Goal: Information Seeking & Learning: Learn about a topic

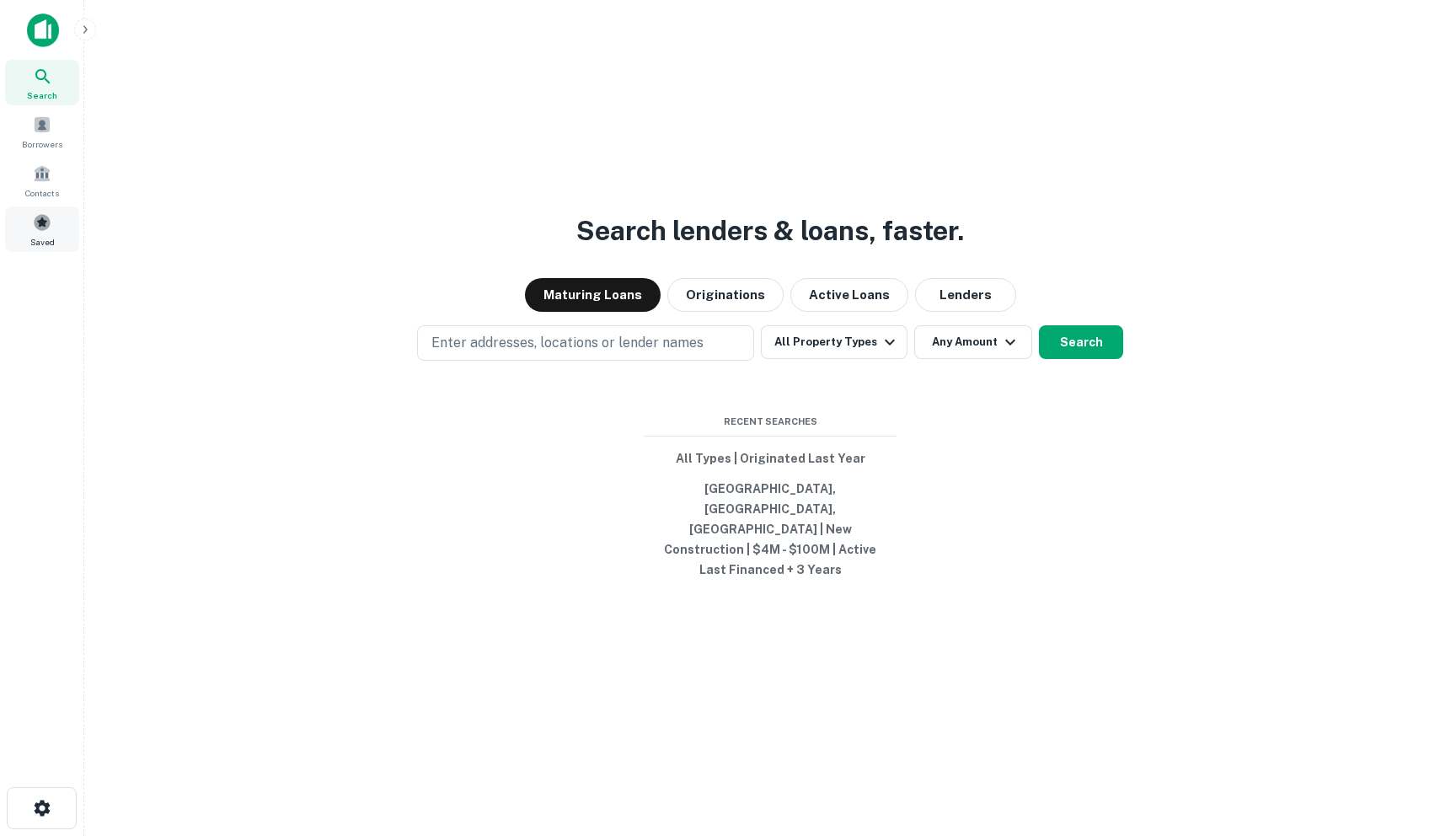
click at [26, 228] on div "Saved" at bounding box center [42, 229] width 74 height 46
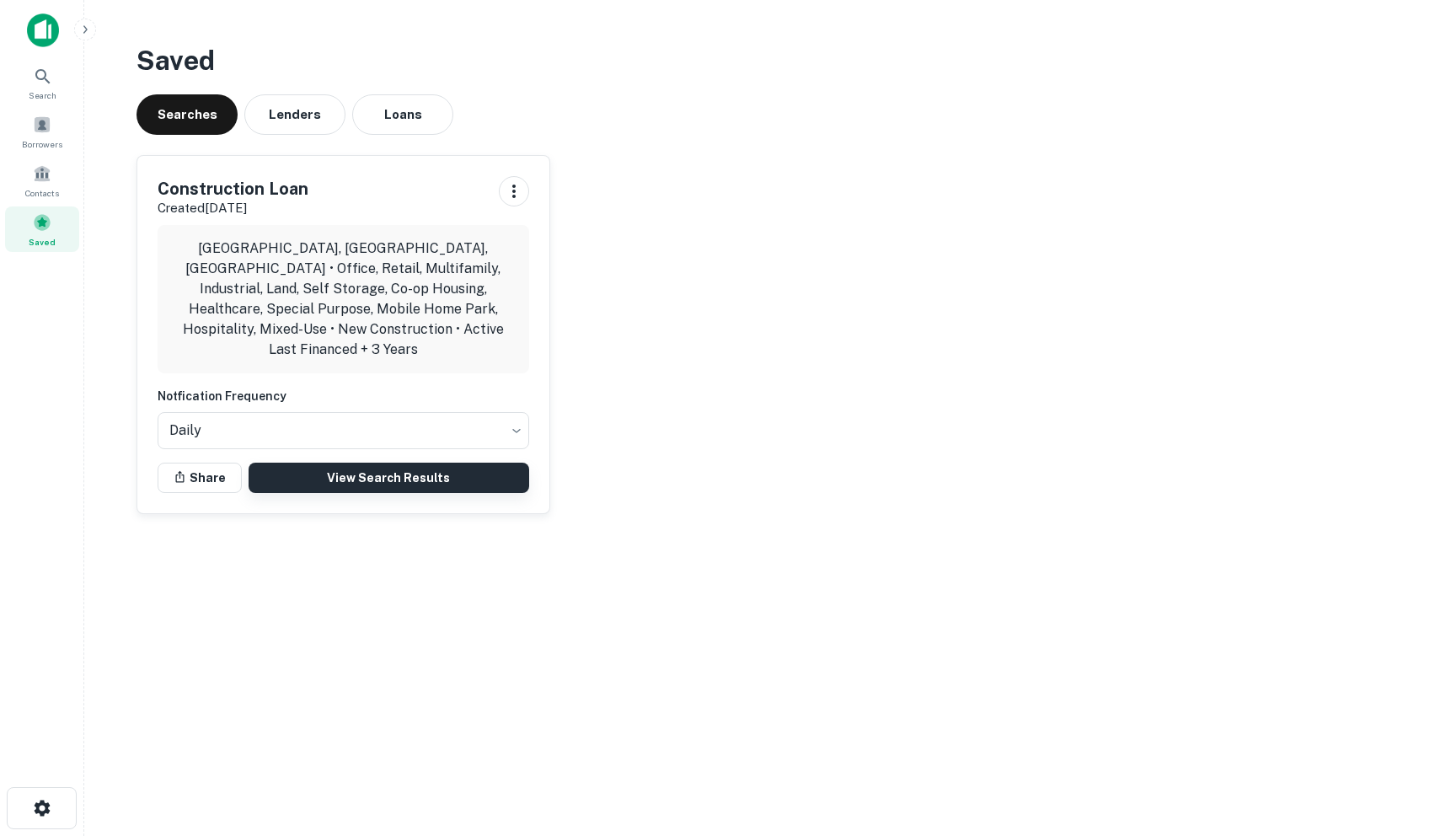
click at [380, 462] on link "View Search Results" at bounding box center [389, 477] width 280 height 31
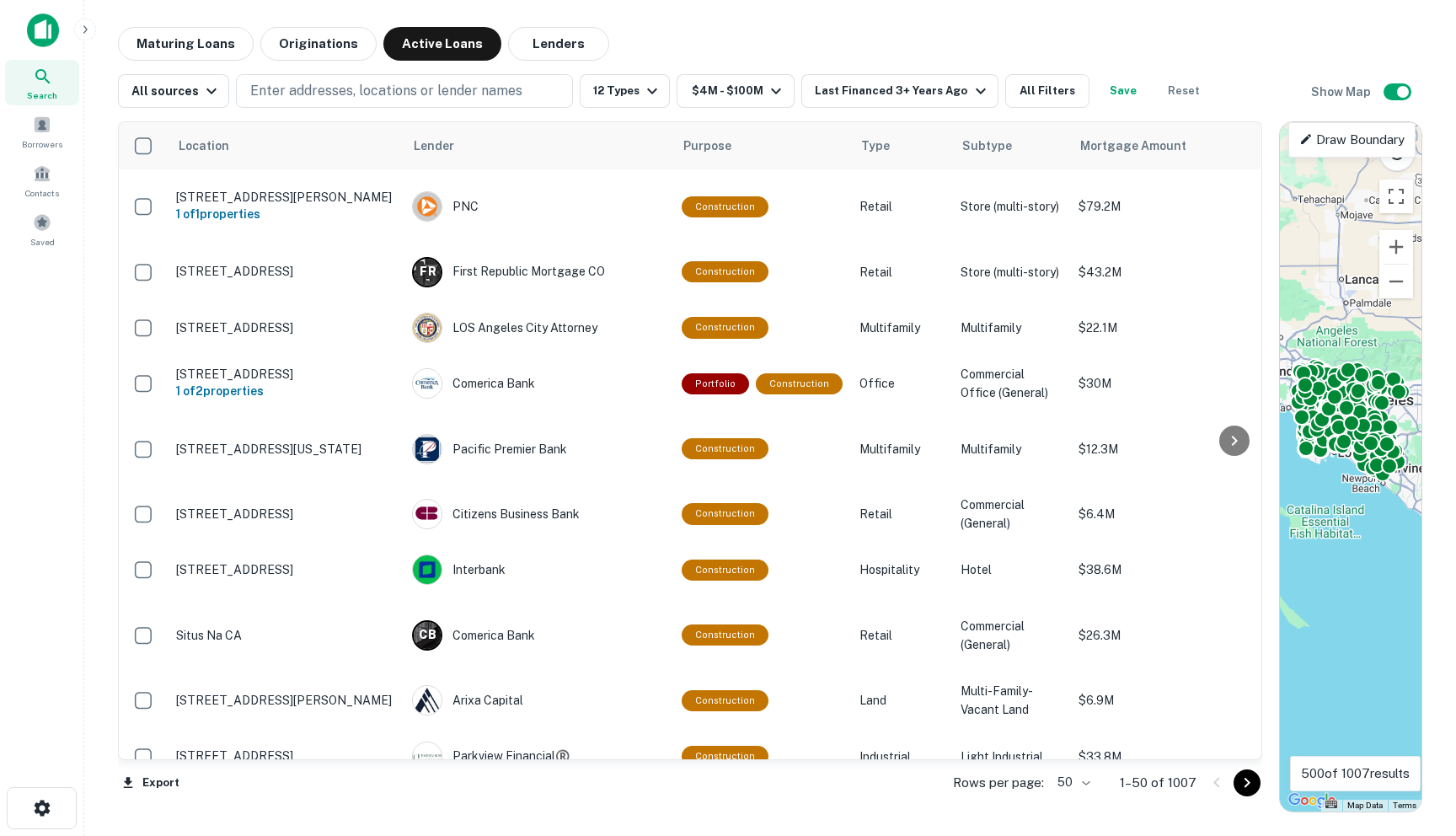
click at [1079, 776] on body "Search Borrowers Contacts Saved Maturing Loans Originations Active Loans Lender…" at bounding box center [728, 418] width 1456 height 836
click at [1078, 799] on li "100" at bounding box center [1075, 800] width 49 height 31
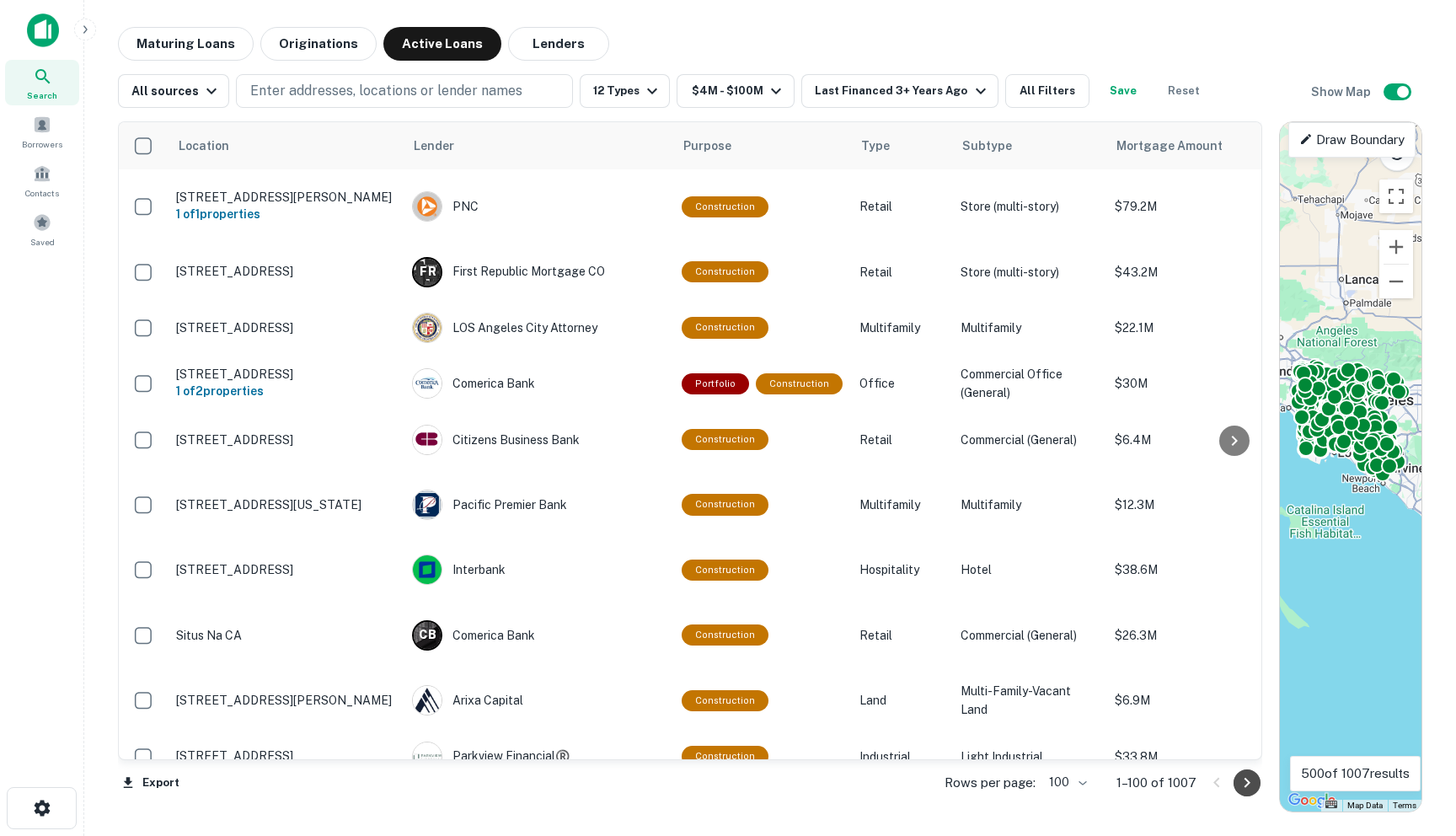
click at [1241, 783] on icon "Go to next page" at bounding box center [1247, 782] width 20 height 20
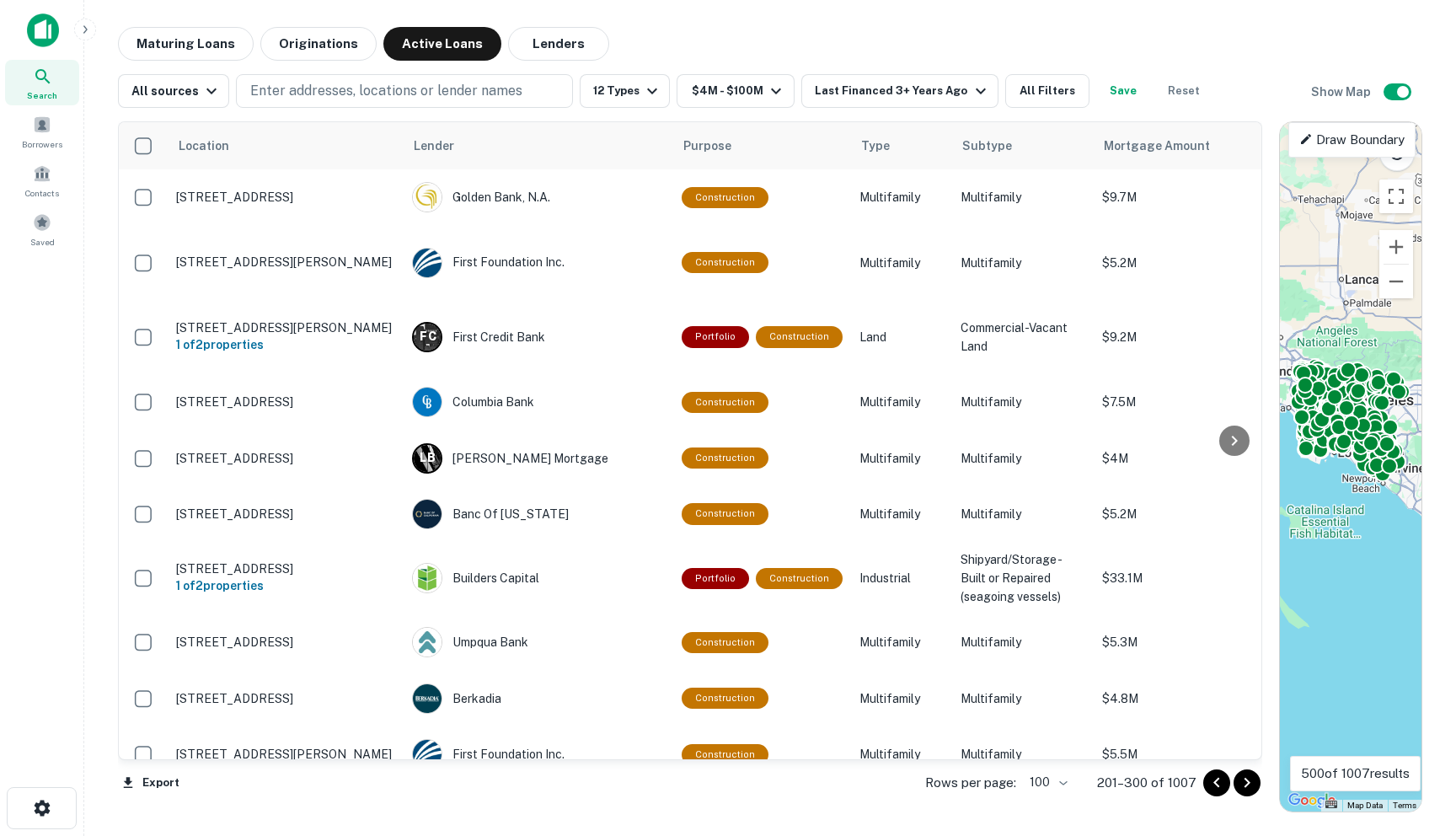
click at [1241, 783] on icon "Go to next page" at bounding box center [1247, 782] width 20 height 20
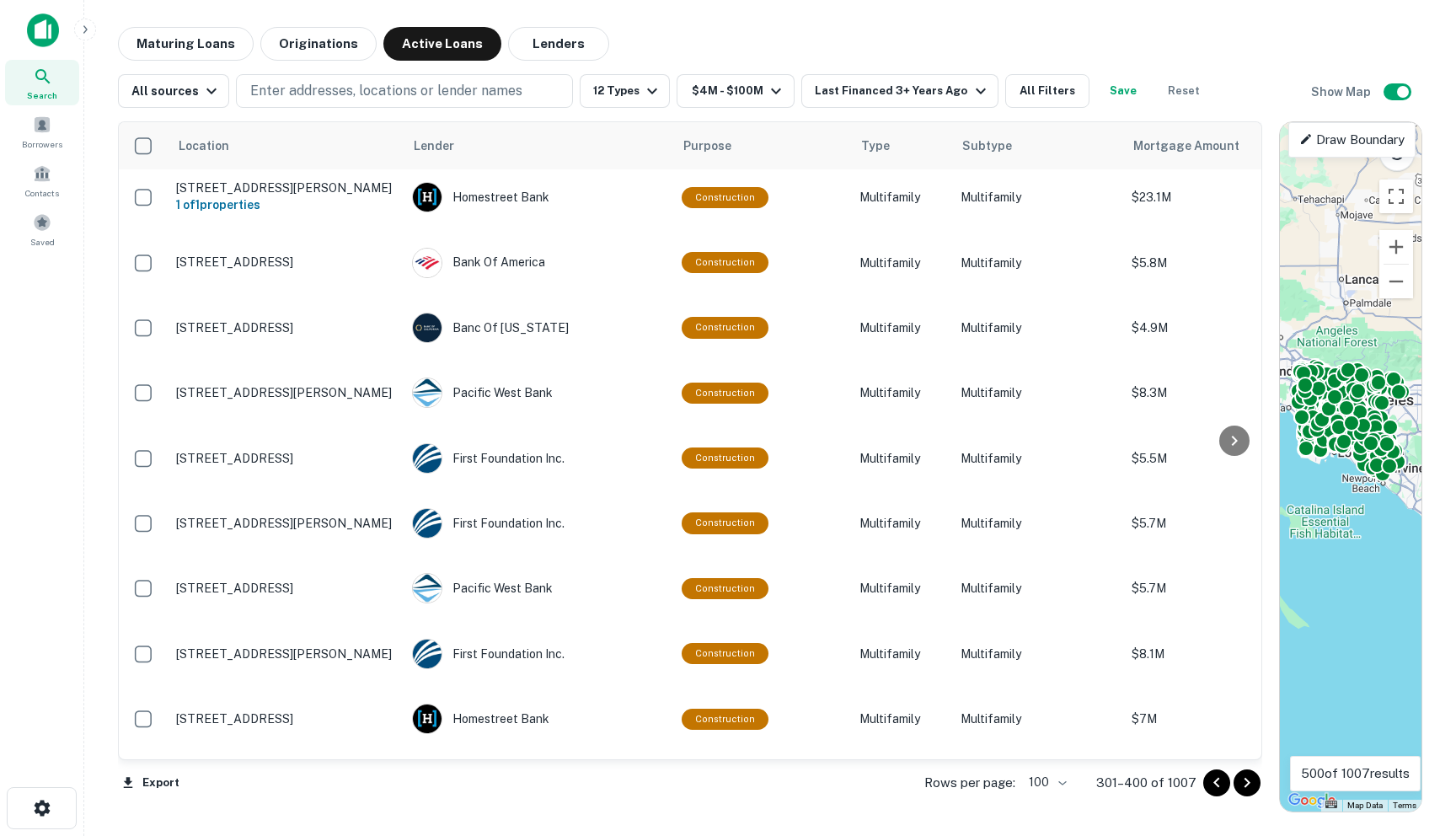
click at [1244, 783] on icon "Go to next page" at bounding box center [1247, 782] width 20 height 20
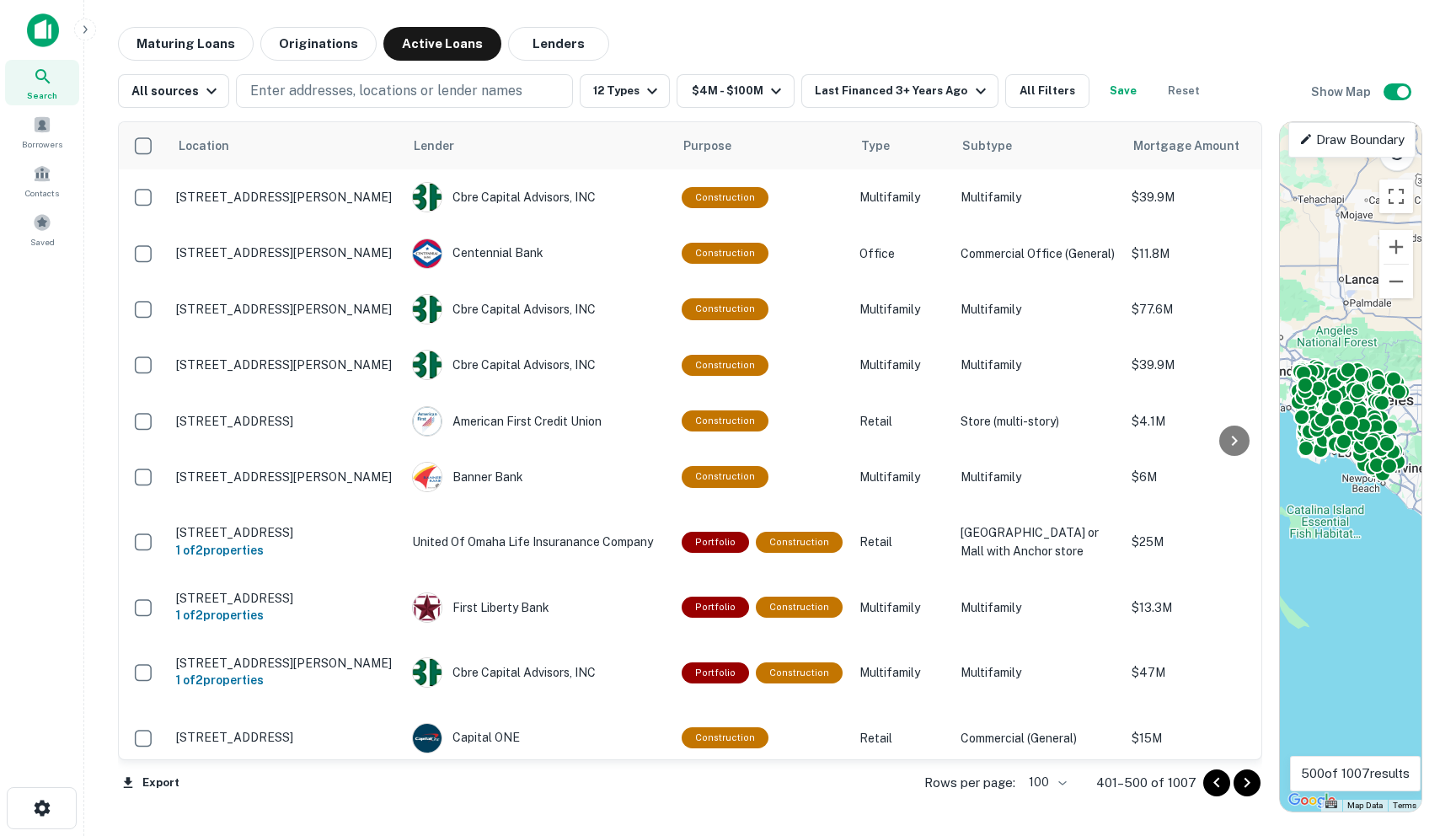
click at [1244, 783] on icon "Go to next page" at bounding box center [1247, 782] width 20 height 20
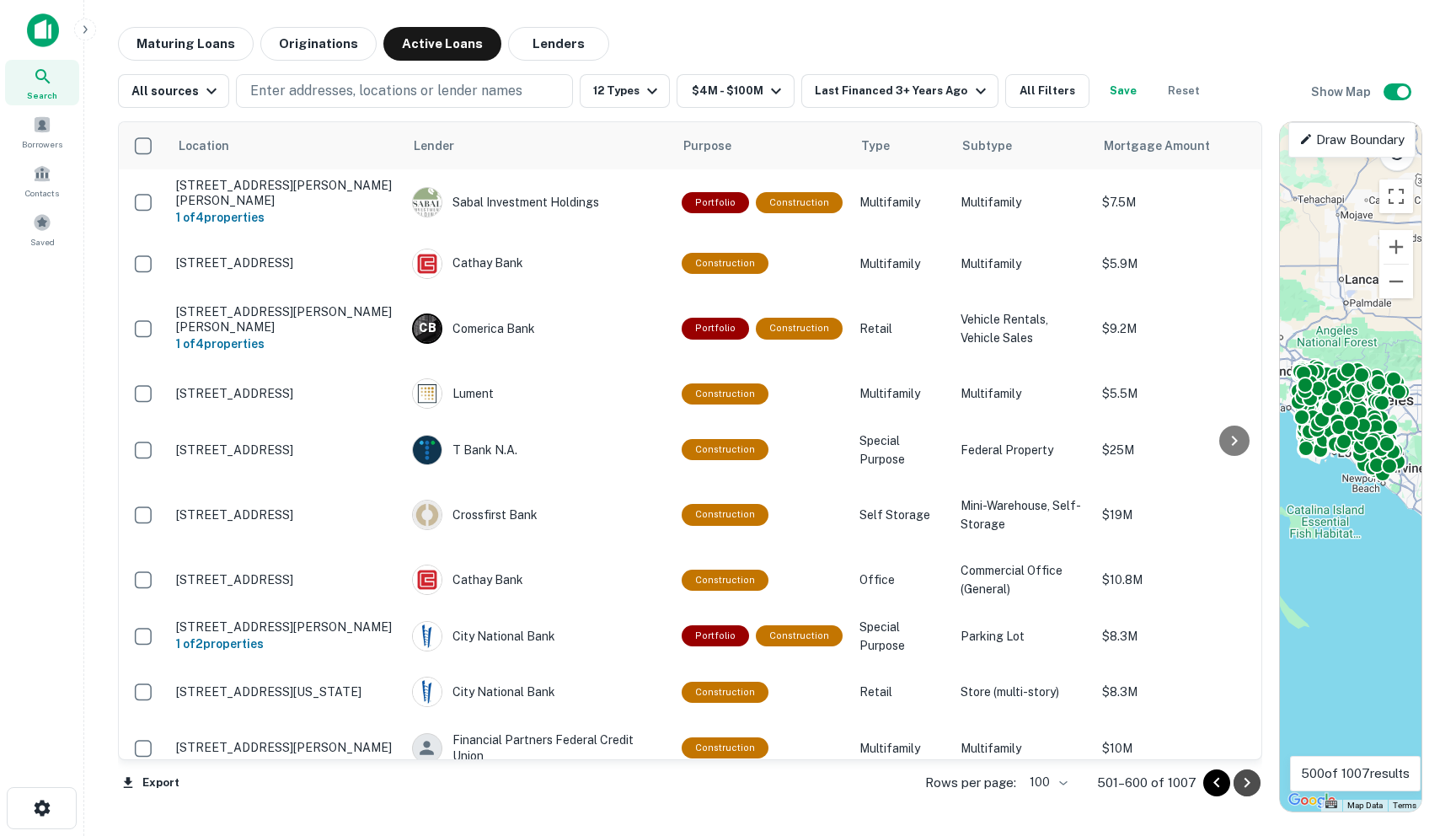
click at [1244, 783] on icon "Go to next page" at bounding box center [1247, 782] width 20 height 20
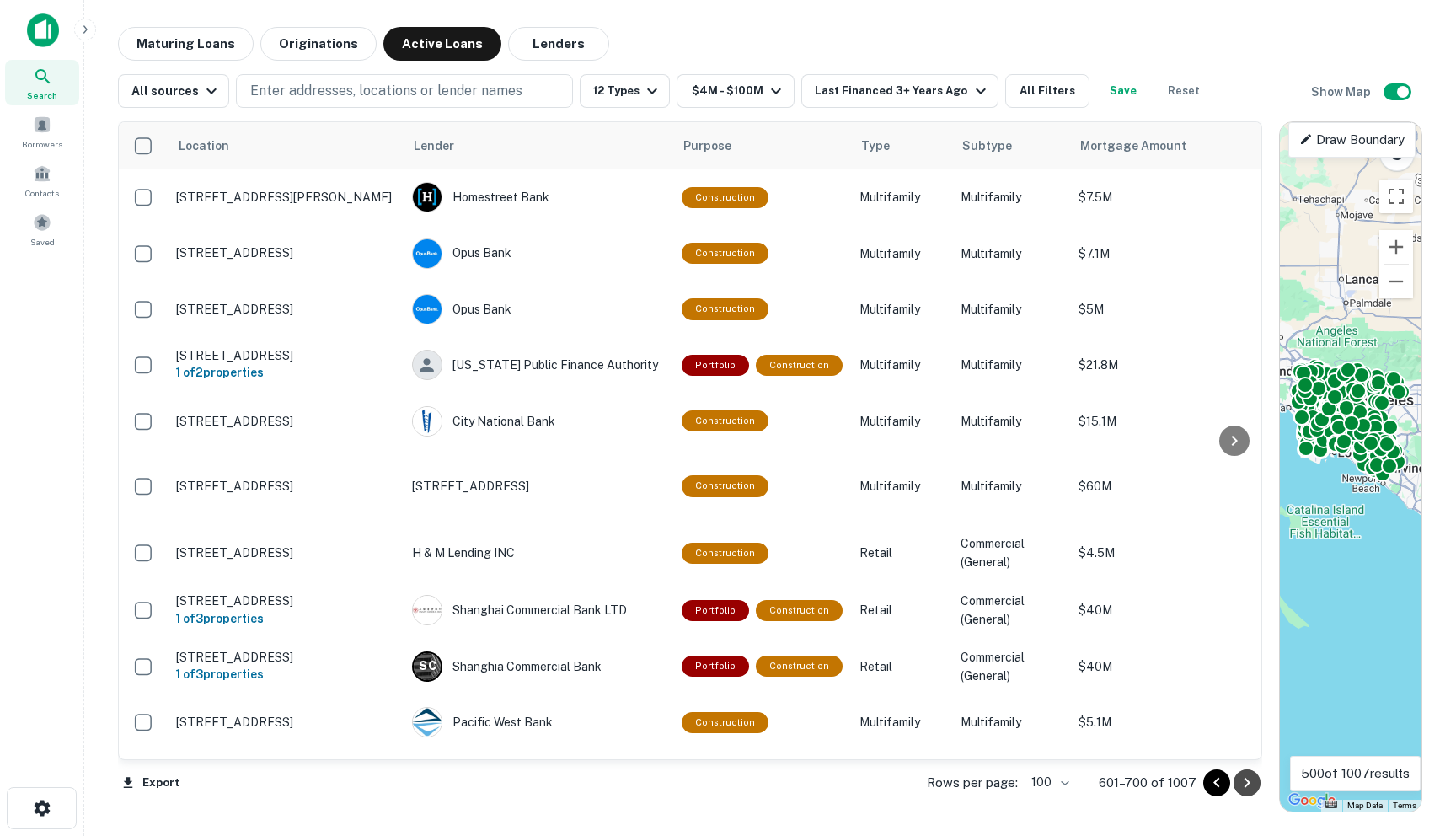
click at [1244, 783] on icon "Go to next page" at bounding box center [1247, 782] width 20 height 20
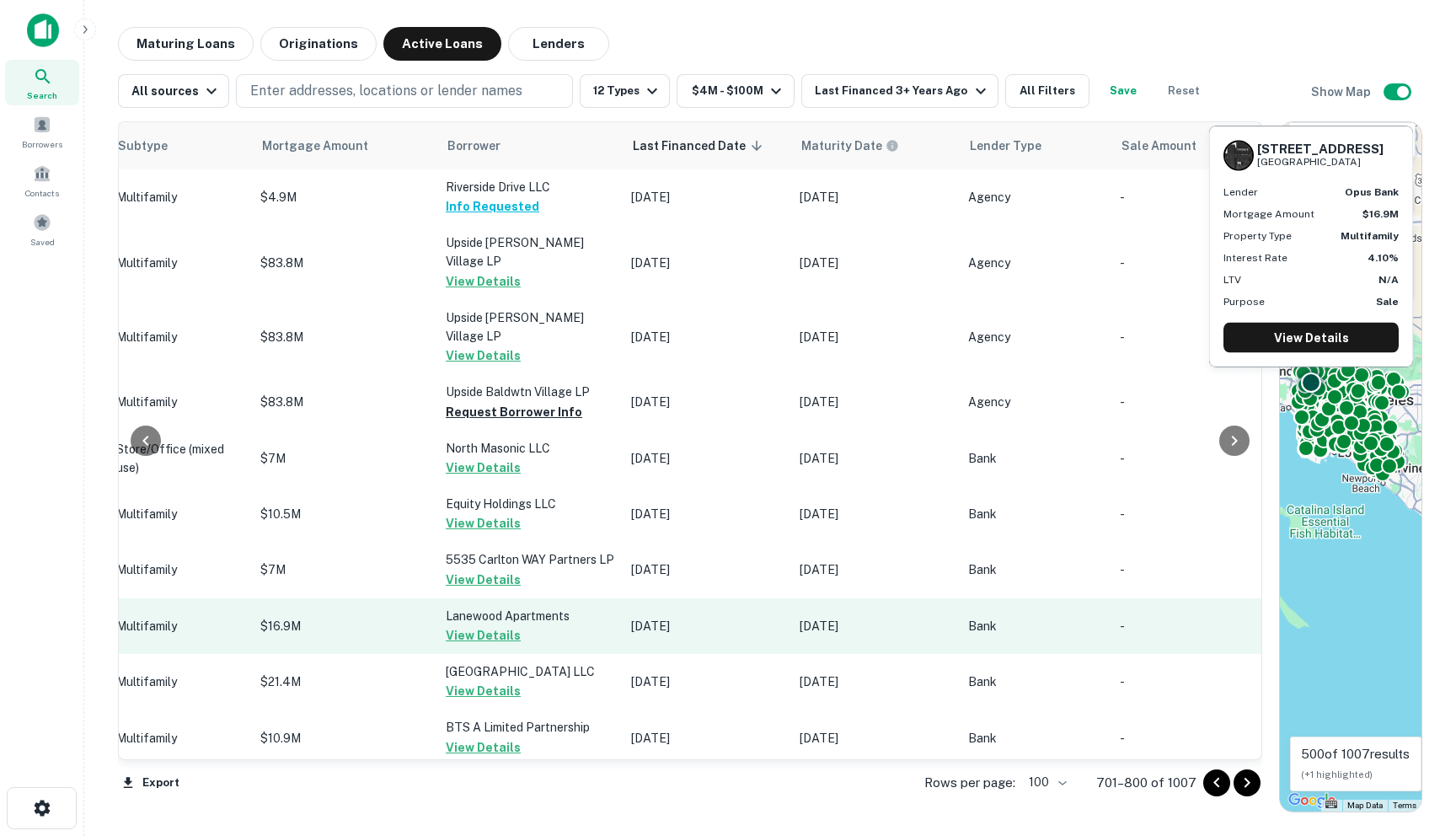
scroll to position [0, 579]
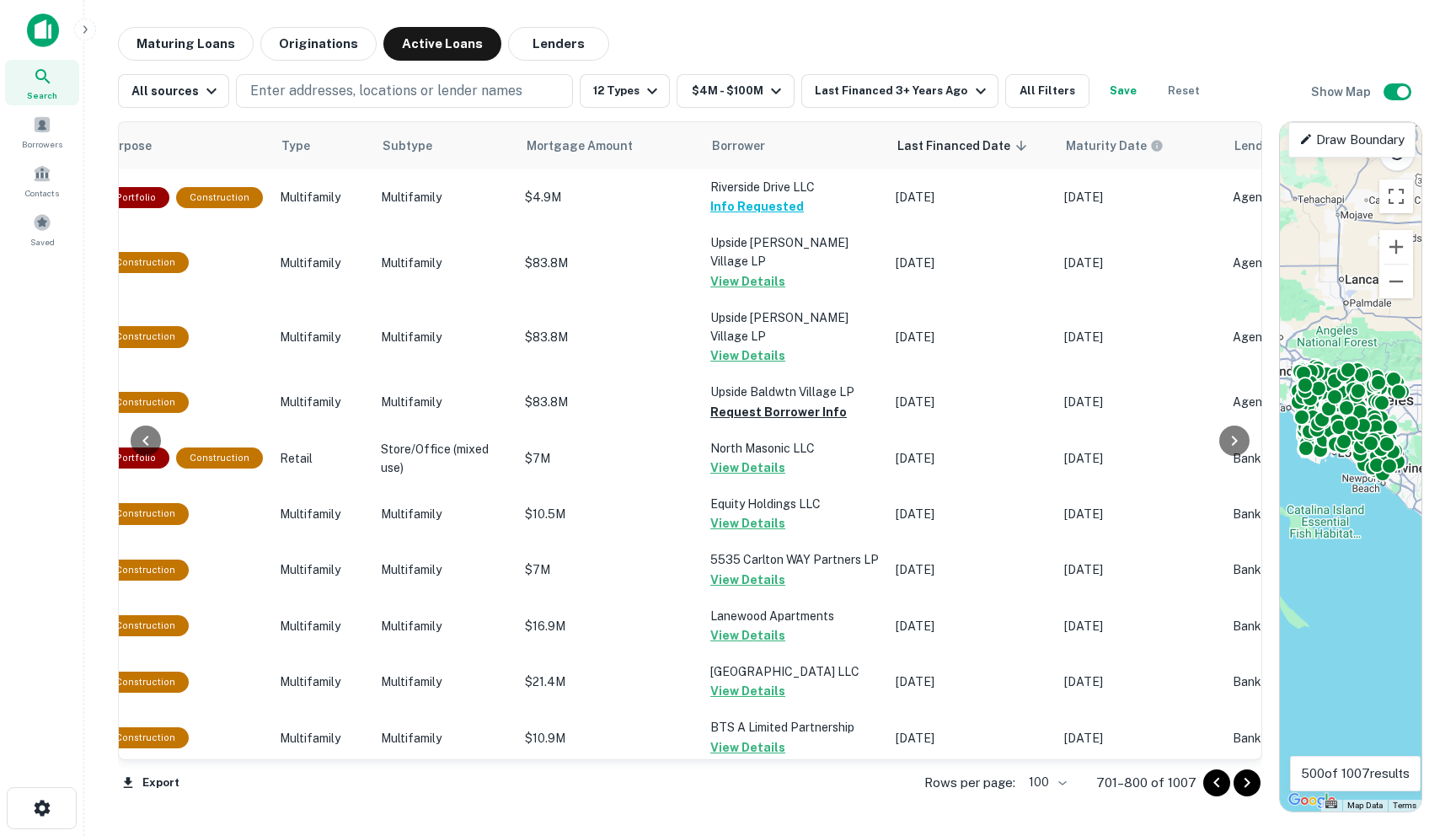
click at [1253, 785] on icon "Go to next page" at bounding box center [1247, 782] width 20 height 20
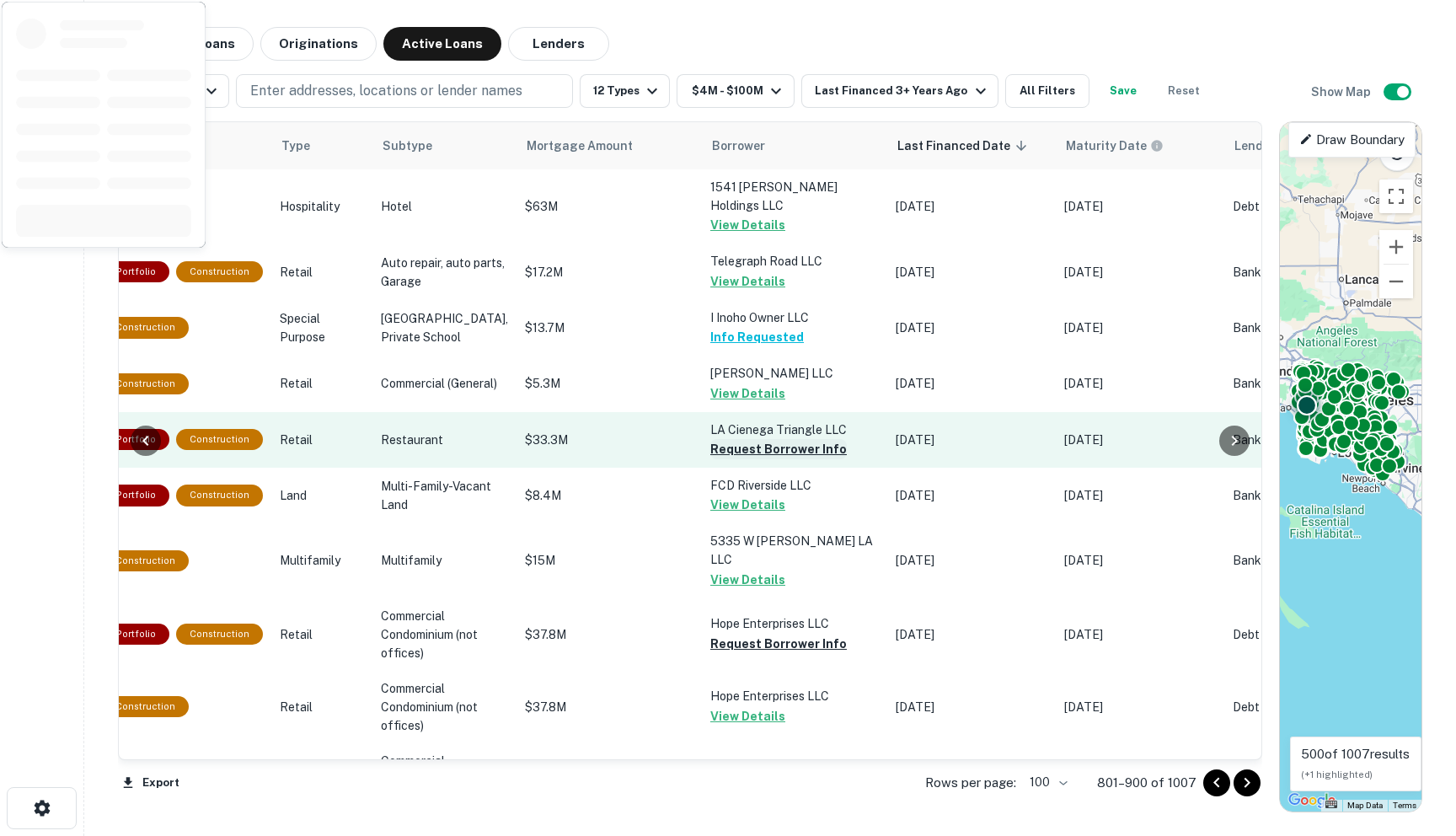
click at [712, 443] on button "Request Borrower Info" at bounding box center [778, 448] width 136 height 20
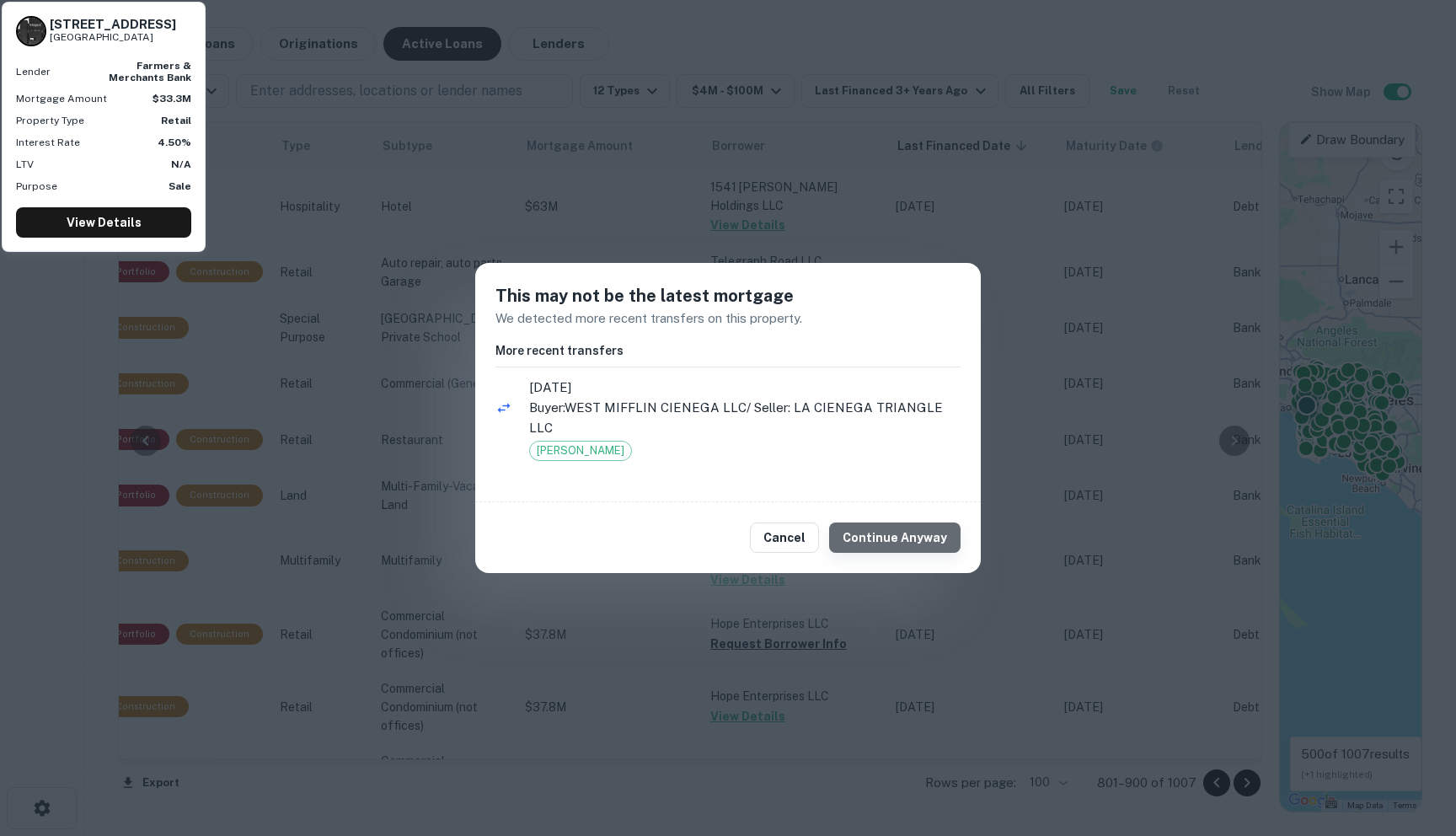
click at [906, 534] on button "Continue Anyway" at bounding box center [895, 537] width 132 height 31
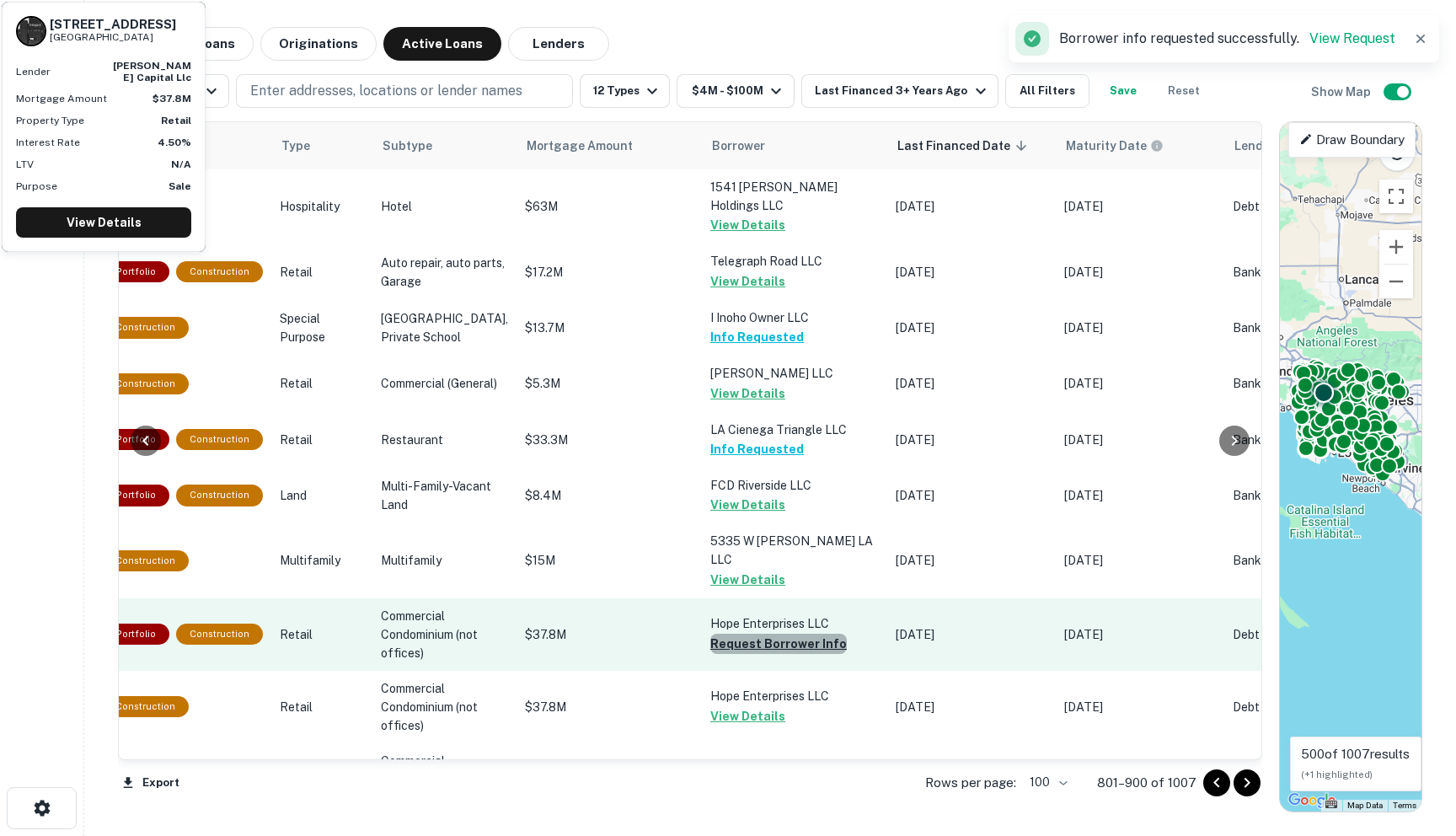
click at [752, 639] on button "Request Borrower Info" at bounding box center [778, 643] width 136 height 20
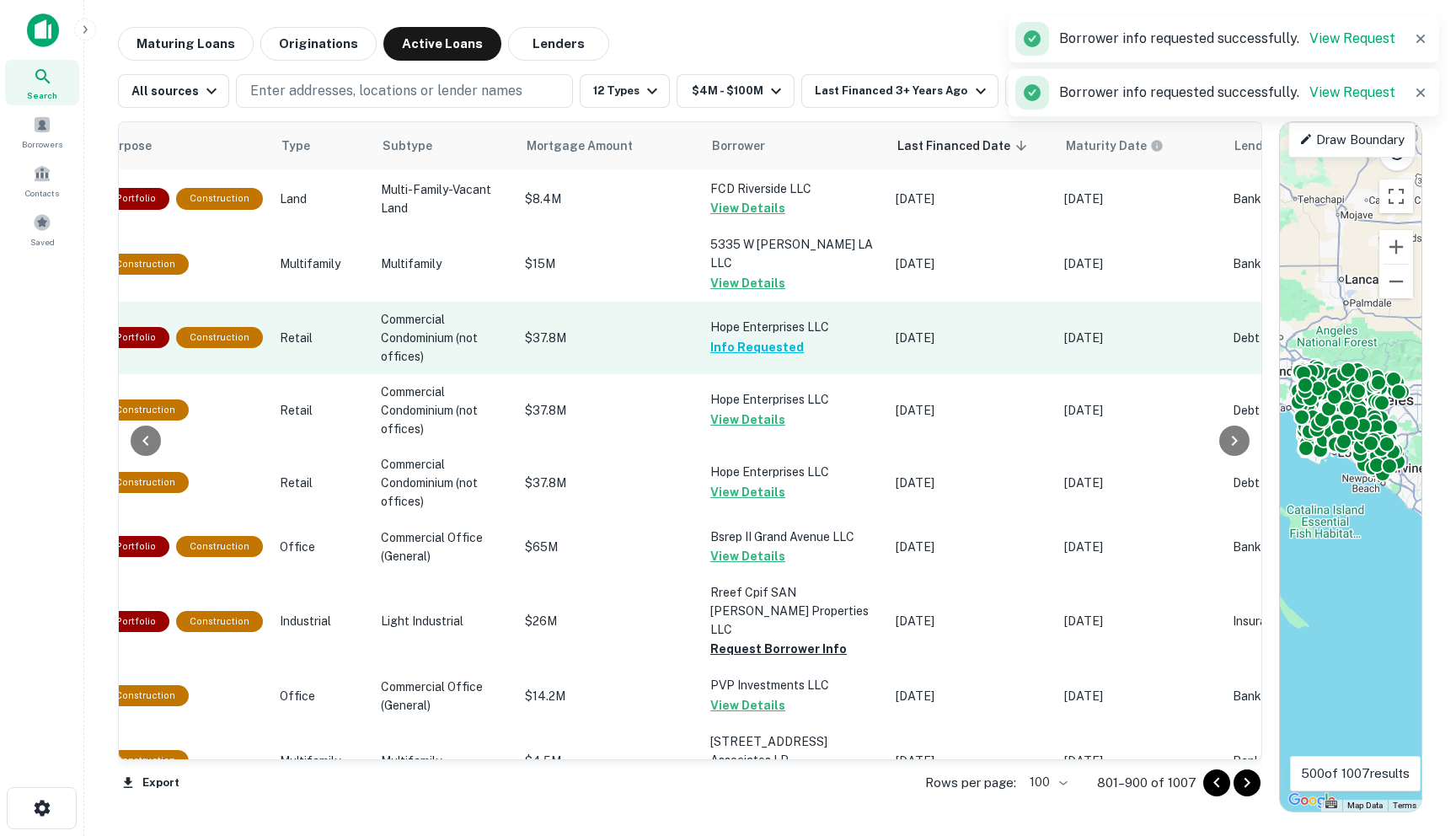
scroll to position [324, 579]
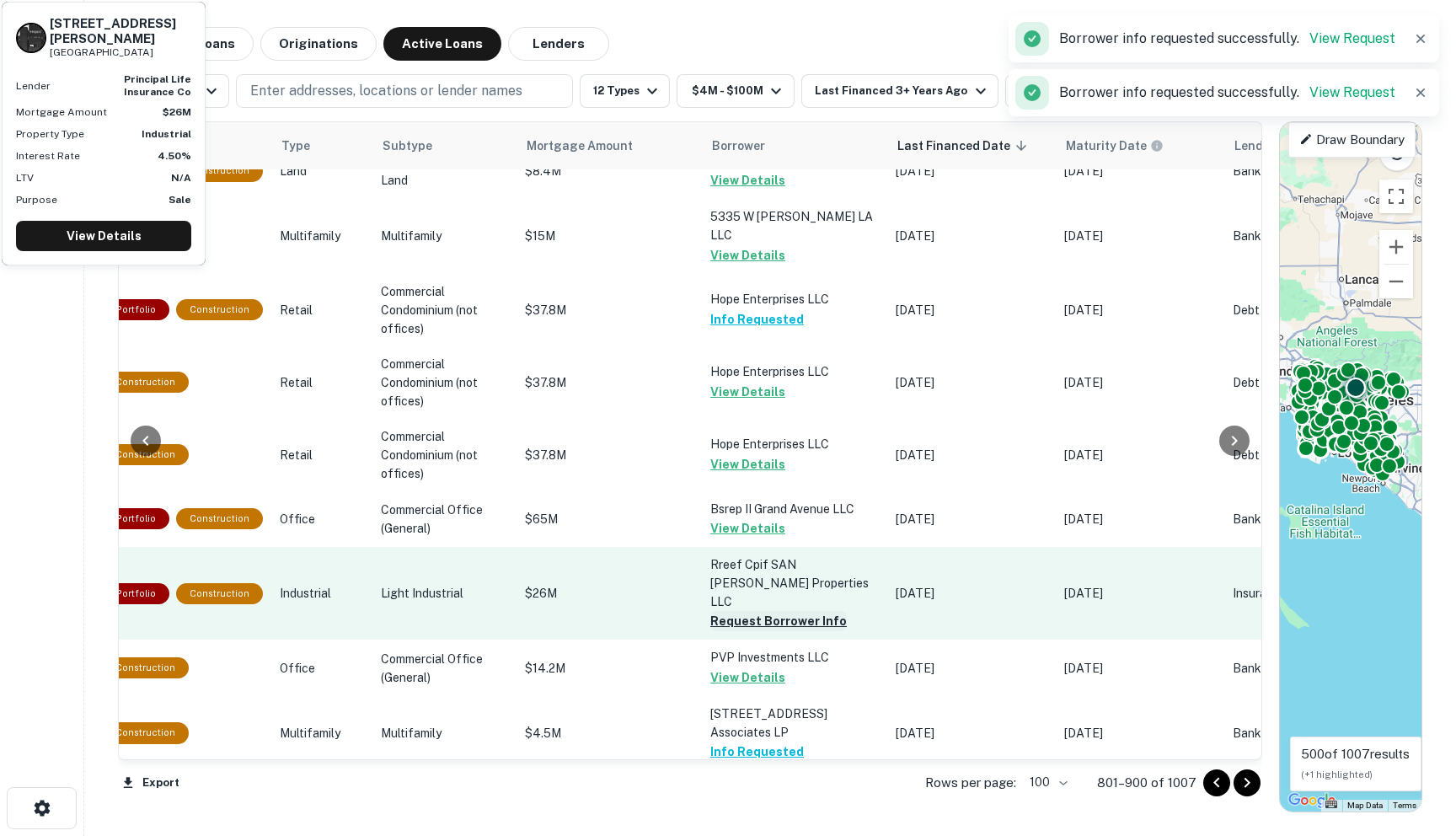
click at [732, 611] on button "Request Borrower Info" at bounding box center [778, 621] width 136 height 20
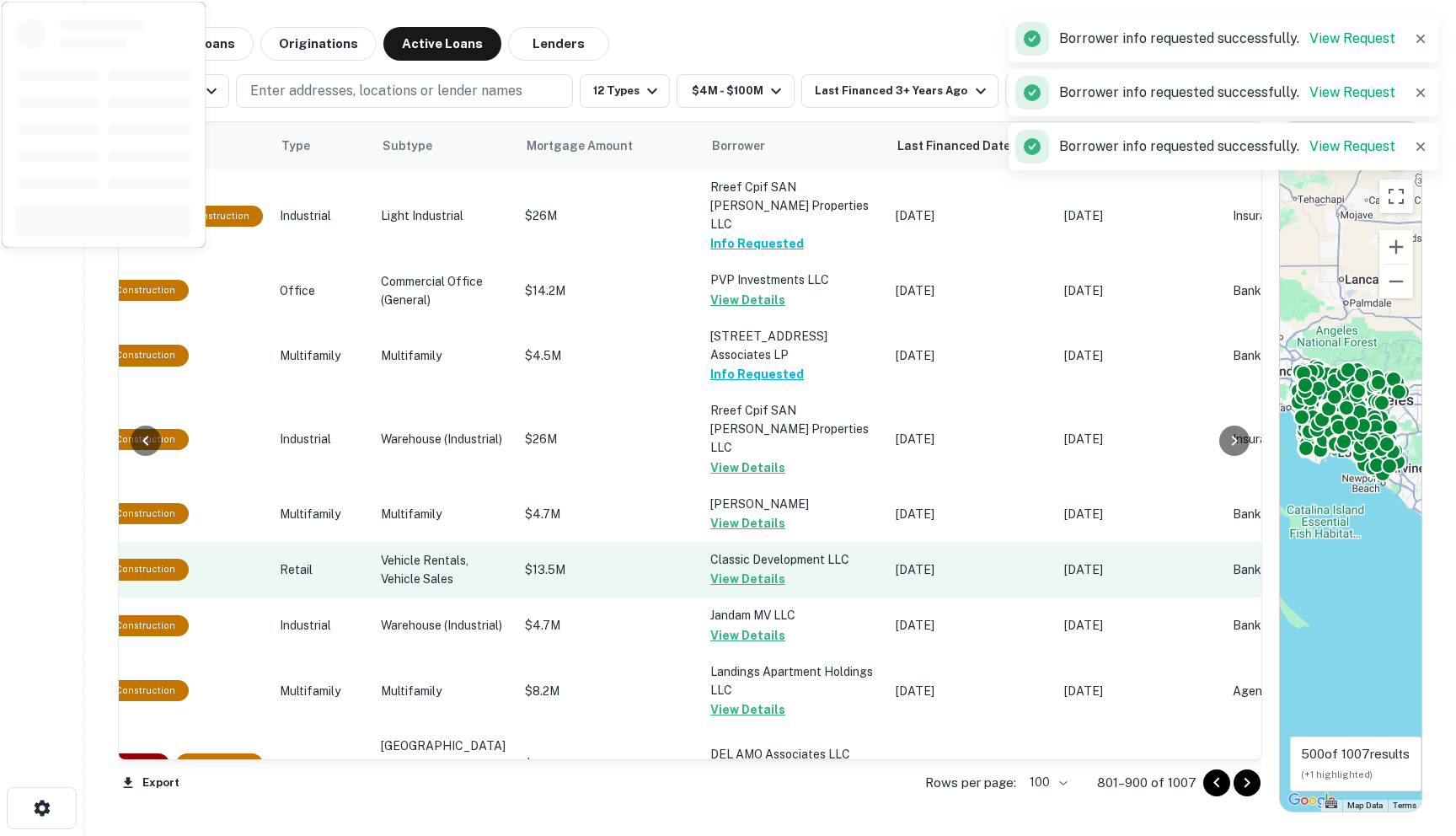
scroll to position [1045, 579]
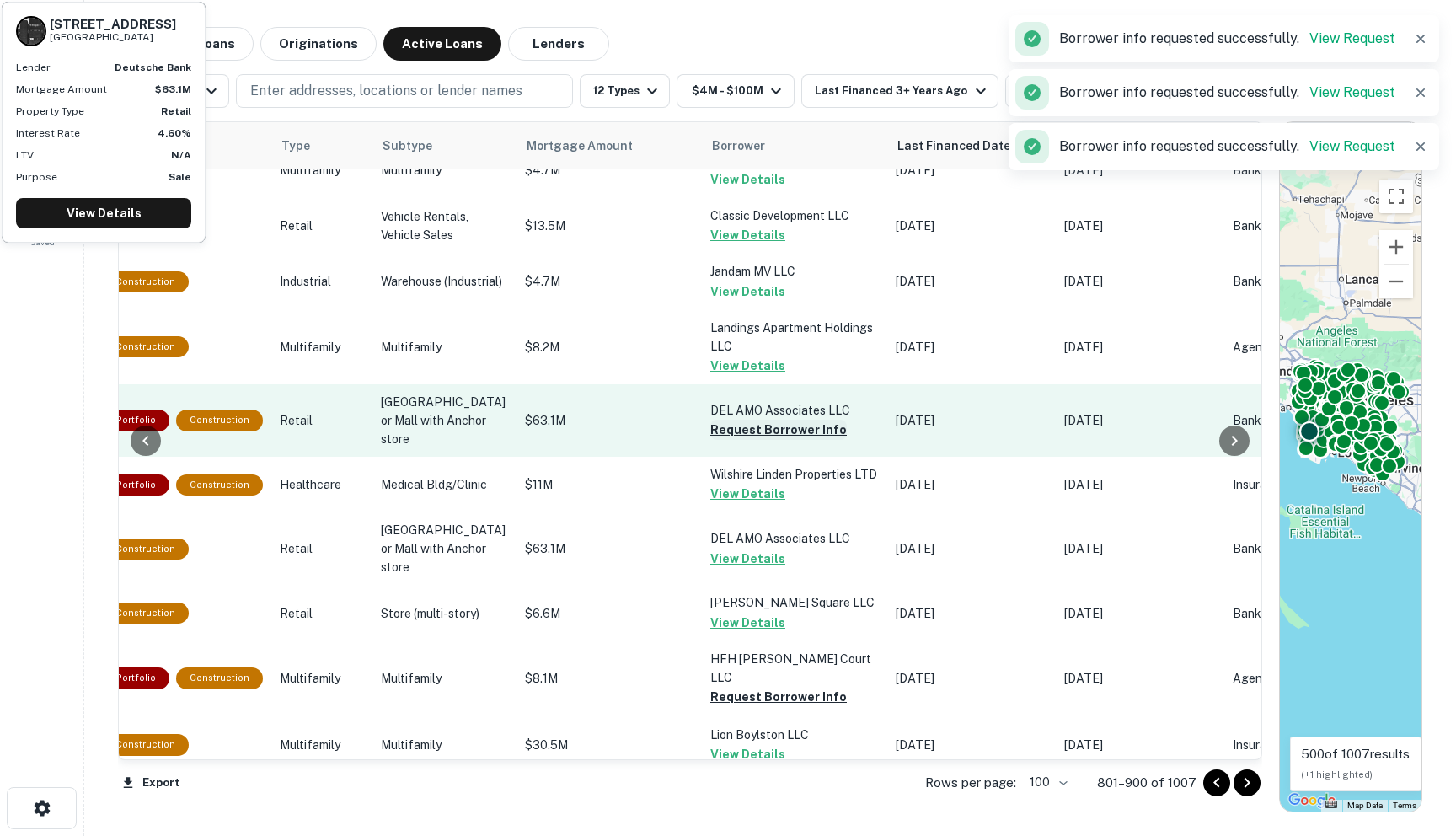
click at [714, 419] on button "Request Borrower Info" at bounding box center [778, 429] width 136 height 20
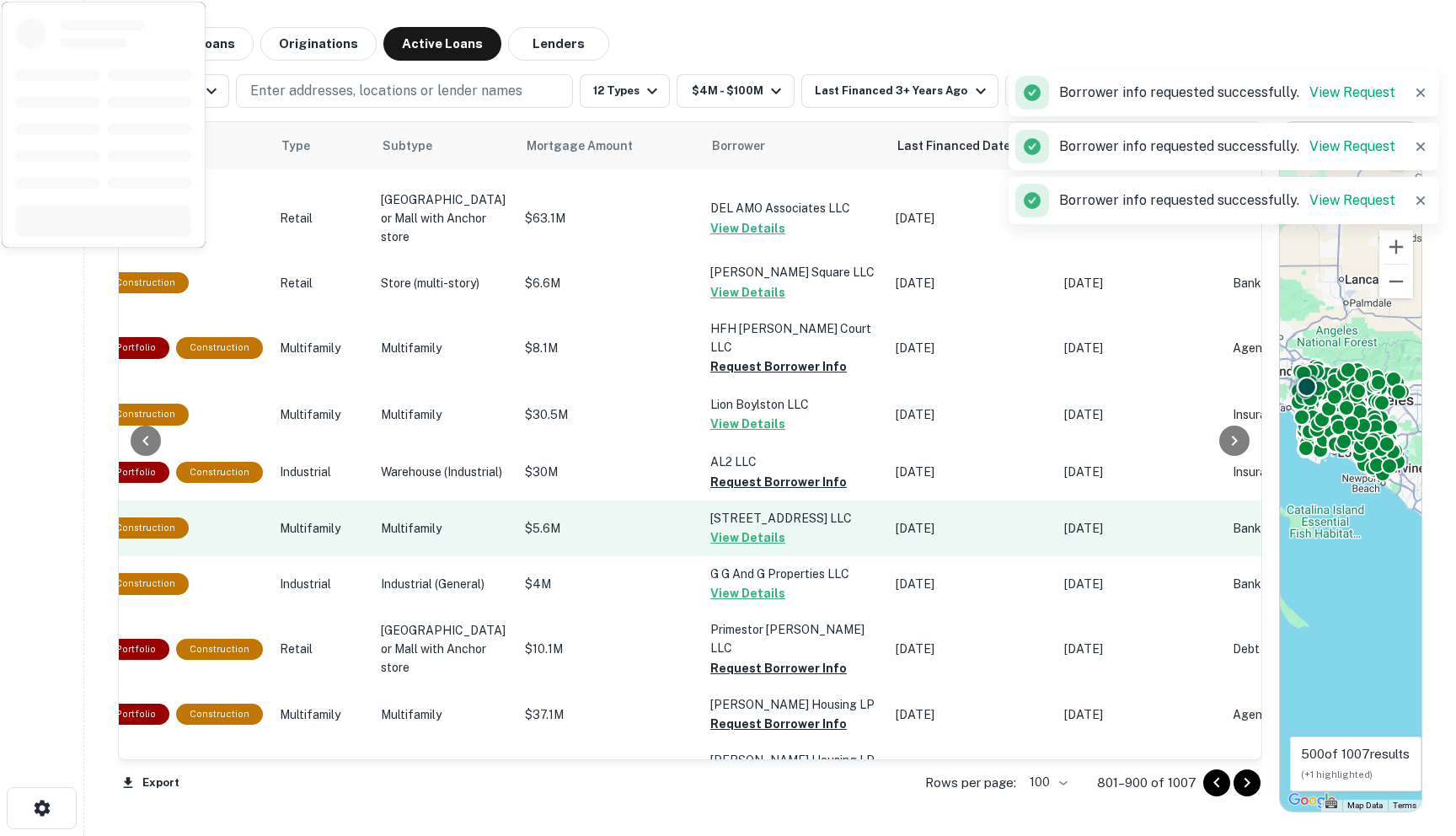
scroll to position [1404, 579]
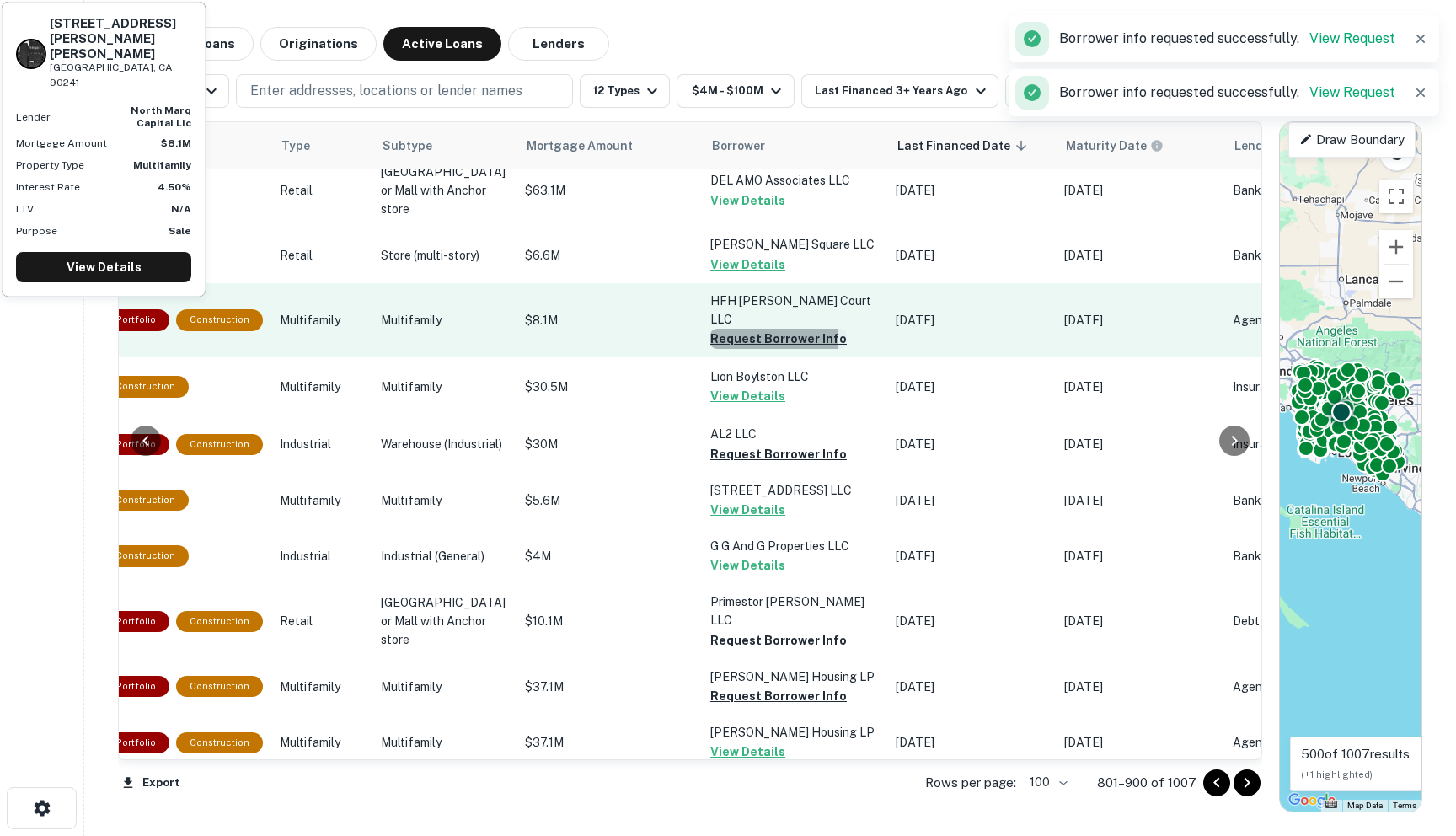
click at [727, 339] on button "Request Borrower Info" at bounding box center [778, 338] width 136 height 20
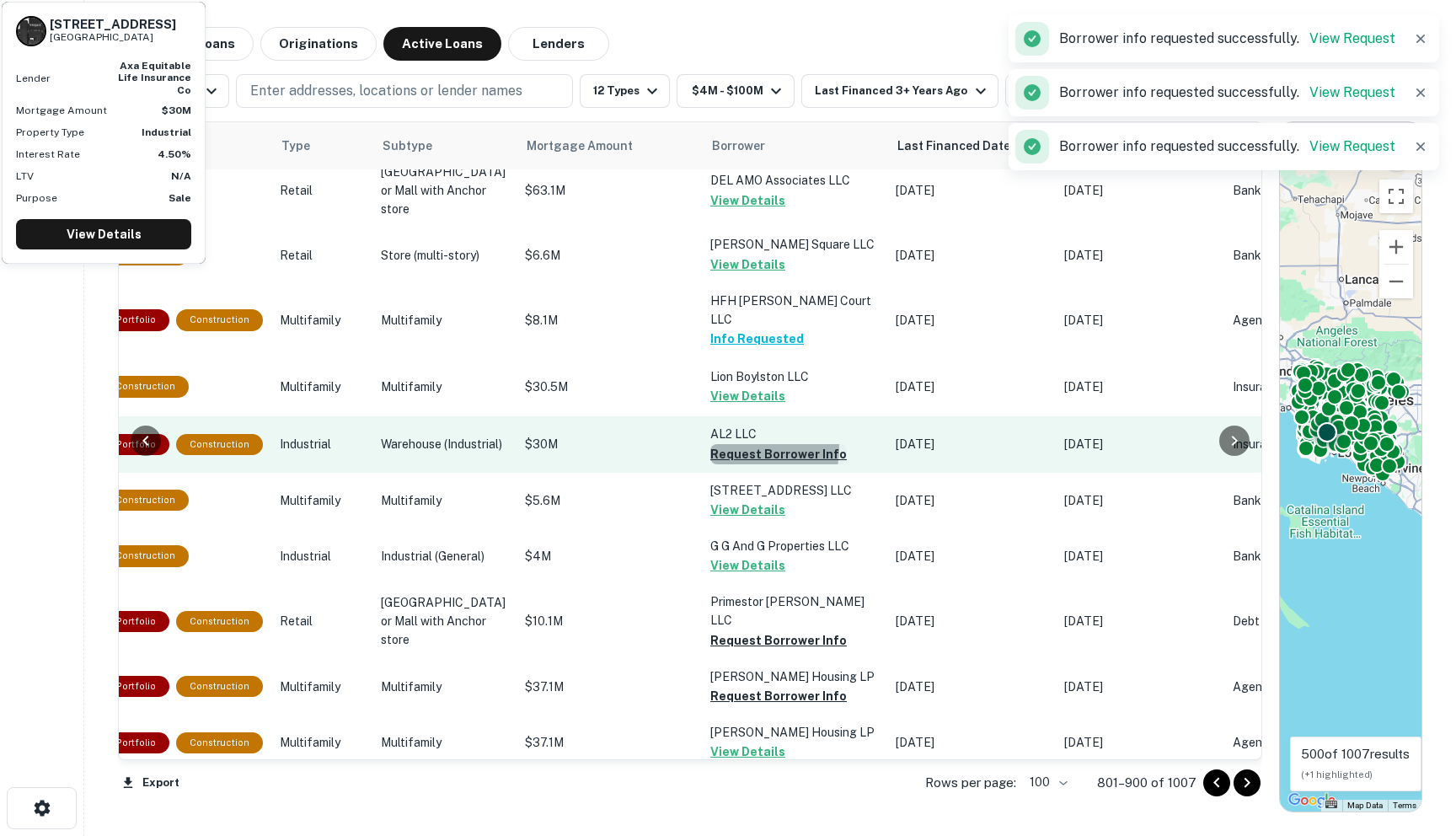
click at [720, 458] on button "Request Borrower Info" at bounding box center [778, 454] width 136 height 20
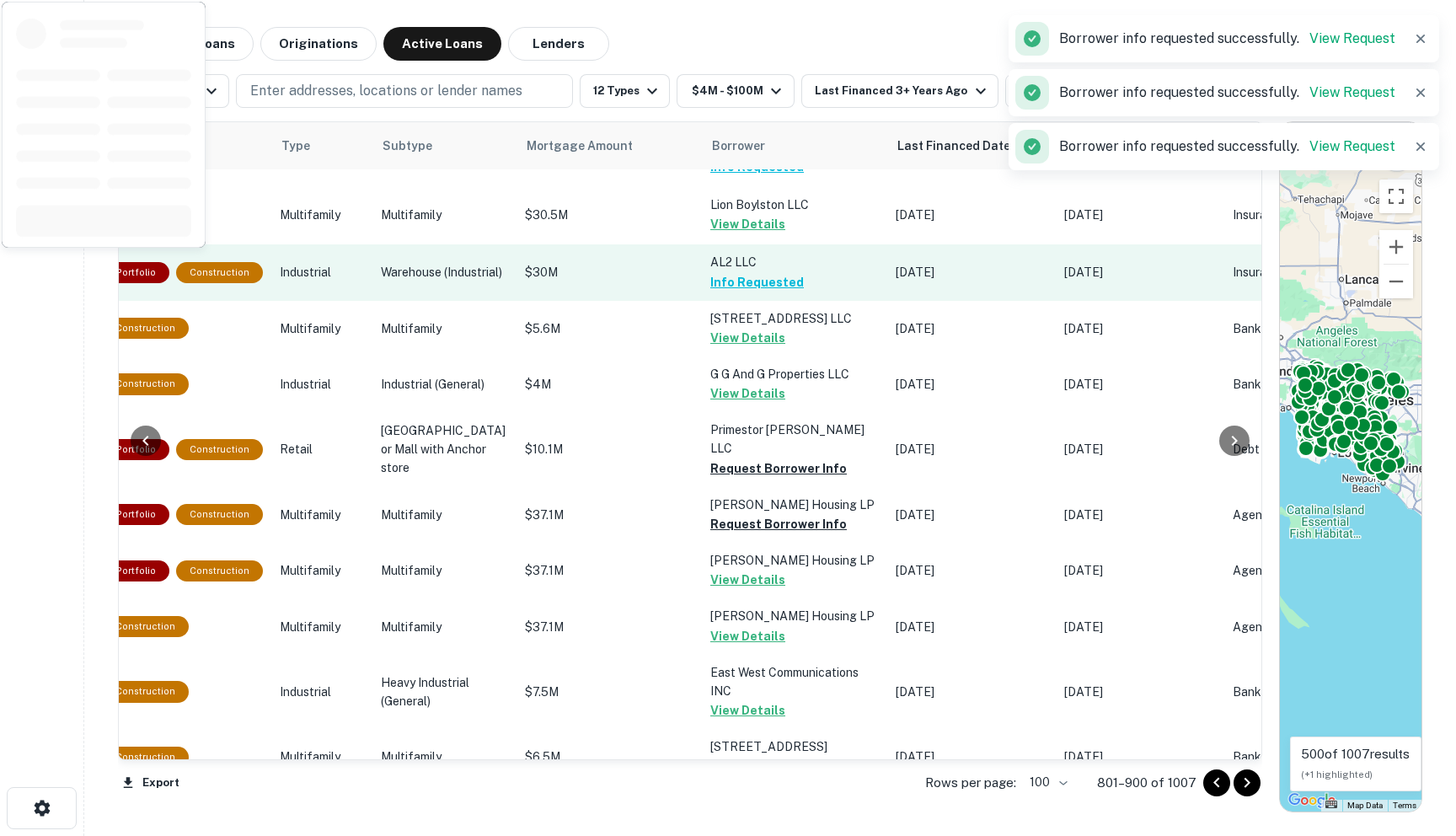
scroll to position [1661, 579]
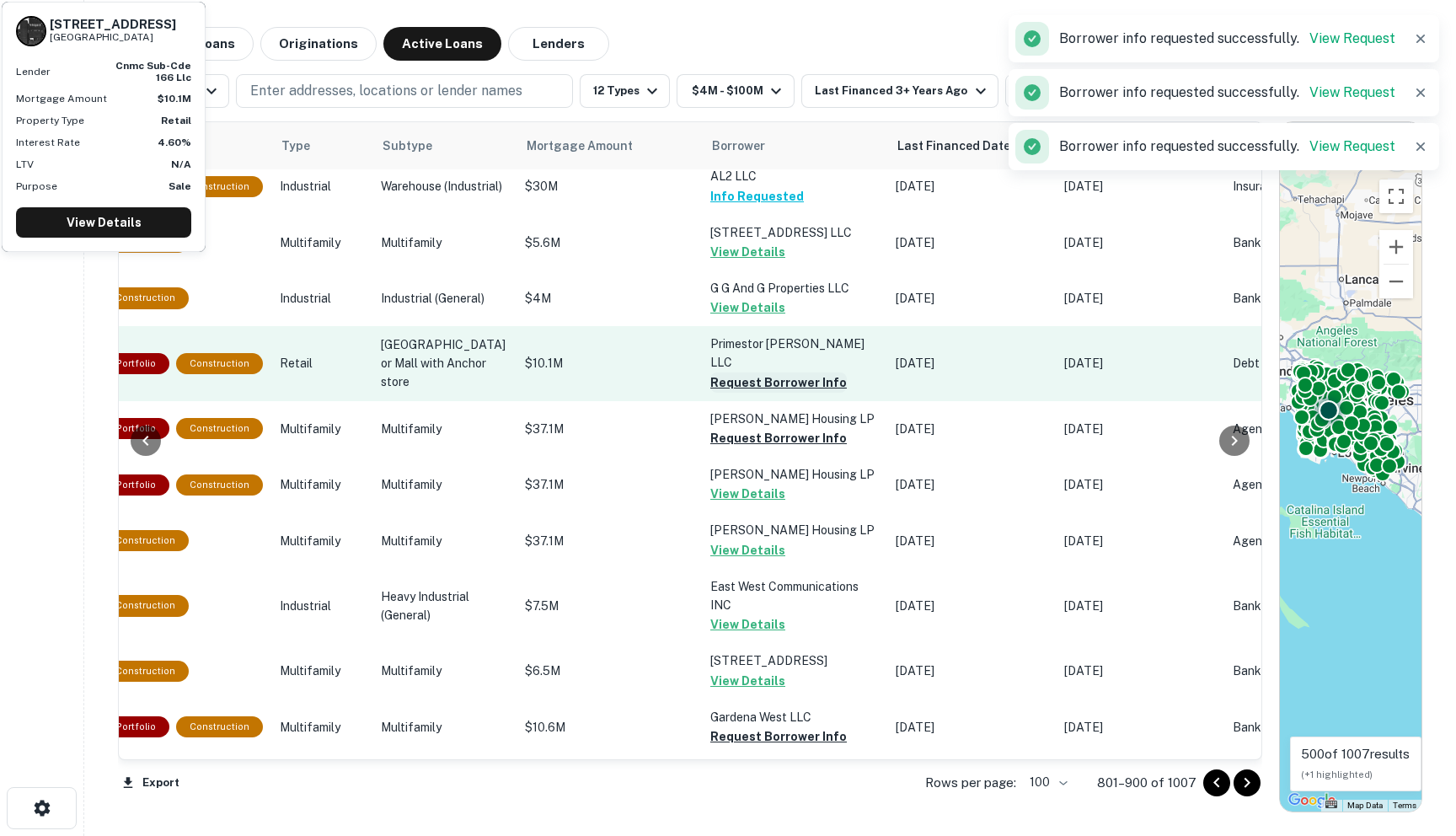
click at [713, 393] on button "Request Borrower Info" at bounding box center [778, 382] width 136 height 20
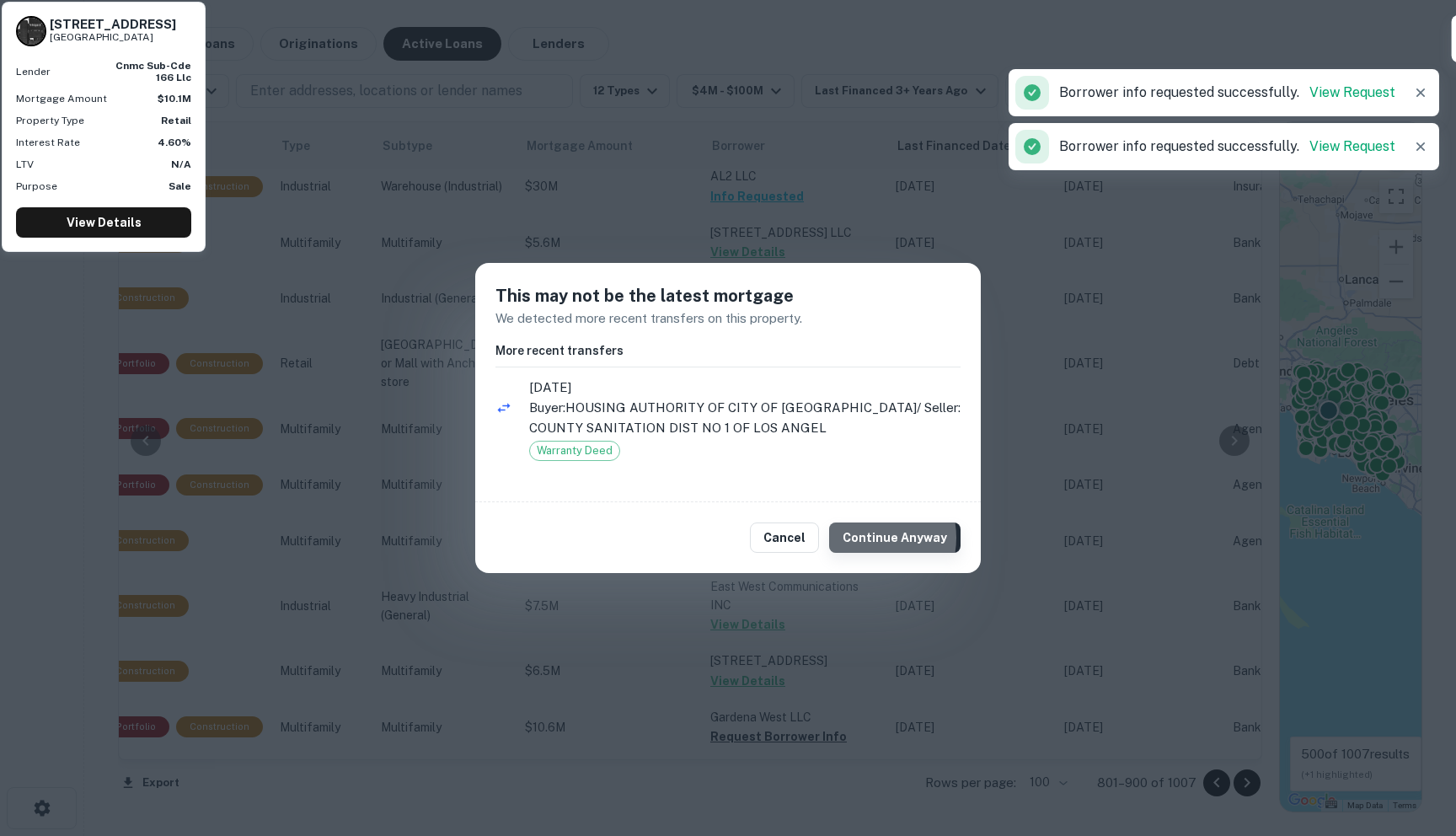
click at [876, 537] on button "Continue Anyway" at bounding box center [895, 537] width 132 height 31
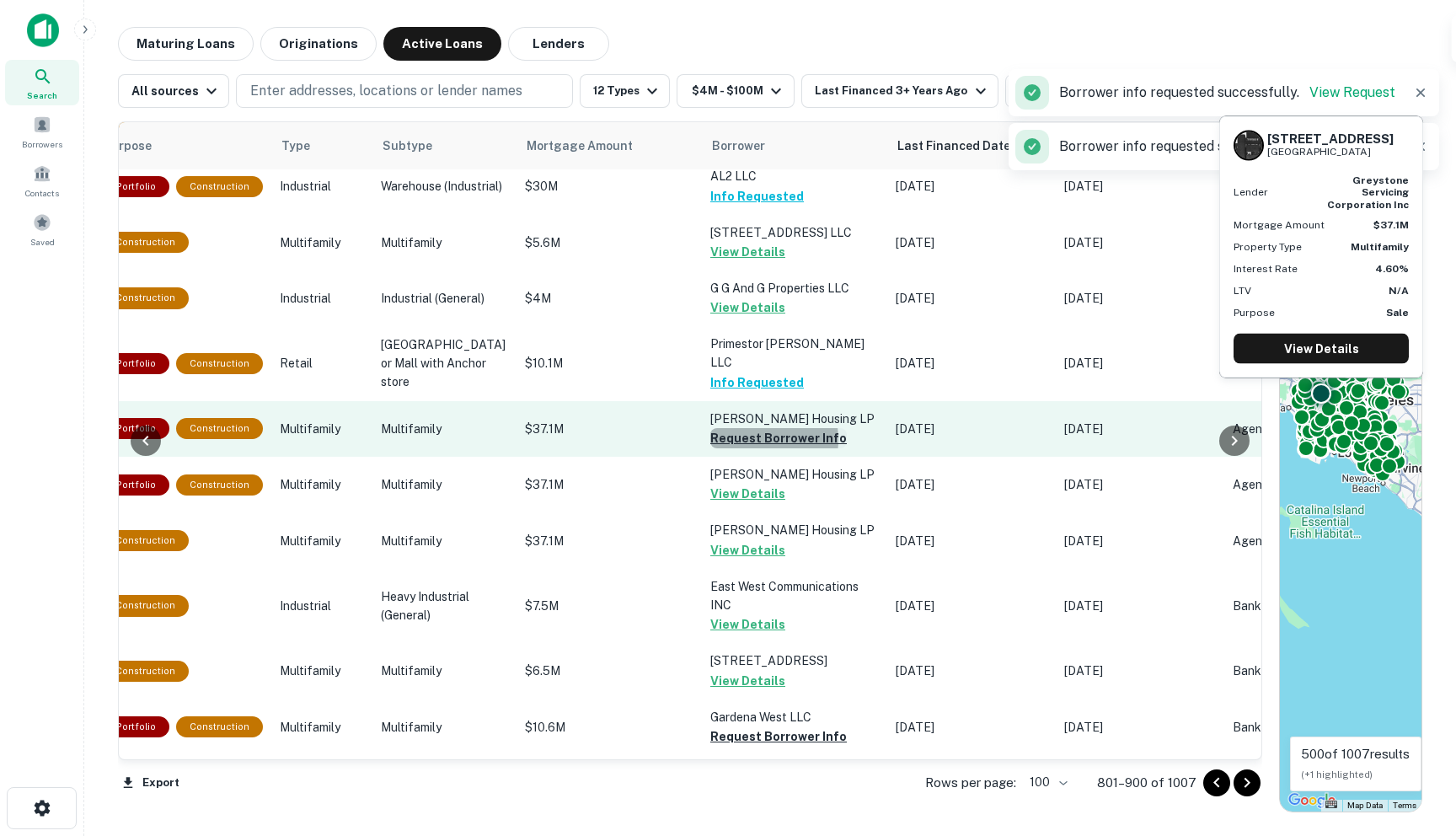
click at [717, 448] on button "Request Borrower Info" at bounding box center [778, 438] width 136 height 20
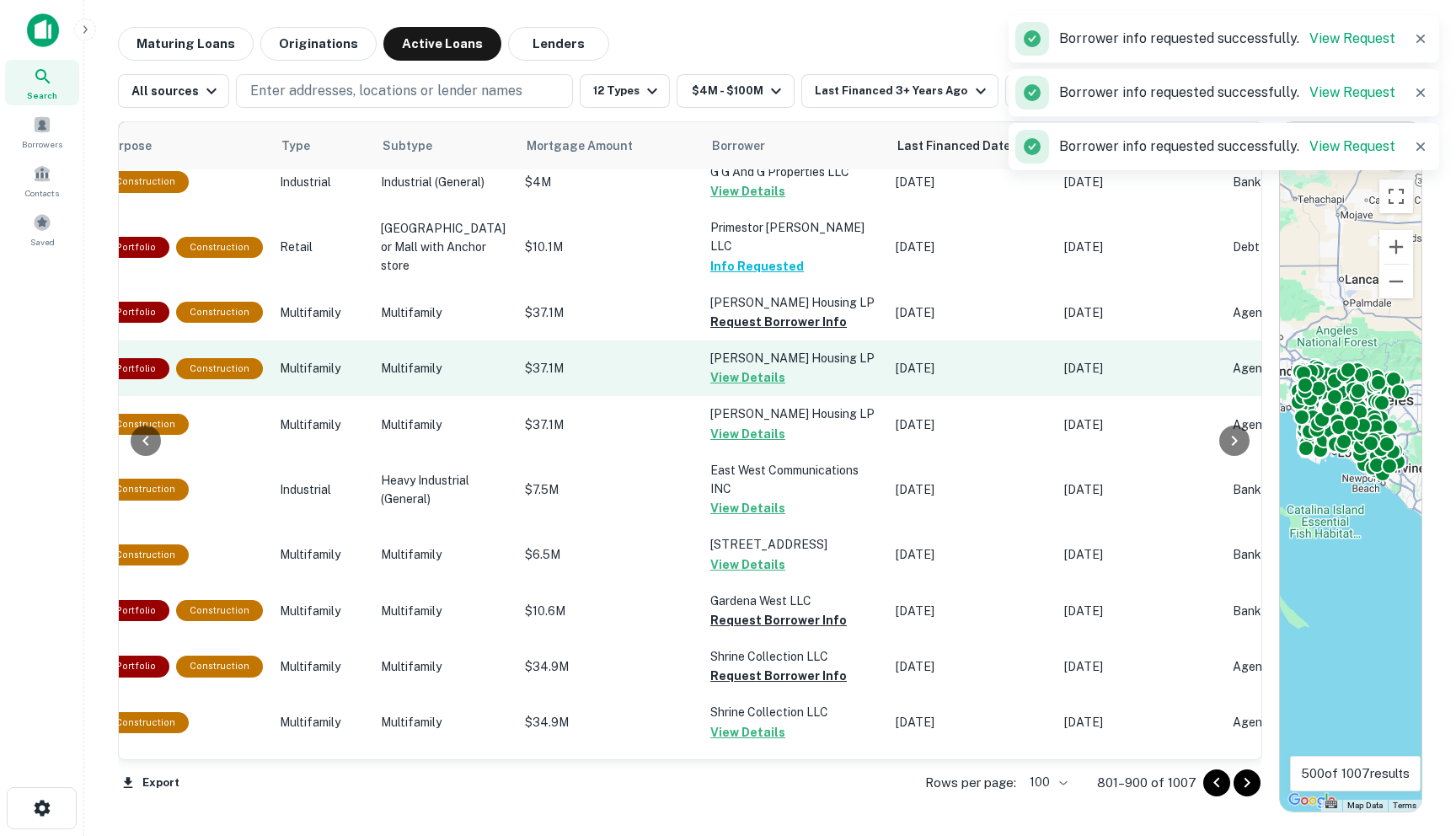
scroll to position [2138, 579]
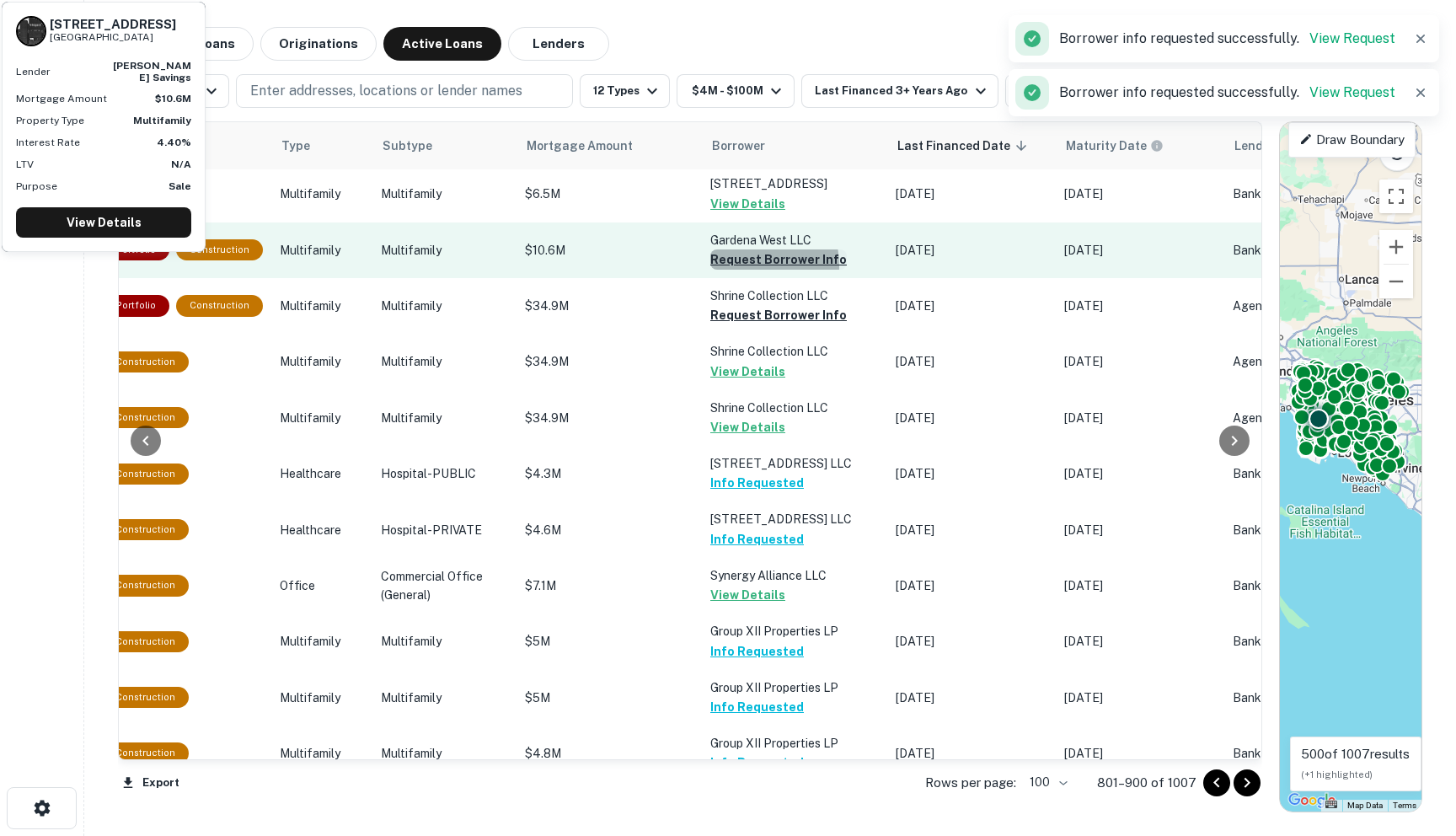
click at [710, 270] on button "Request Borrower Info" at bounding box center [778, 259] width 136 height 20
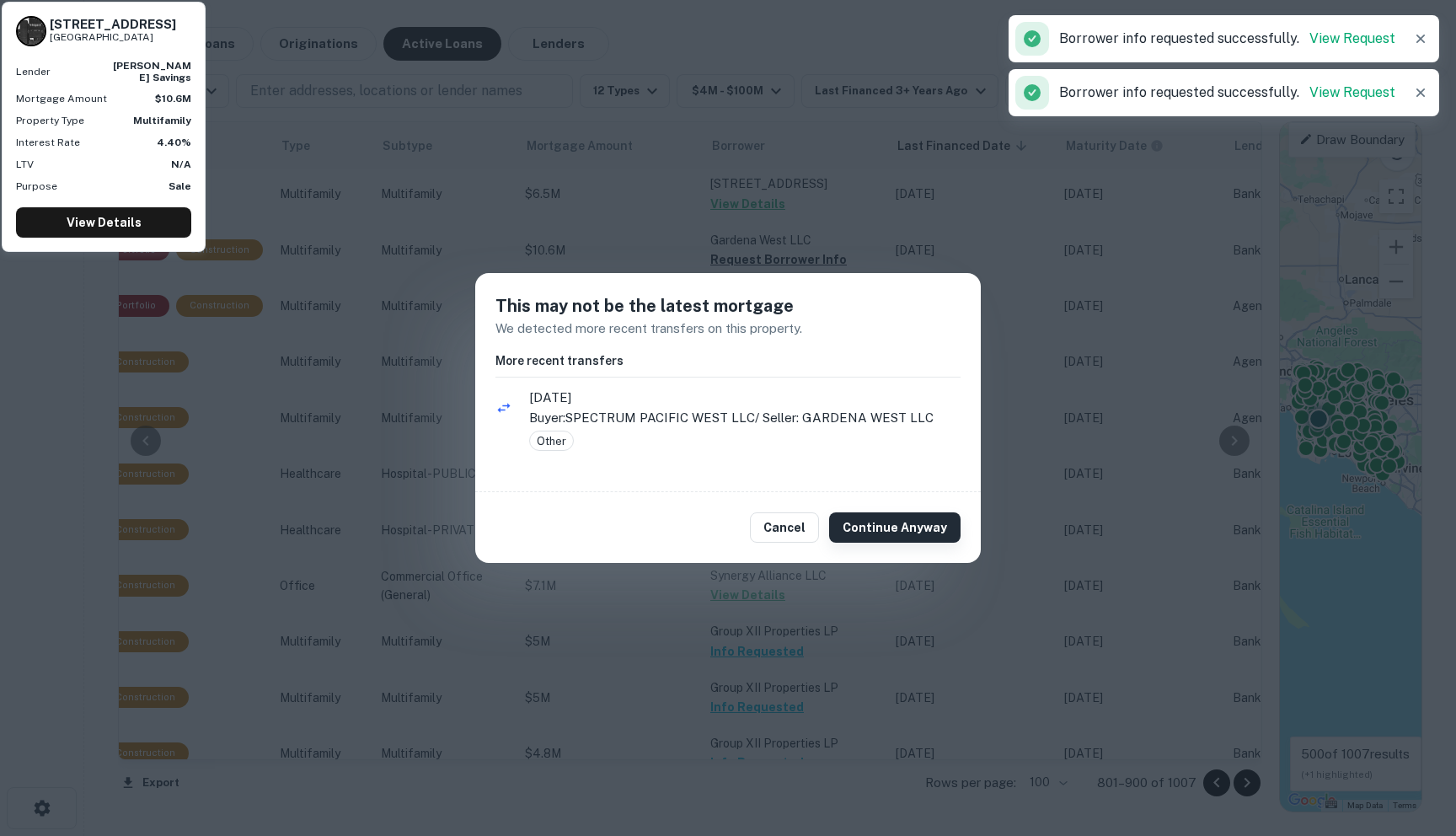
click at [868, 533] on button "Continue Anyway" at bounding box center [895, 527] width 132 height 31
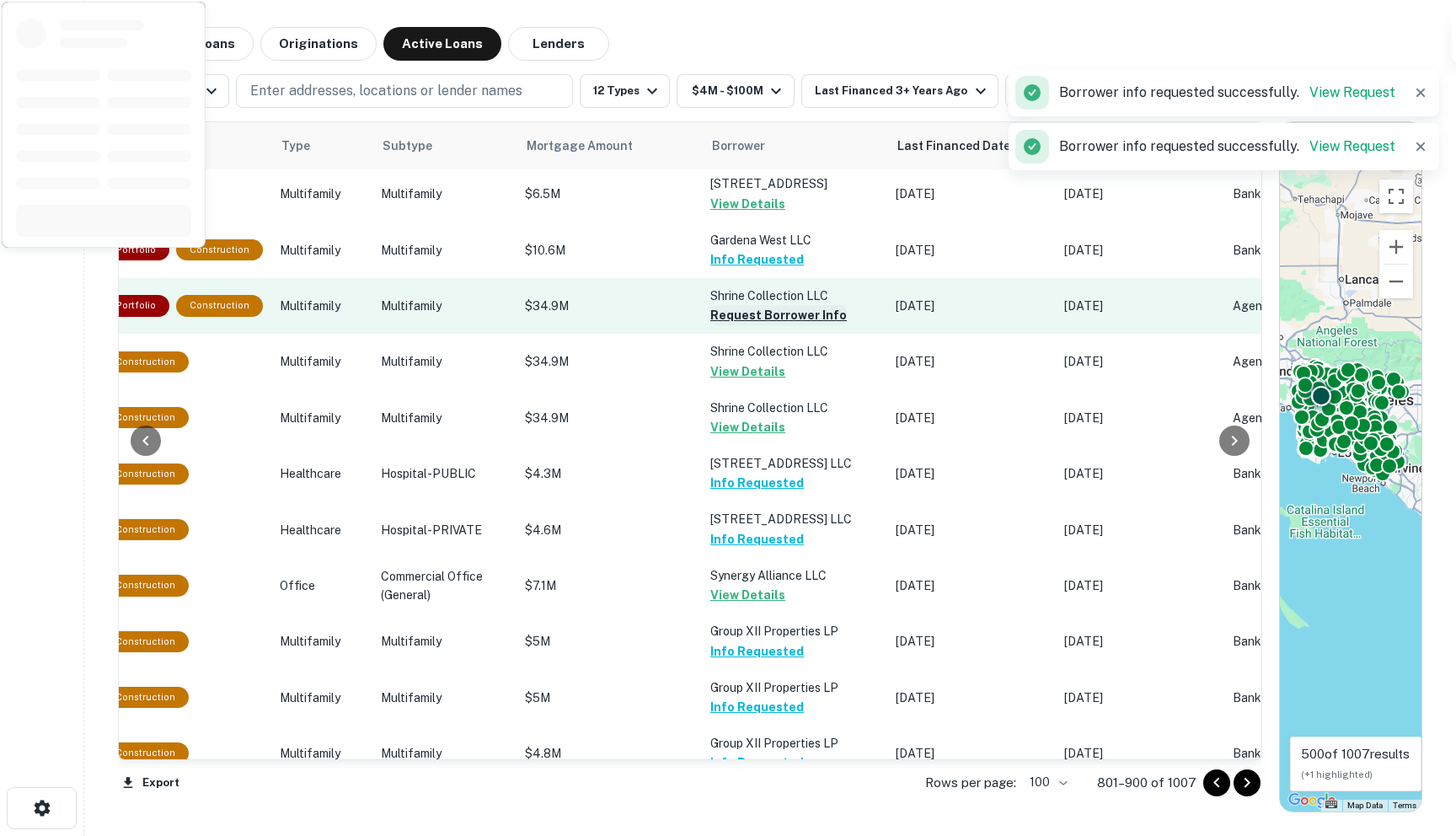
click at [730, 325] on button "Request Borrower Info" at bounding box center [778, 315] width 136 height 20
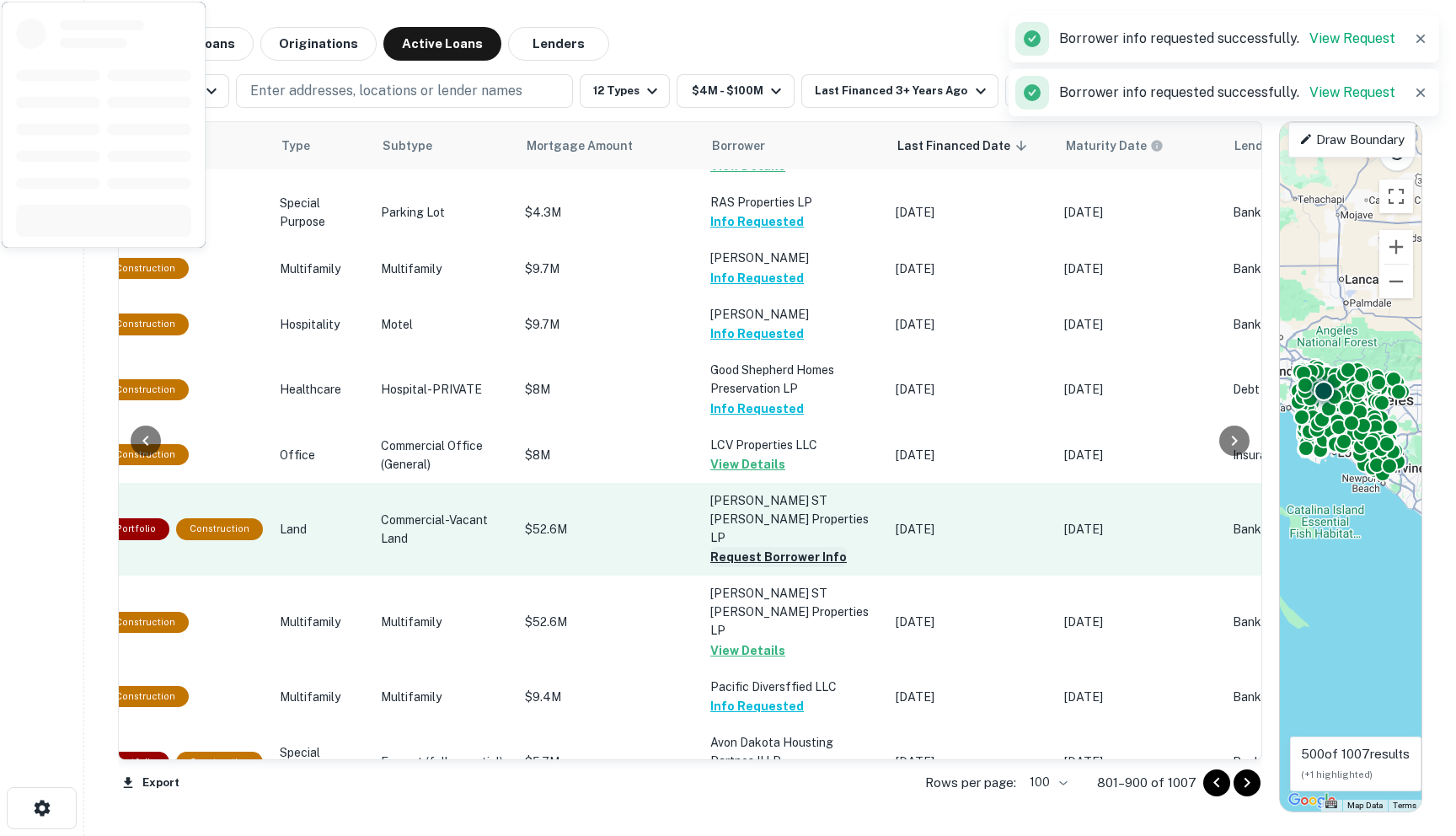
click at [743, 567] on button "Request Borrower Info" at bounding box center [778, 556] width 136 height 20
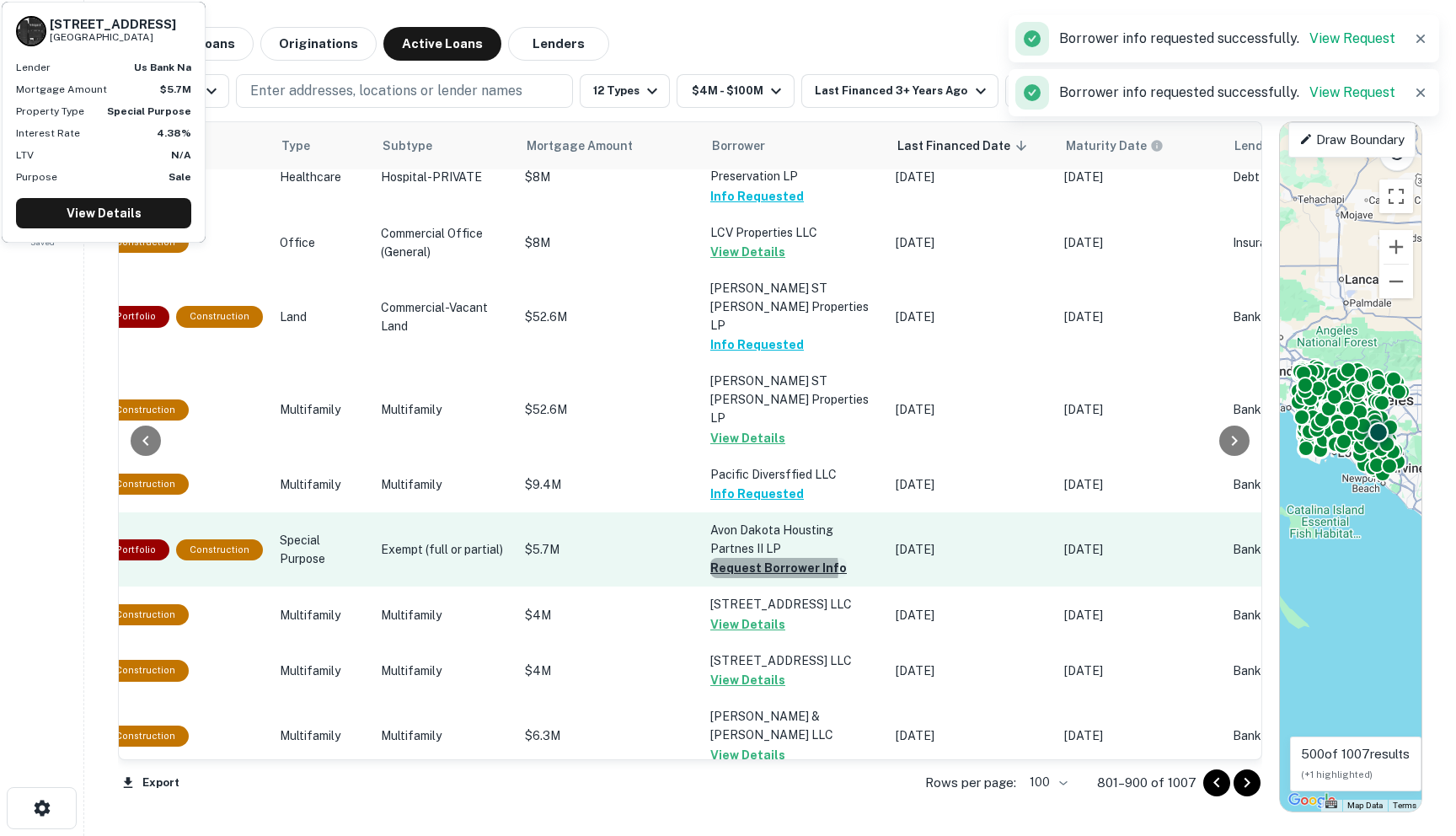
click at [724, 578] on button "Request Borrower Info" at bounding box center [778, 567] width 136 height 20
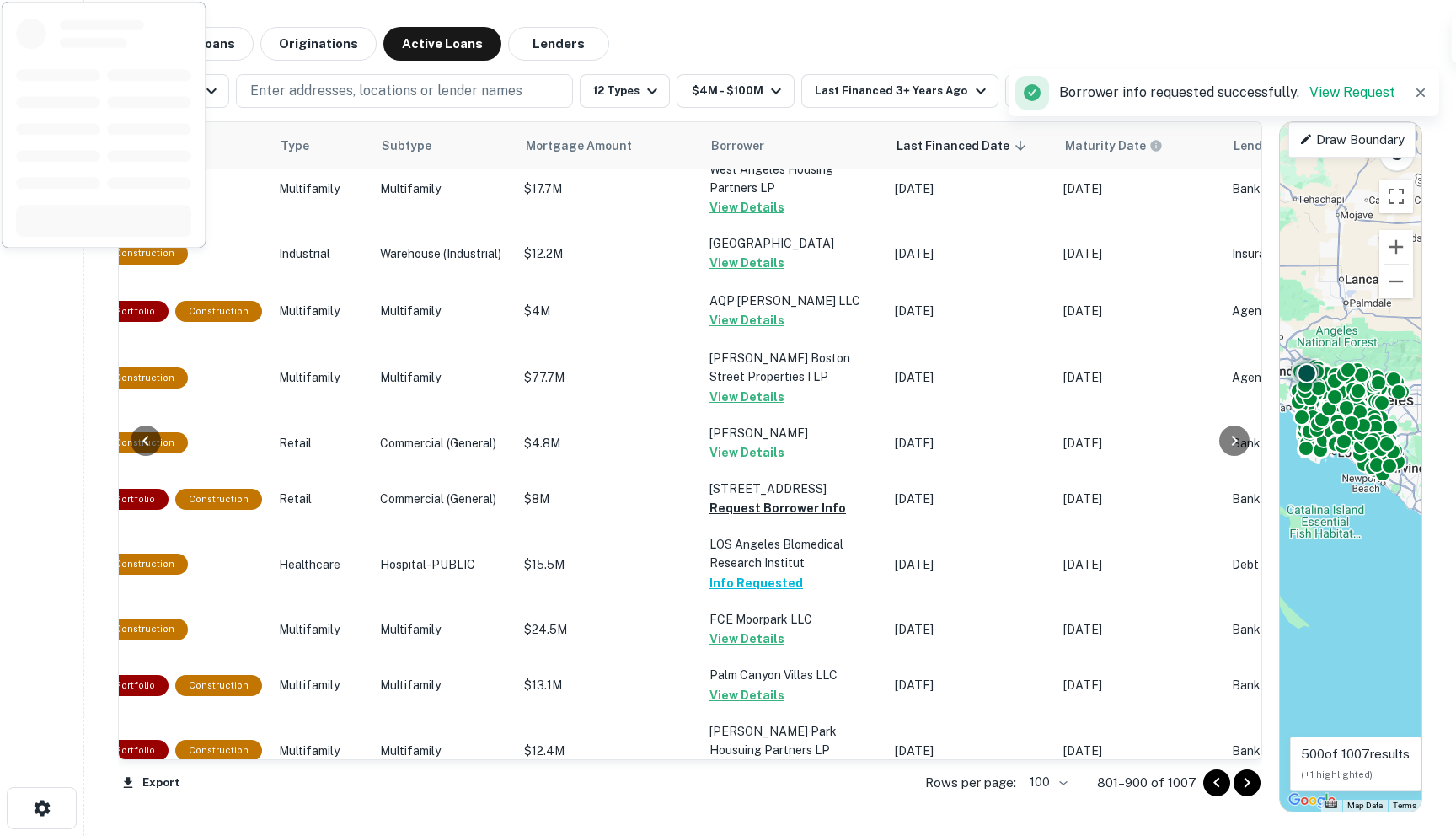
scroll to position [4176, 580]
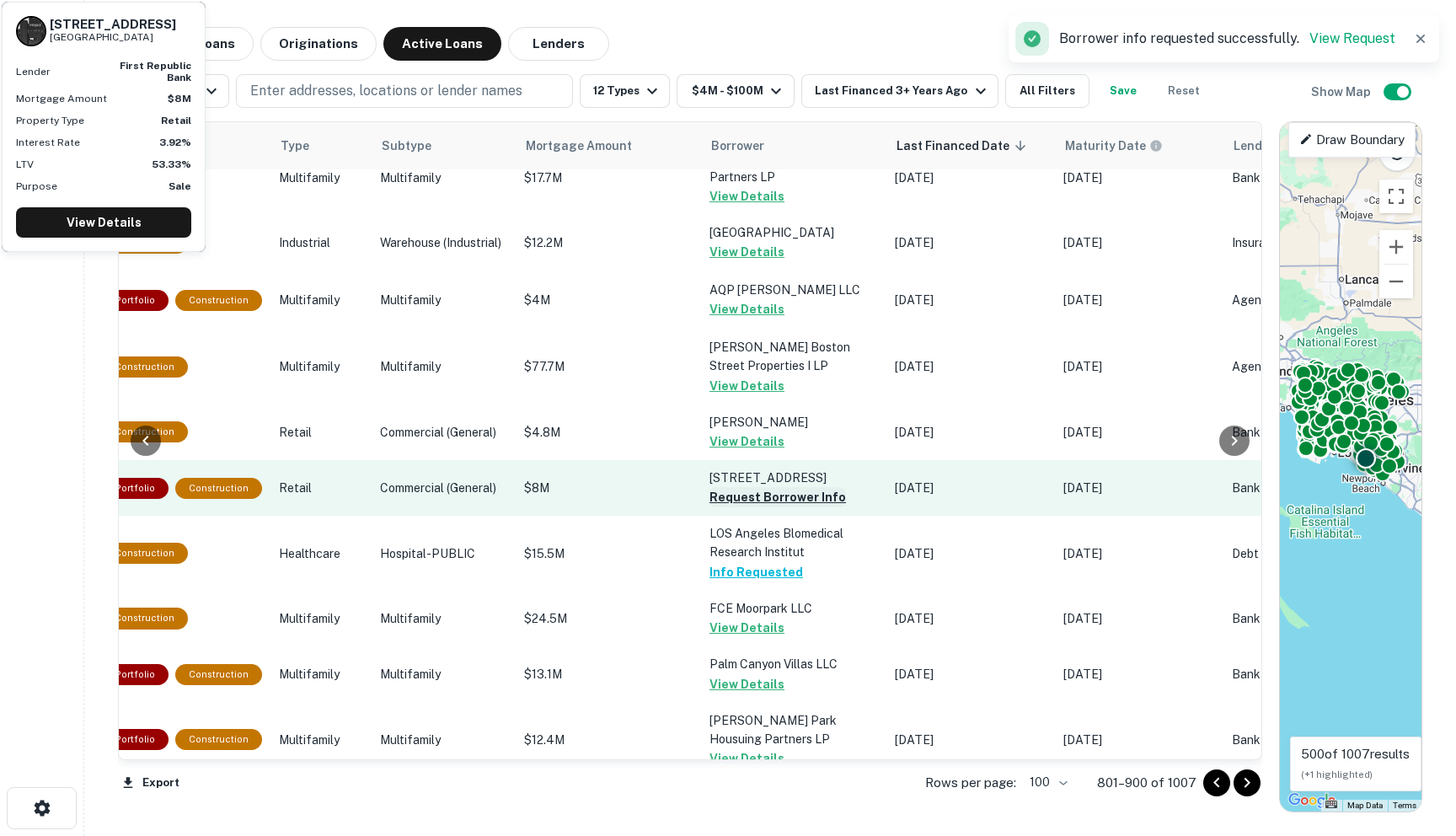
click at [717, 507] on button "Request Borrower Info" at bounding box center [777, 497] width 136 height 20
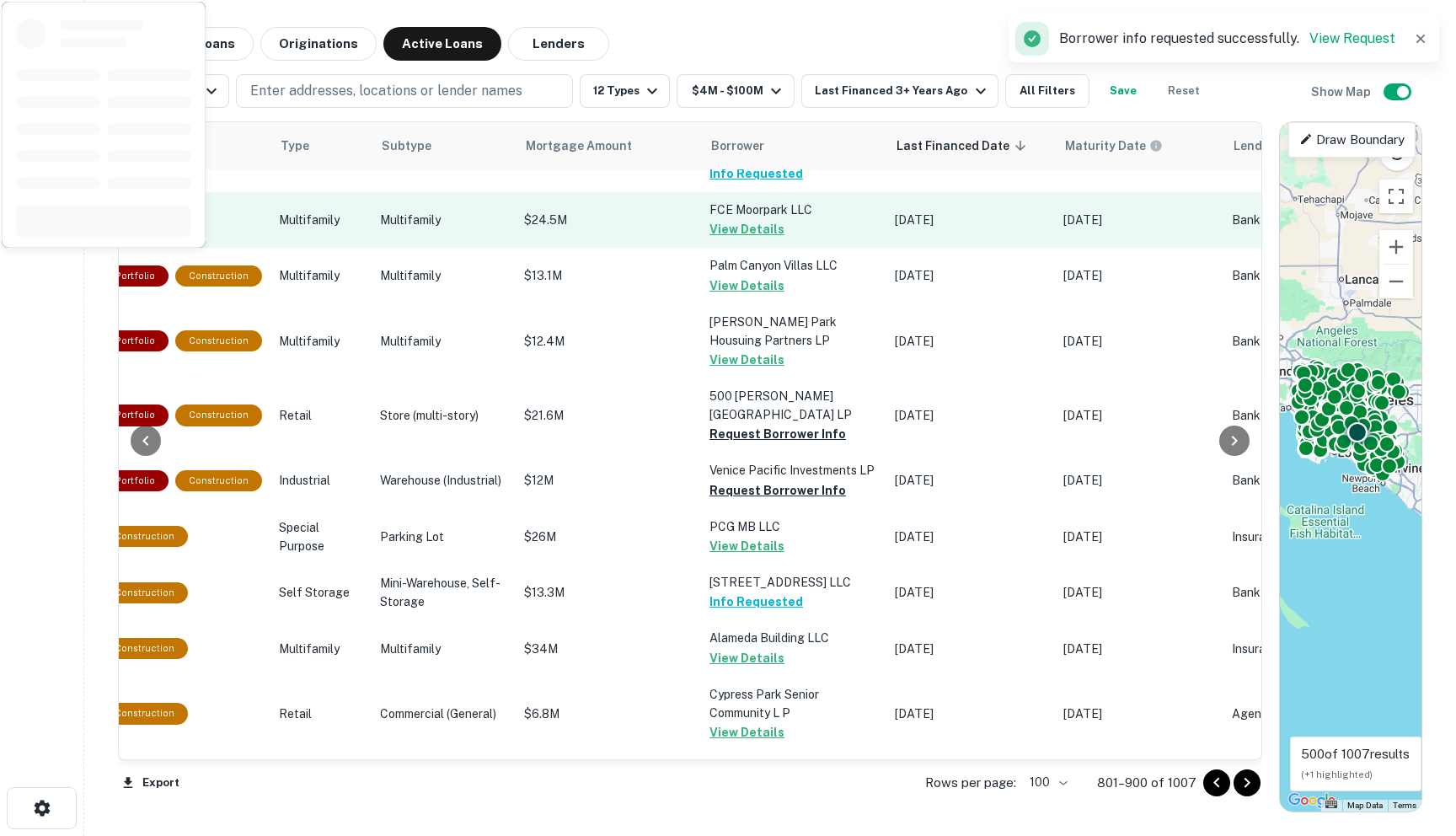
scroll to position [4674, 580]
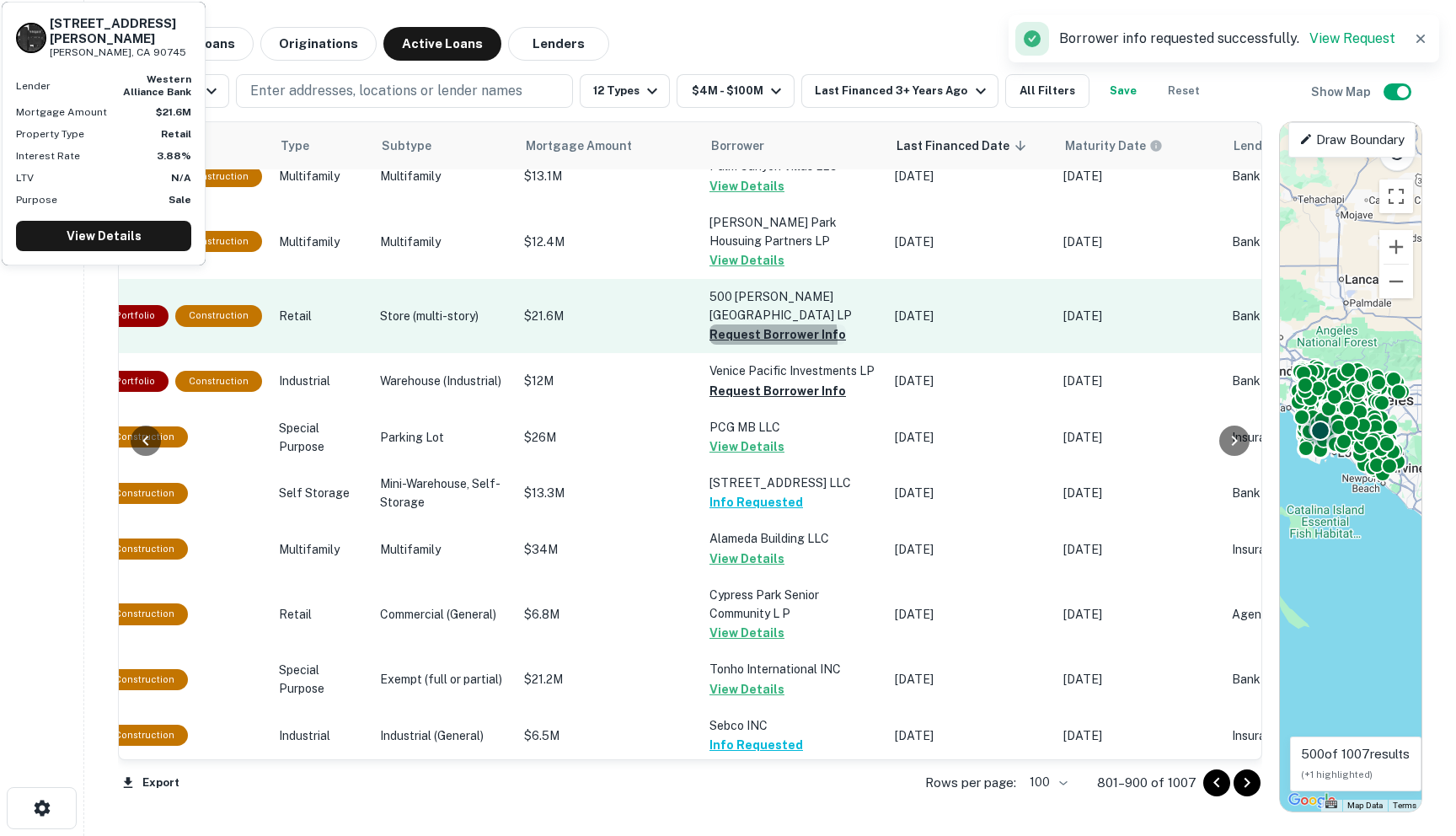
click at [710, 345] on button "Request Borrower Info" at bounding box center [777, 334] width 136 height 20
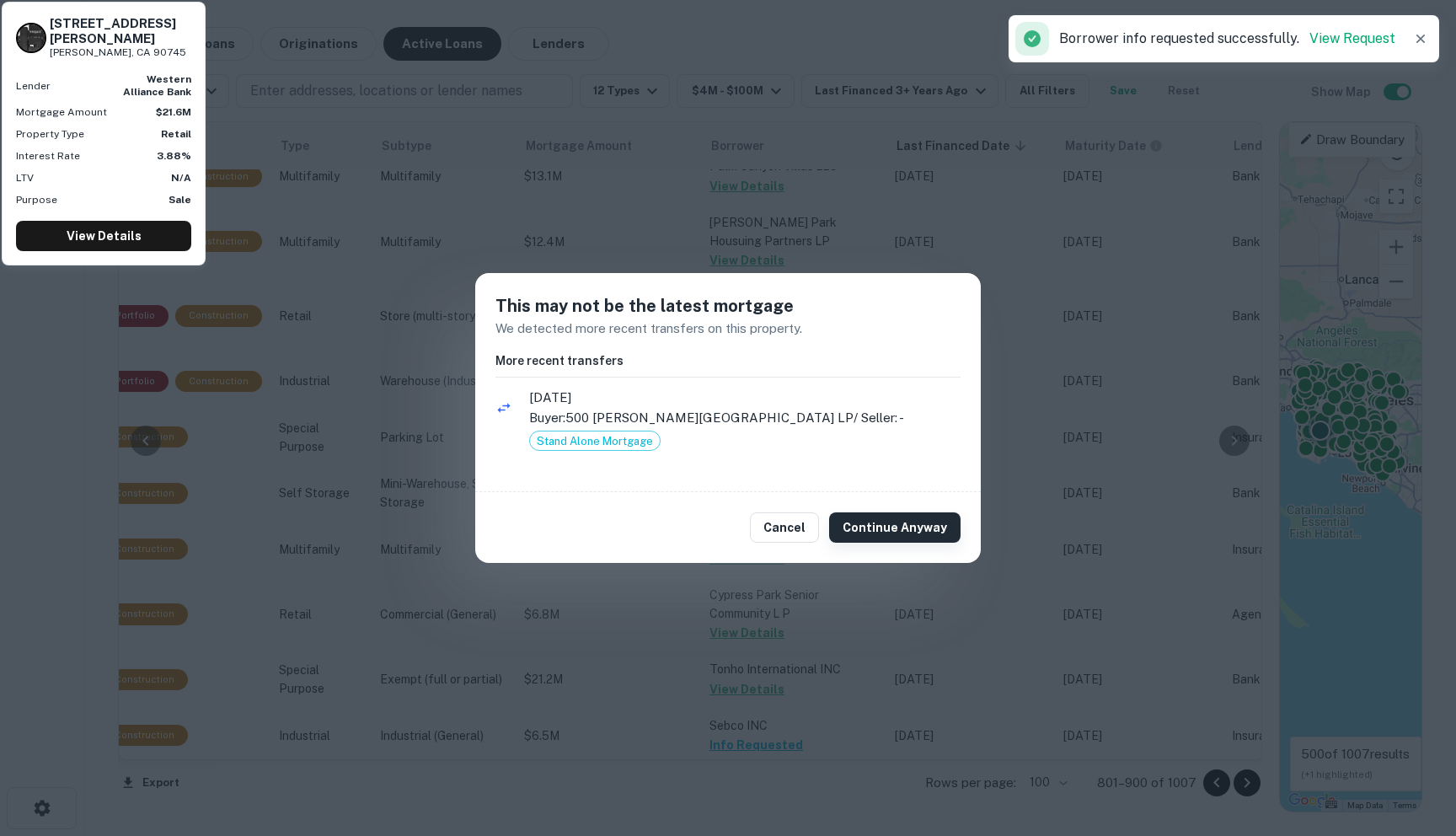
click at [860, 519] on button "Continue Anyway" at bounding box center [895, 527] width 132 height 31
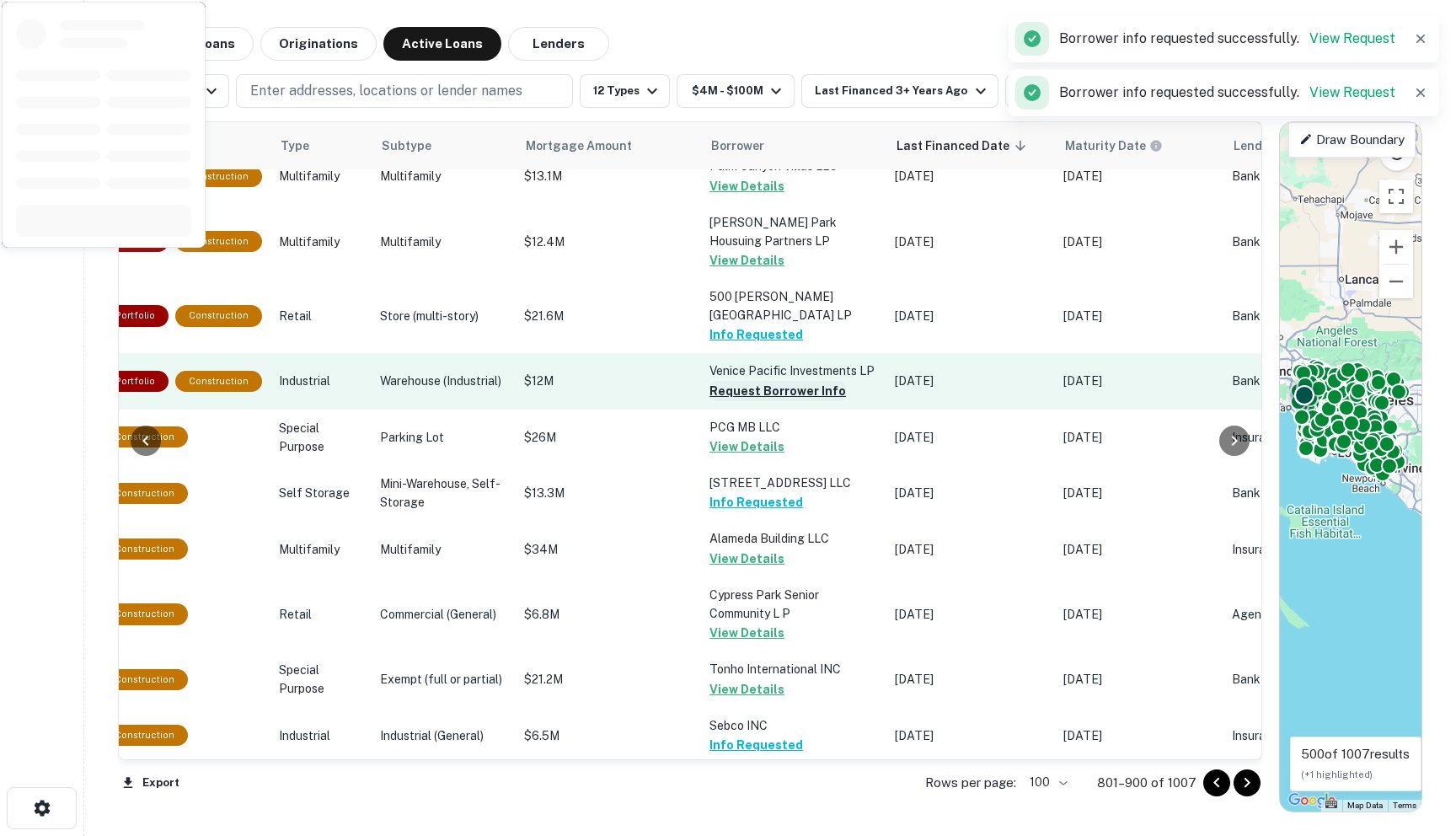
click at [739, 401] on button "Request Borrower Info" at bounding box center [777, 390] width 136 height 20
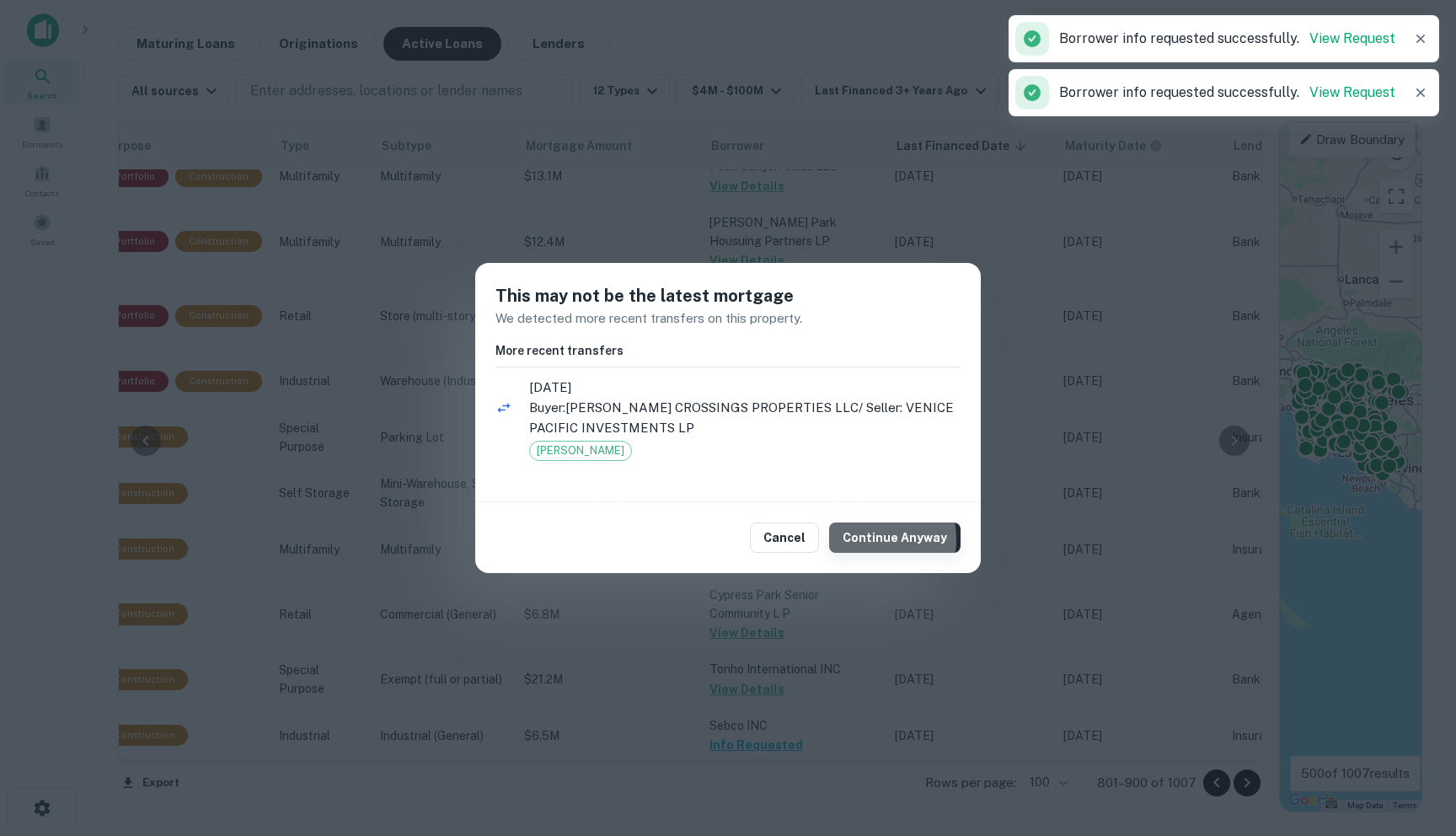
click at [865, 540] on button "Continue Anyway" at bounding box center [895, 537] width 132 height 31
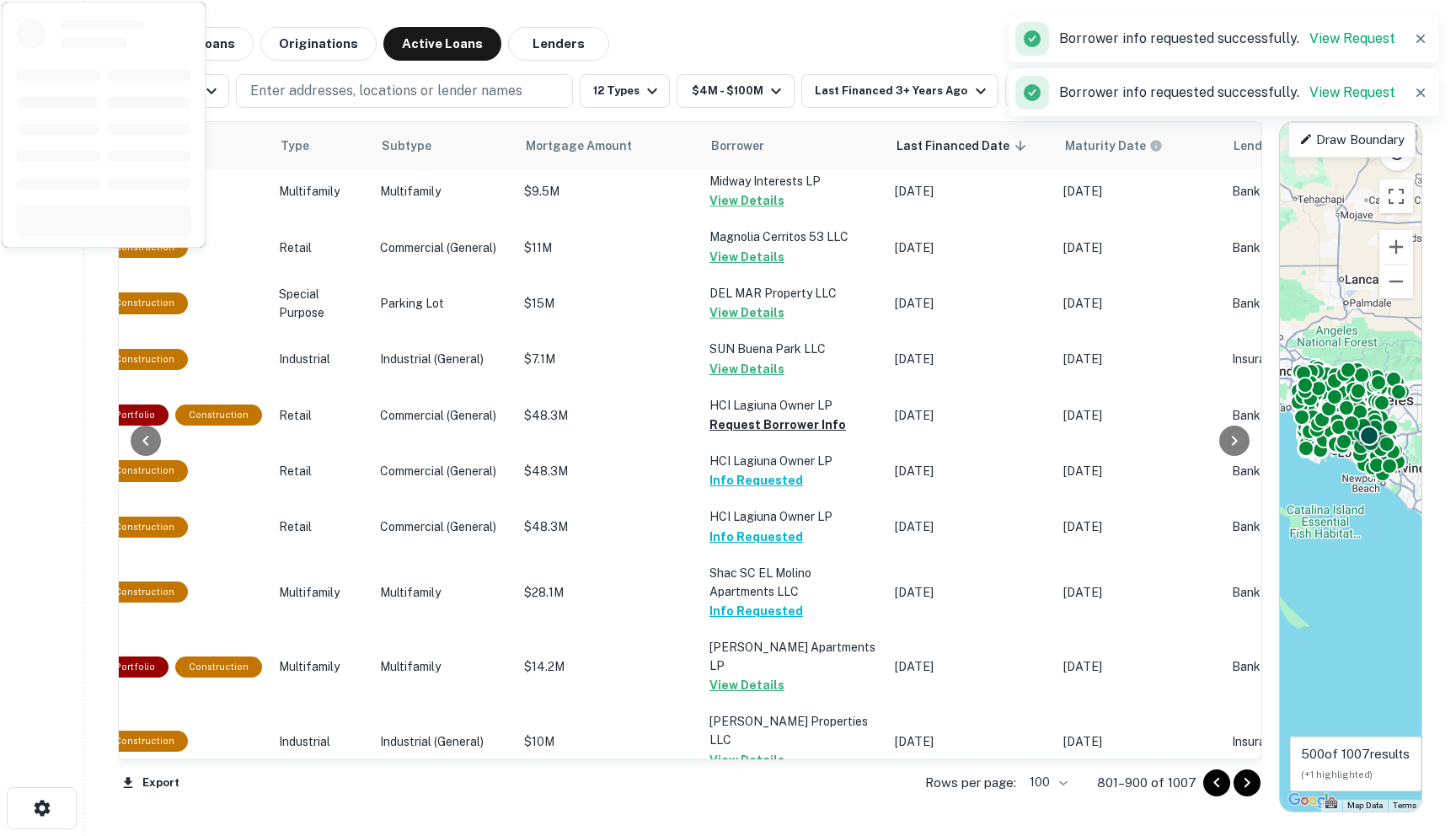
scroll to position [5534, 580]
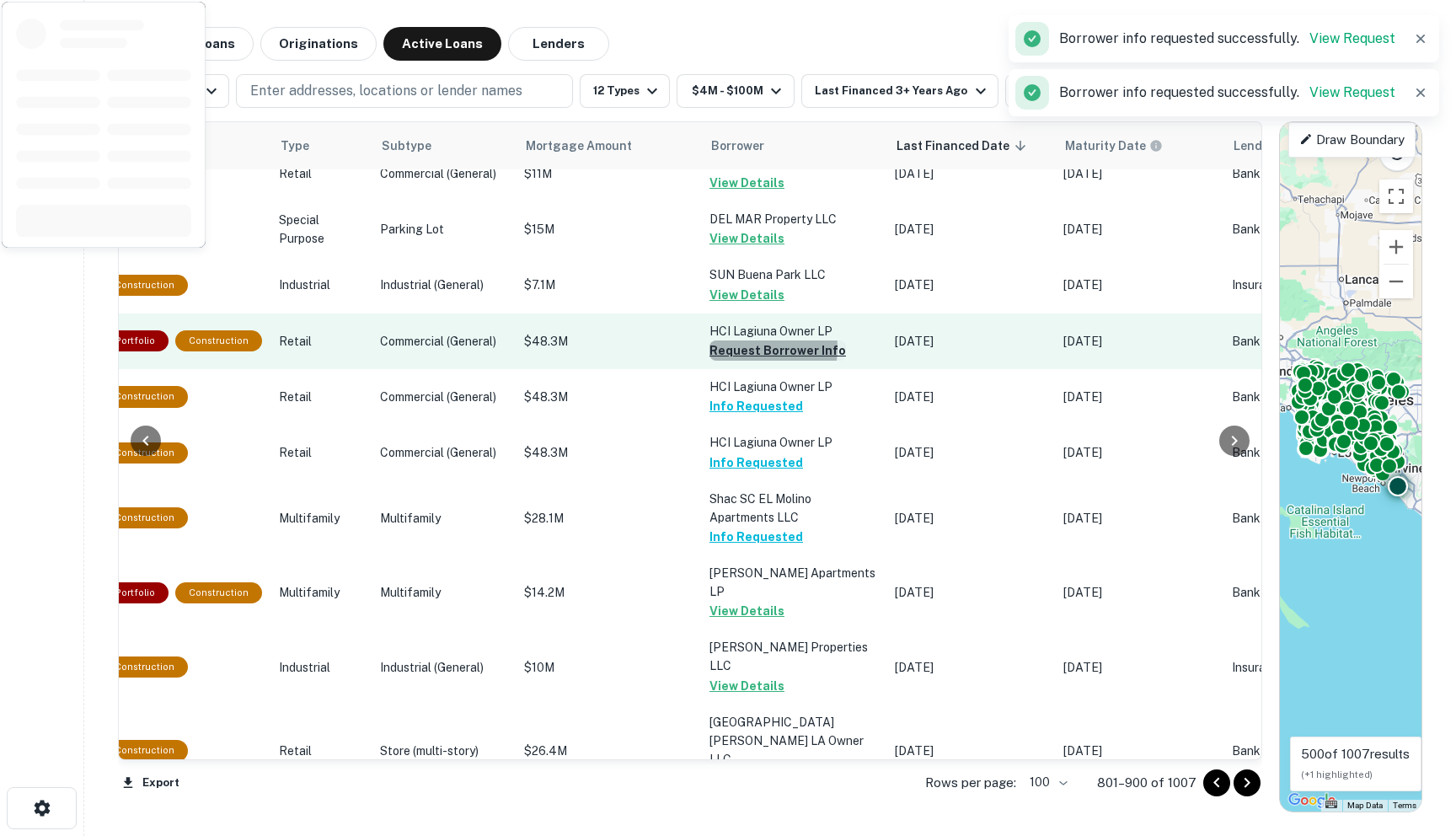
click at [712, 360] on button "Request Borrower Info" at bounding box center [777, 350] width 136 height 20
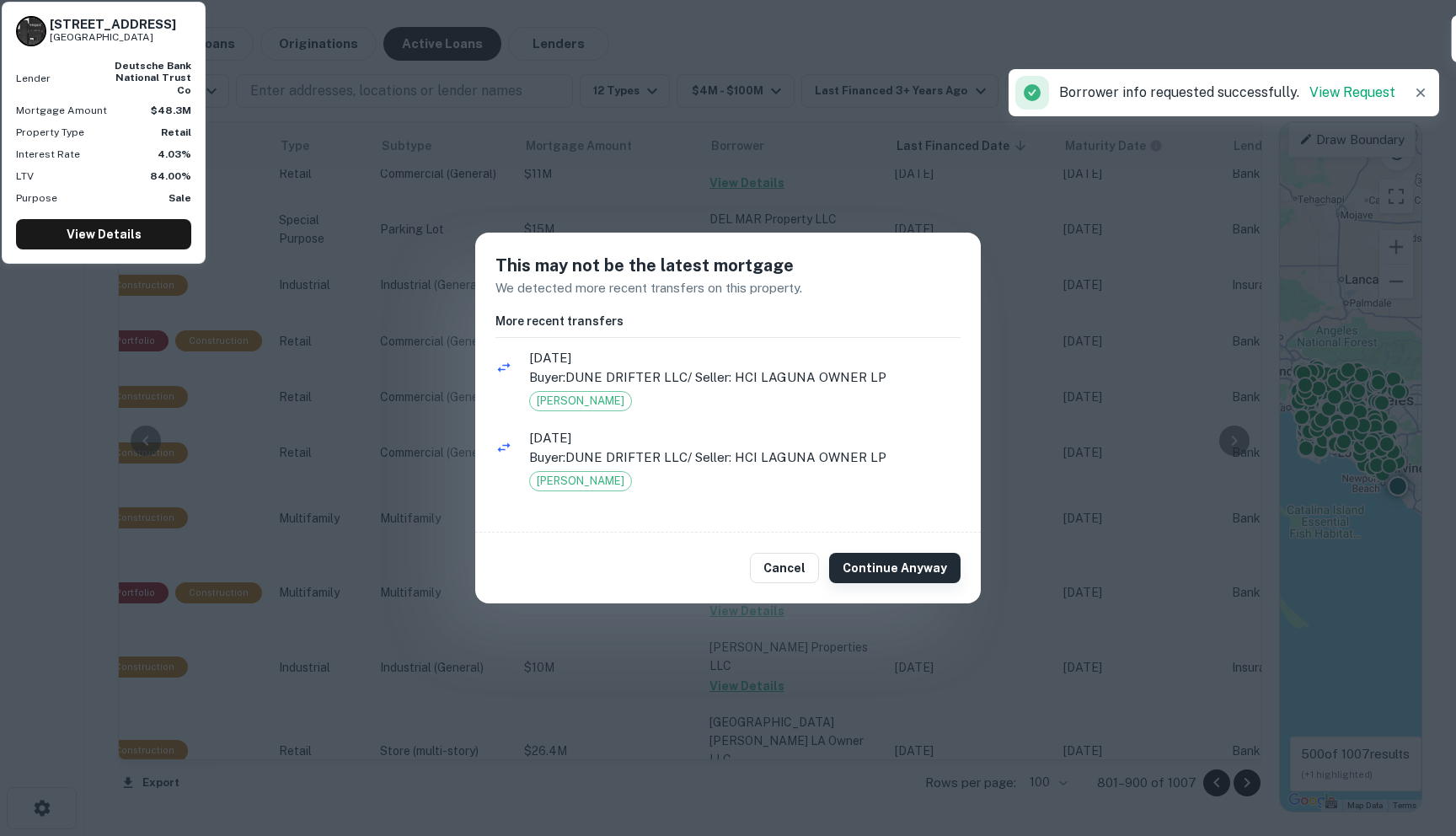
click at [914, 571] on button "Continue Anyway" at bounding box center [895, 568] width 132 height 31
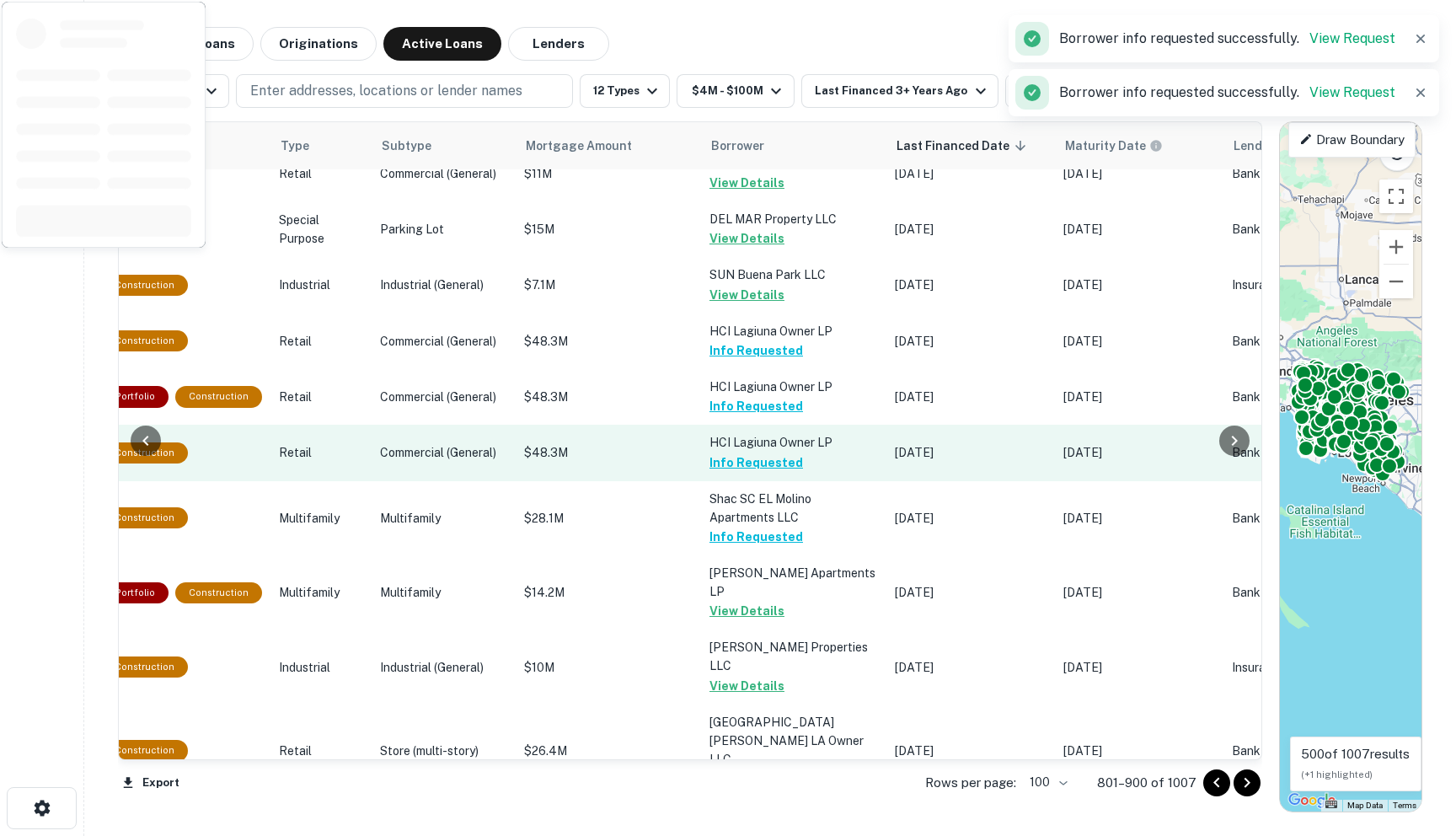
scroll to position [5677, 580]
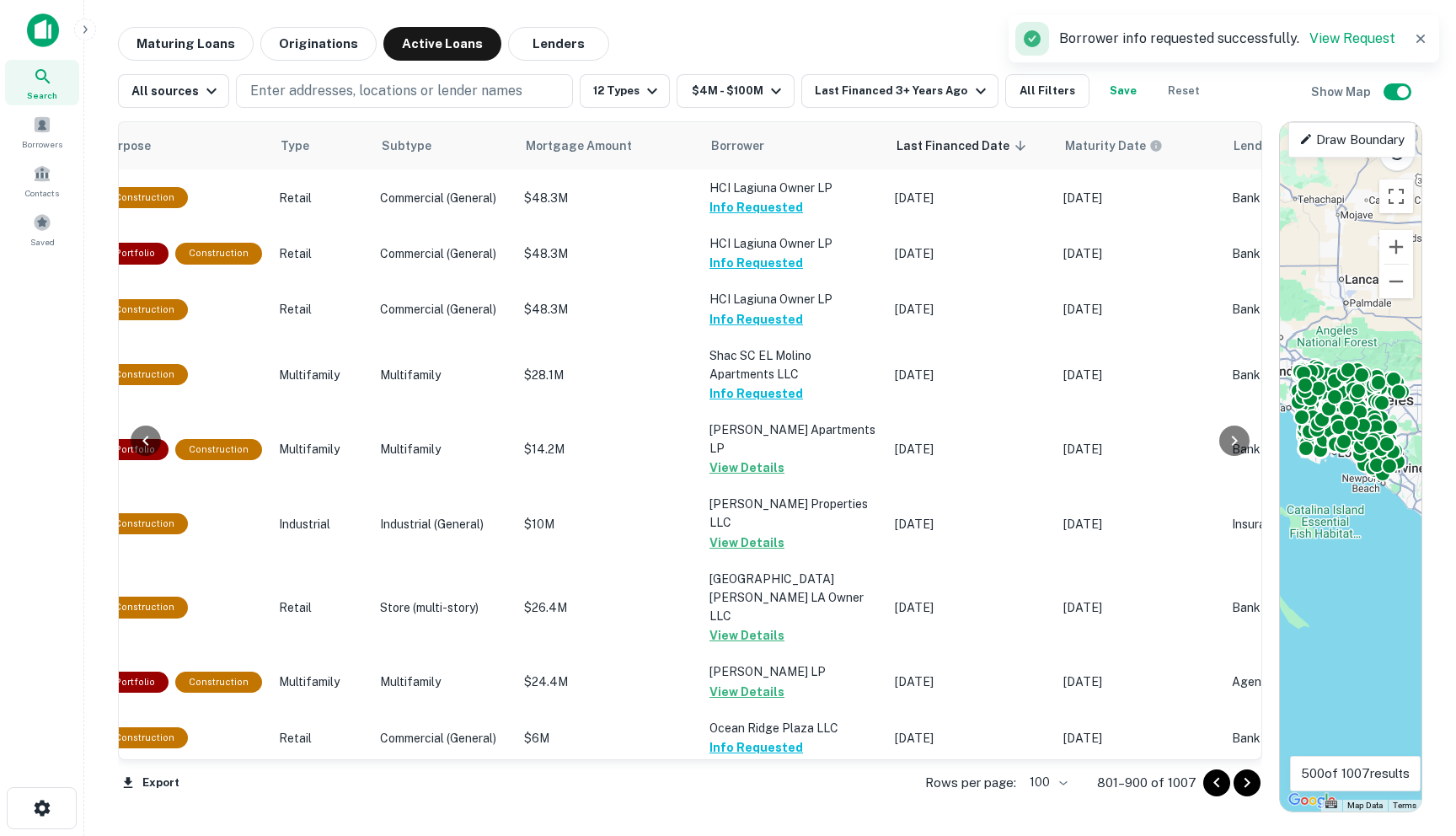
click at [1253, 785] on icon "Go to next page" at bounding box center [1247, 782] width 20 height 20
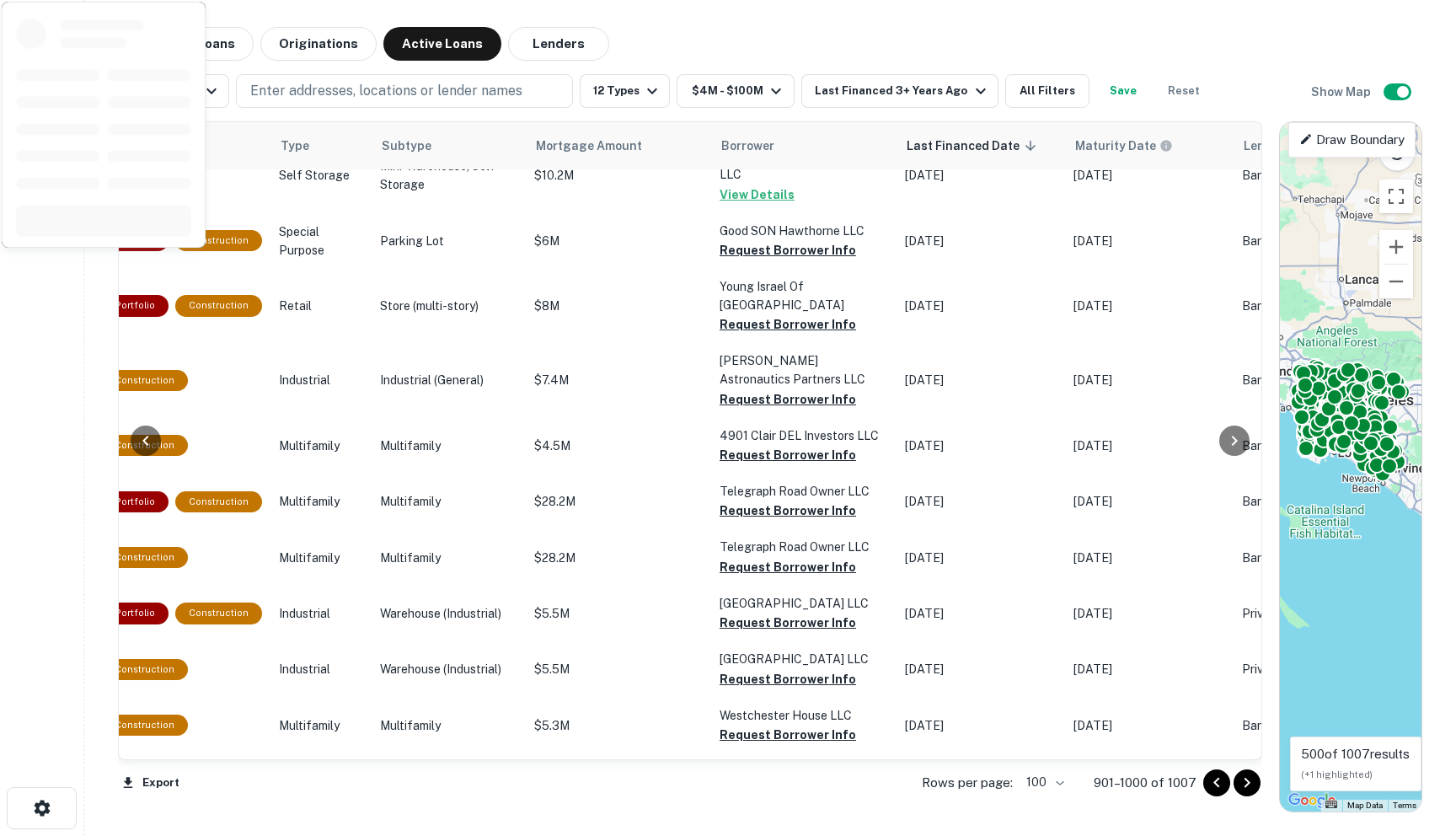
scroll to position [0, 580]
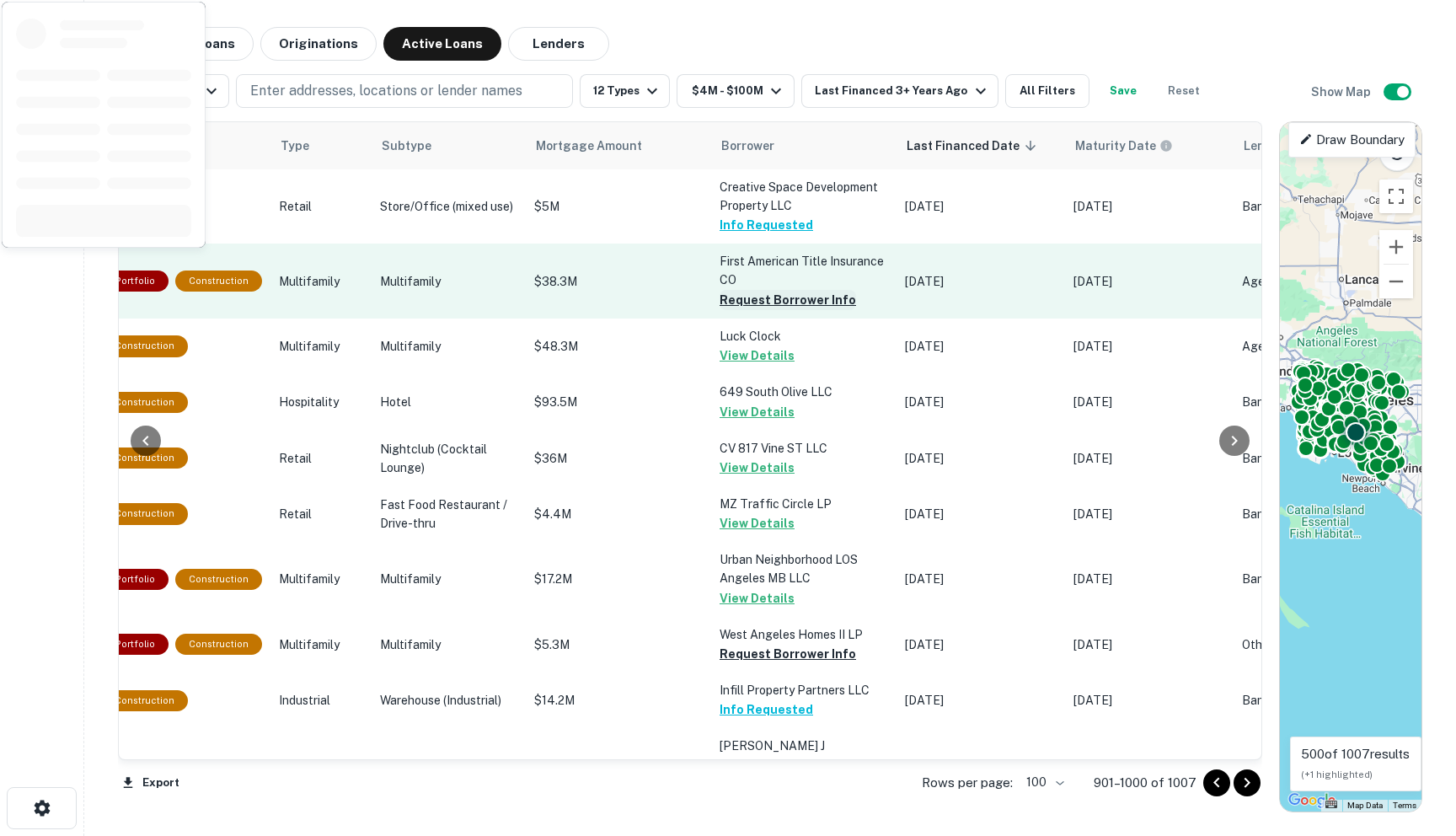
click at [719, 299] on button "Request Borrower Info" at bounding box center [787, 300] width 136 height 20
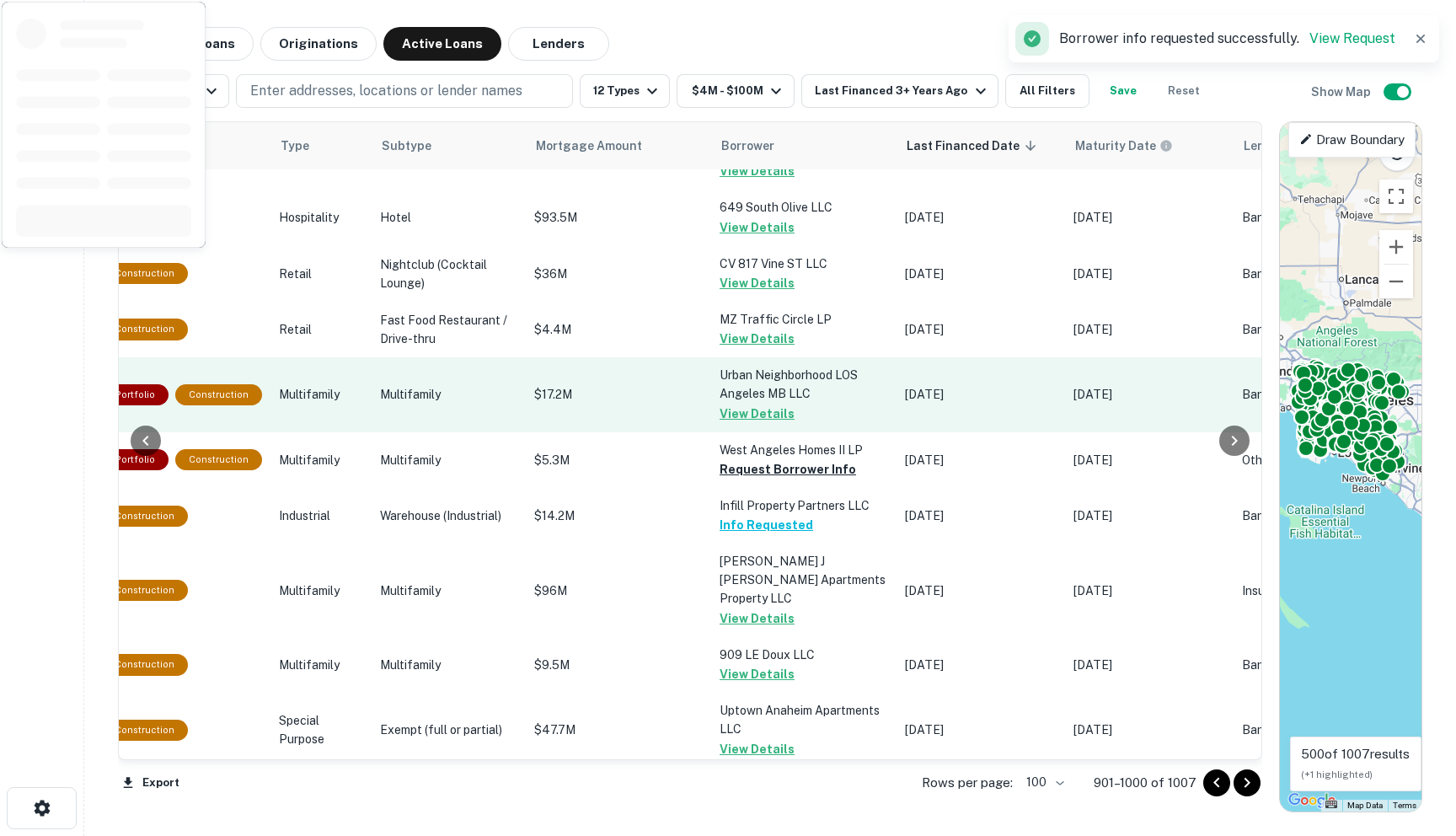
scroll to position [190, 580]
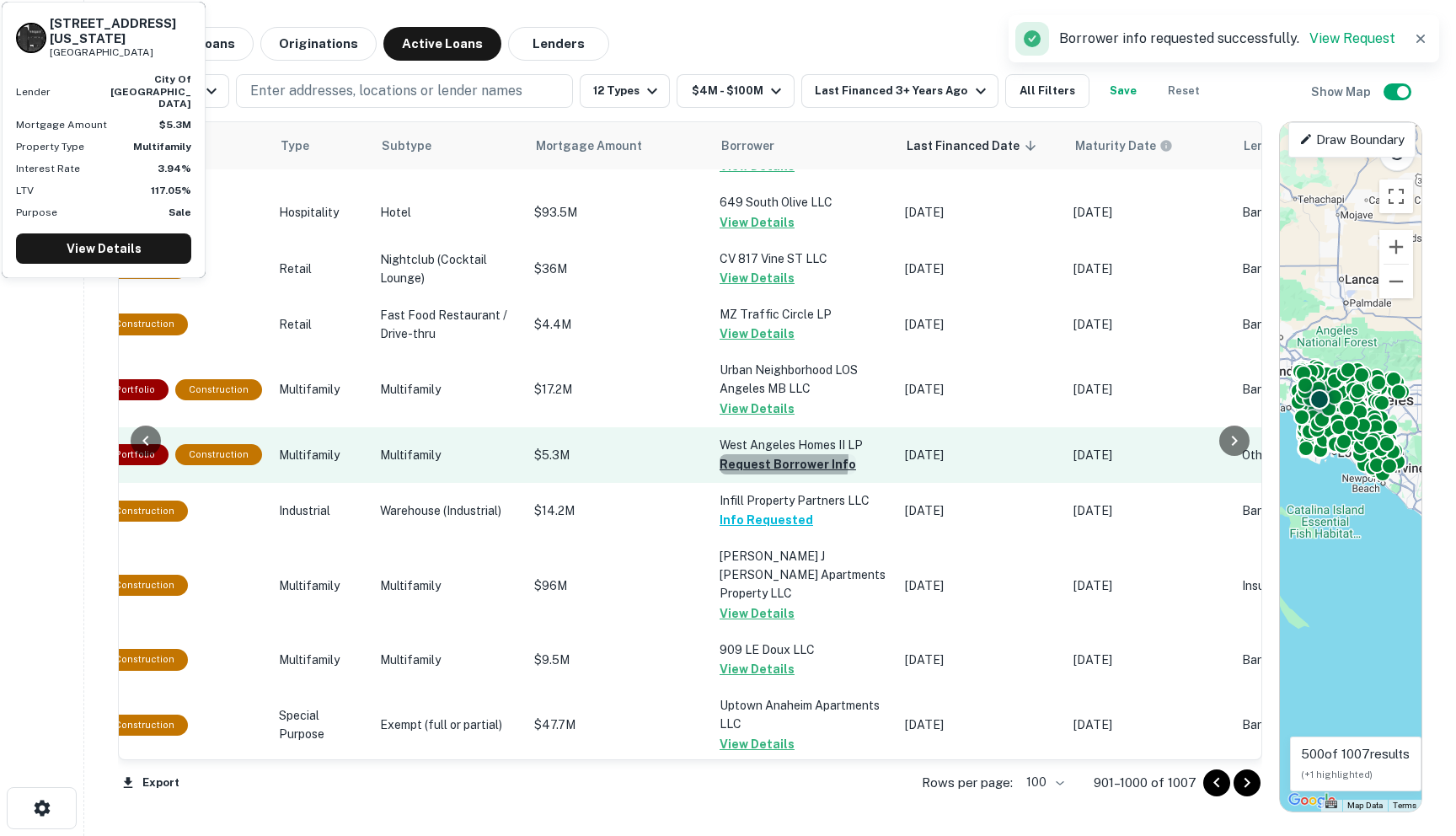
click at [719, 475] on button "Request Borrower Info" at bounding box center [787, 464] width 136 height 20
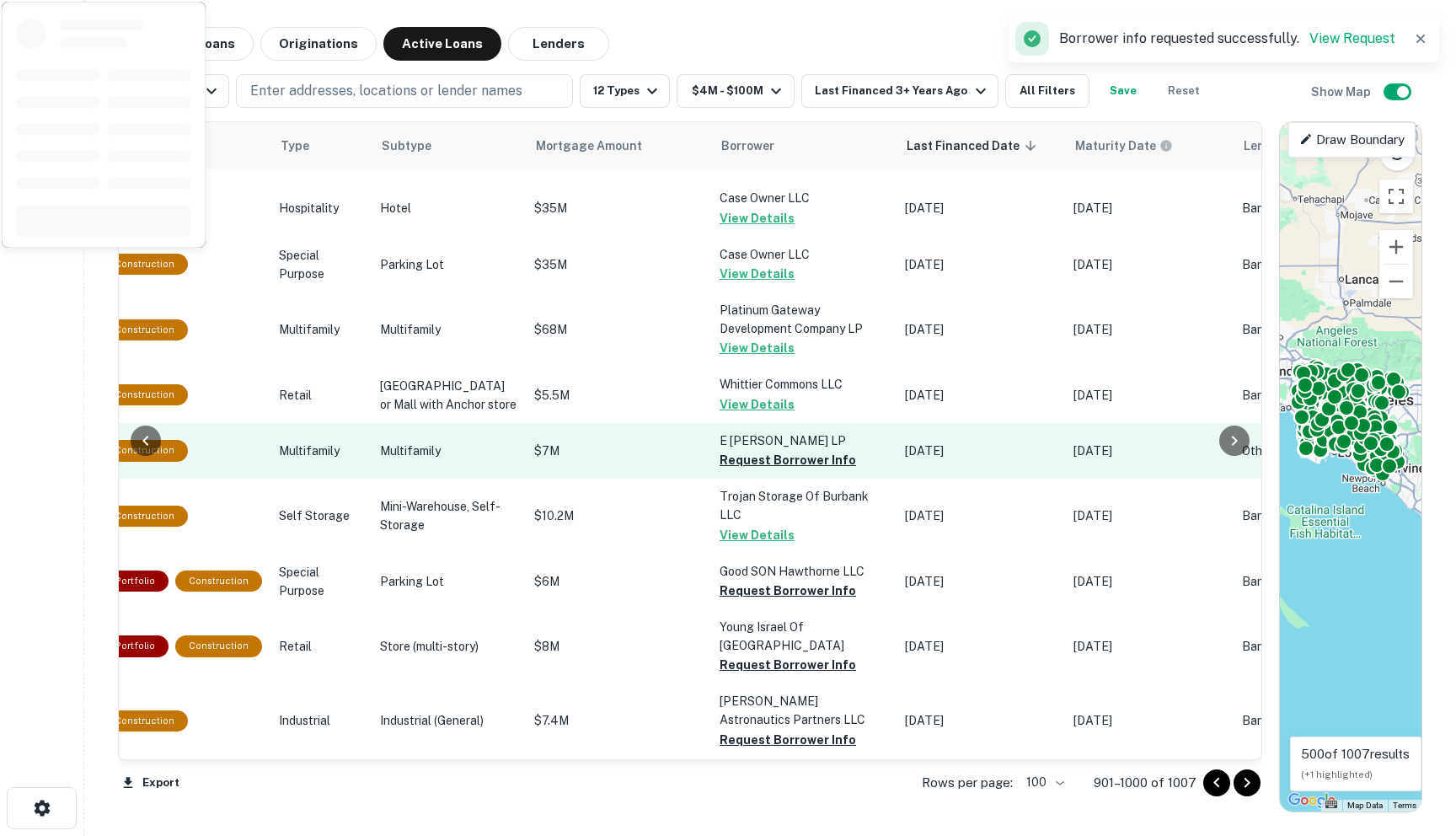
scroll to position [911, 580]
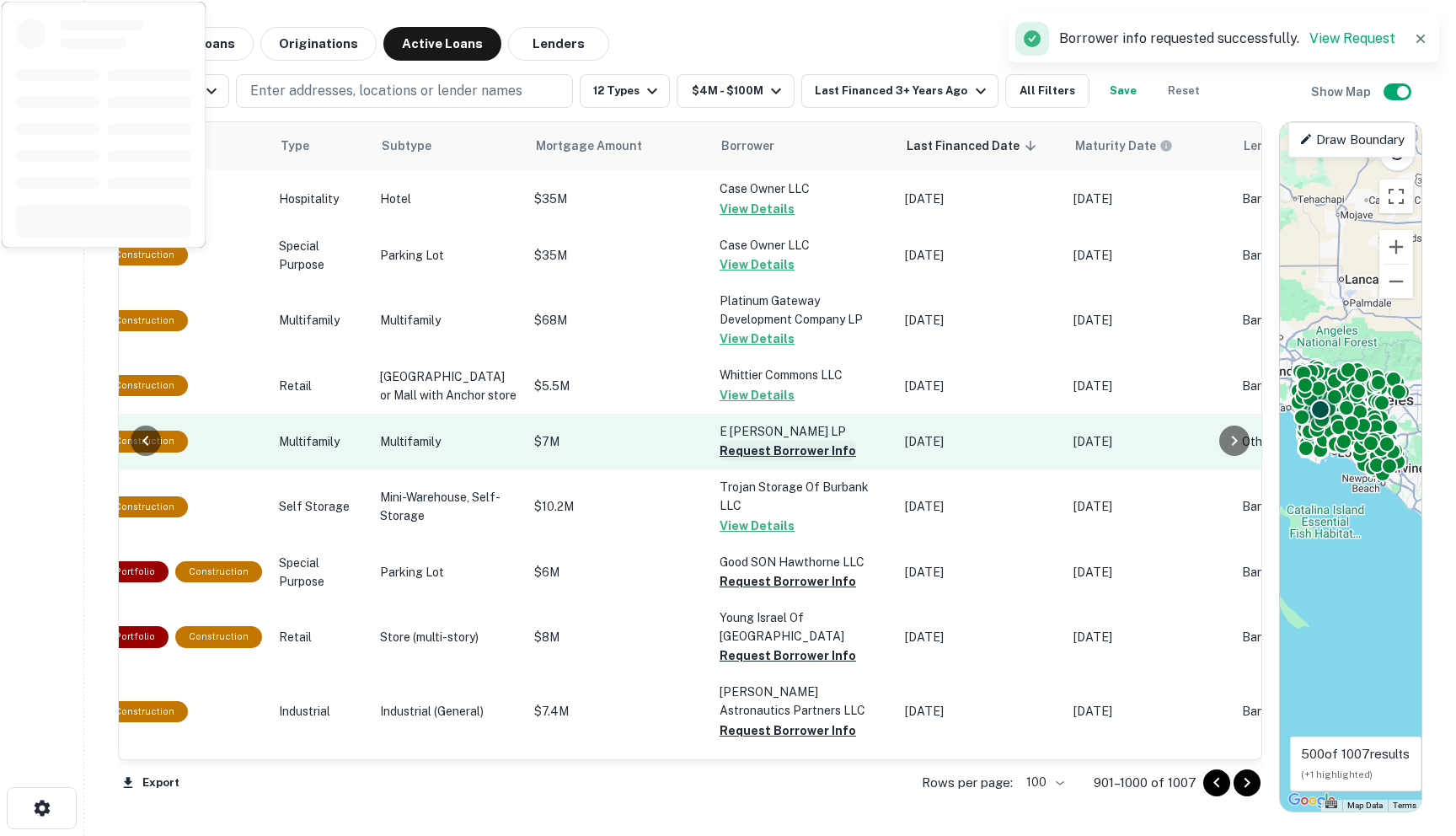
click at [719, 461] on button "Request Borrower Info" at bounding box center [787, 450] width 136 height 20
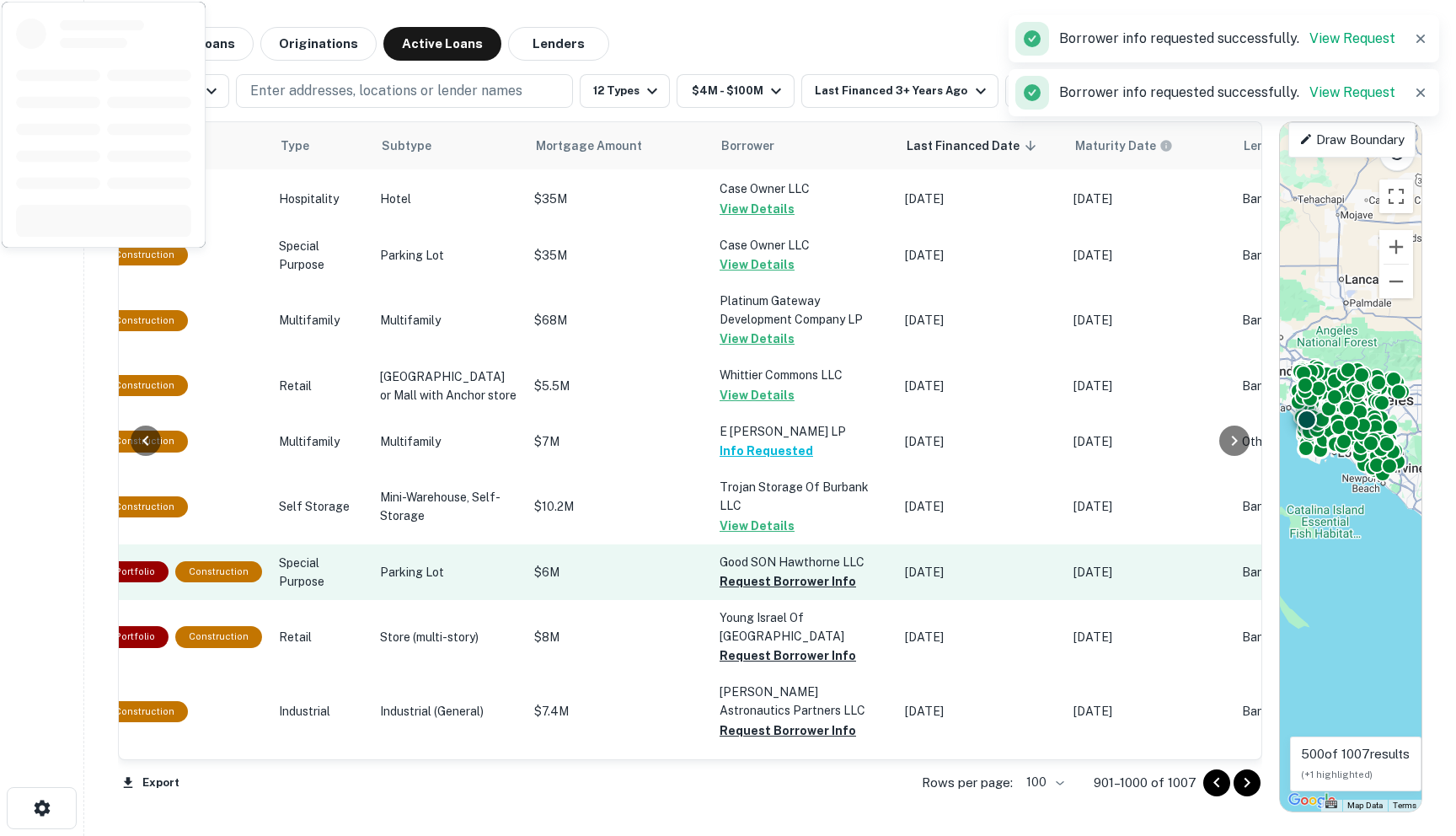
click at [719, 592] on button "Request Borrower Info" at bounding box center [787, 581] width 136 height 20
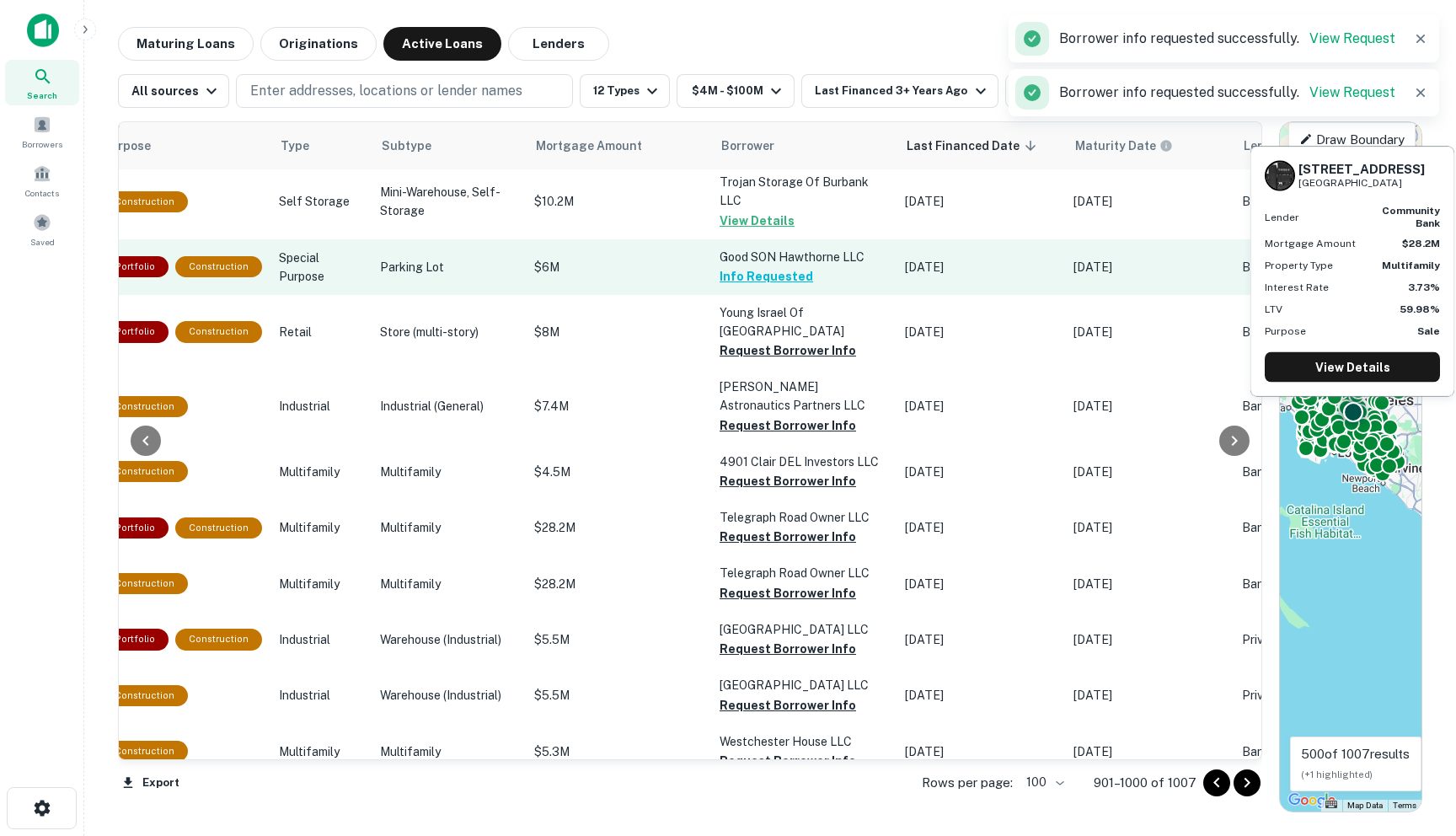
scroll to position [1225, 580]
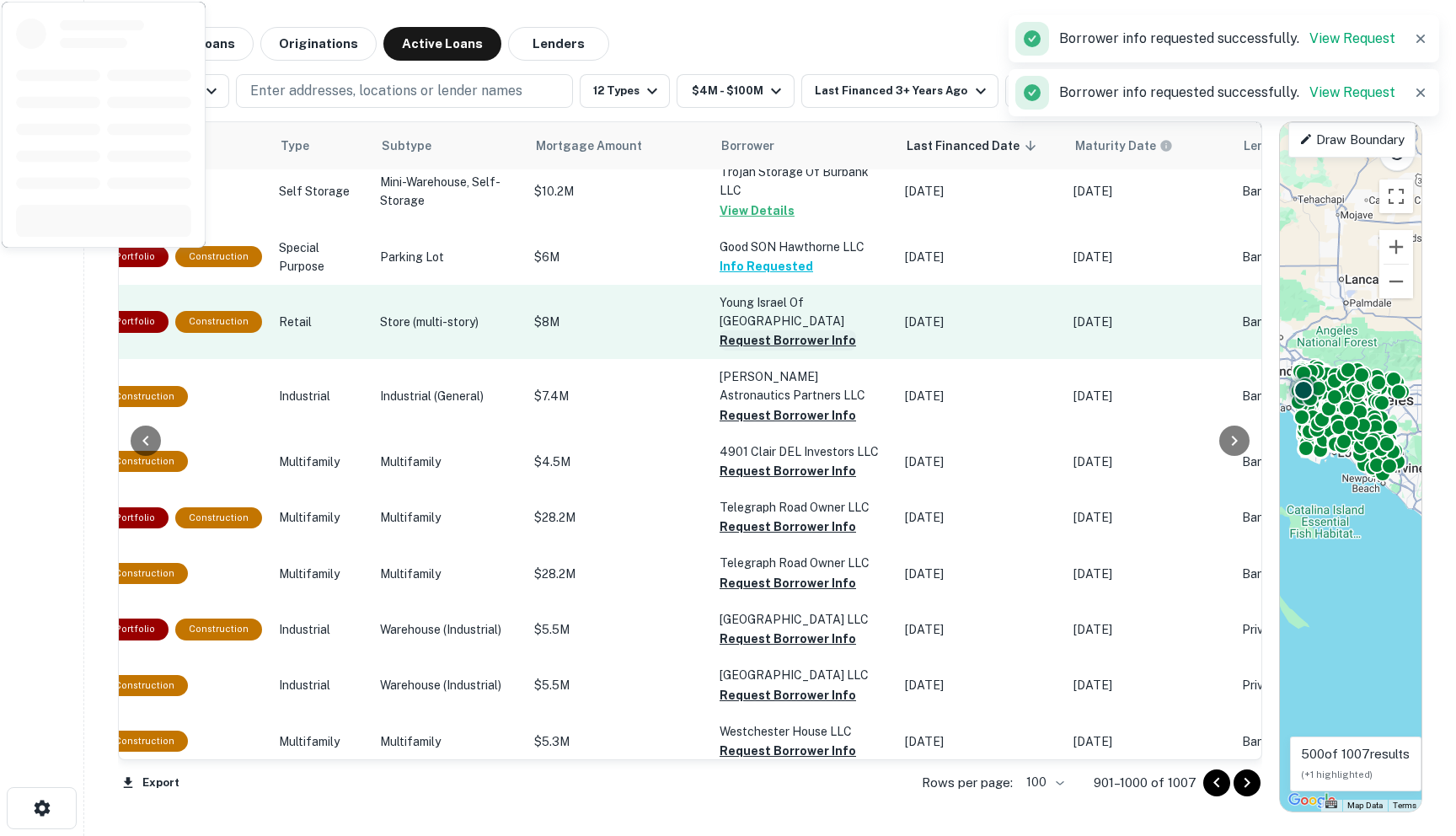
click at [719, 351] on button "Request Borrower Info" at bounding box center [787, 340] width 136 height 20
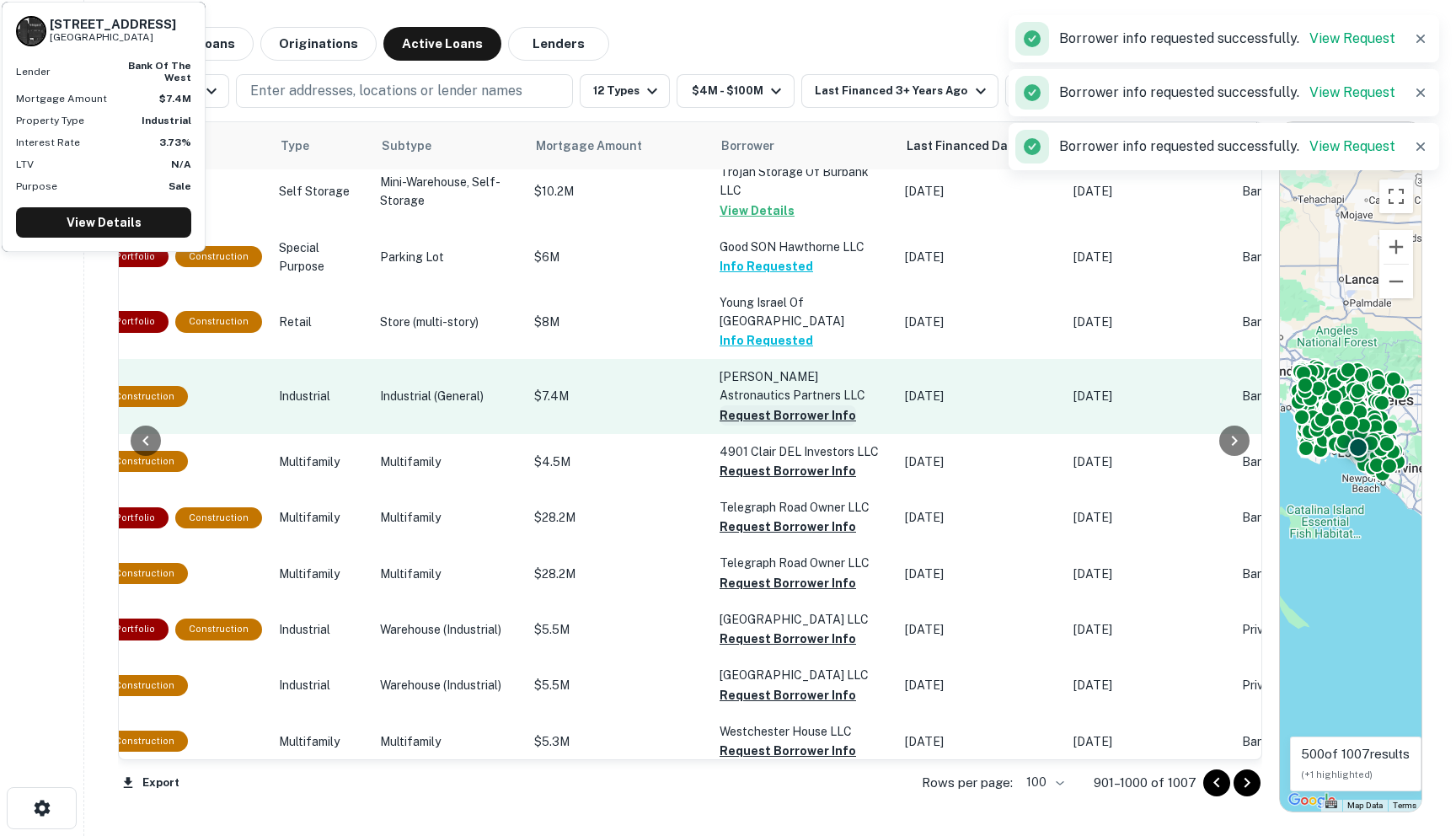
click at [719, 425] on button "Request Borrower Info" at bounding box center [787, 415] width 136 height 20
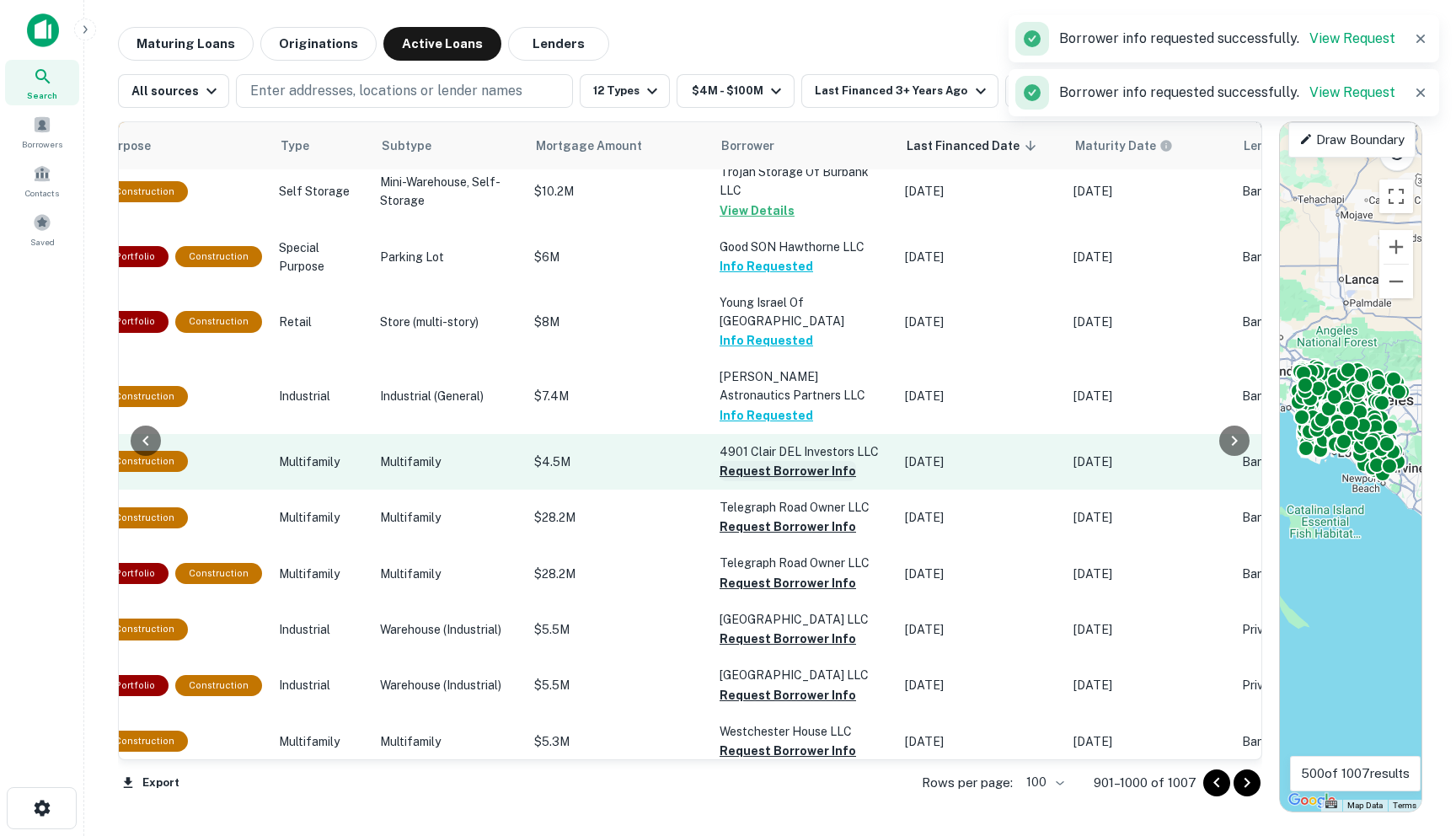
click at [719, 481] on button "Request Borrower Info" at bounding box center [787, 470] width 136 height 20
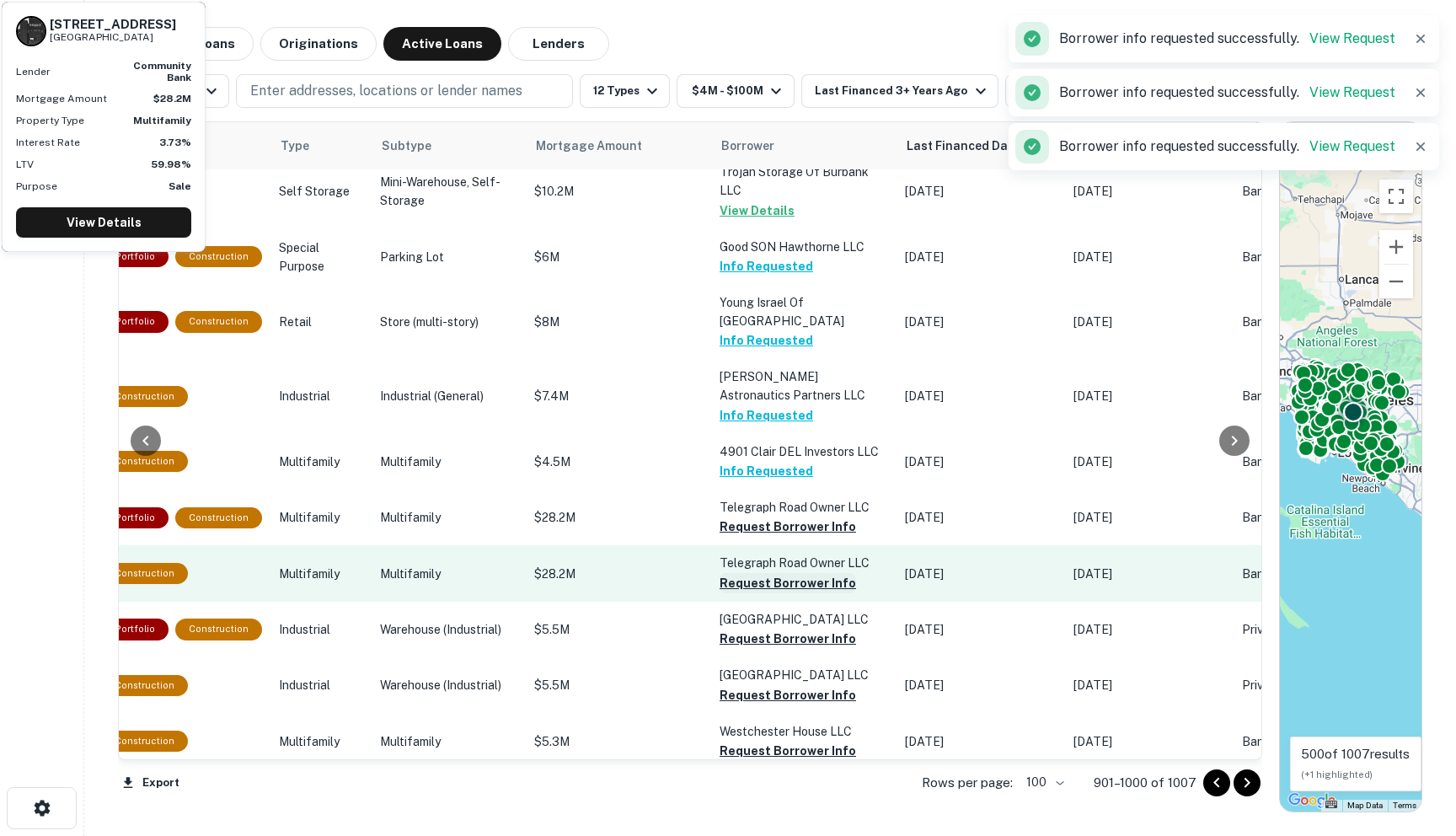
click at [719, 593] on button "Request Borrower Info" at bounding box center [787, 583] width 136 height 20
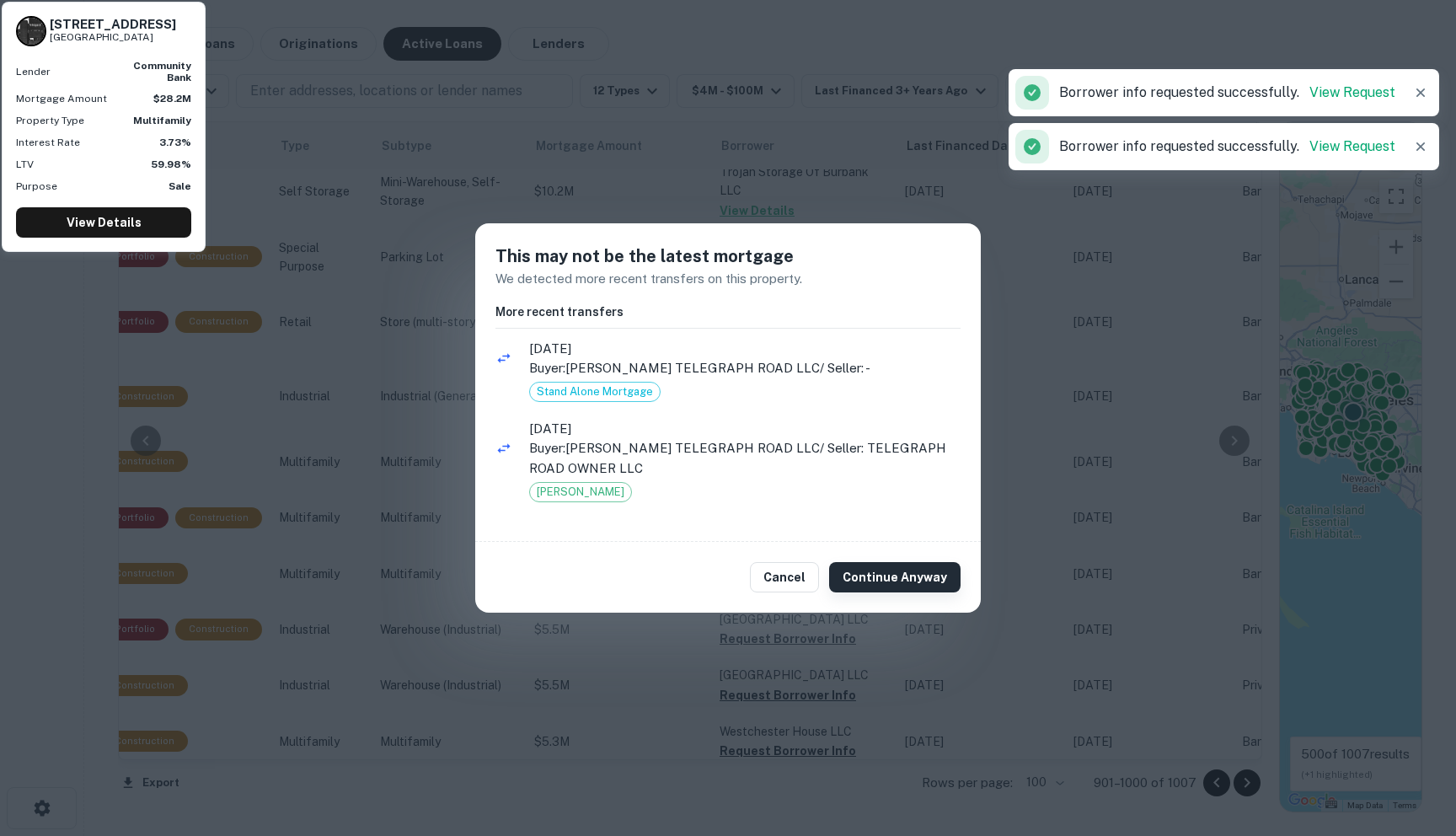
click at [858, 579] on button "Continue Anyway" at bounding box center [895, 577] width 132 height 31
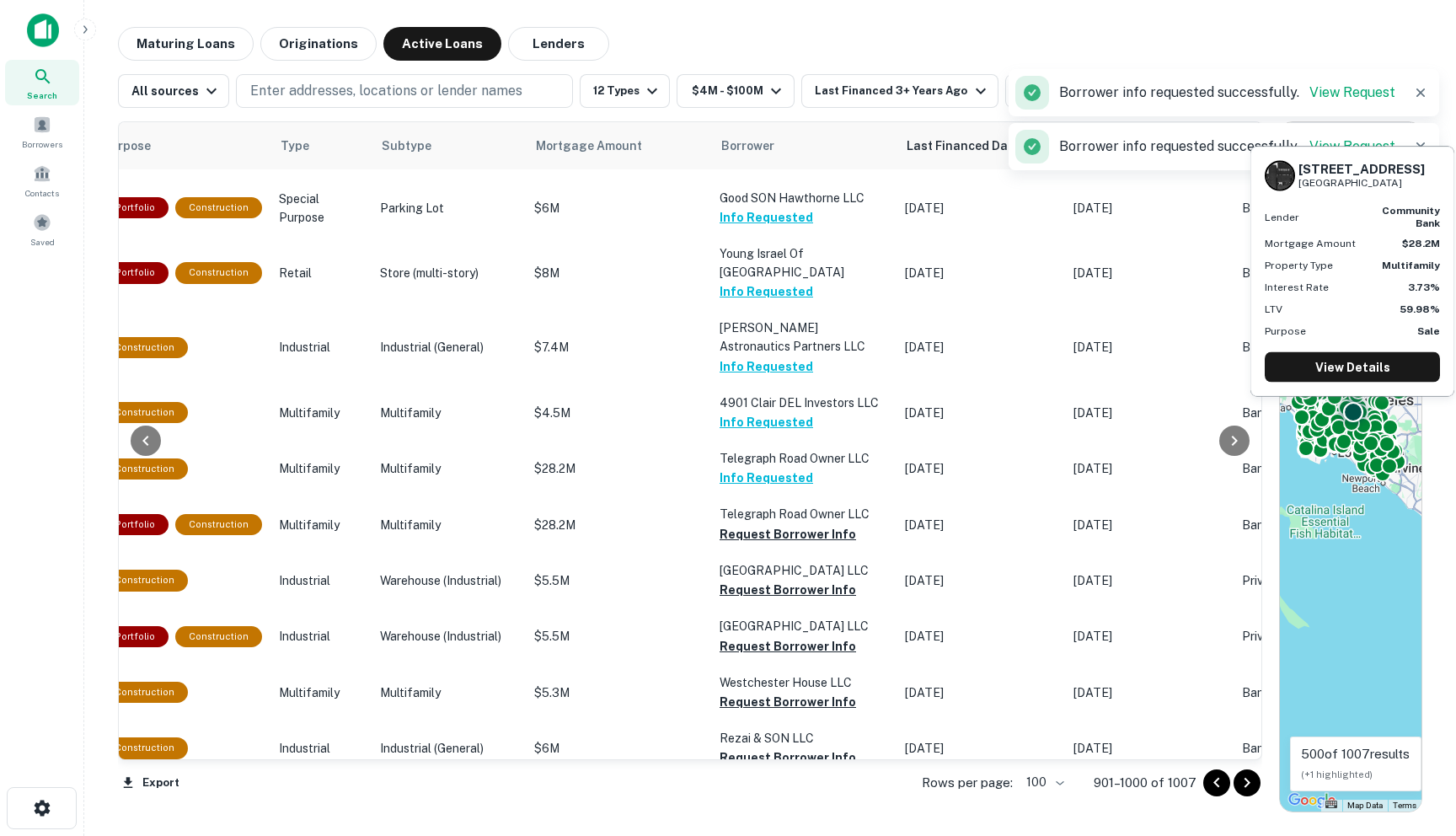
scroll to position [1306, 580]
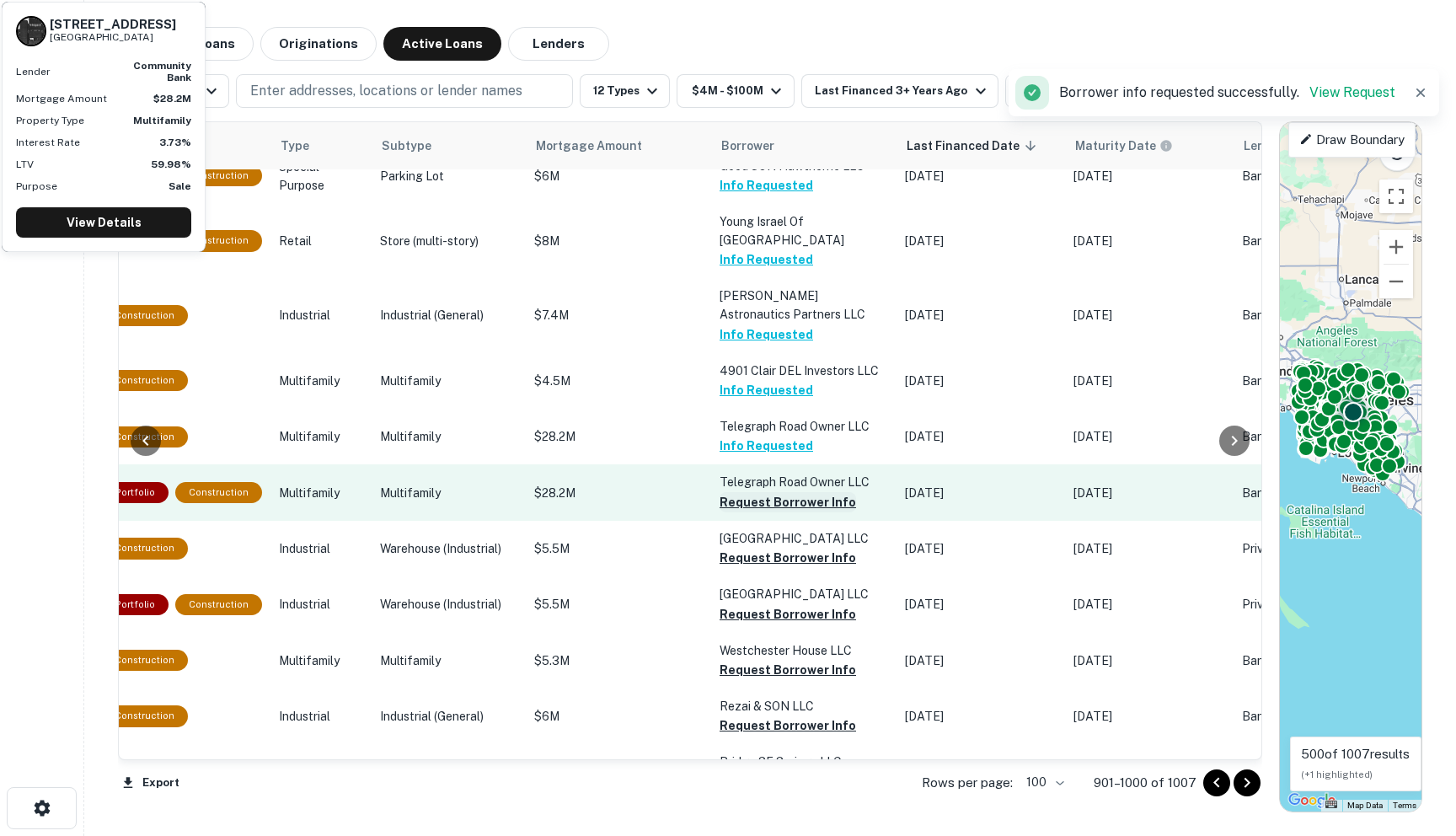
click at [719, 513] on button "Request Borrower Info" at bounding box center [787, 502] width 136 height 20
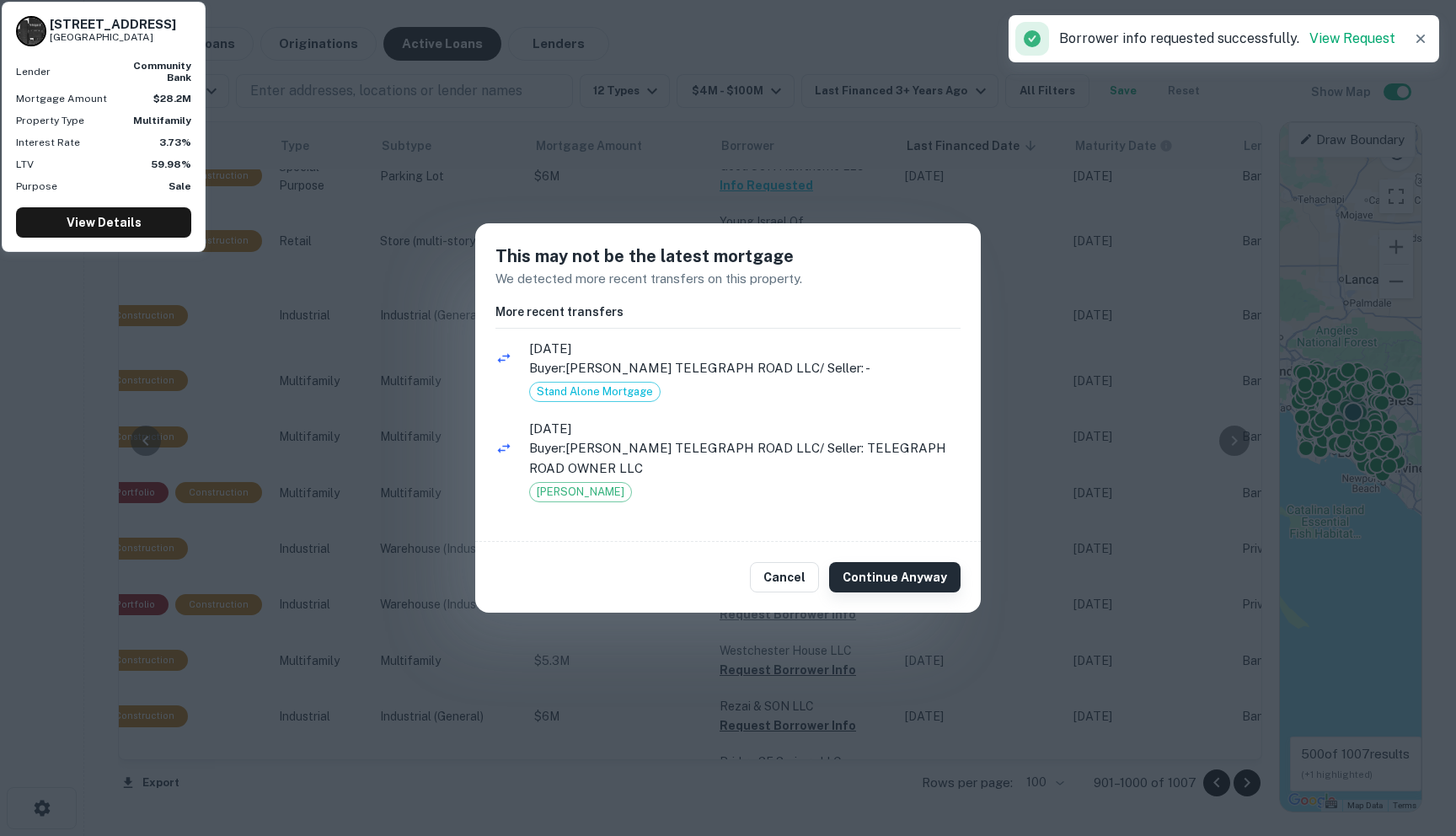
click at [893, 584] on button "Continue Anyway" at bounding box center [895, 577] width 132 height 31
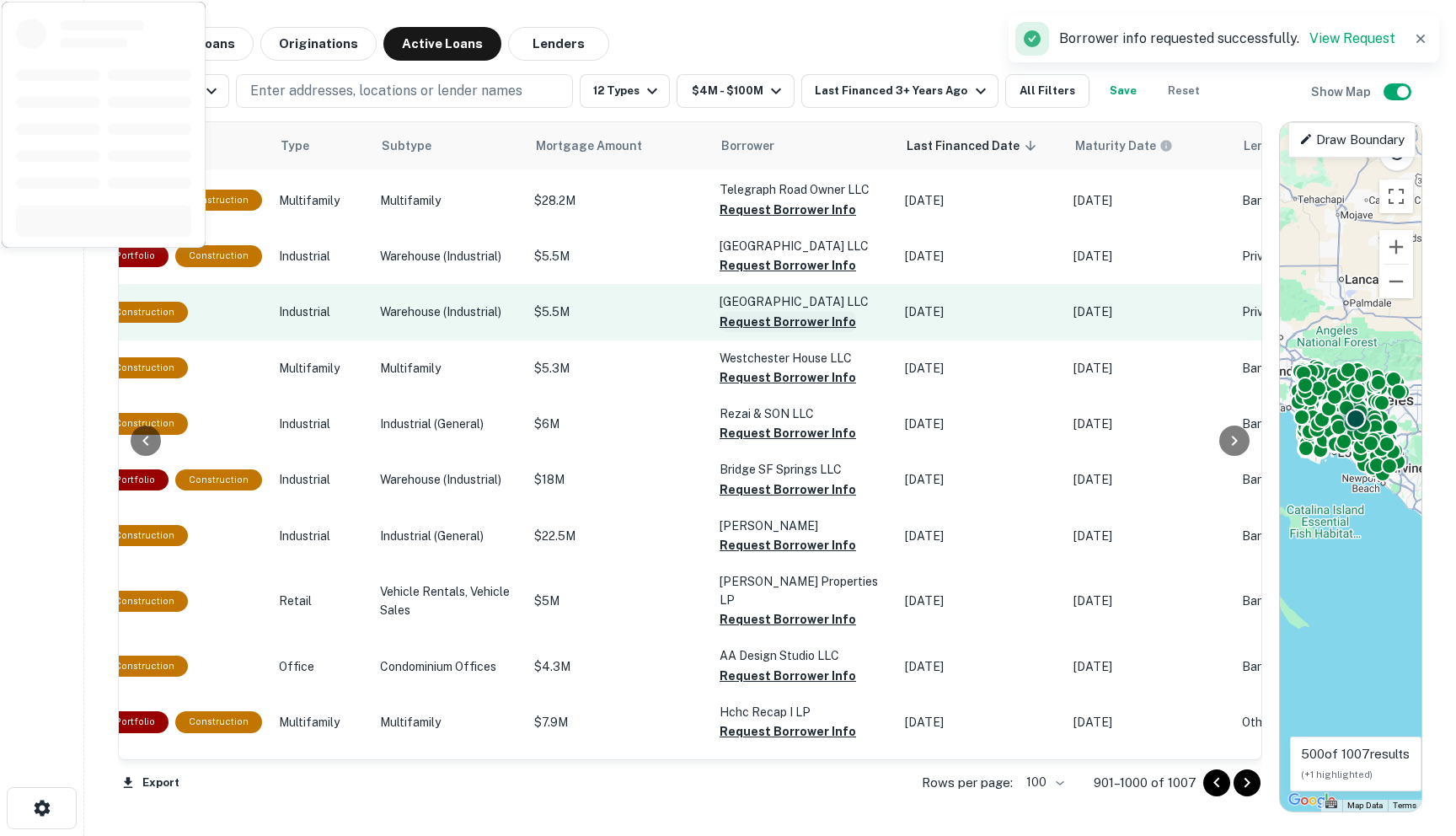
scroll to position [1601, 580]
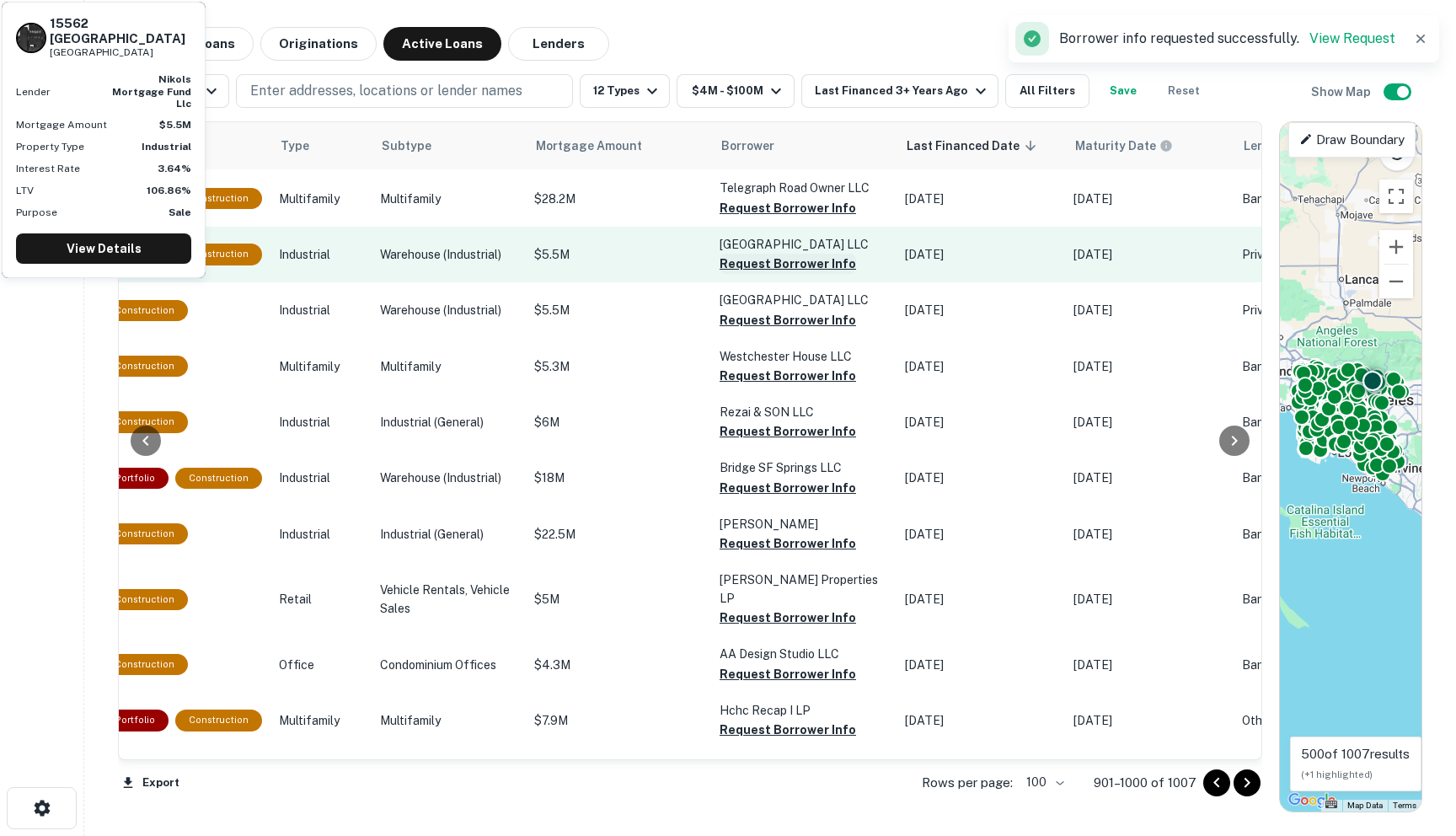
click at [719, 273] on button "Request Borrower Info" at bounding box center [787, 263] width 136 height 20
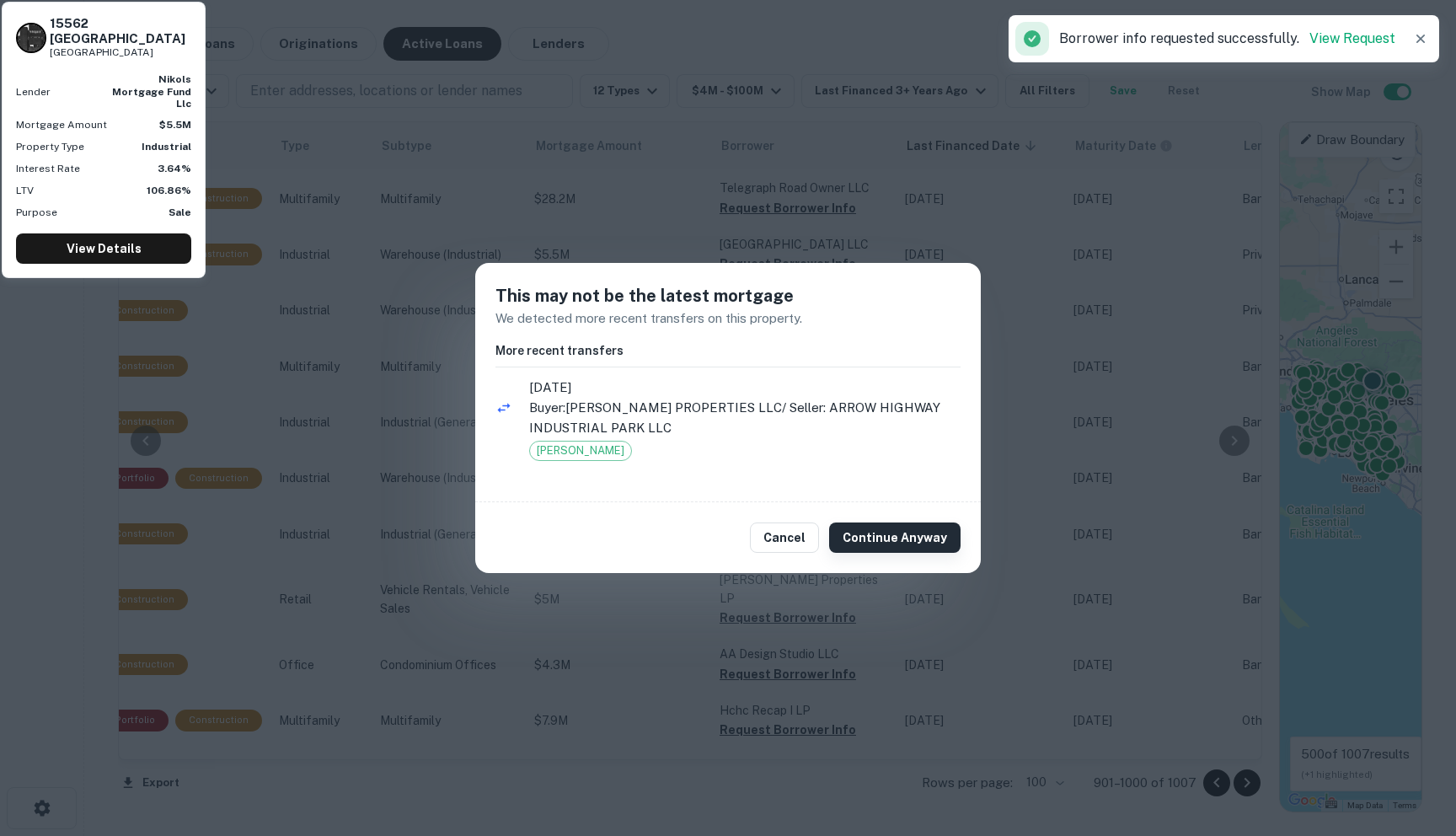
click at [866, 533] on button "Continue Anyway" at bounding box center [895, 537] width 132 height 31
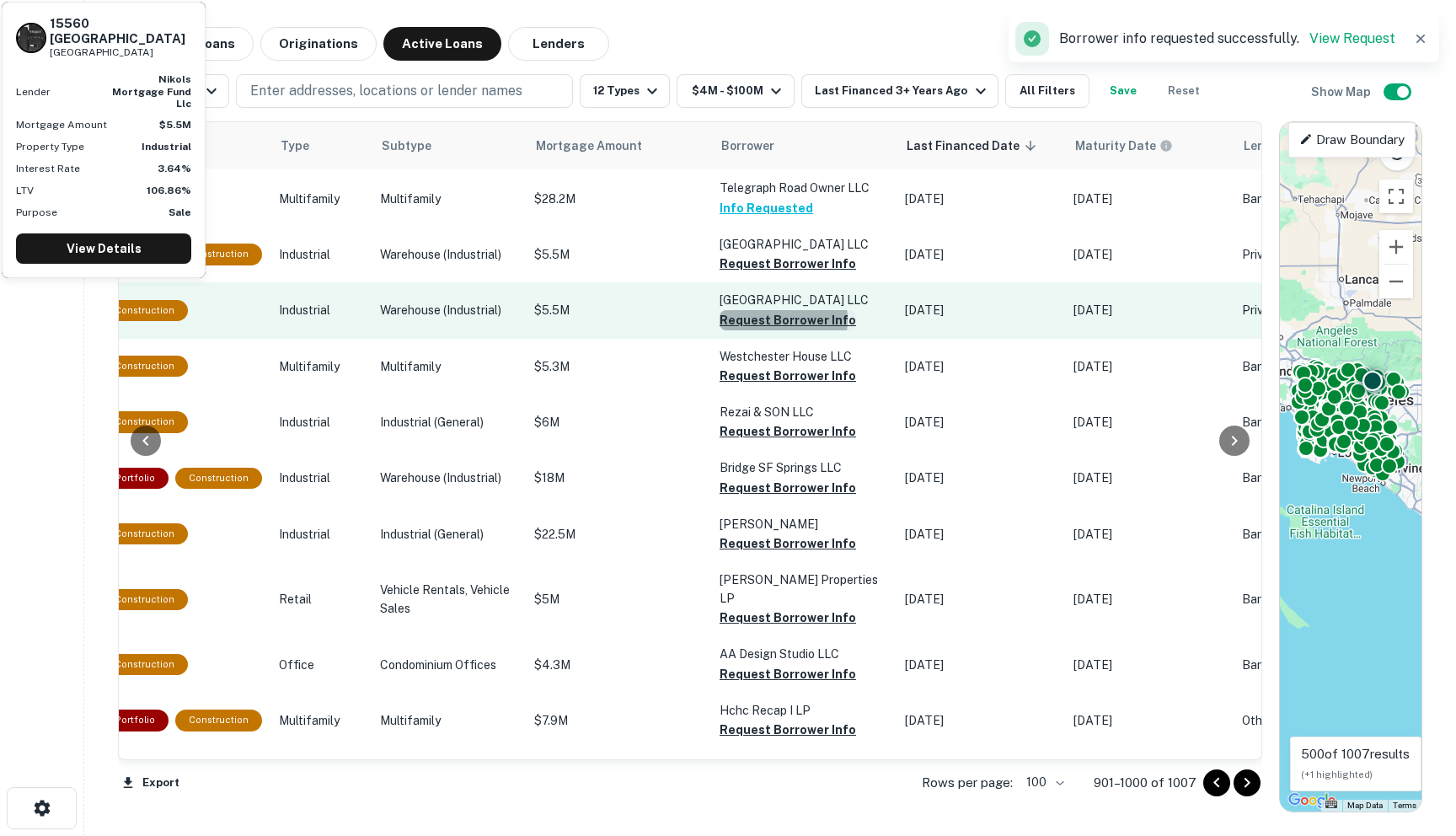
click at [719, 331] on button "Request Borrower Info" at bounding box center [787, 320] width 136 height 20
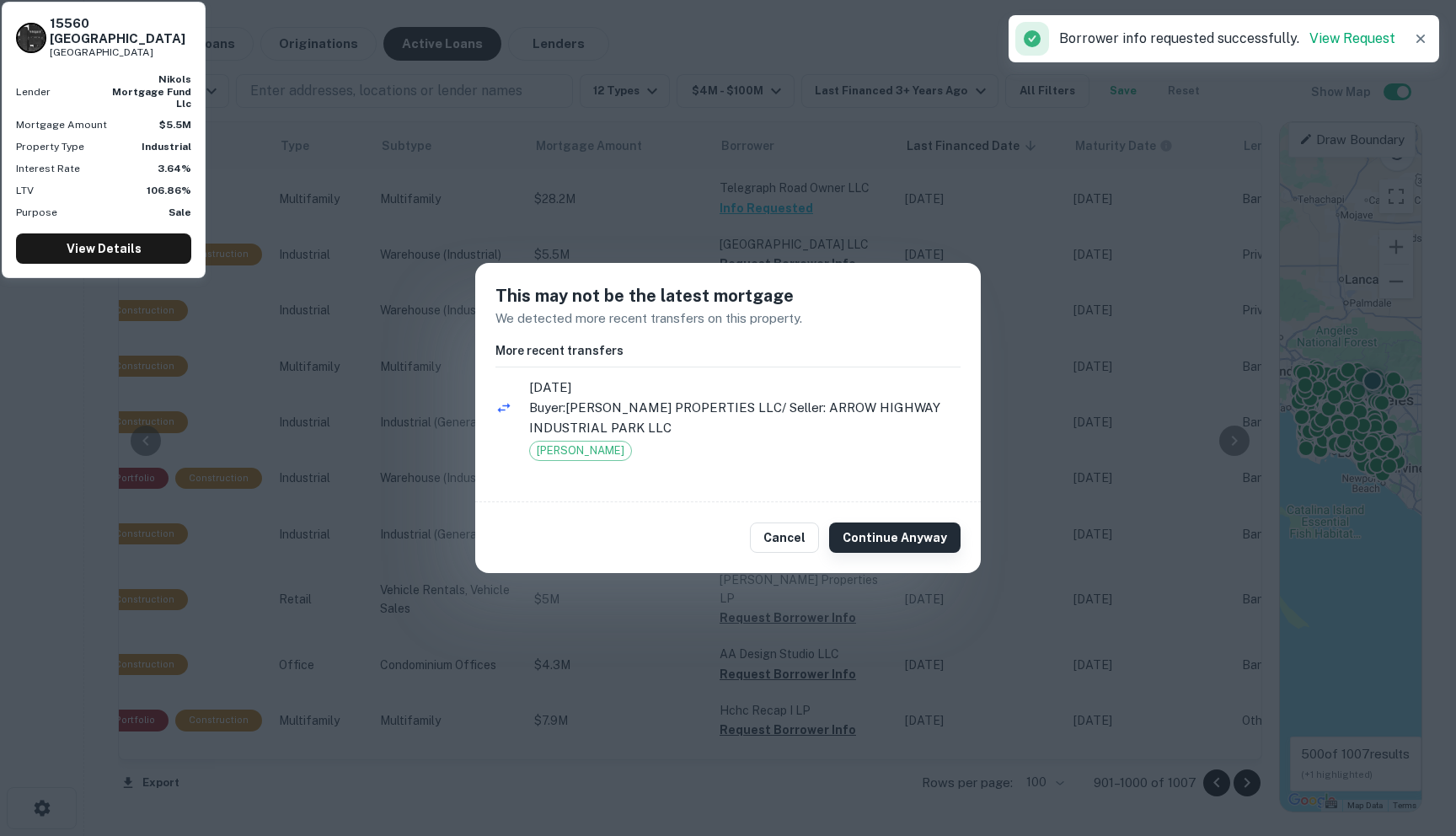
click at [921, 542] on button "Continue Anyway" at bounding box center [895, 537] width 132 height 31
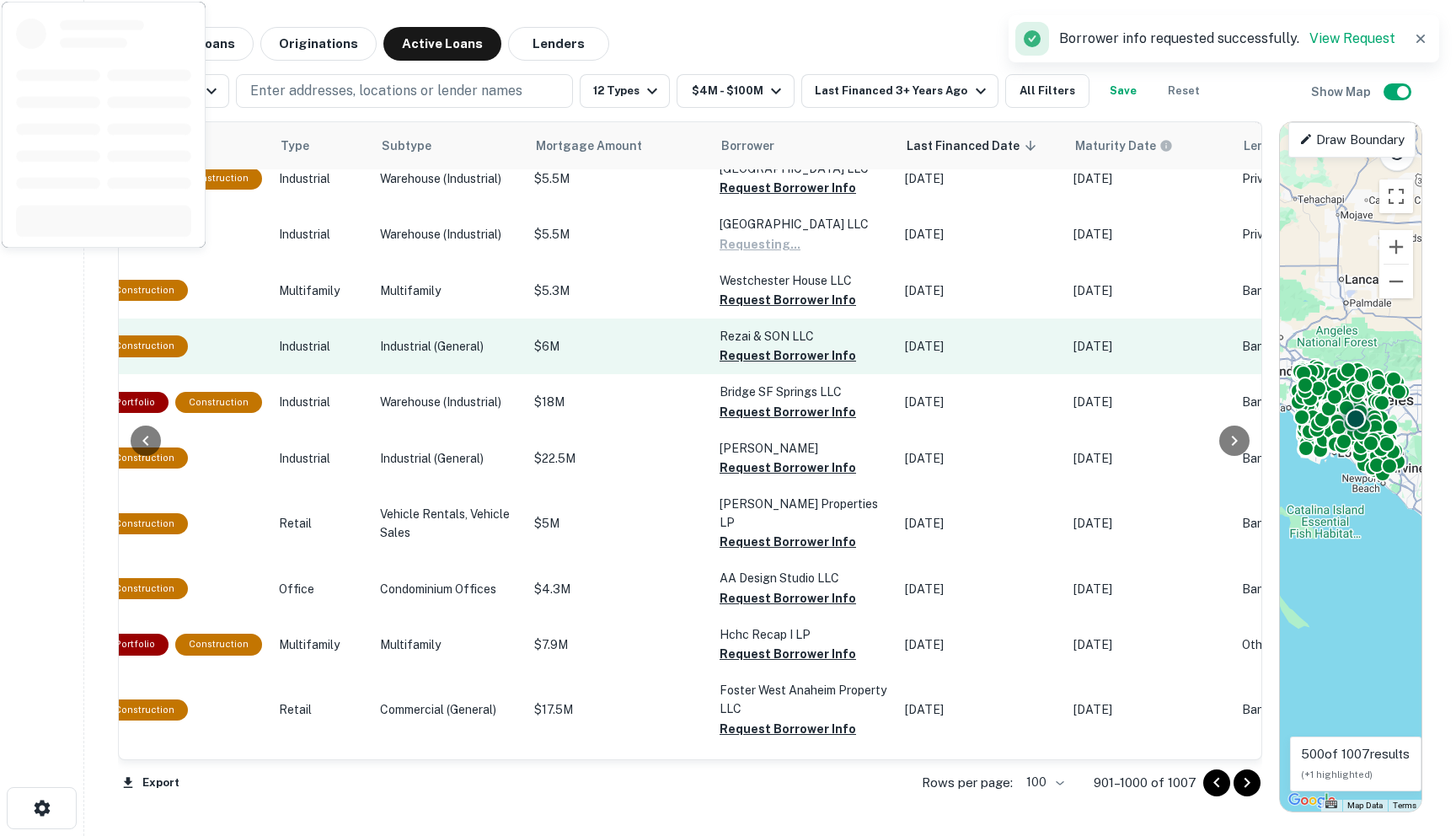
scroll to position [1690, 580]
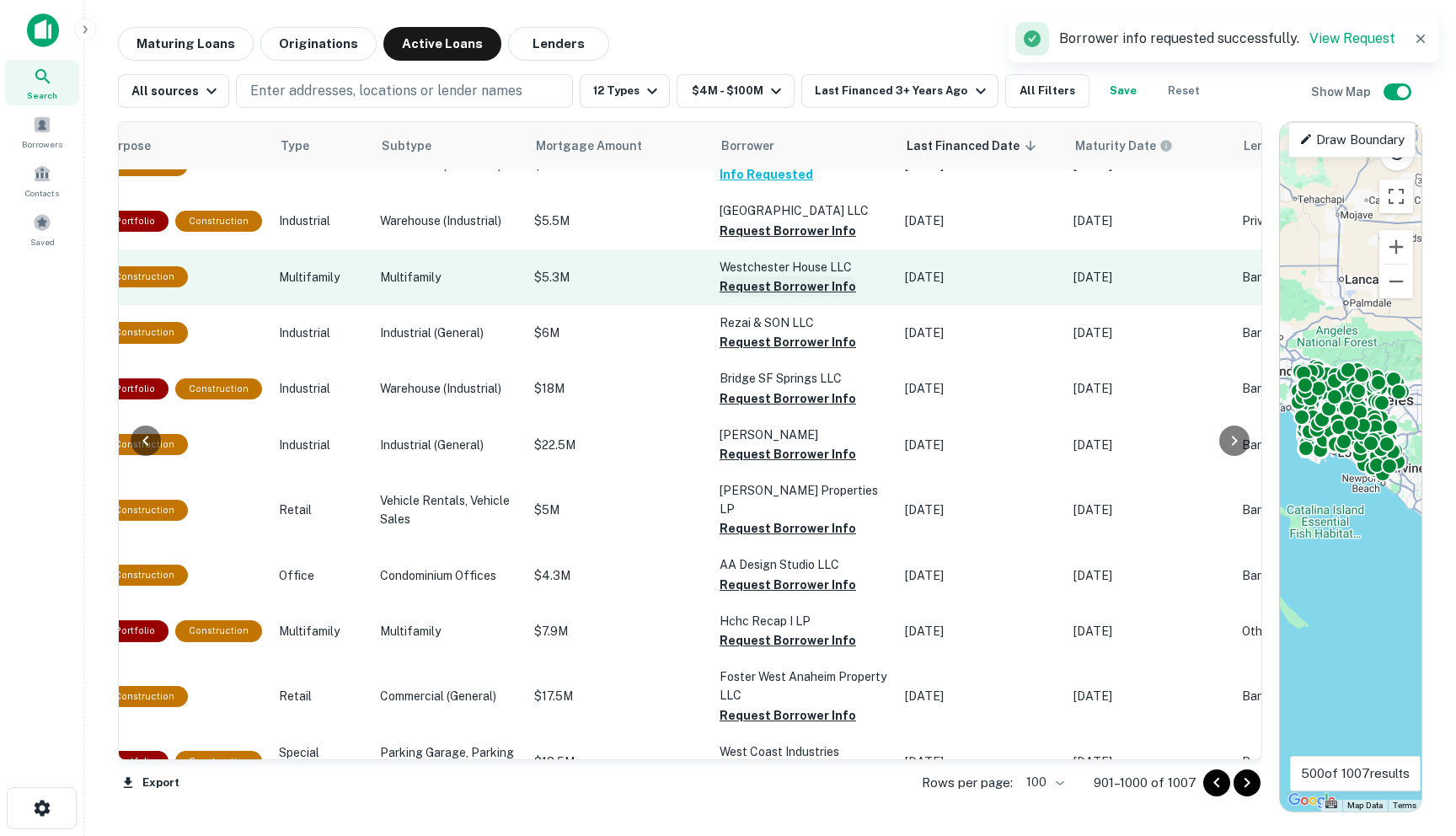
click at [720, 296] on button "Request Borrower Info" at bounding box center [787, 286] width 136 height 20
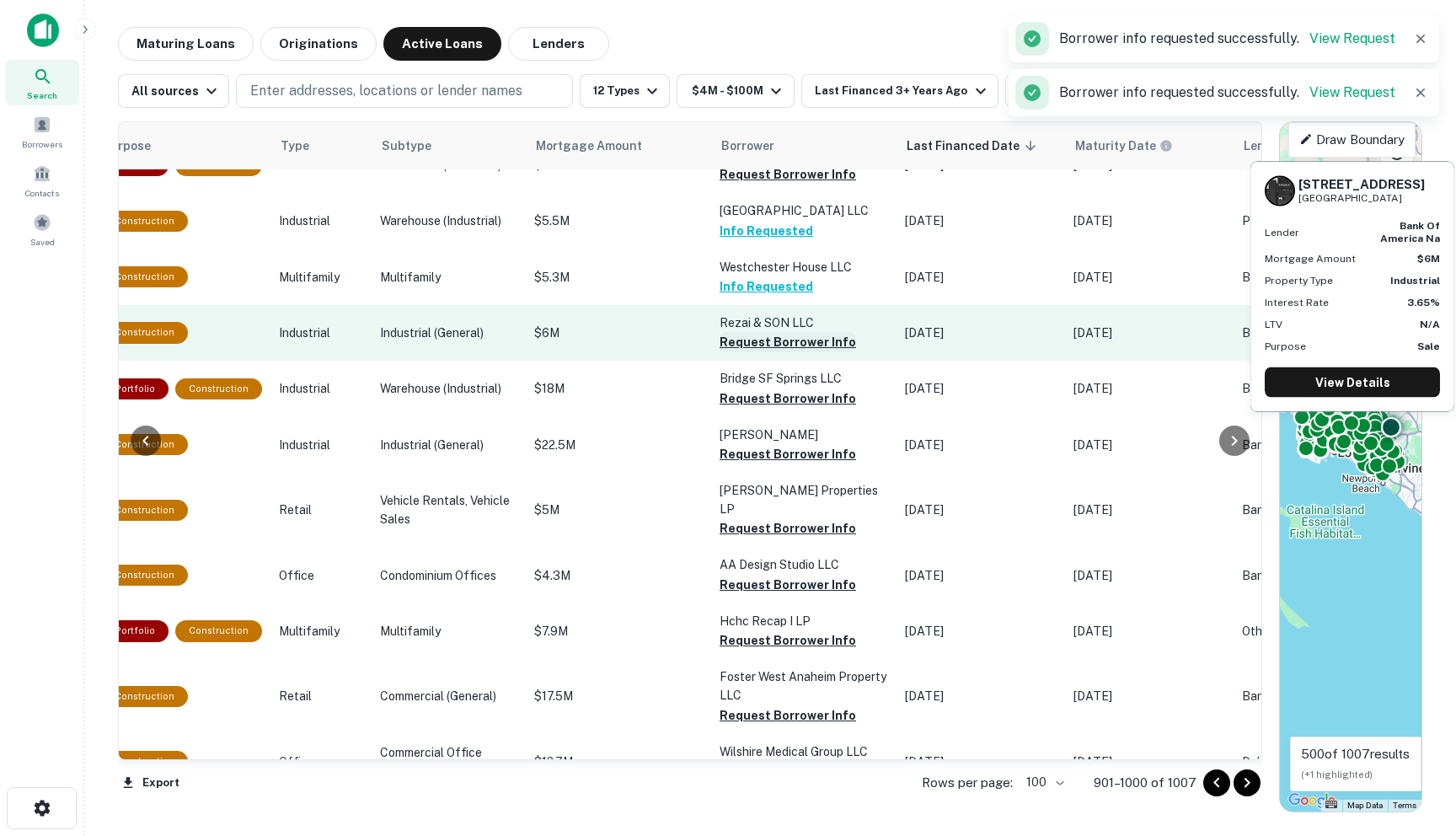
click at [720, 353] on button "Request Borrower Info" at bounding box center [787, 342] width 136 height 20
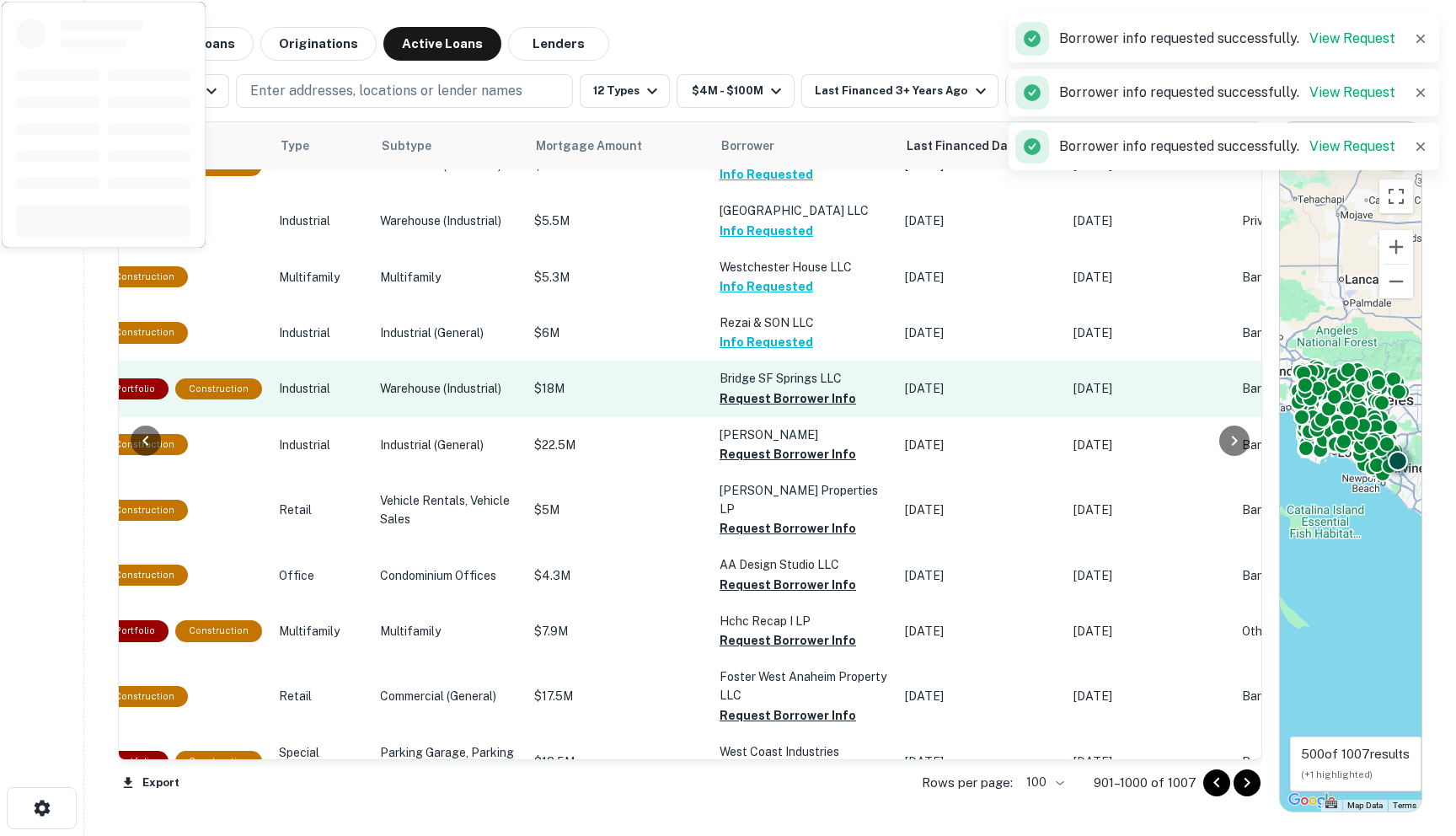
scroll to position [1814, 580]
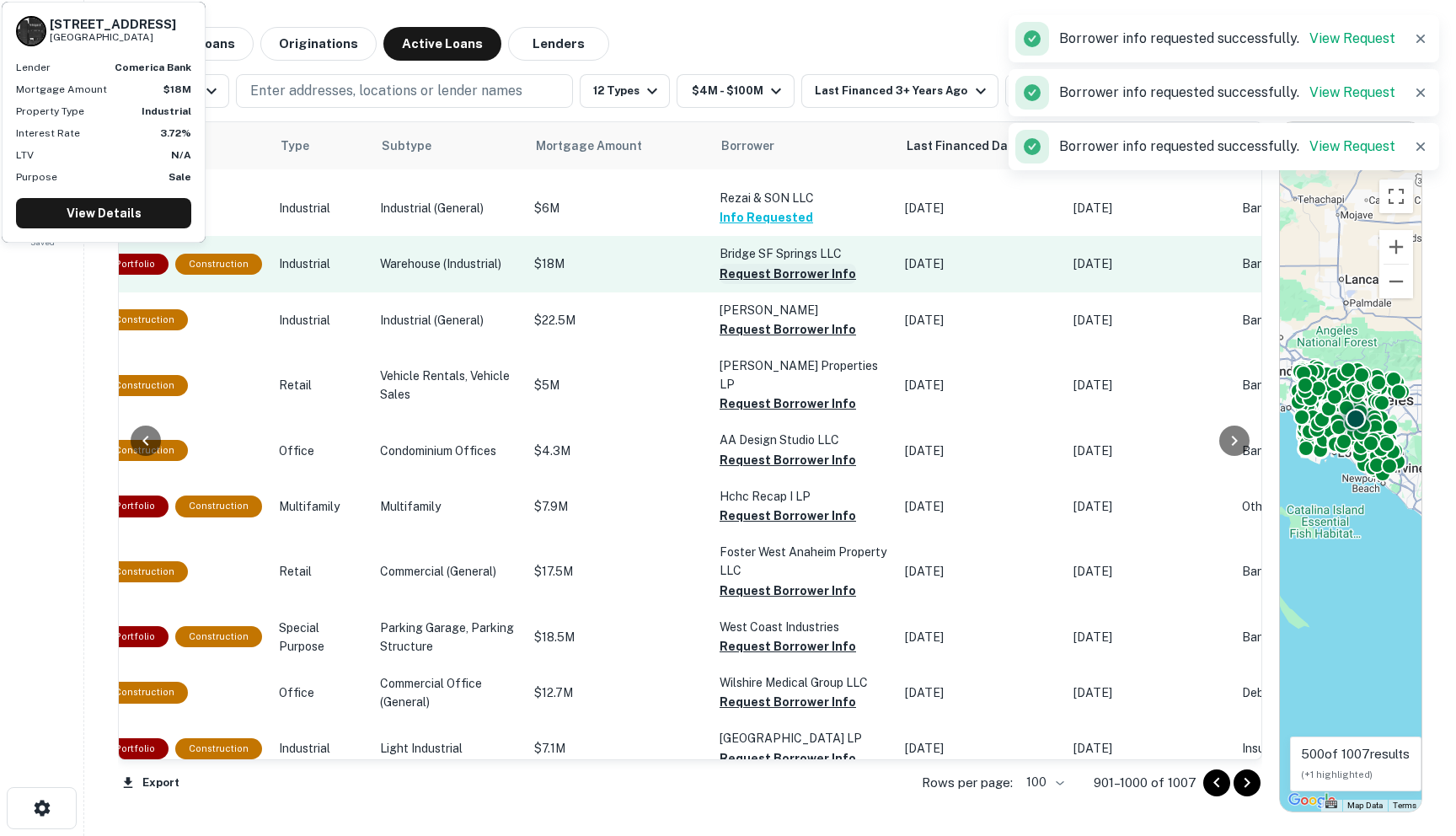
click at [719, 284] on button "Request Borrower Info" at bounding box center [787, 273] width 136 height 20
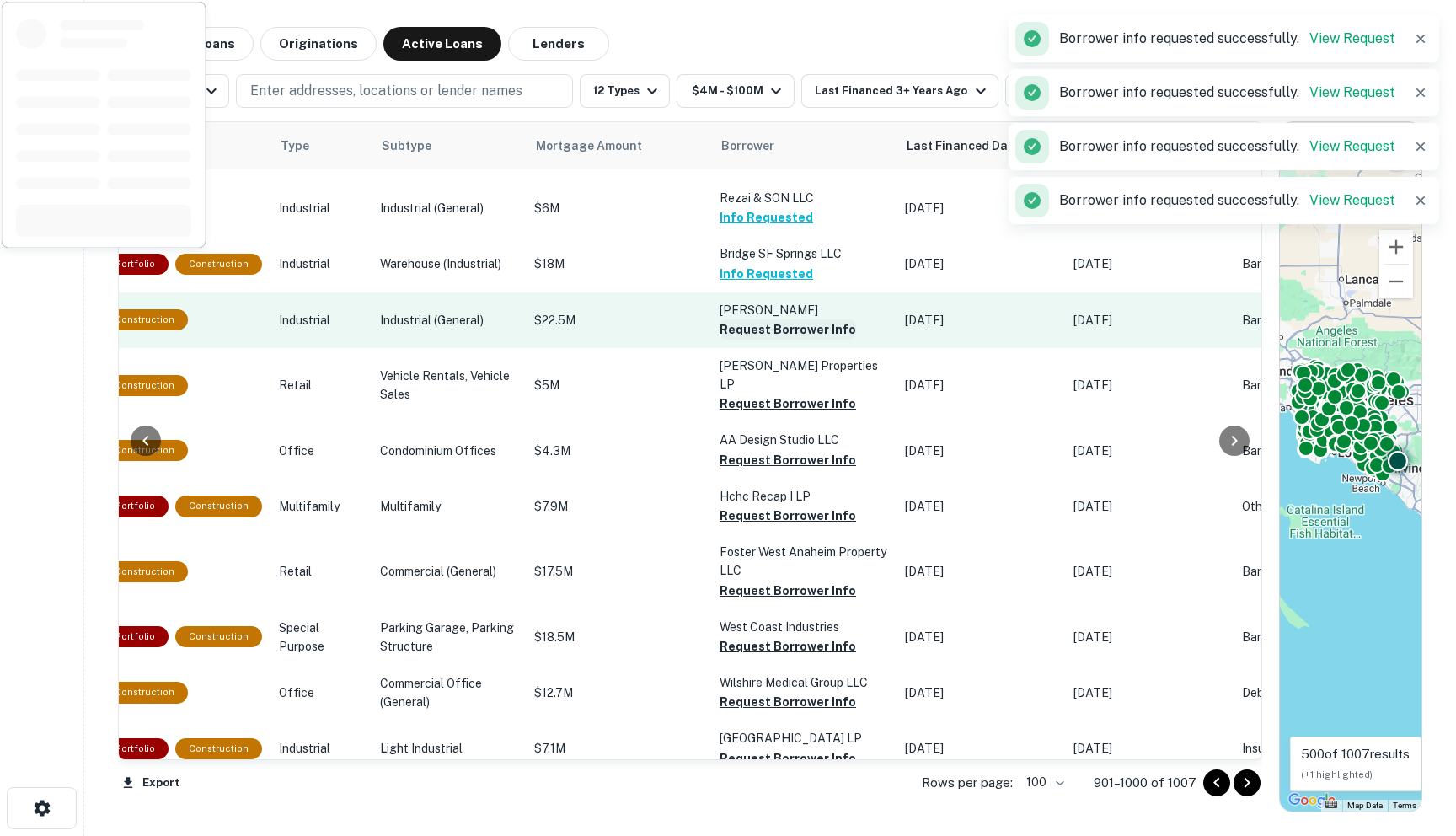
click at [719, 339] on button "Request Borrower Info" at bounding box center [787, 329] width 136 height 20
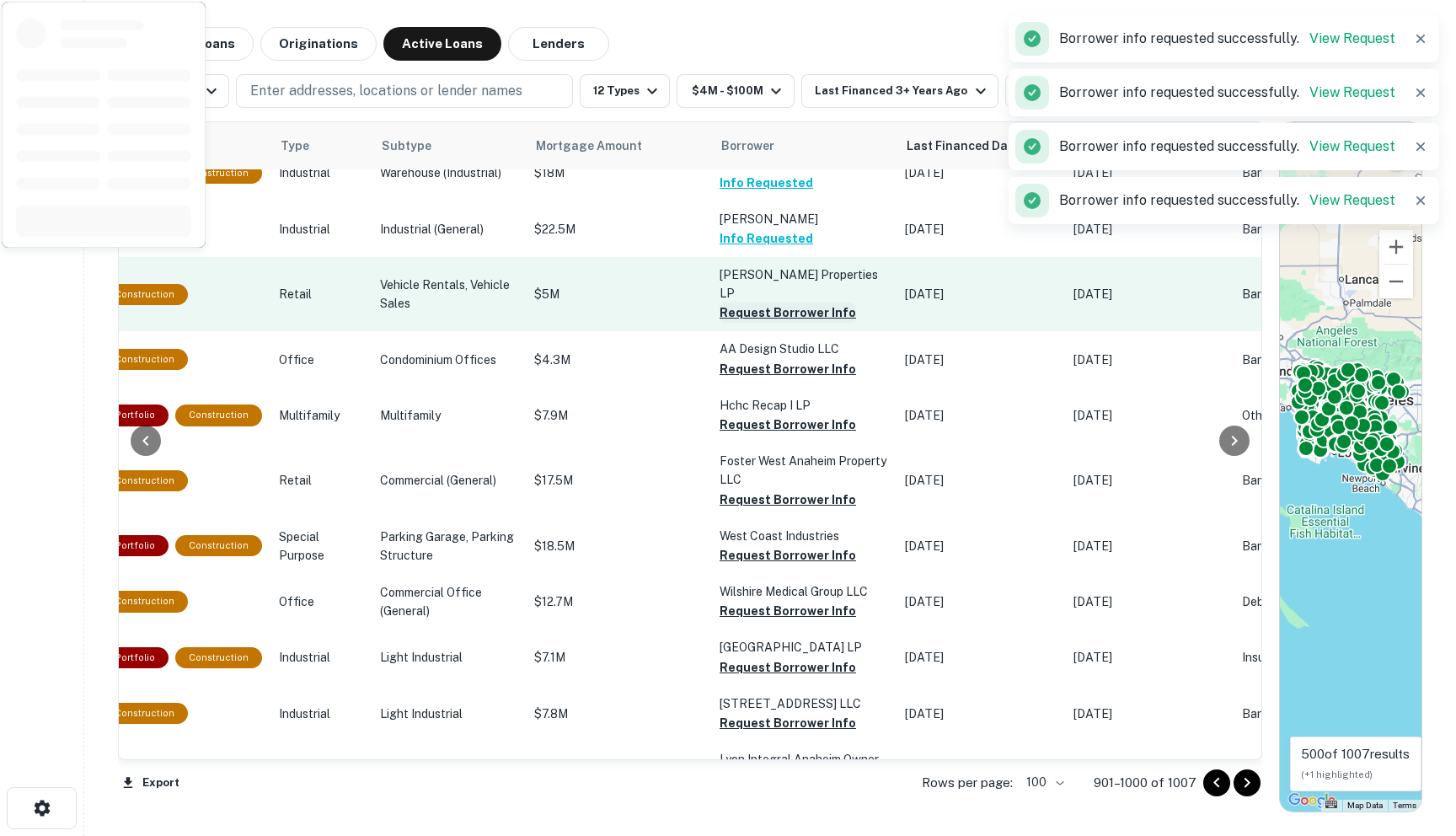
scroll to position [1911, 580]
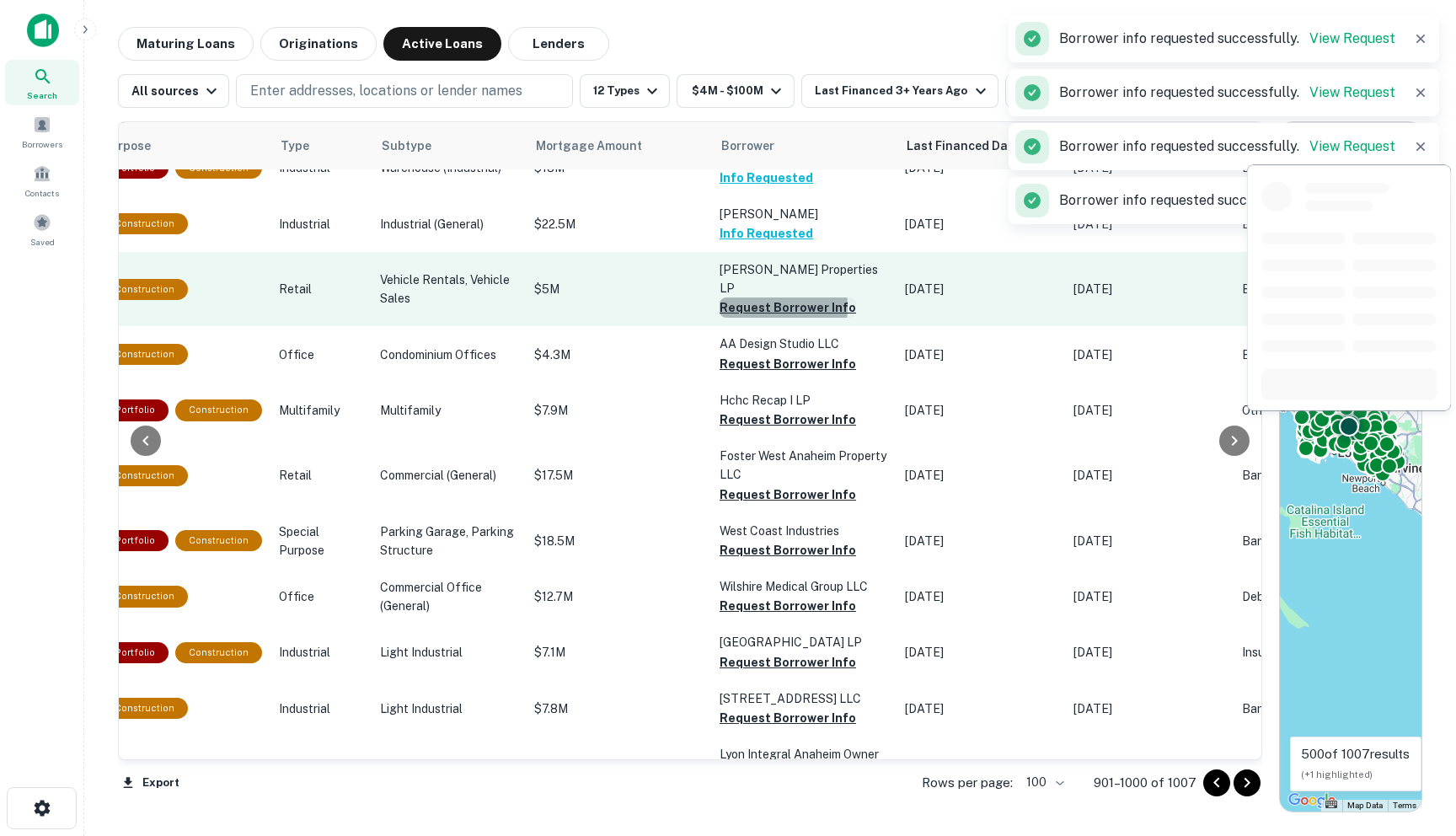
click at [719, 317] on button "Request Borrower Info" at bounding box center [787, 307] width 136 height 20
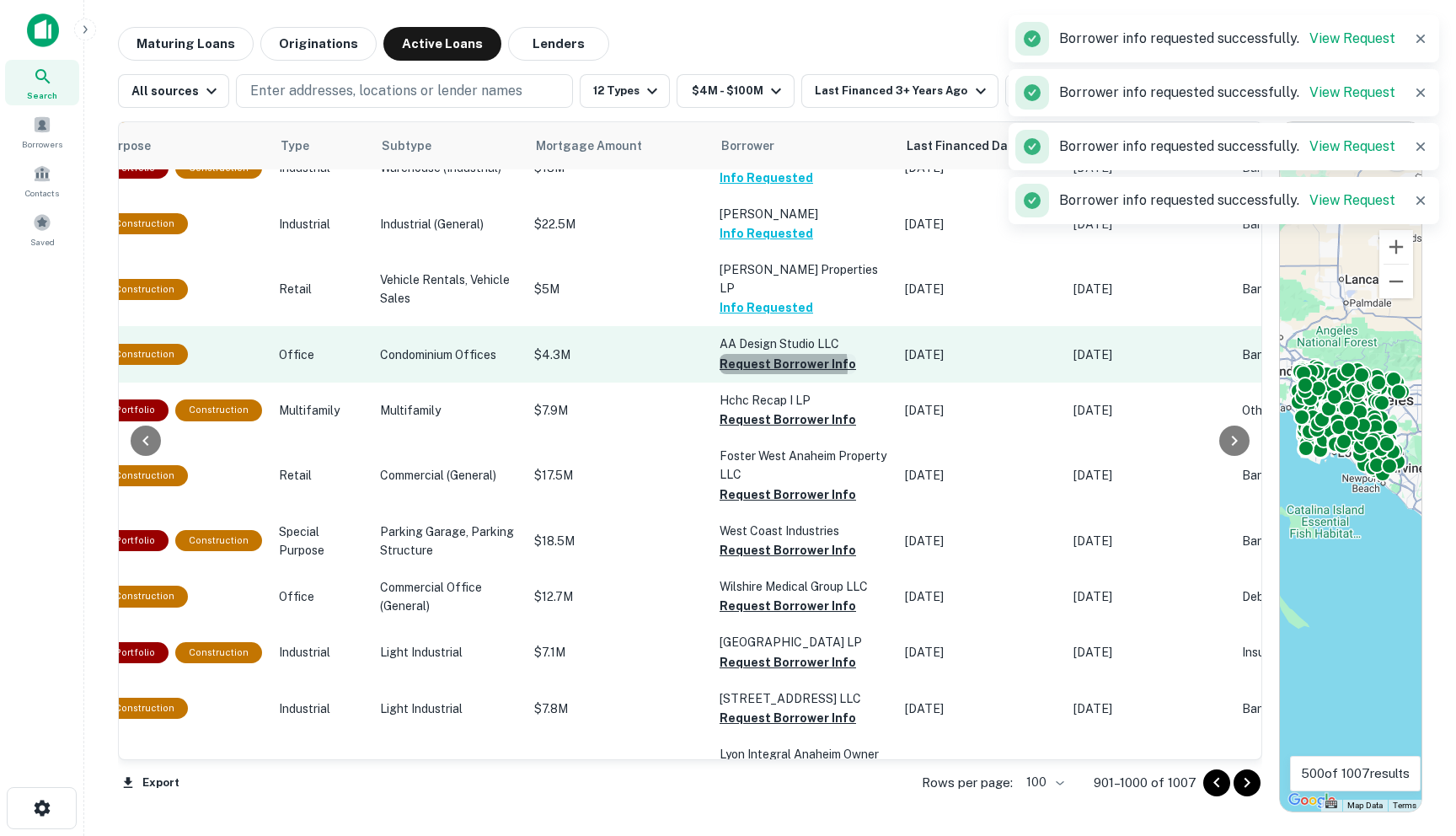
click at [719, 374] on button "Request Borrower Info" at bounding box center [787, 364] width 136 height 20
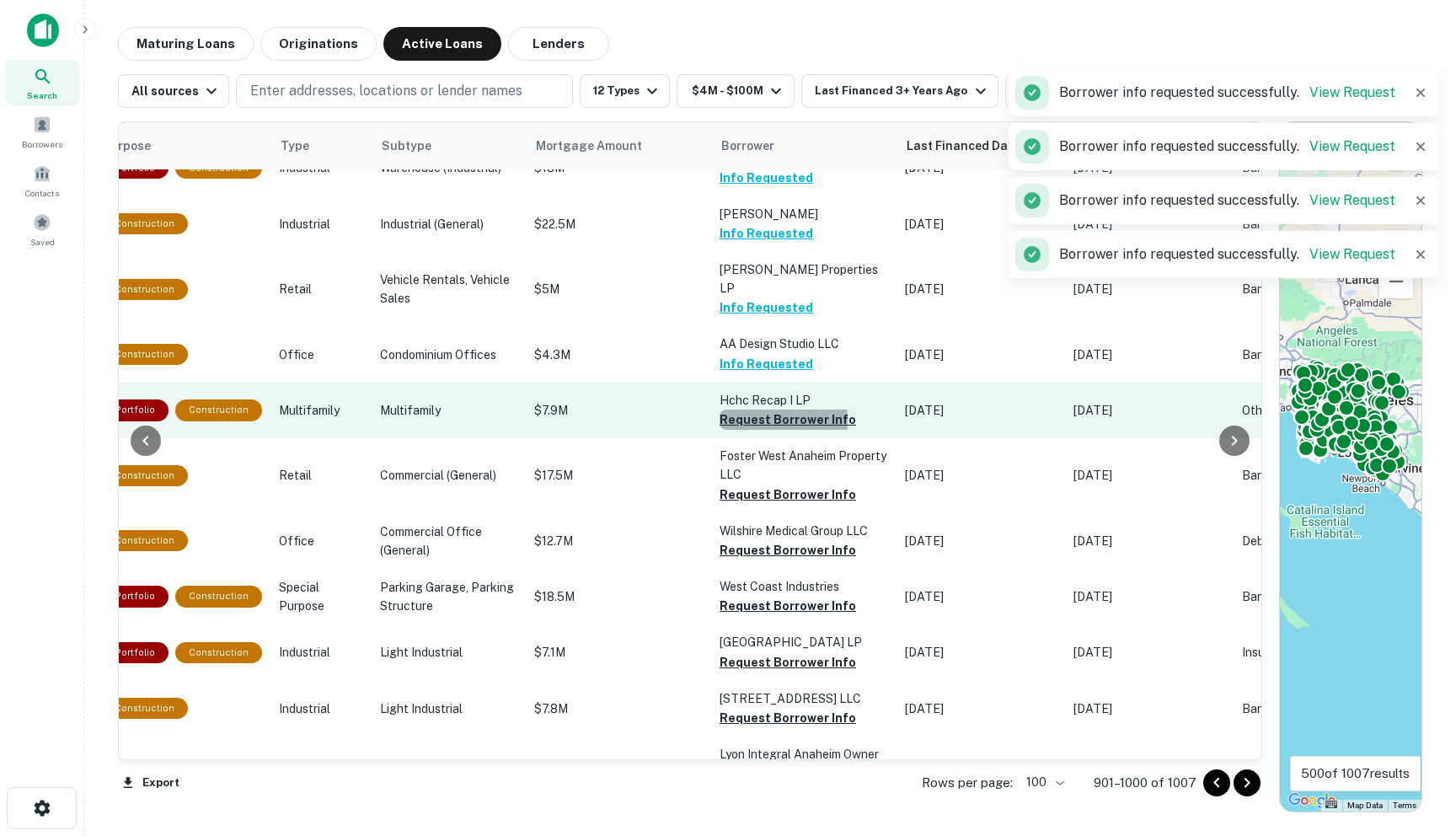
click at [719, 430] on button "Request Borrower Info" at bounding box center [787, 419] width 136 height 20
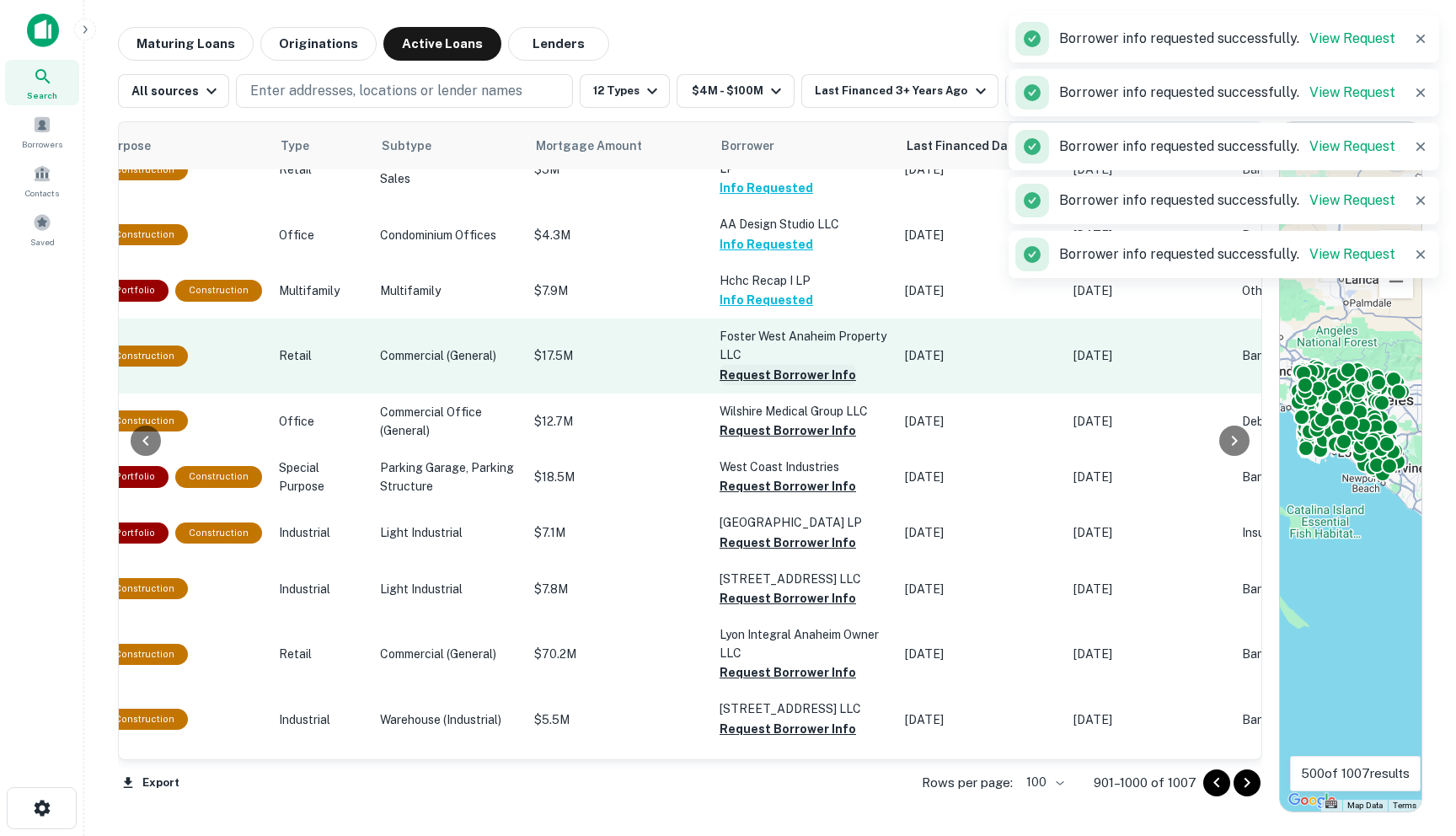
scroll to position [2068, 580]
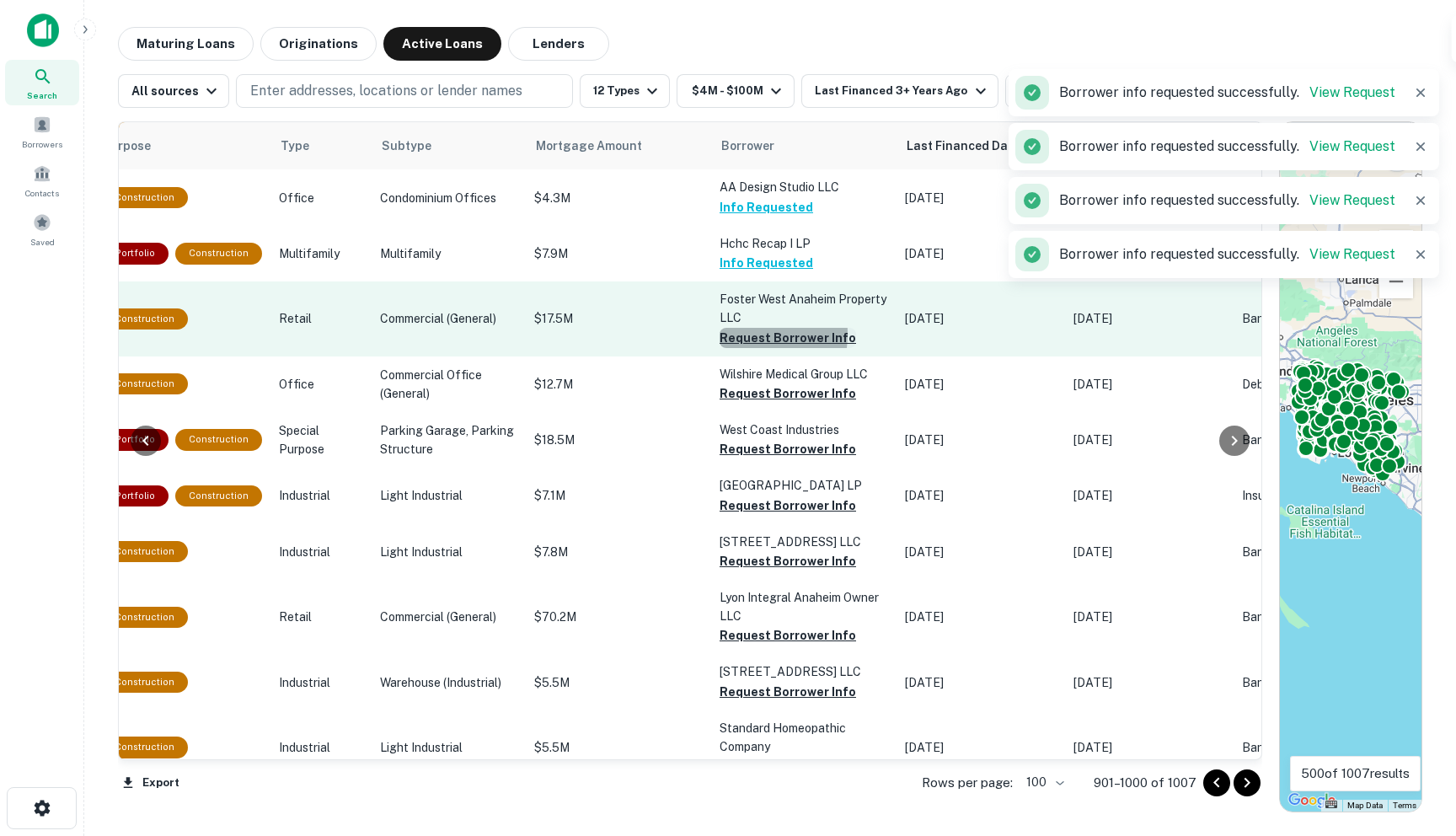
click at [719, 348] on button "Request Borrower Info" at bounding box center [787, 338] width 136 height 20
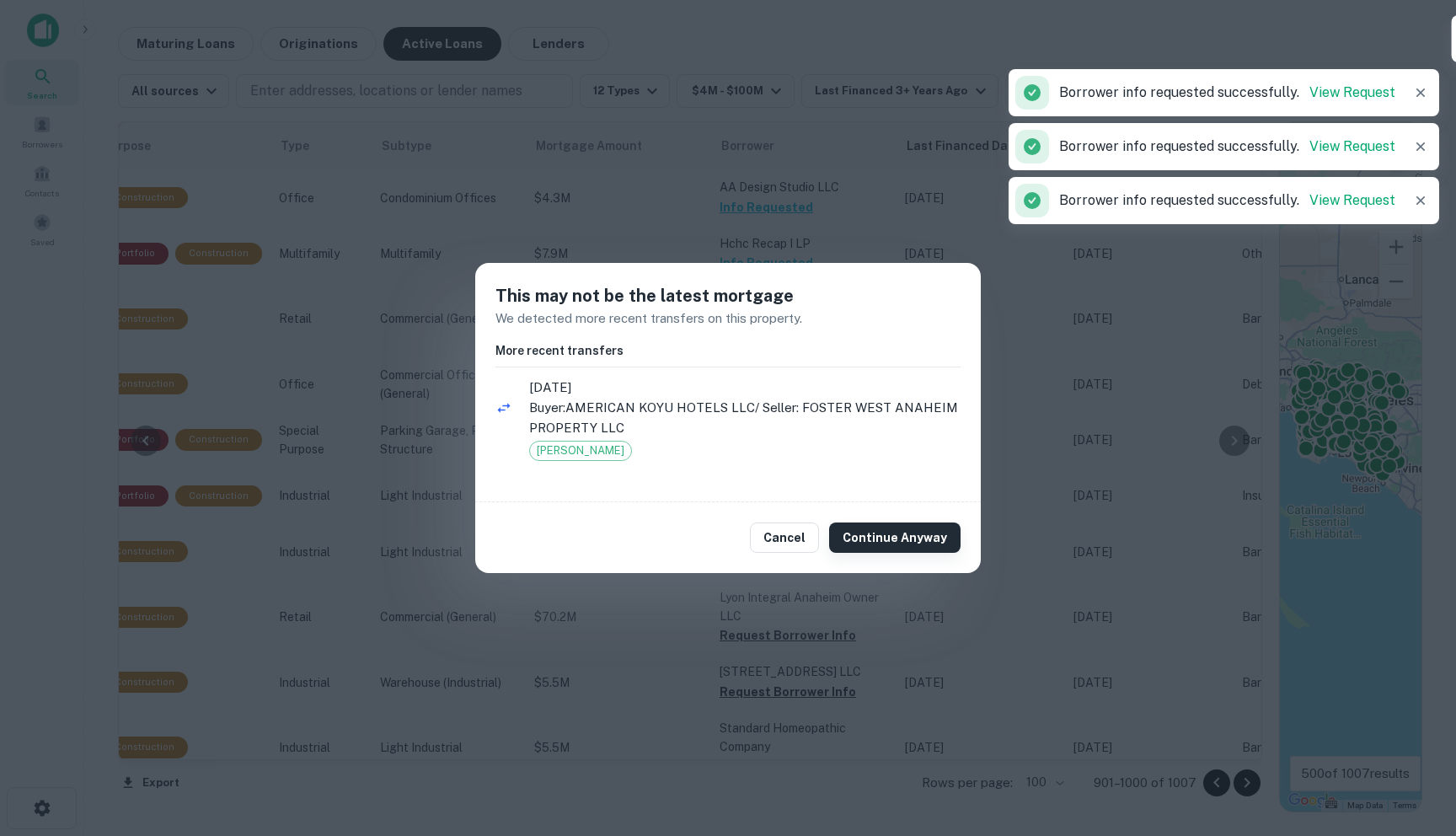
click at [870, 536] on button "Continue Anyway" at bounding box center [895, 537] width 132 height 31
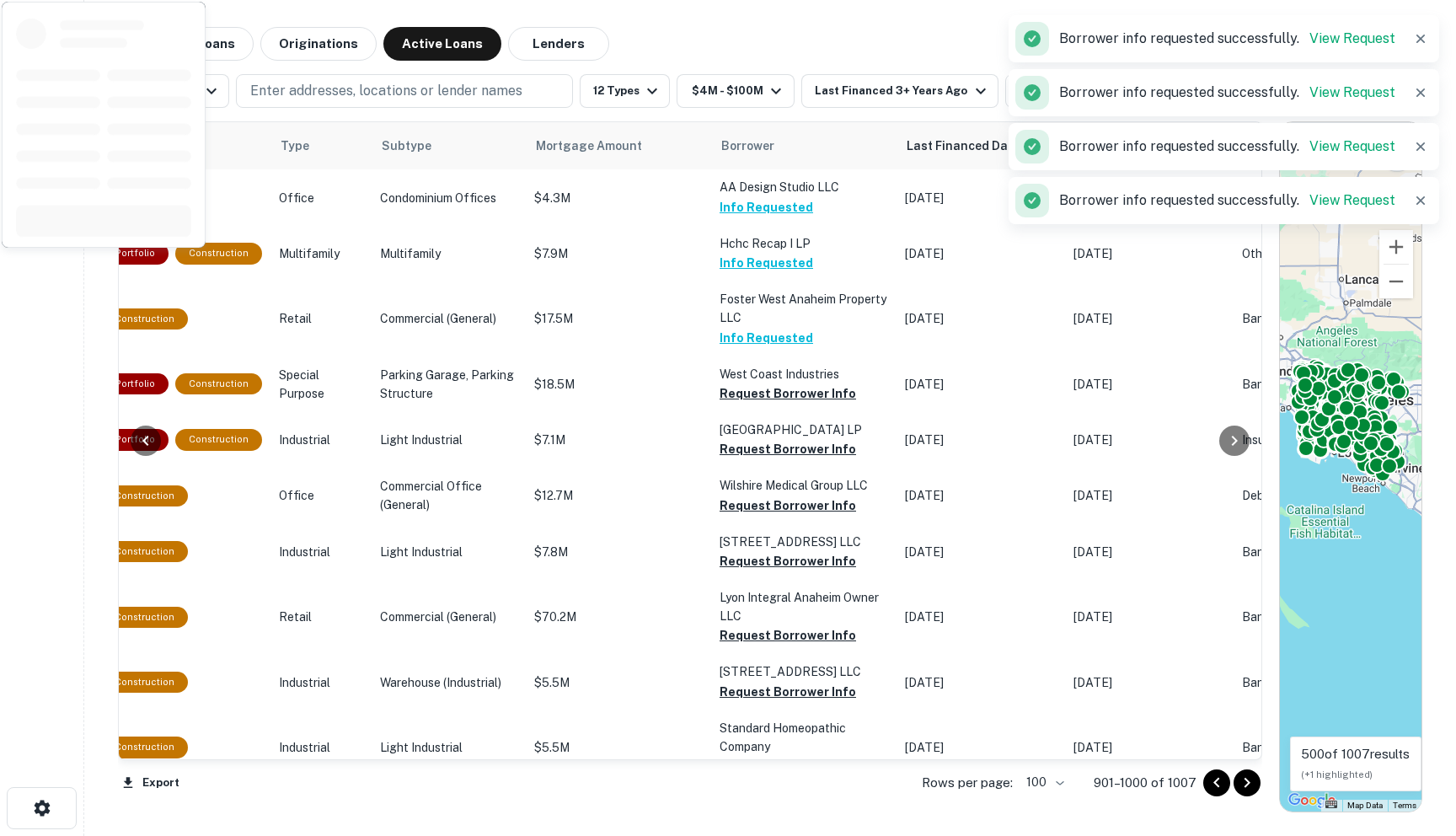
scroll to position [2109, 580]
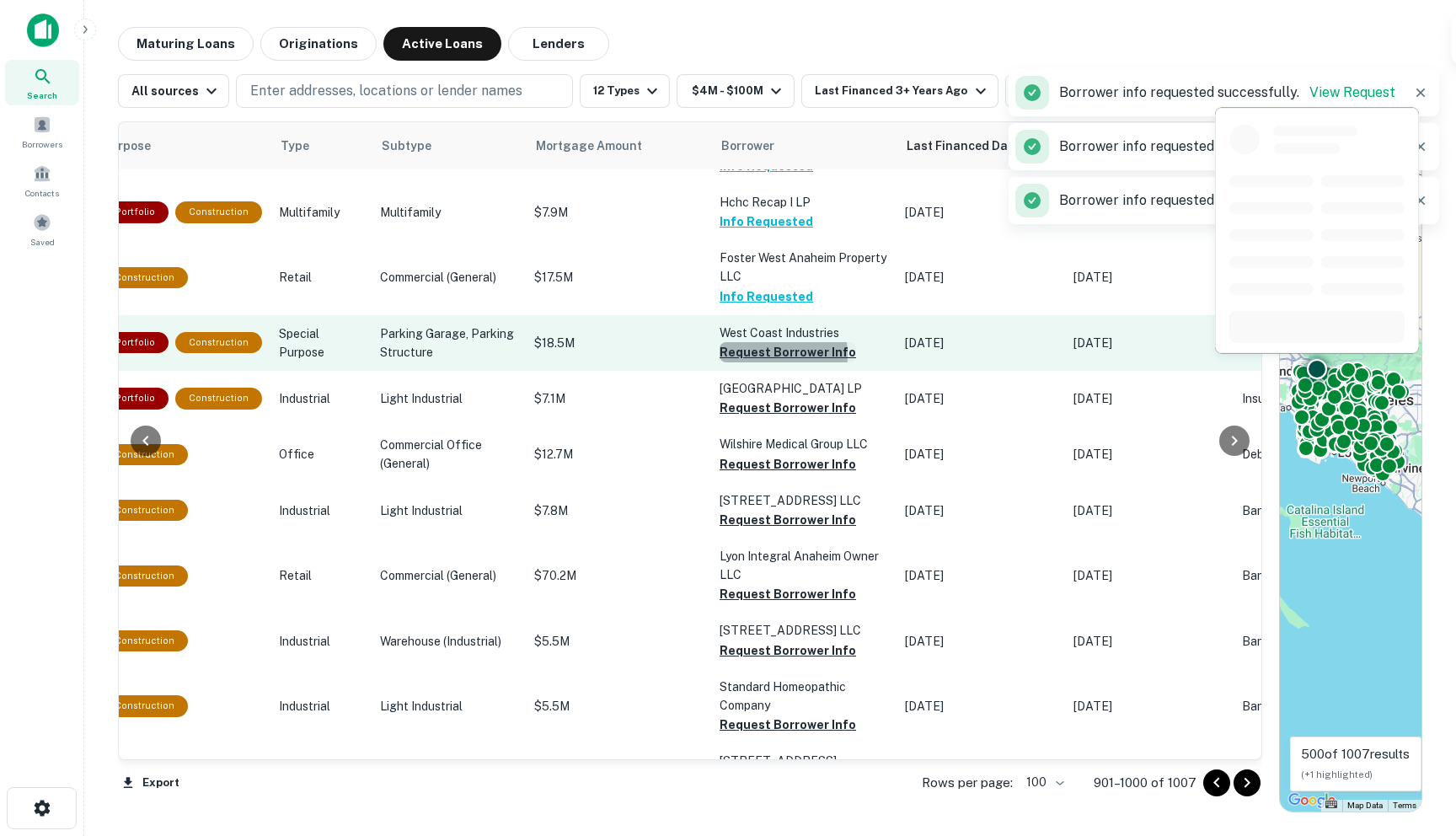
click at [730, 362] on button "Request Borrower Info" at bounding box center [787, 352] width 136 height 20
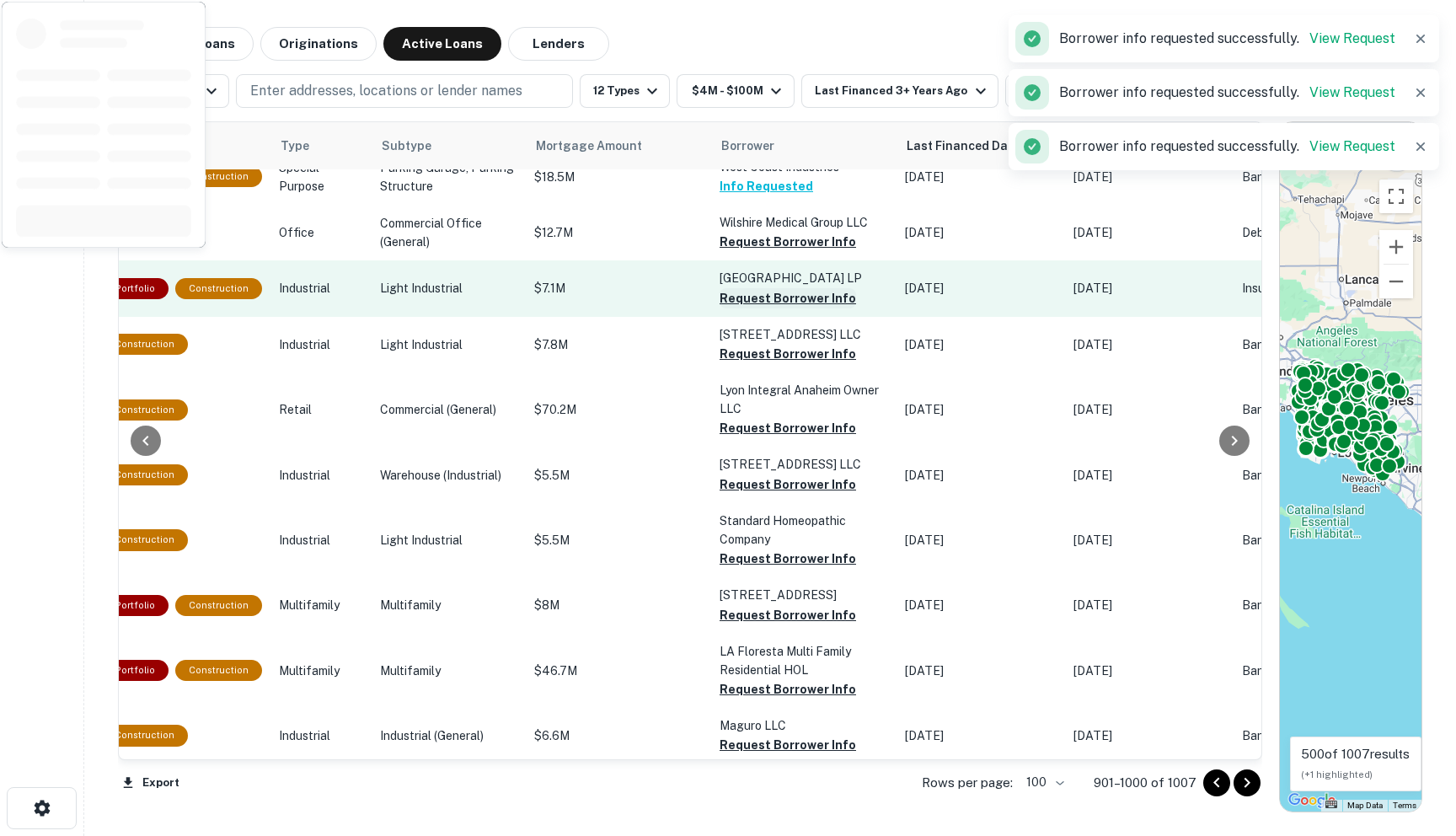
scroll to position [2277, 580]
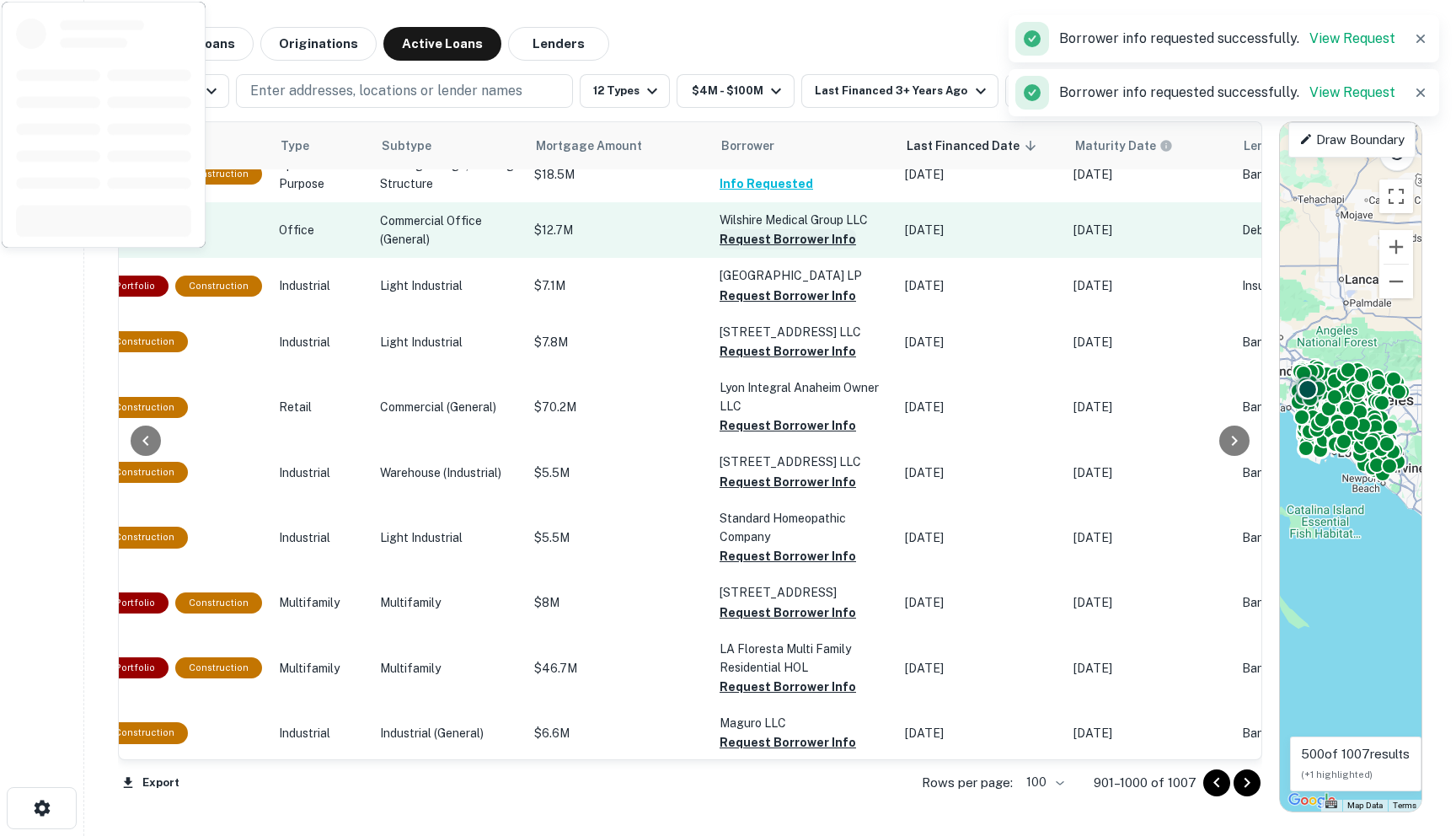
click at [719, 250] on button "Request Borrower Info" at bounding box center [787, 239] width 136 height 20
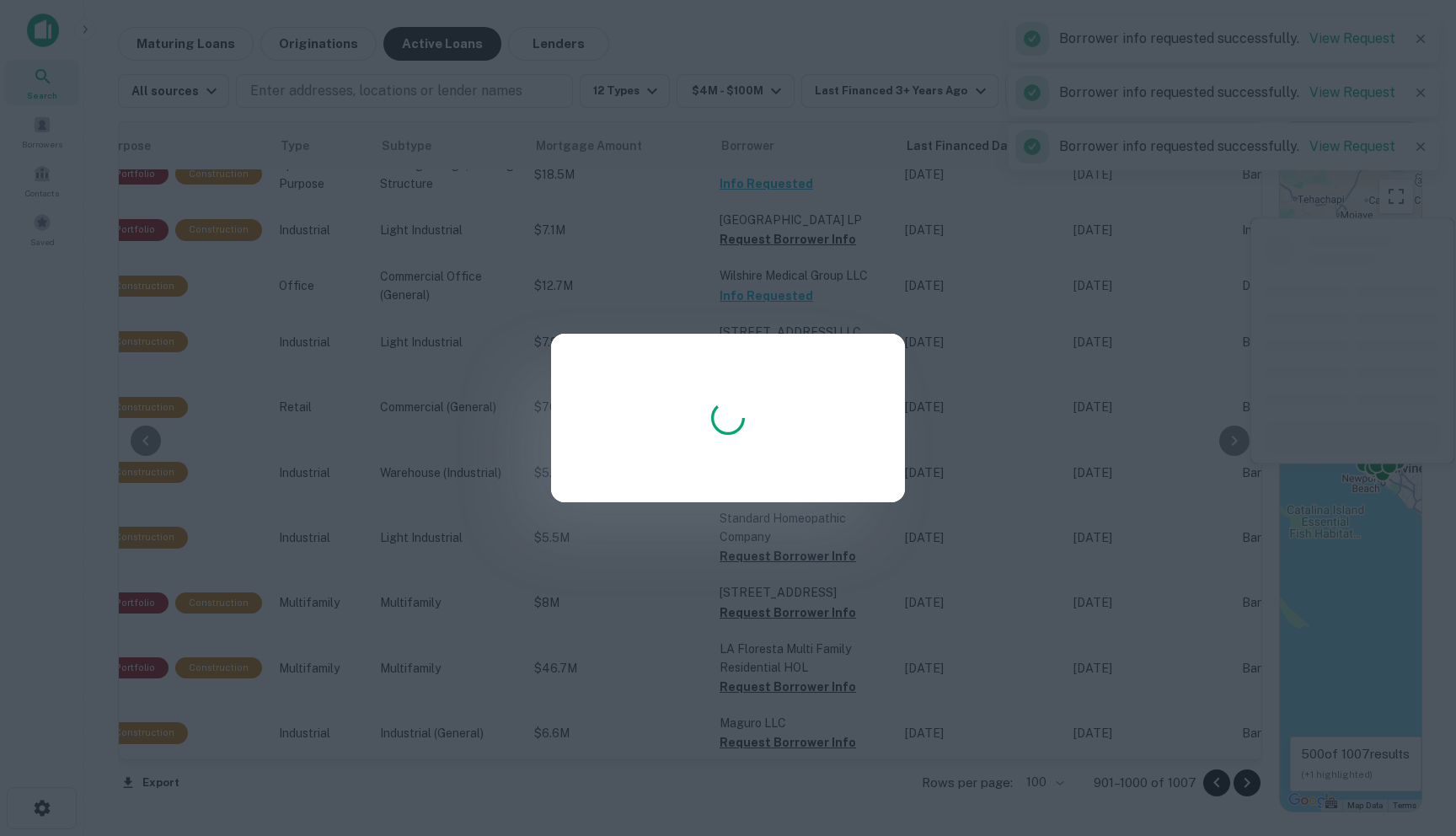
scroll to position [2267, 580]
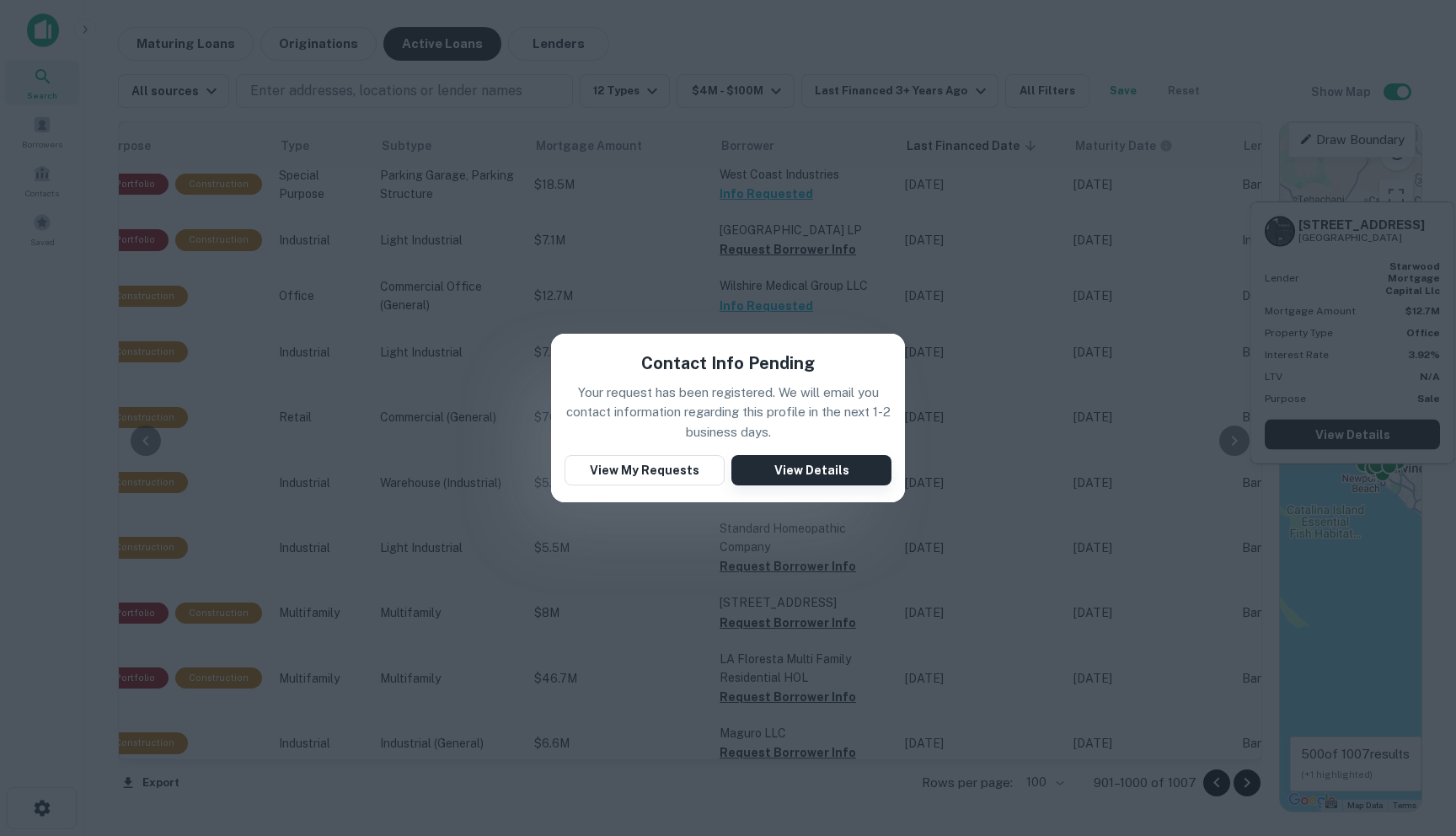
click at [797, 469] on button "View Details" at bounding box center [812, 470] width 160 height 31
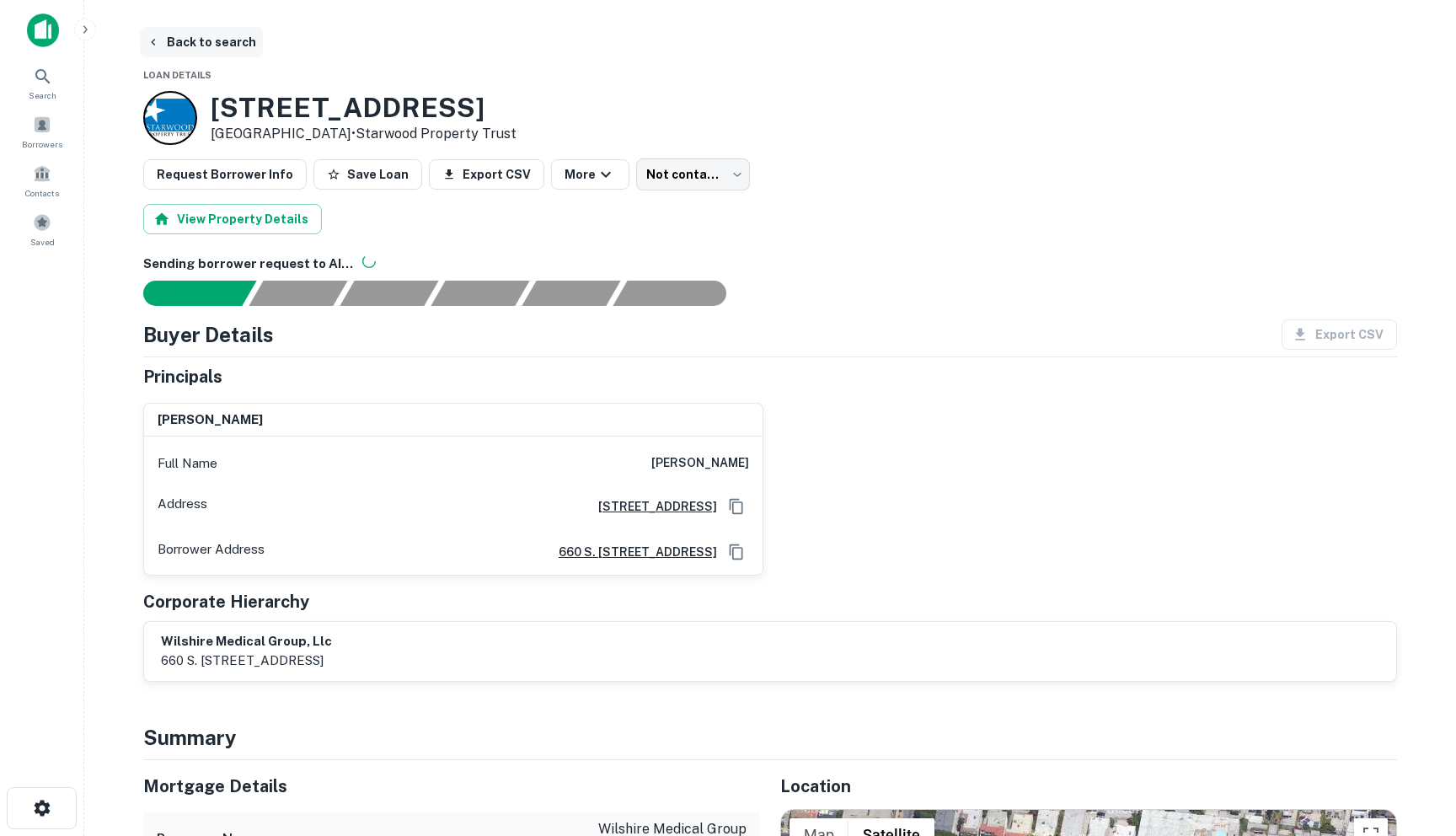
click at [157, 38] on icon "button" at bounding box center [153, 41] width 13 height 13
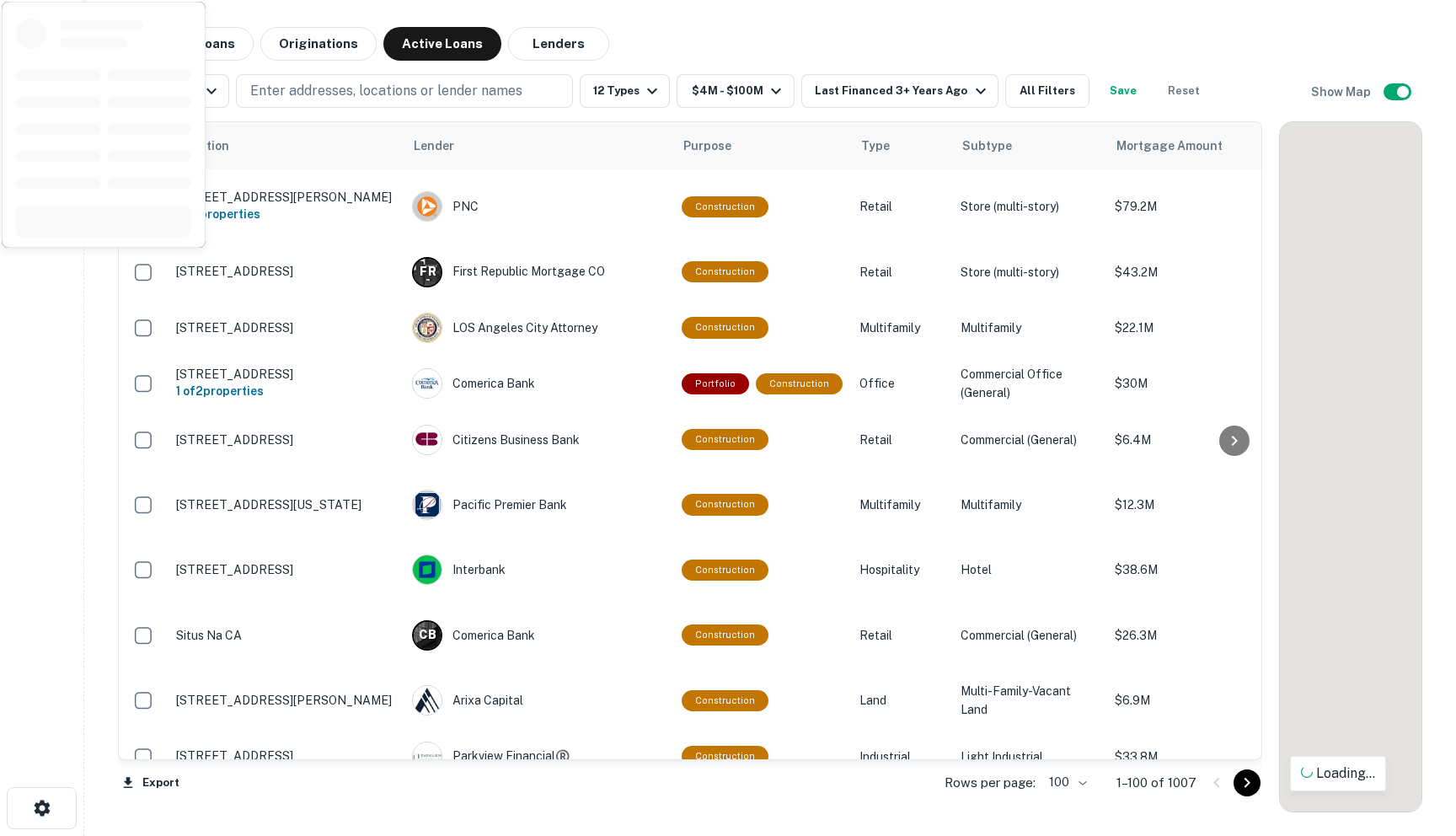
scroll to position [2267, 0]
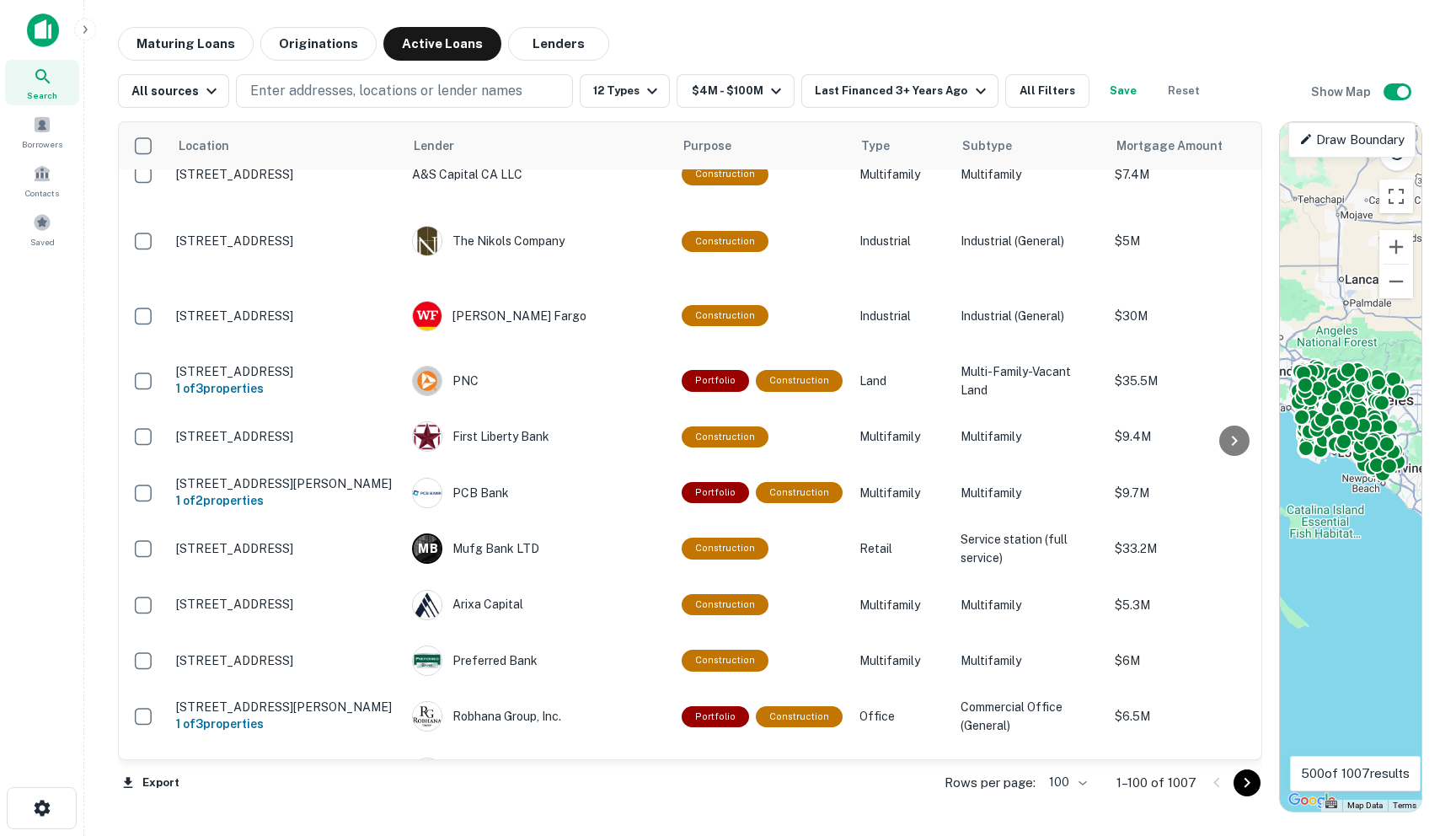
click at [1248, 784] on icon "Go to next page" at bounding box center [1247, 782] width 20 height 20
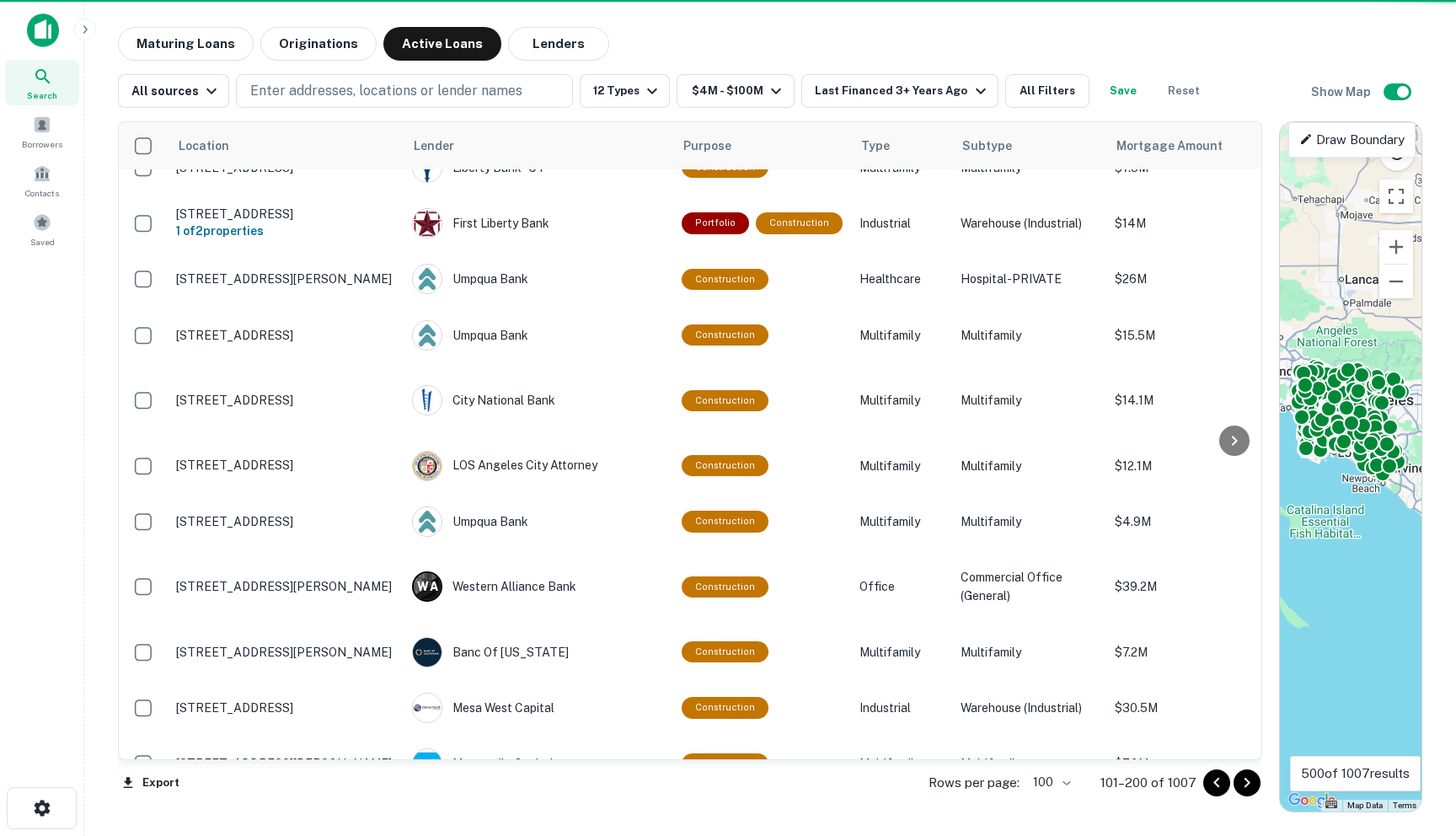
click at [1248, 784] on icon "Go to next page" at bounding box center [1247, 783] width 6 height 11
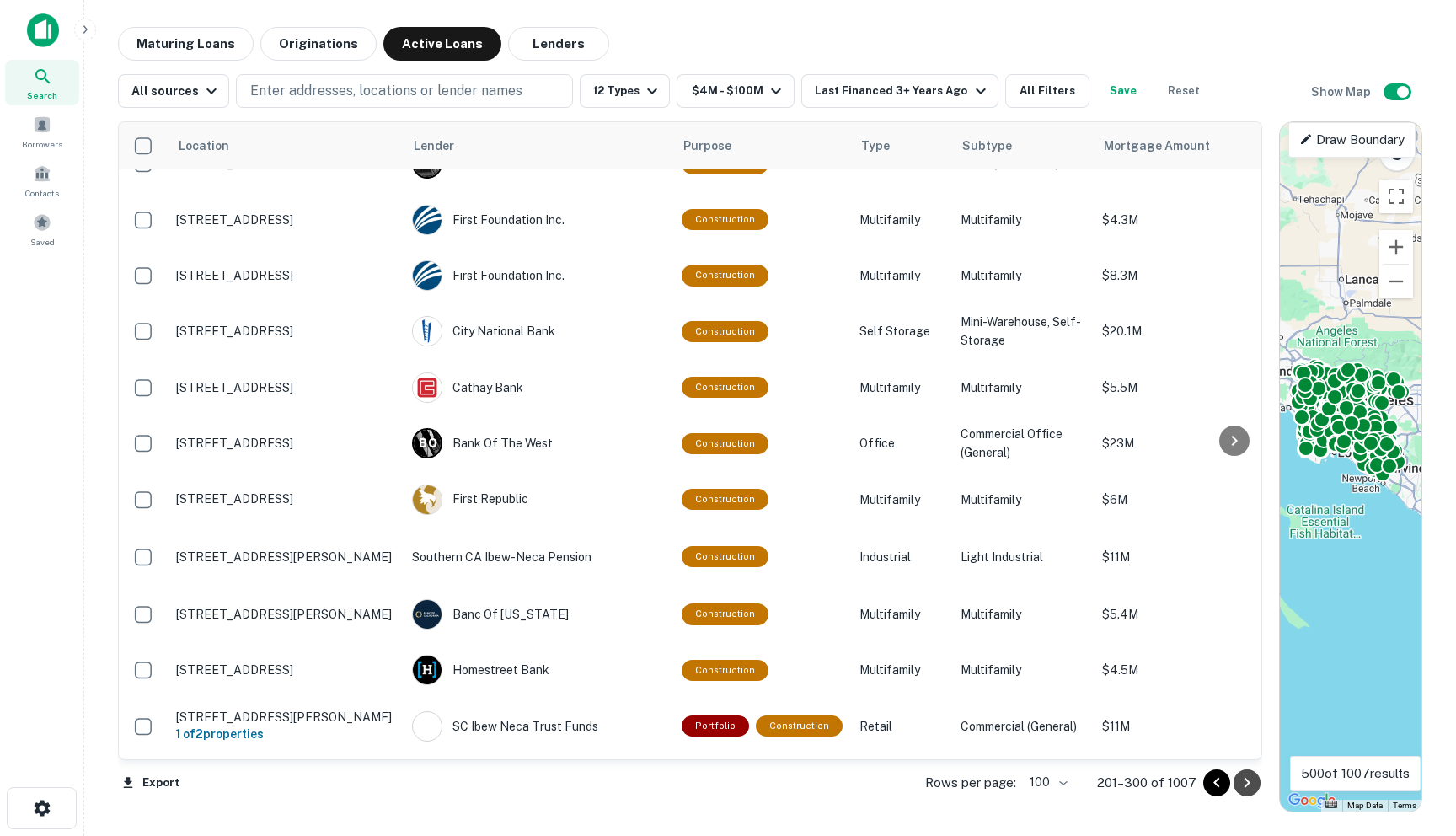
click at [1248, 784] on icon "Go to next page" at bounding box center [1247, 783] width 6 height 11
click at [1248, 784] on div "Export Rows per page: 100 *** 201–300 of 1007" at bounding box center [689, 782] width 1144 height 46
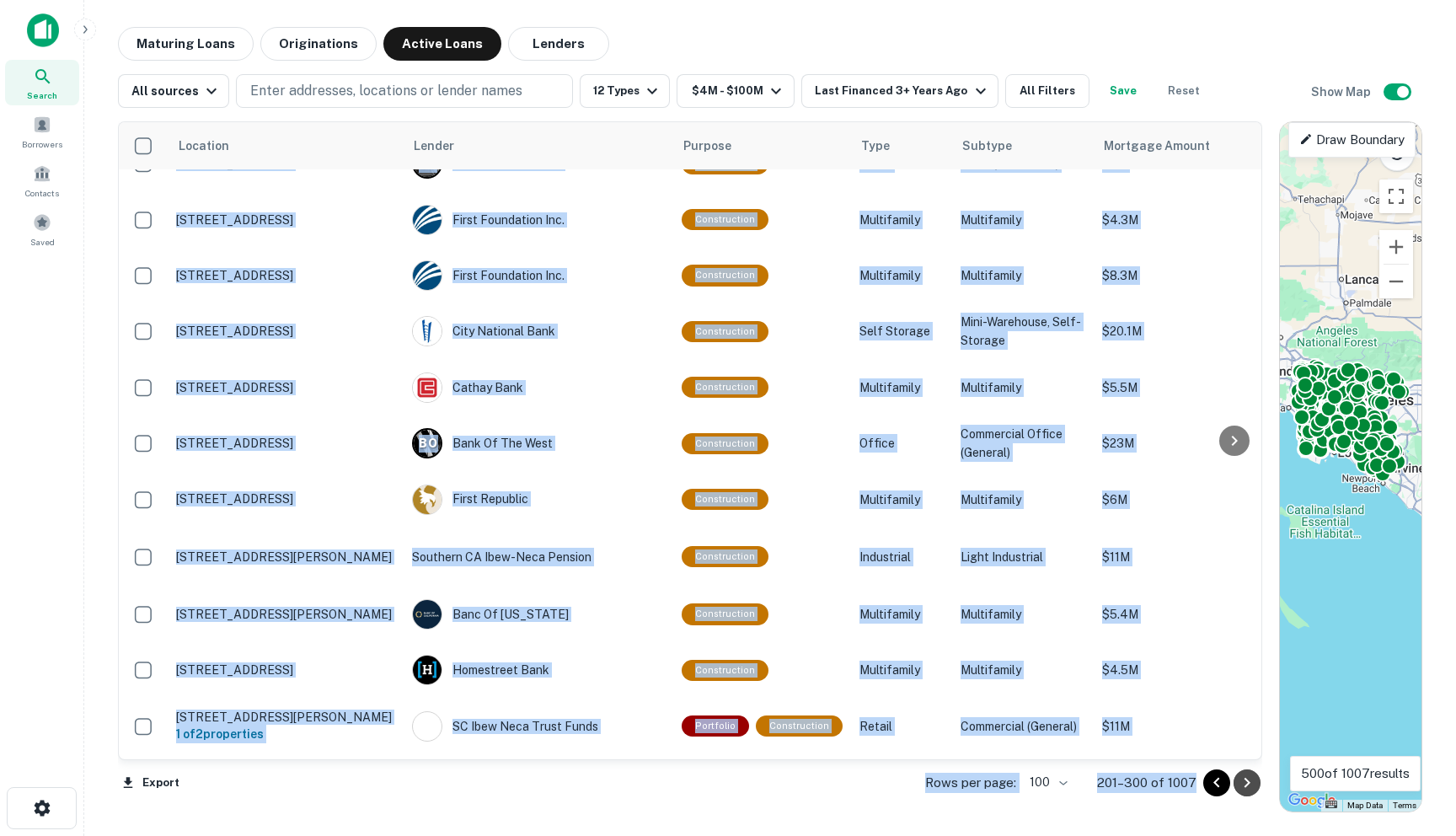
click at [1248, 784] on div "Export Rows per page: 100 *** 201–300 of 1007" at bounding box center [689, 782] width 1144 height 46
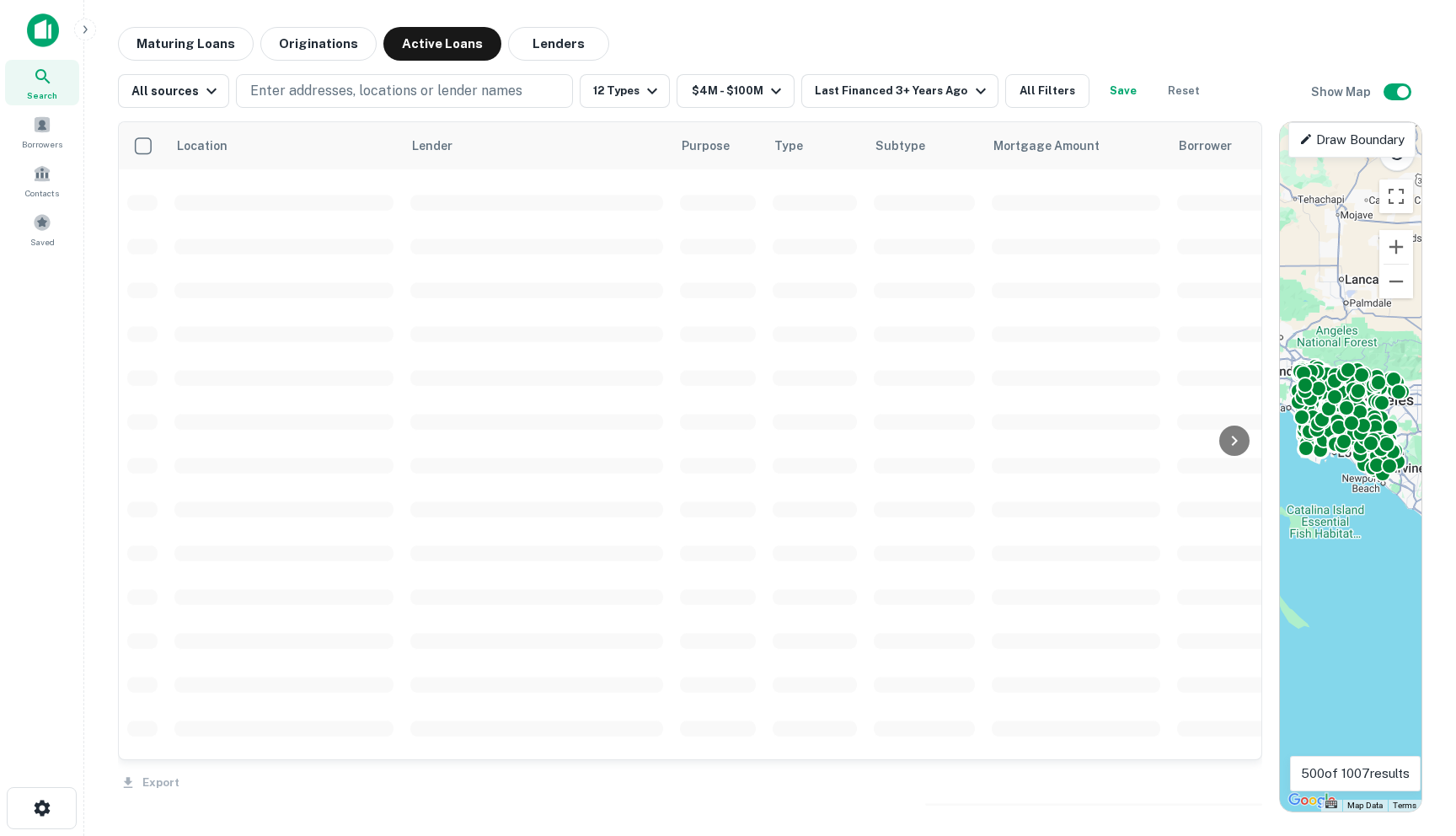
click at [1248, 784] on div "Export" at bounding box center [689, 777] width 1144 height 35
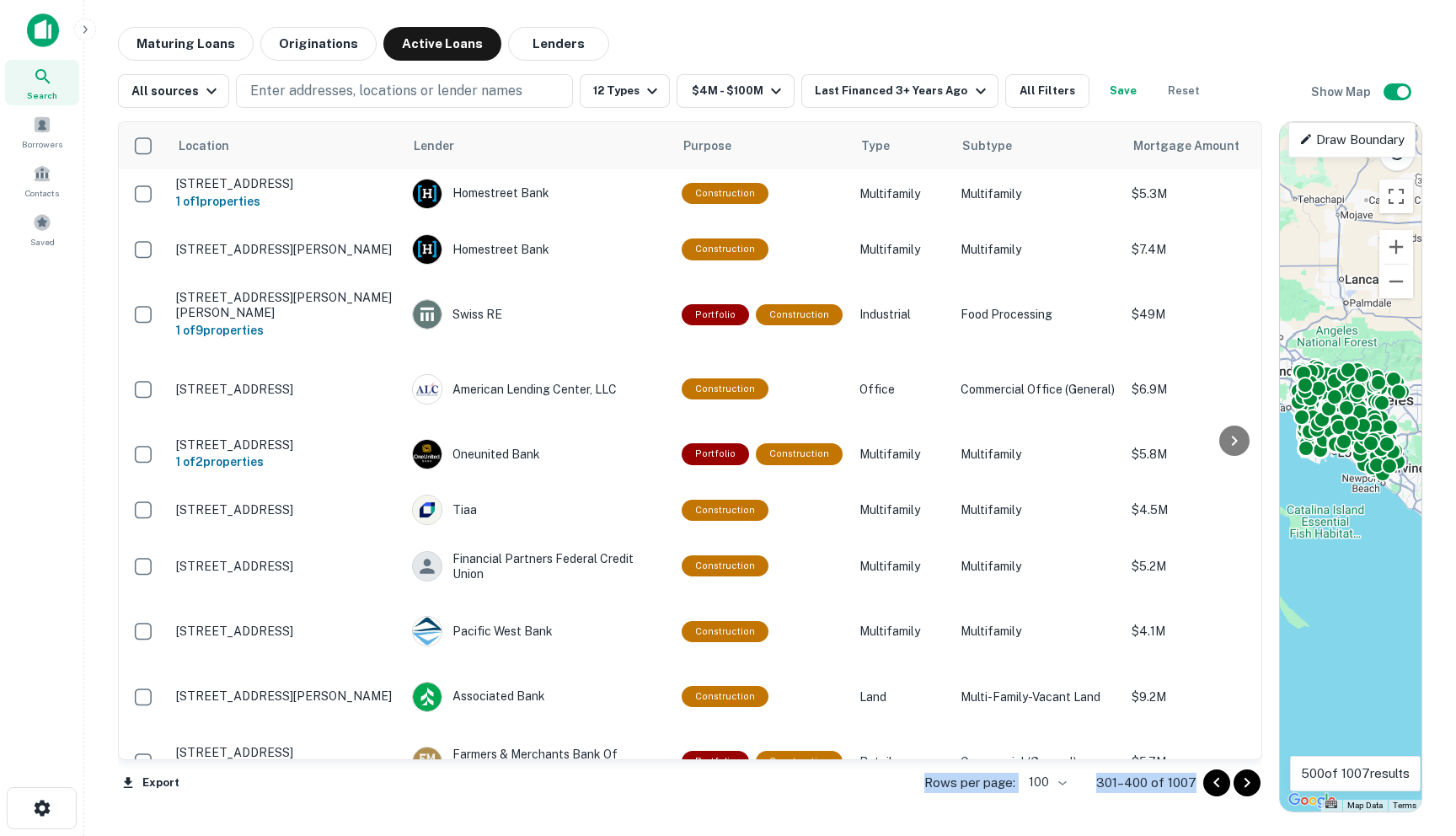
click at [1248, 784] on icon "Go to next page" at bounding box center [1247, 783] width 6 height 11
click at [1248, 784] on div "Export Rows per page: 100 *** 301–400 of 1007" at bounding box center [689, 782] width 1144 height 46
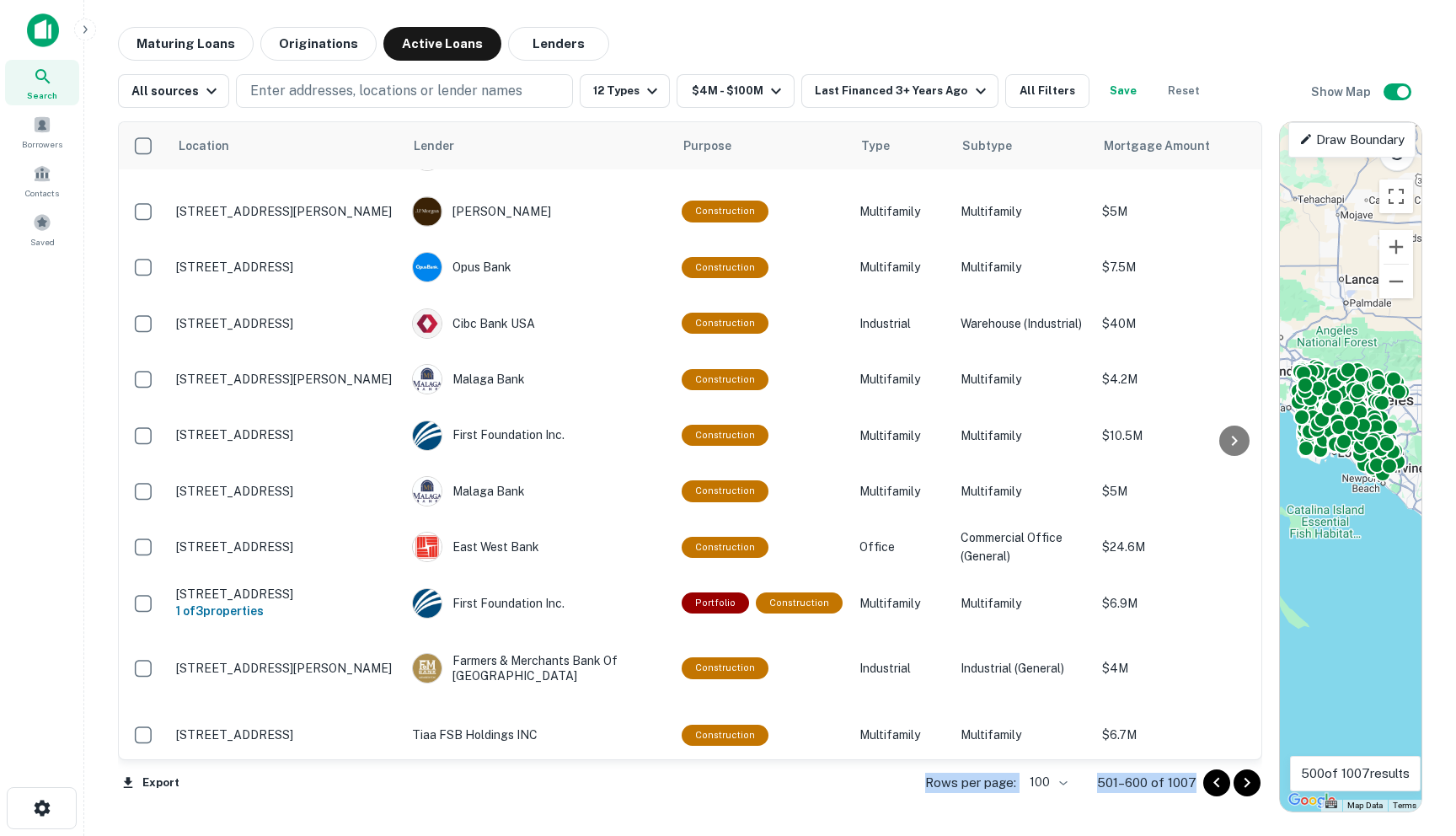
click at [1245, 780] on icon "Go to next page" at bounding box center [1247, 782] width 20 height 20
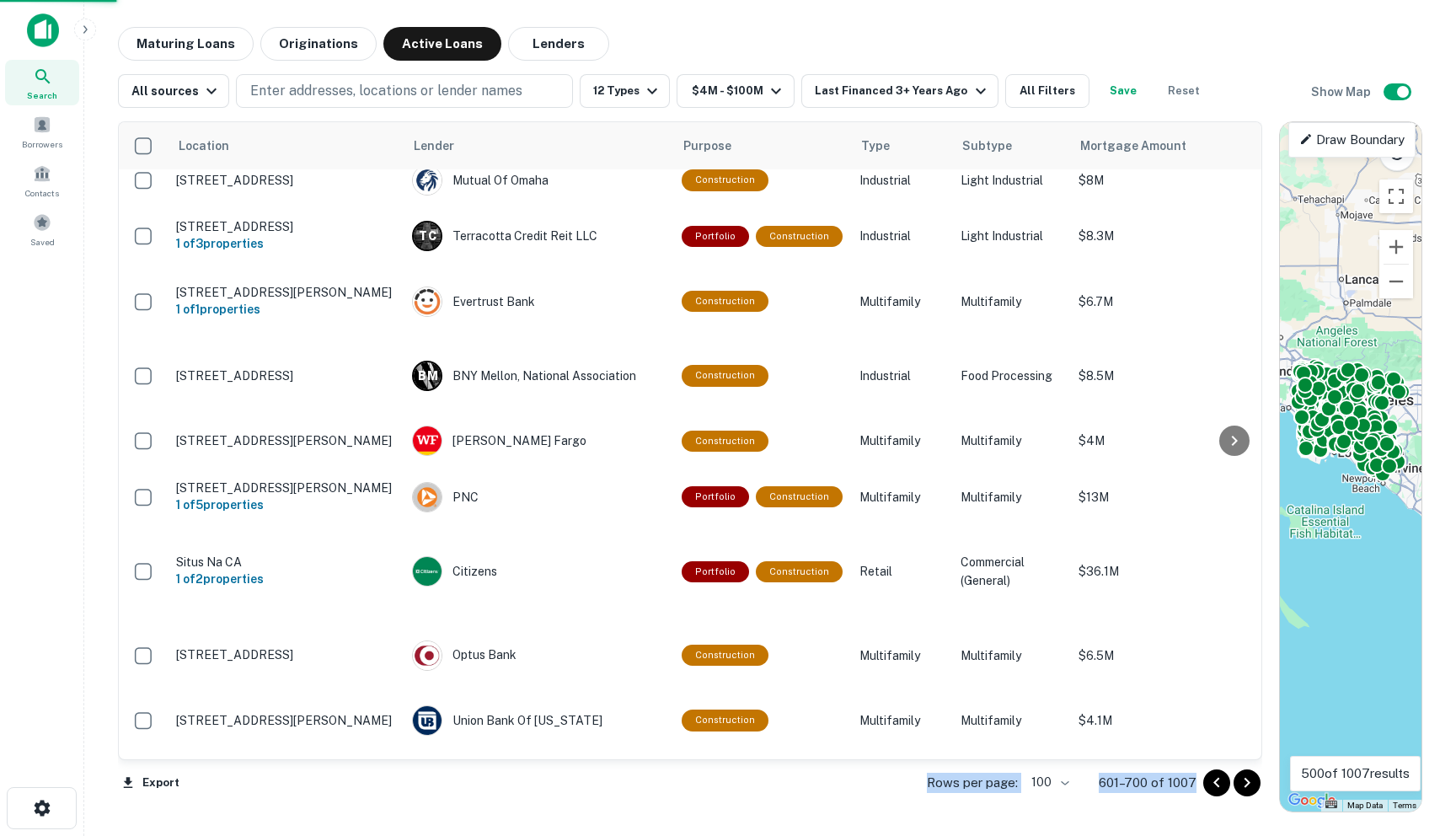
click at [1245, 780] on icon "Go to next page" at bounding box center [1247, 782] width 20 height 20
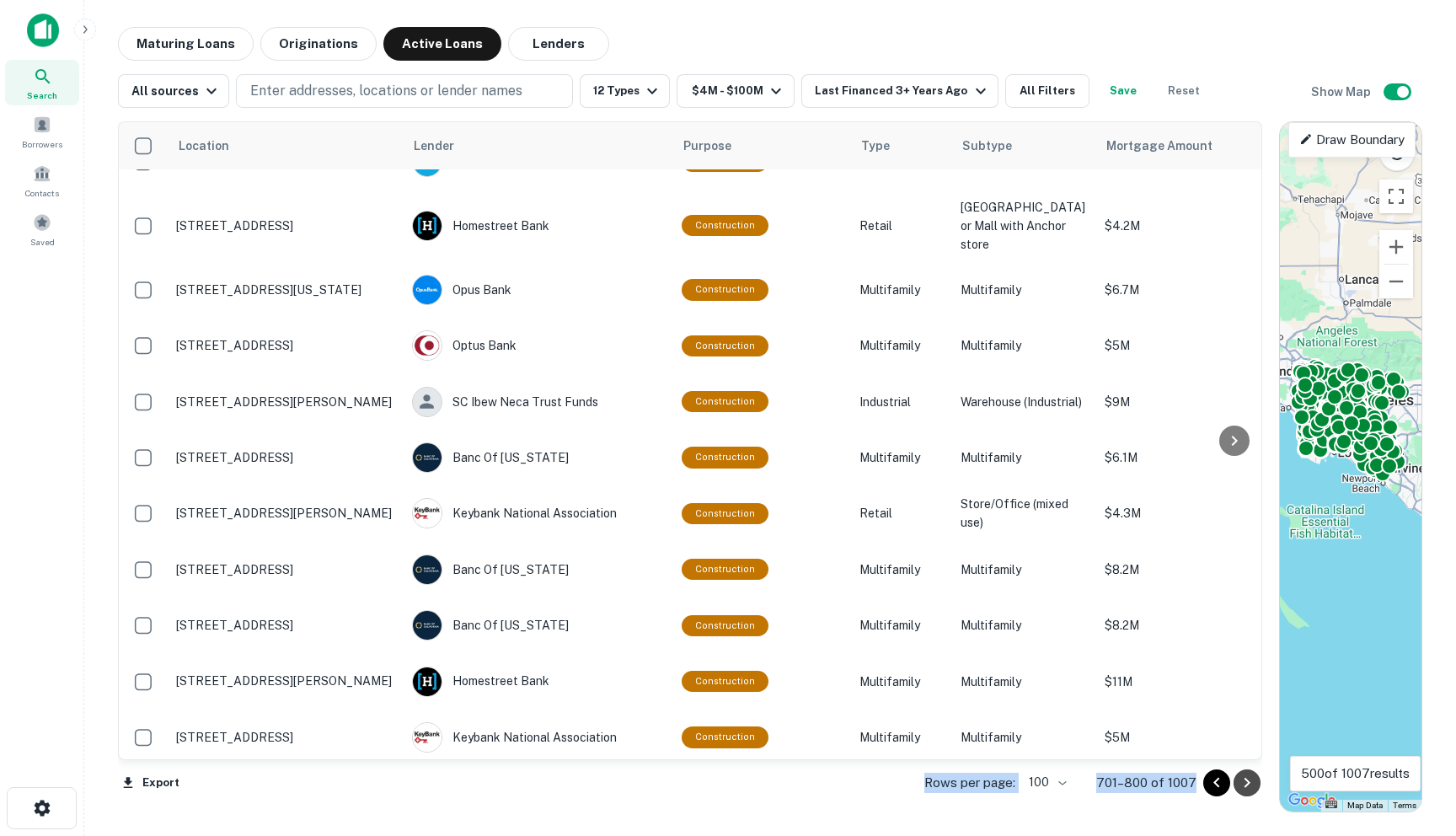
click at [1245, 783] on icon "Go to next page" at bounding box center [1247, 782] width 20 height 20
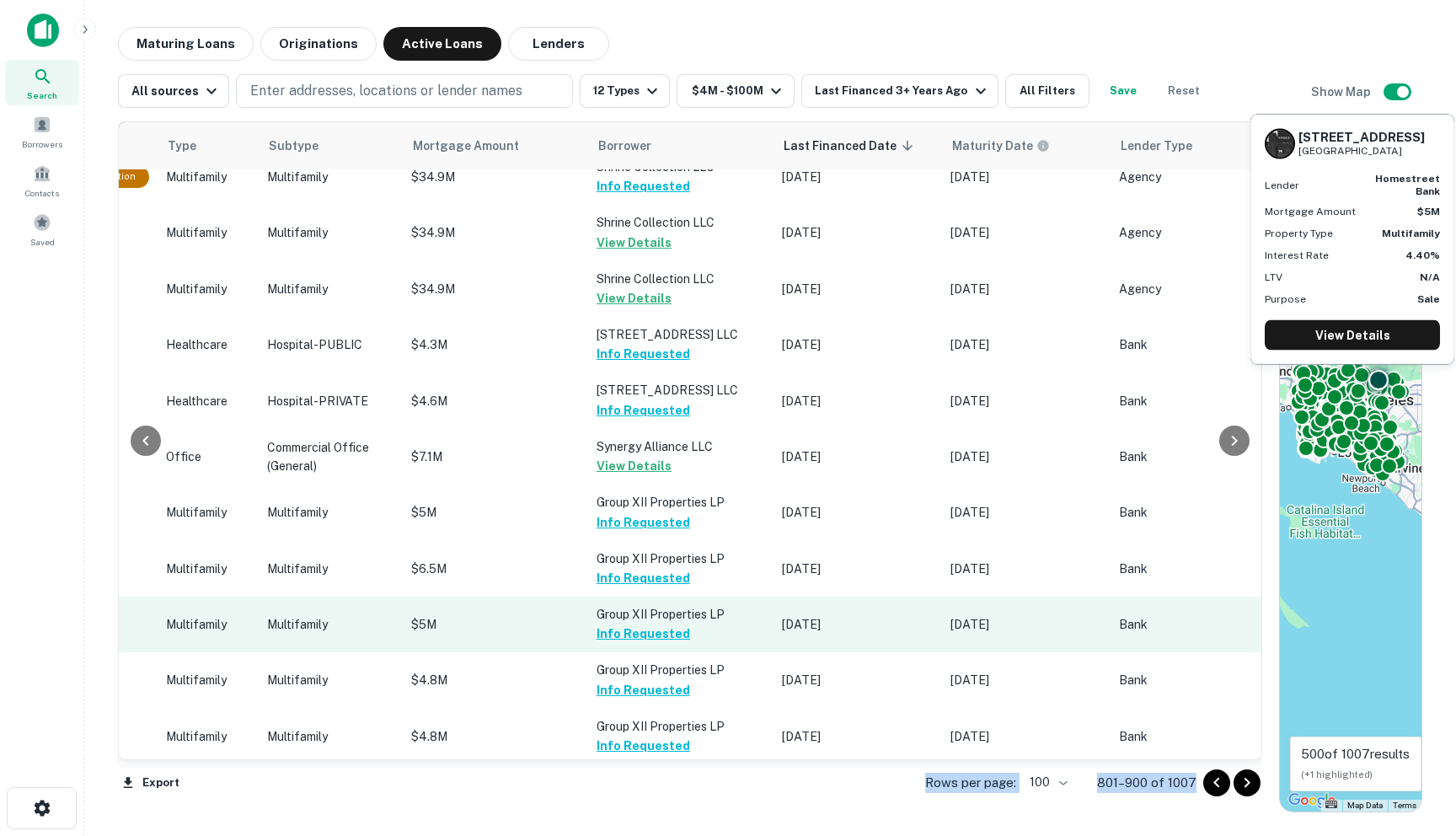
scroll to position [2267, 769]
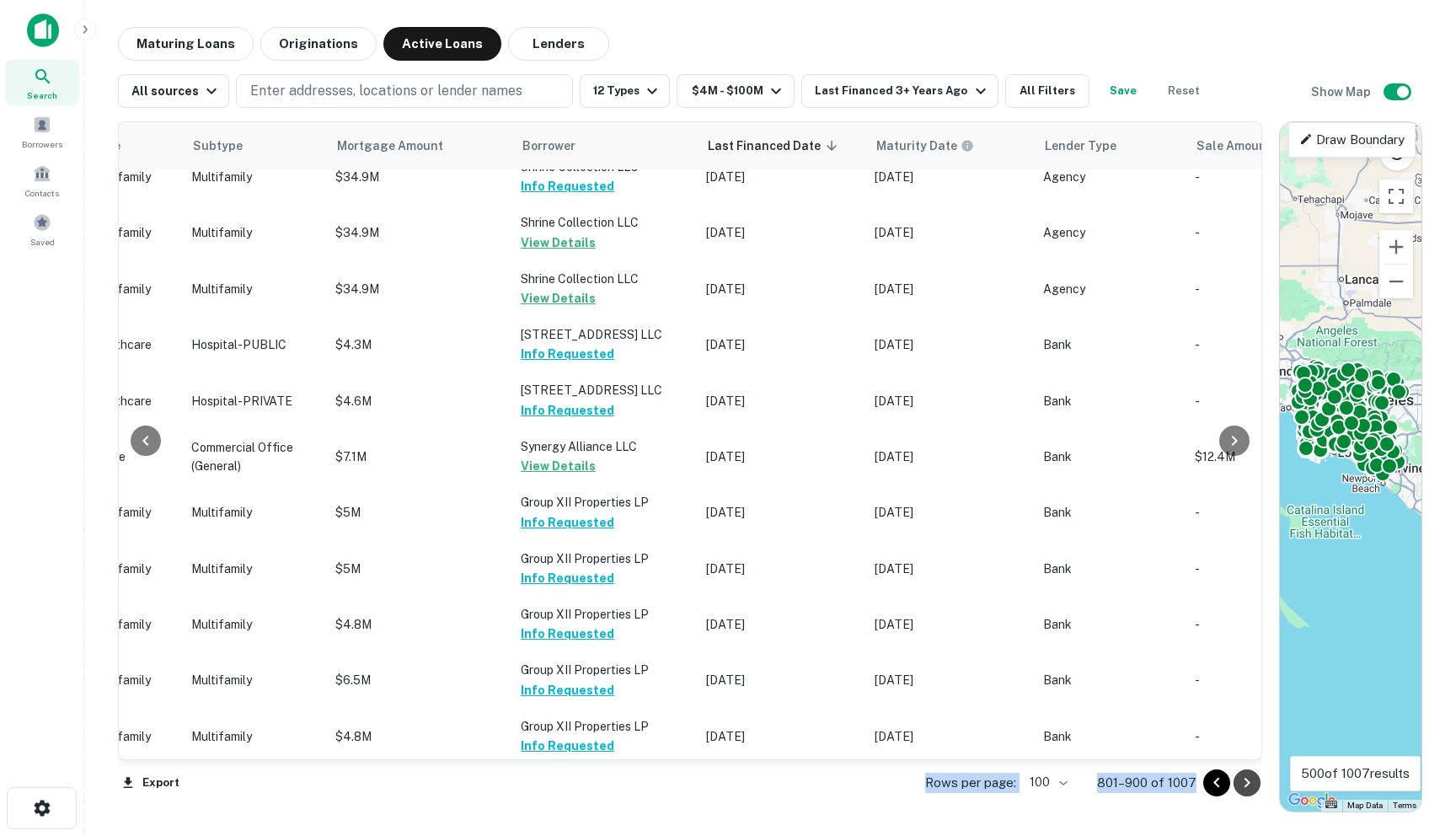
click at [1247, 786] on icon "Go to next page" at bounding box center [1247, 782] width 20 height 20
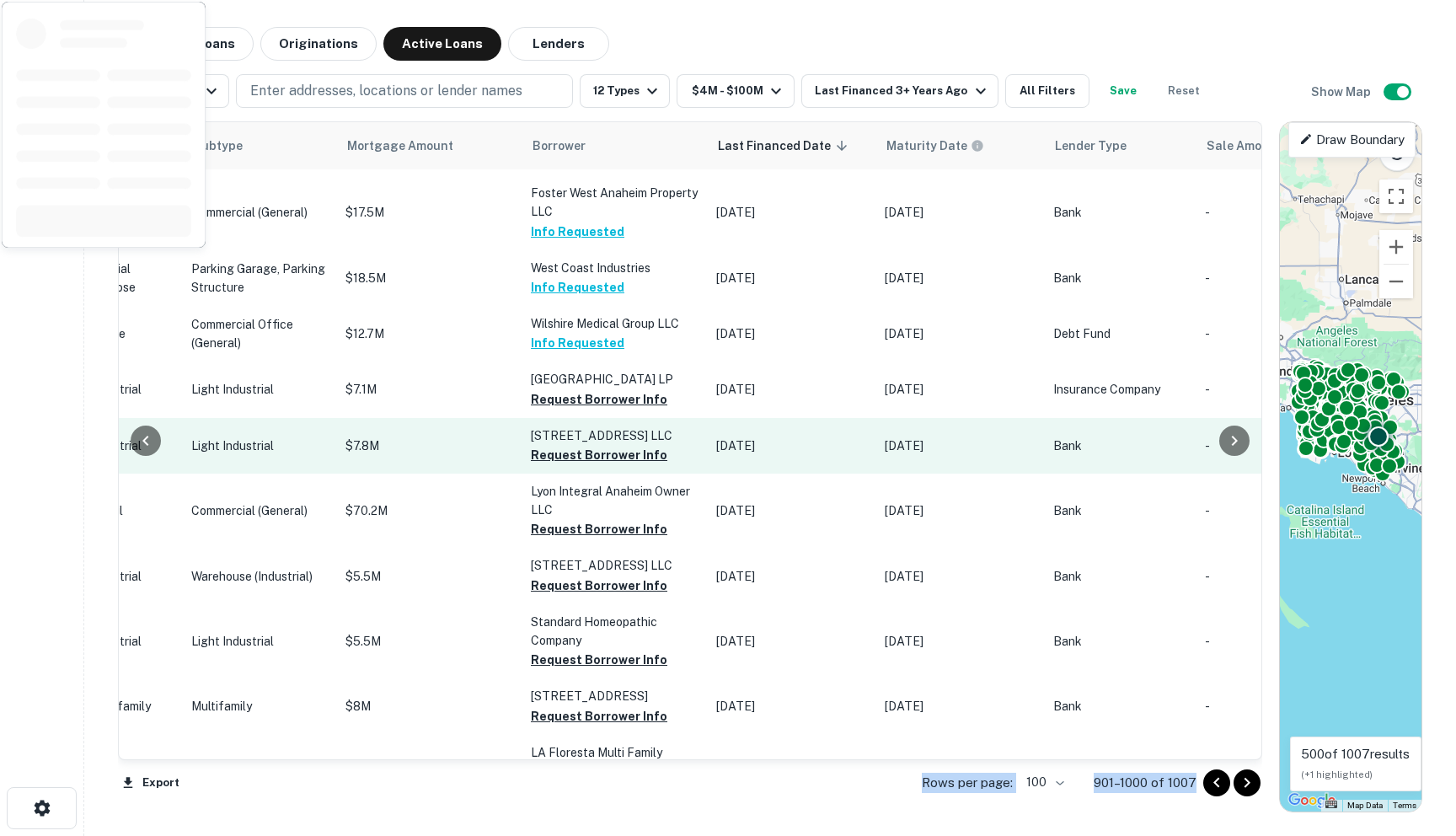
scroll to position [2276, 769]
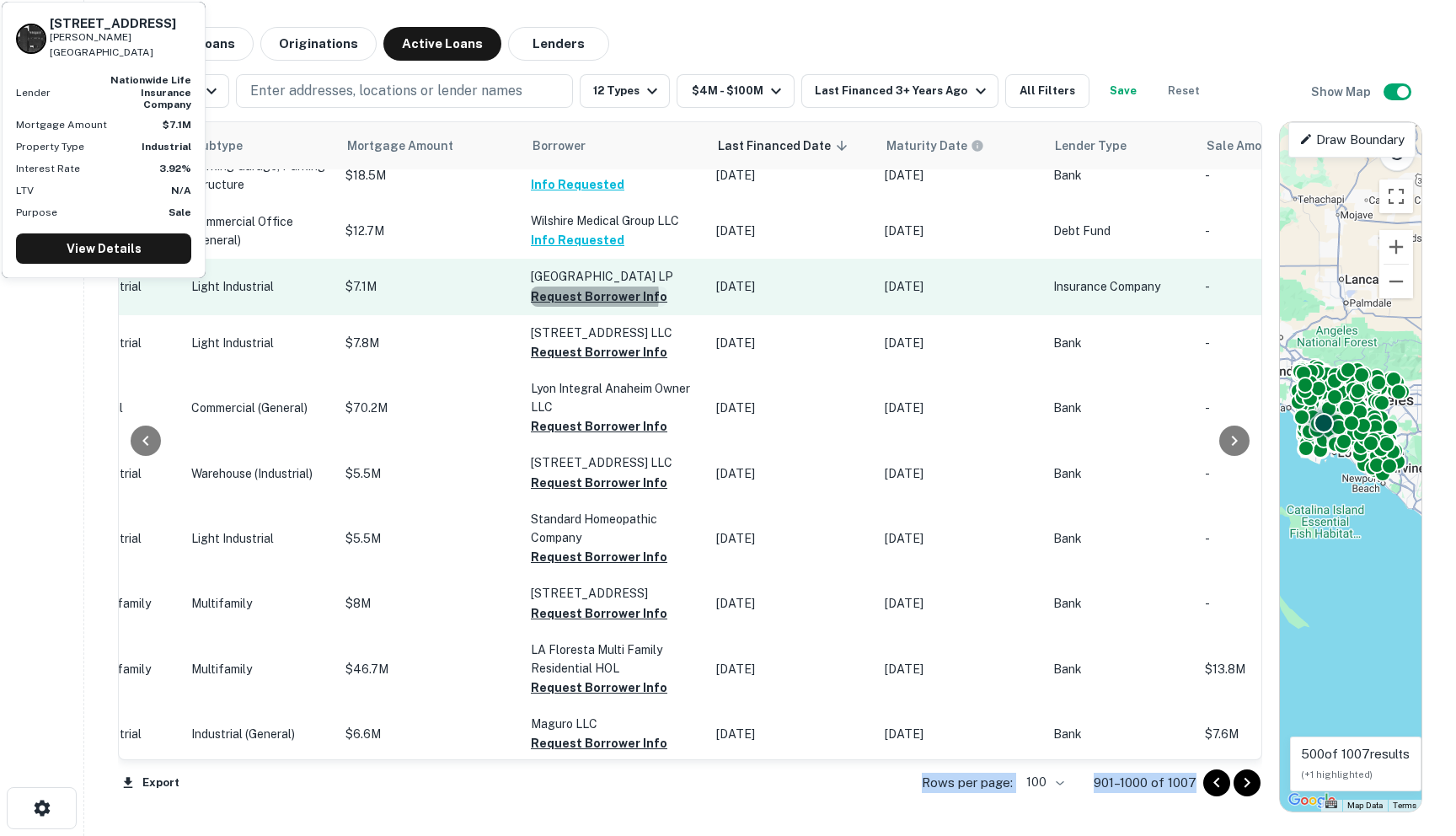
click at [539, 307] on button "Request Borrower Info" at bounding box center [599, 296] width 136 height 20
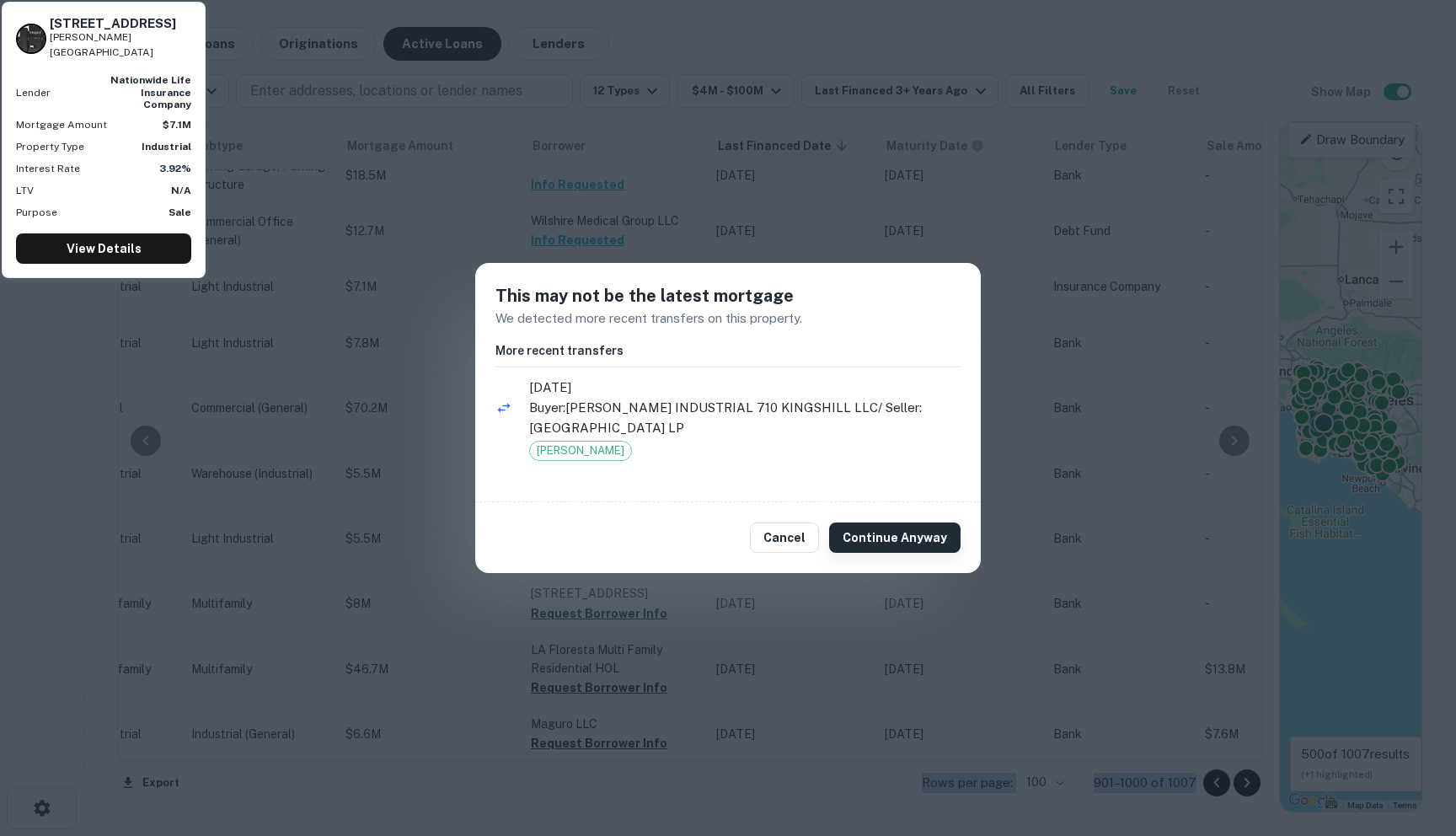
click at [892, 547] on button "Continue Anyway" at bounding box center [895, 537] width 132 height 31
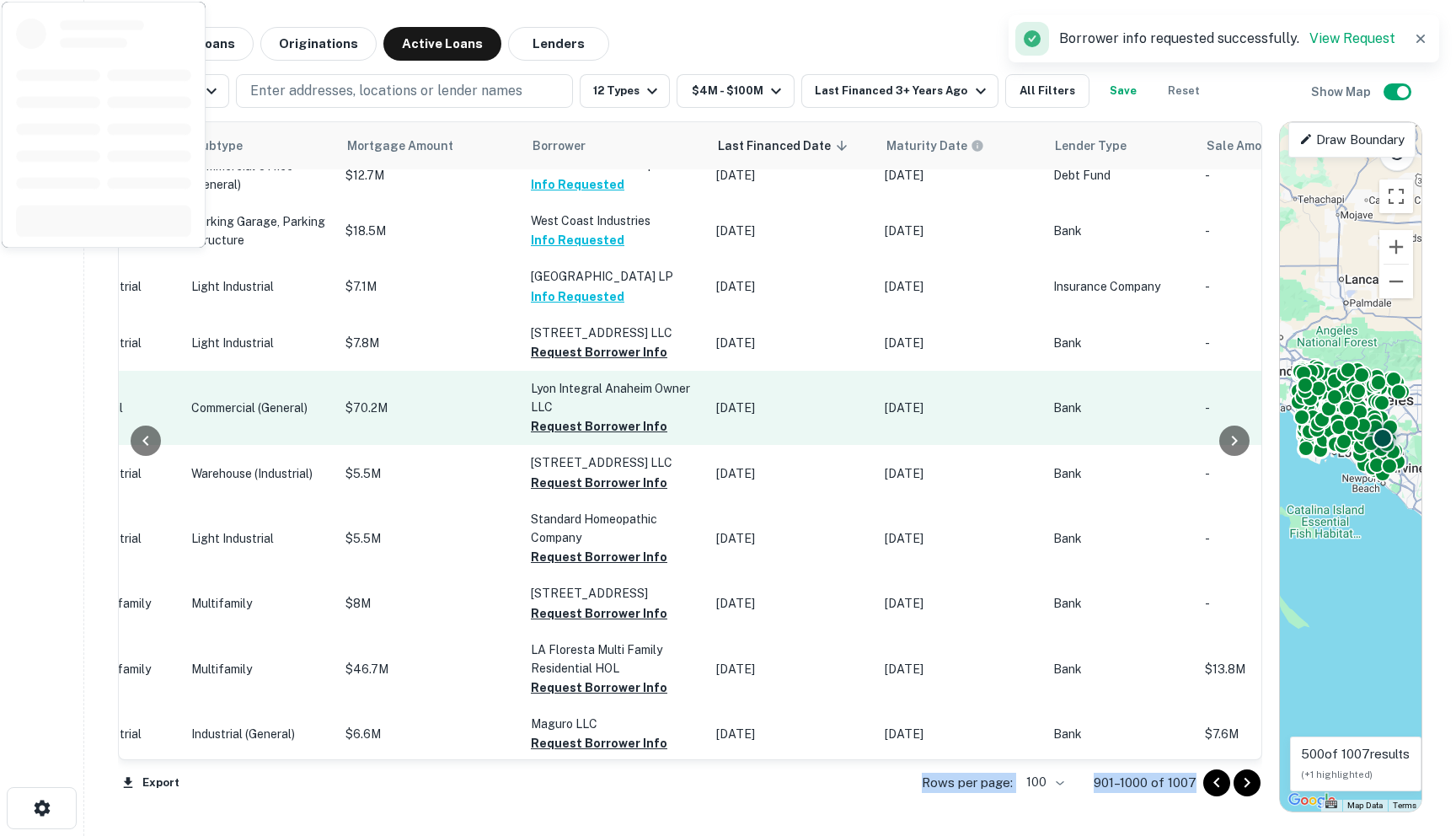
scroll to position [2356, 769]
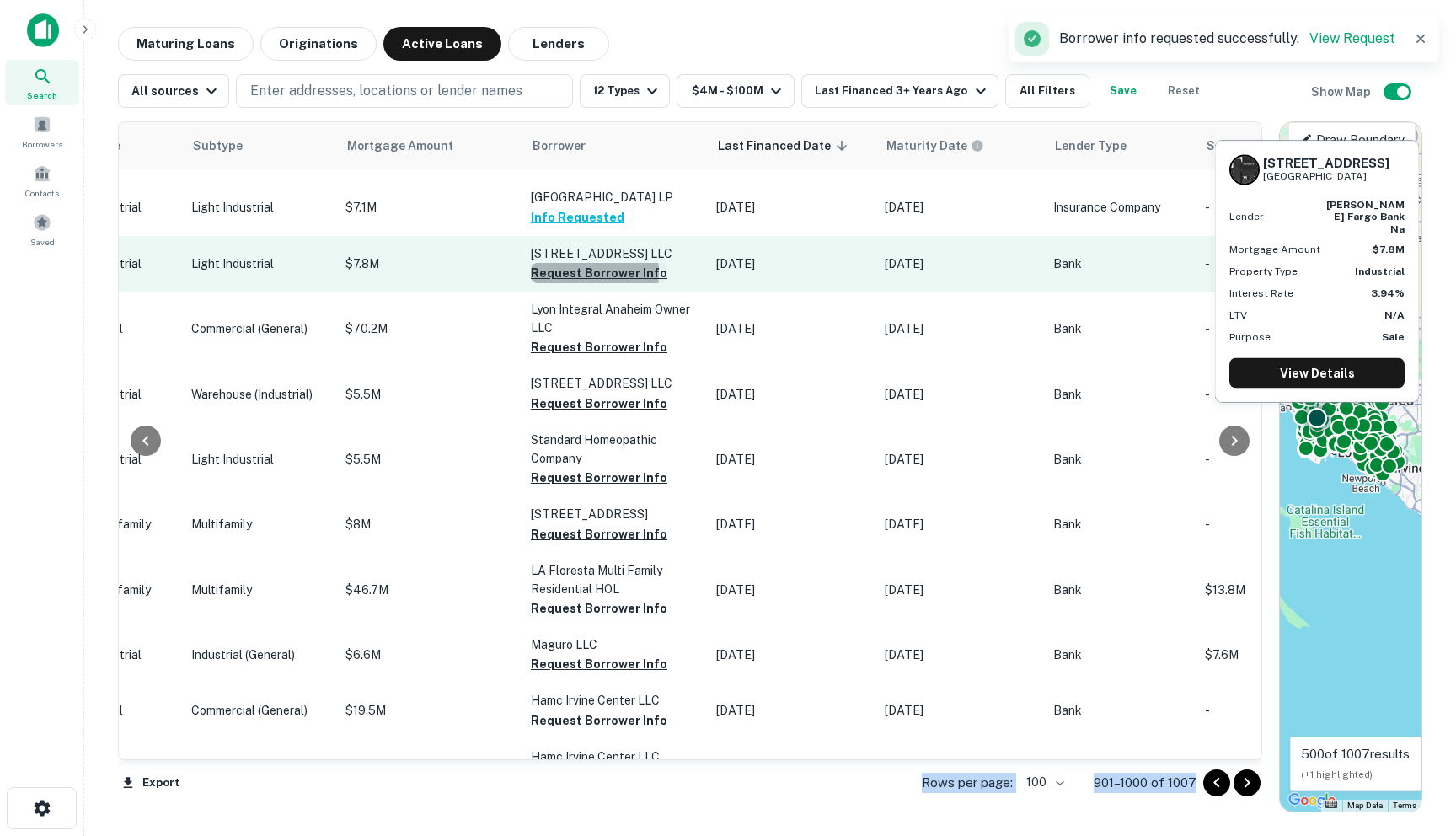
click at [536, 283] on button "Request Borrower Info" at bounding box center [599, 273] width 136 height 20
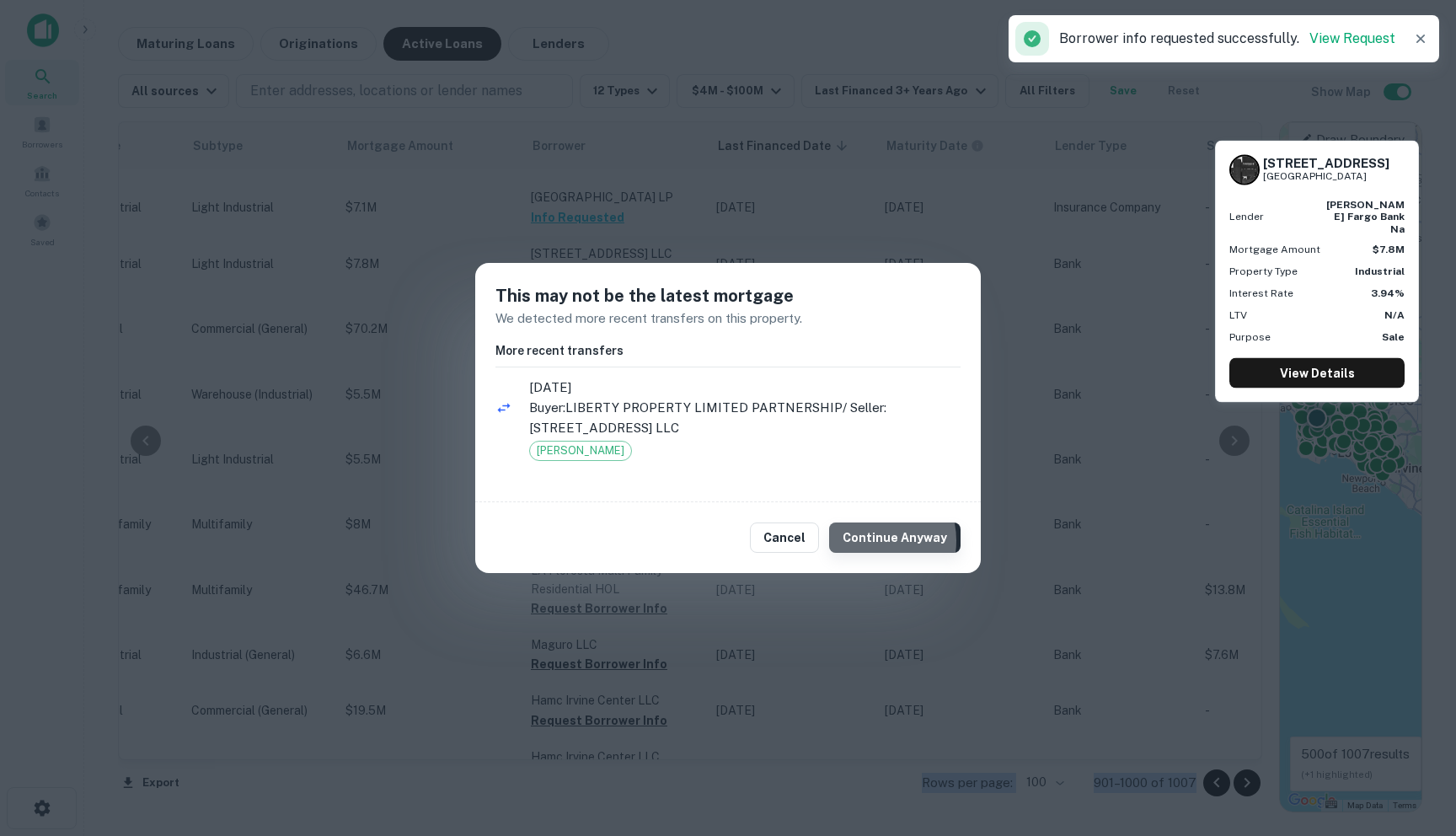
click at [877, 540] on button "Continue Anyway" at bounding box center [895, 537] width 132 height 31
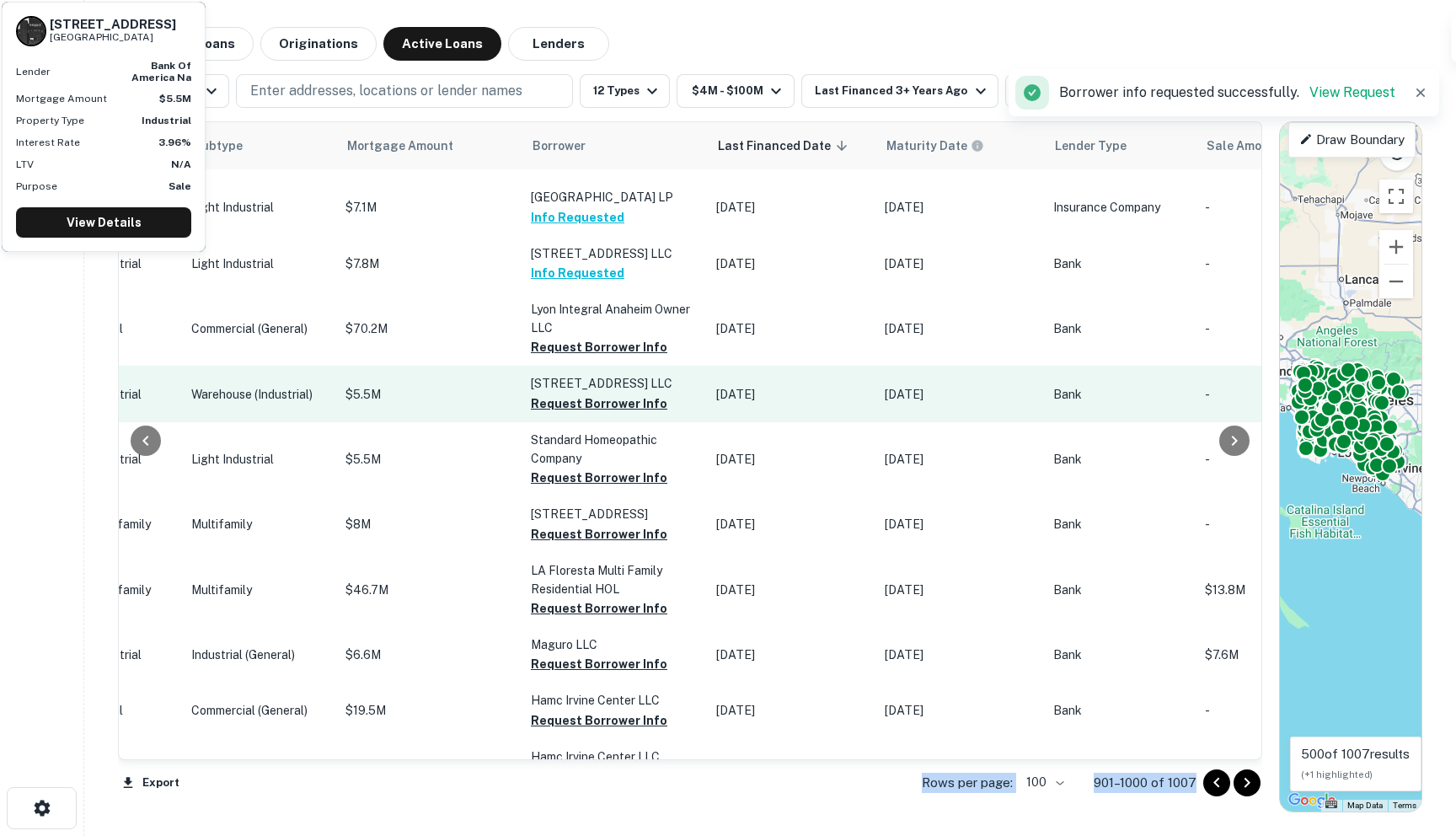
scroll to position [2417, 769]
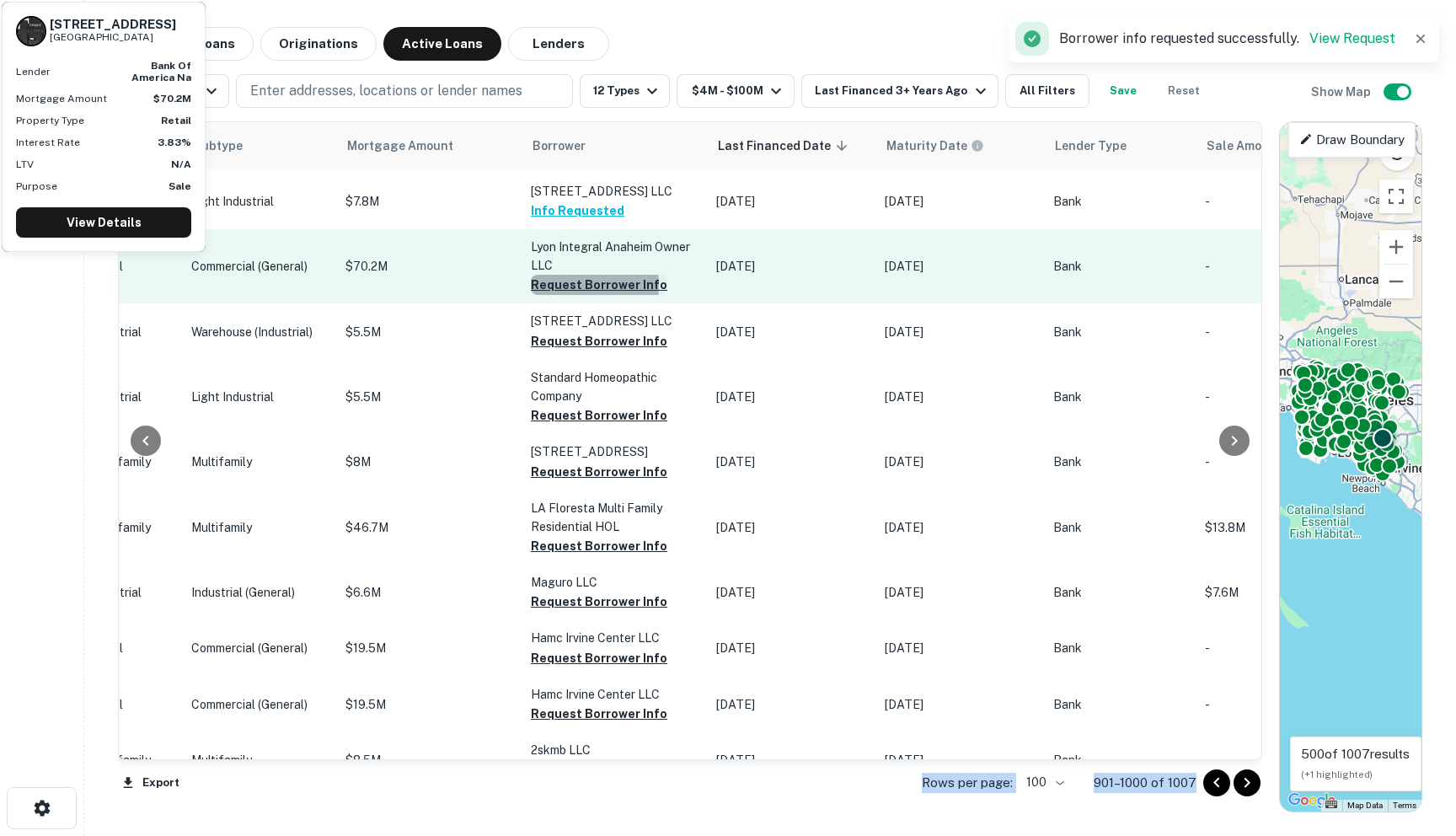
click at [531, 294] on button "Request Borrower Info" at bounding box center [599, 284] width 136 height 20
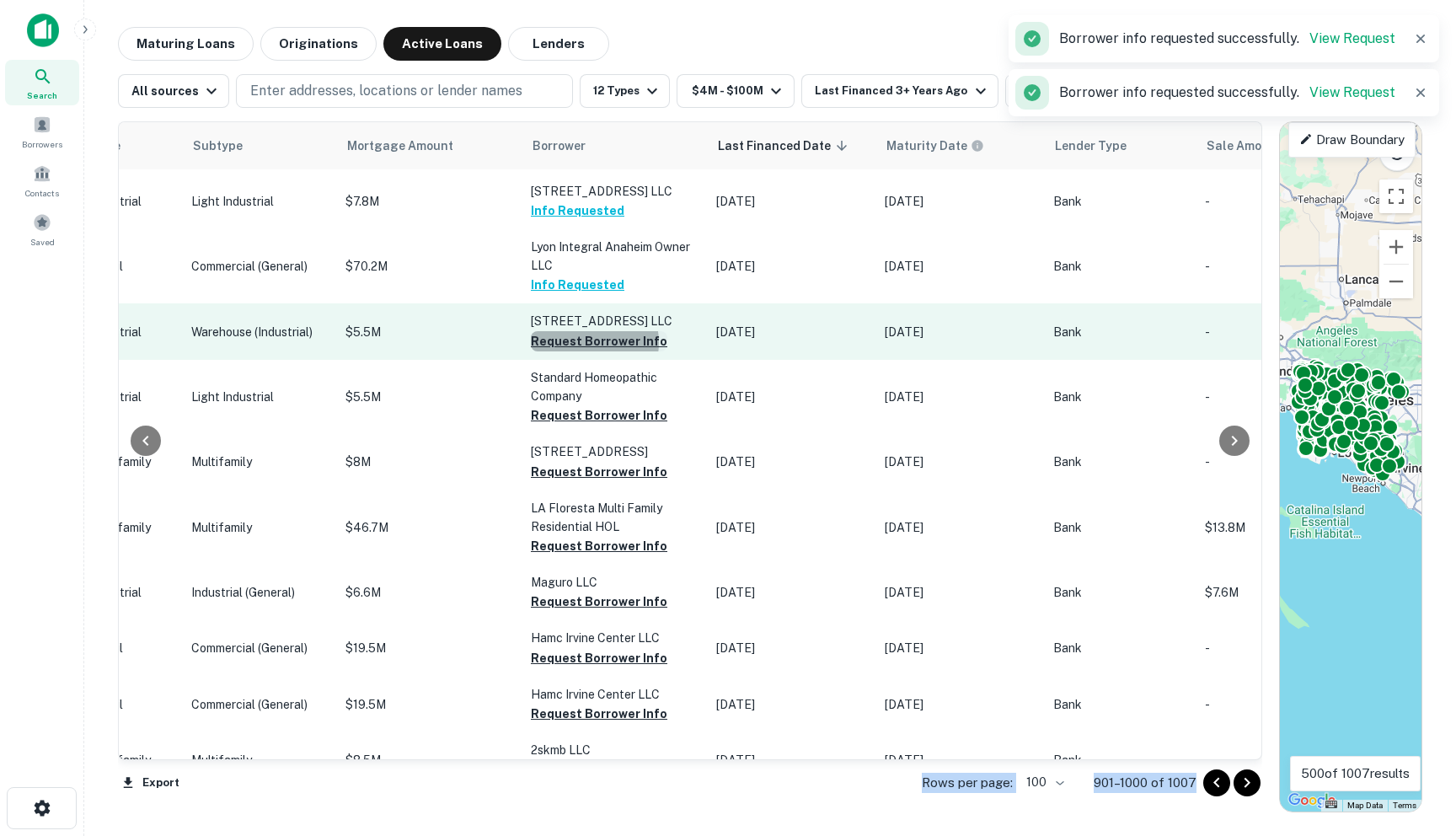
click at [548, 352] on button "Request Borrower Info" at bounding box center [599, 341] width 136 height 20
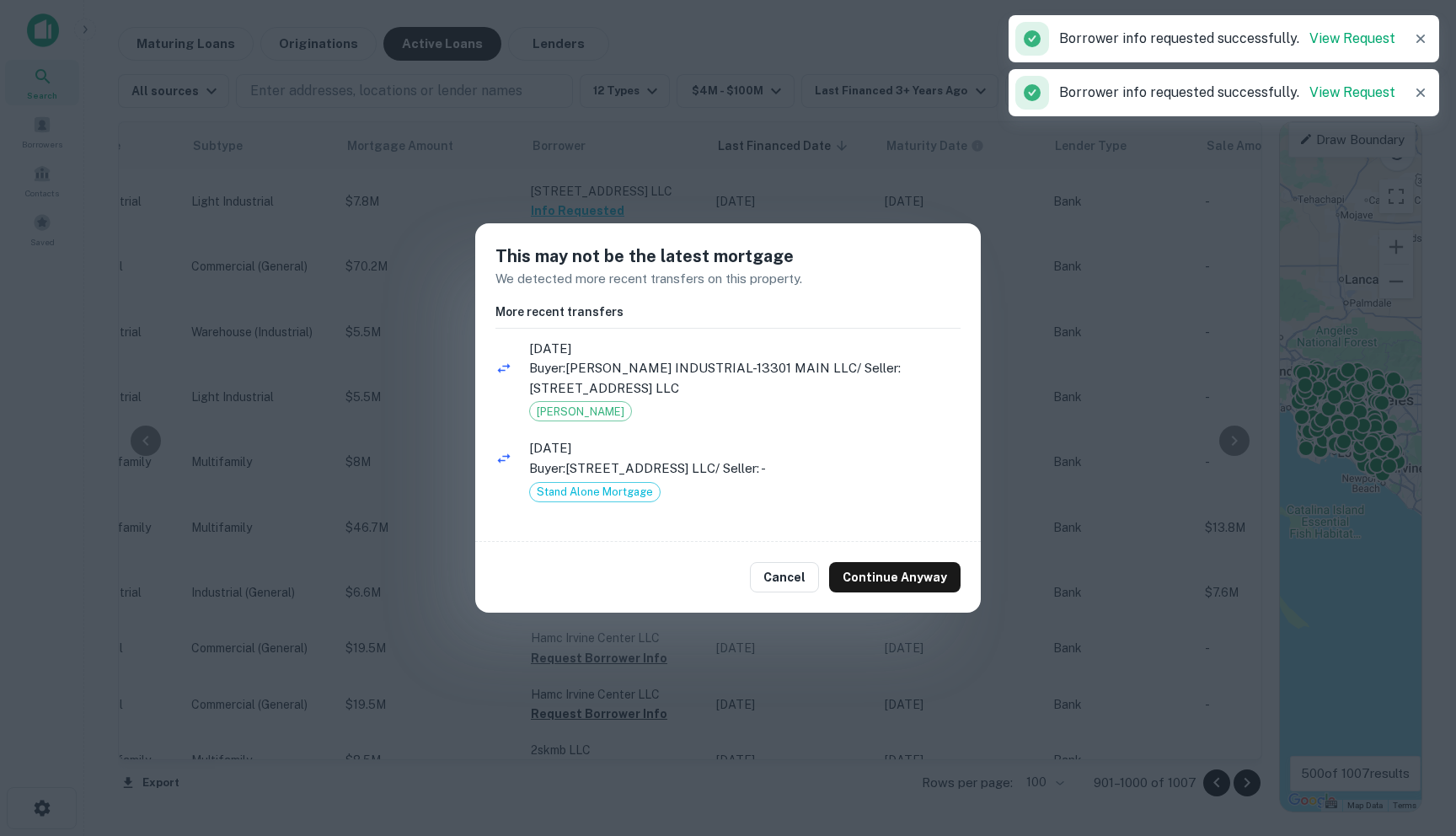
click at [863, 556] on div "Cancel Continue Anyway" at bounding box center [728, 577] width 506 height 71
click at [866, 573] on button "Continue Anyway" at bounding box center [895, 577] width 132 height 31
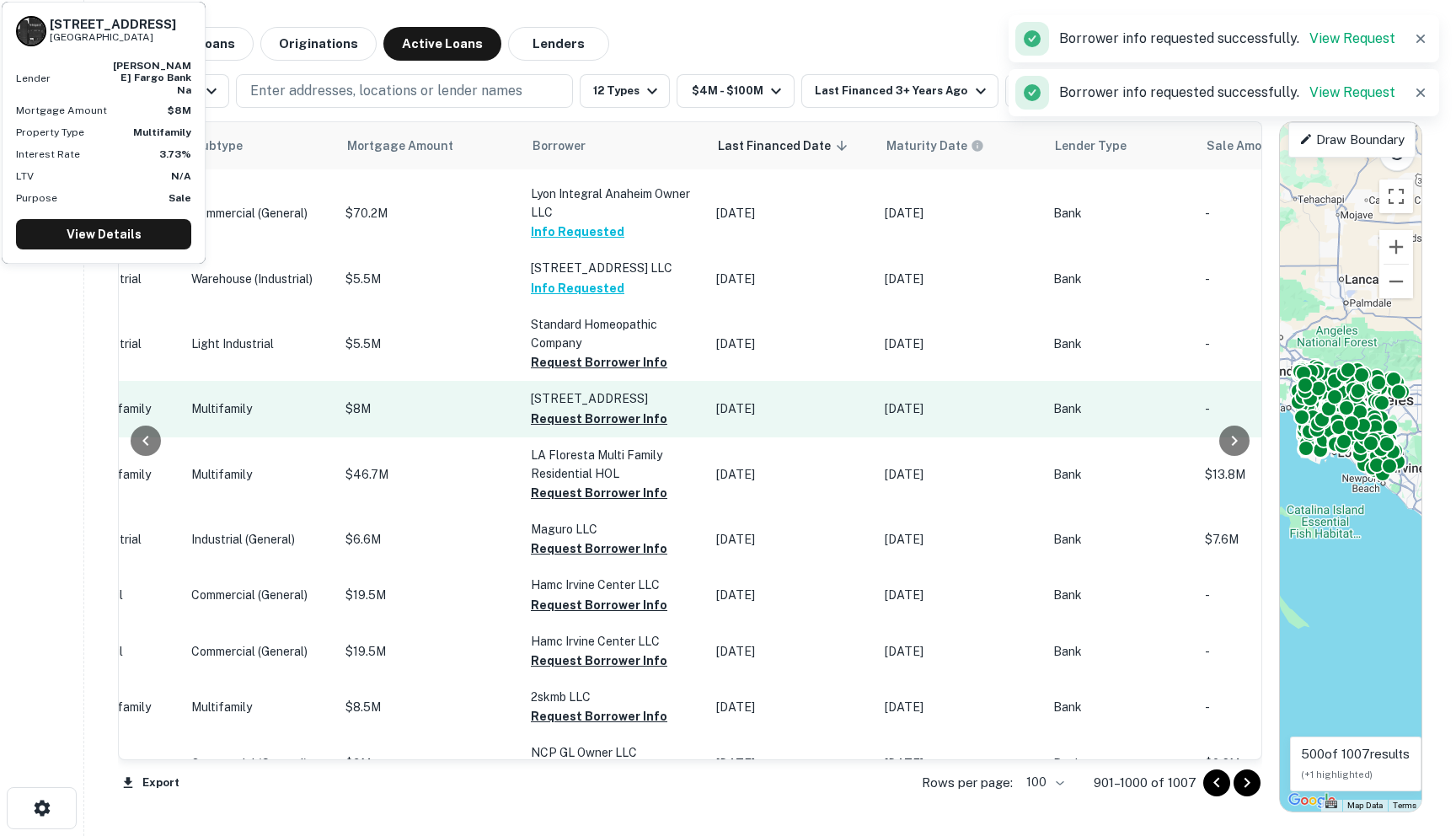
scroll to position [2473, 769]
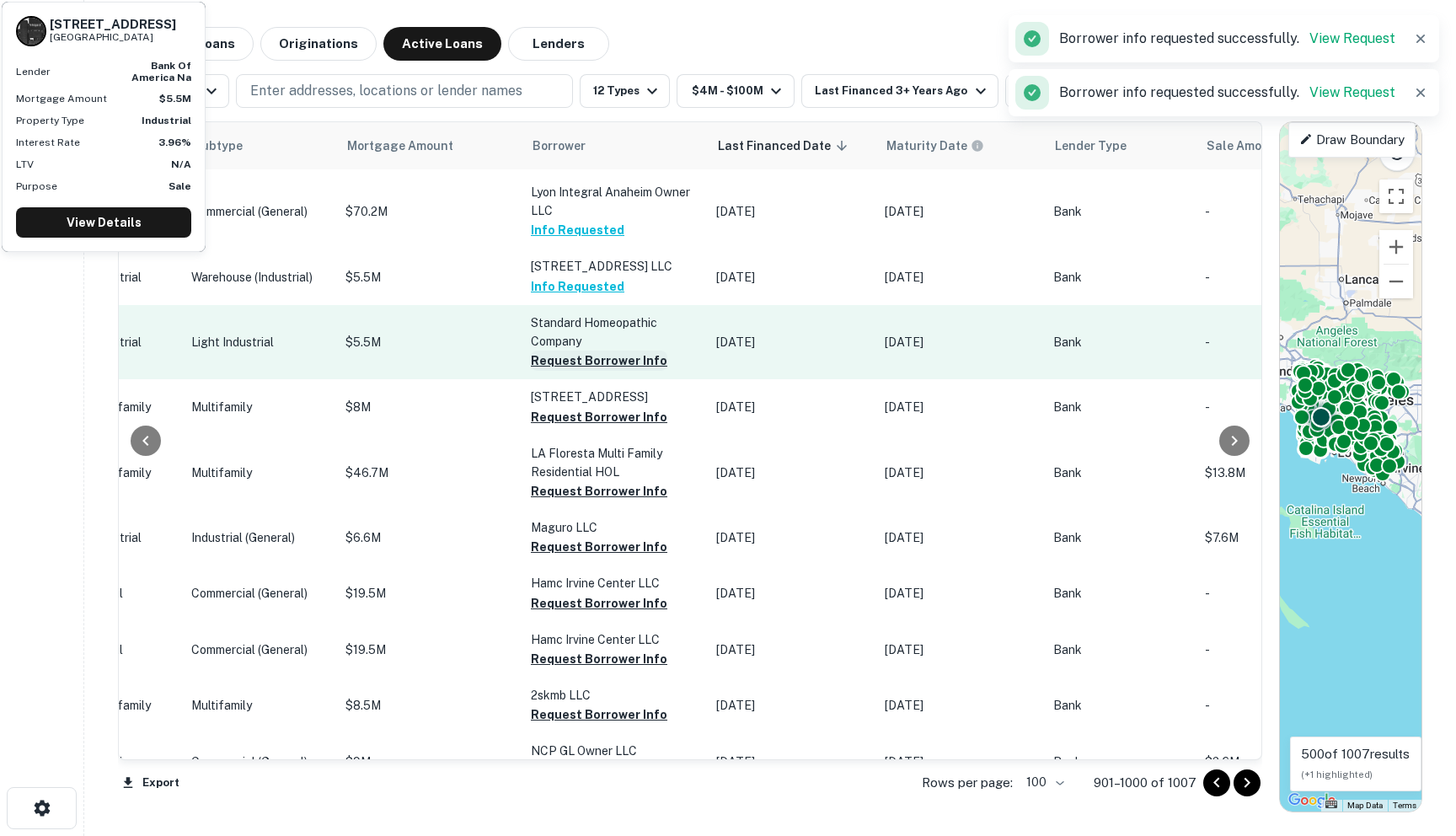
click at [531, 371] on button "Request Borrower Info" at bounding box center [599, 360] width 136 height 20
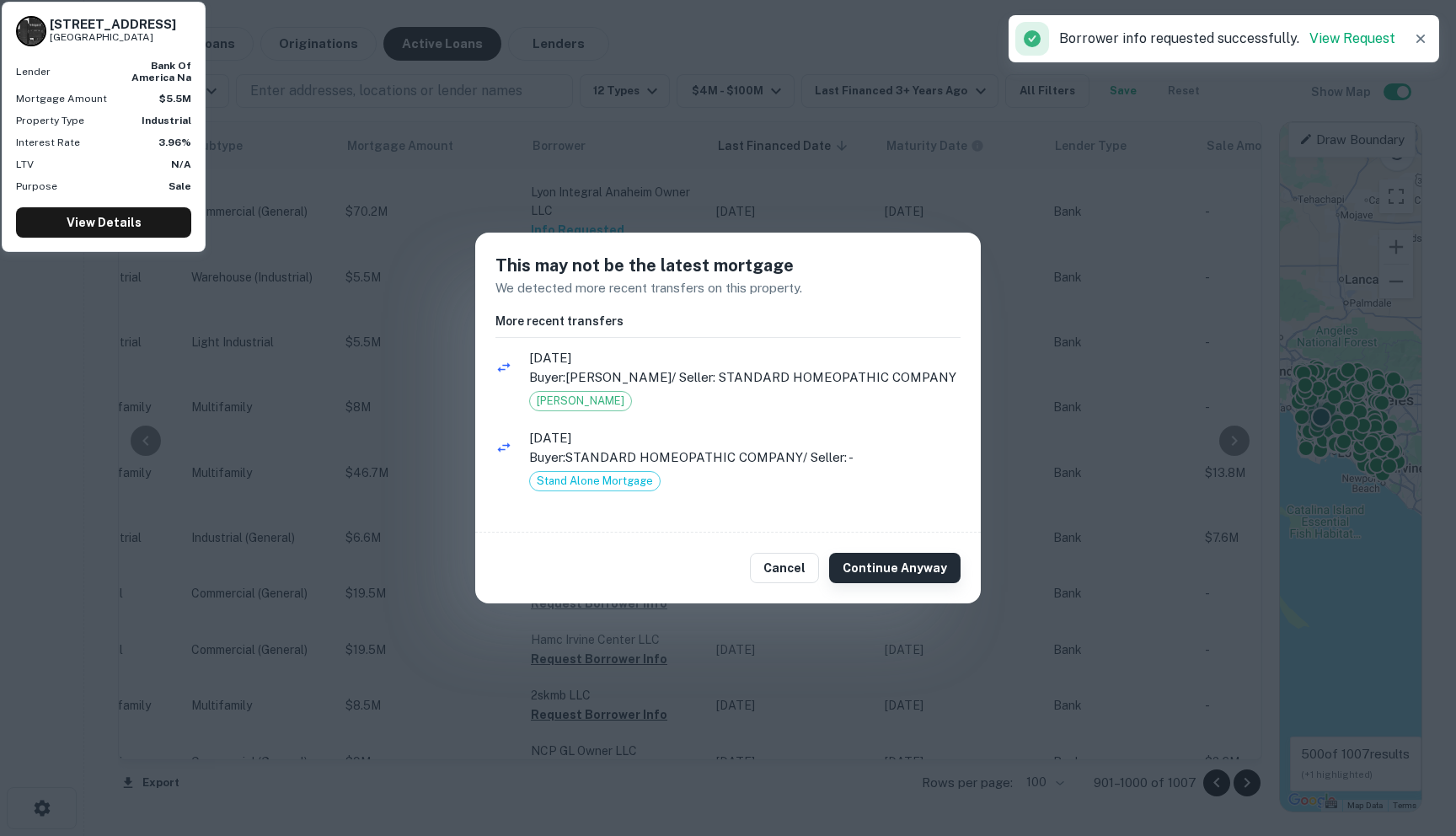
click at [892, 583] on button "Continue Anyway" at bounding box center [895, 568] width 132 height 31
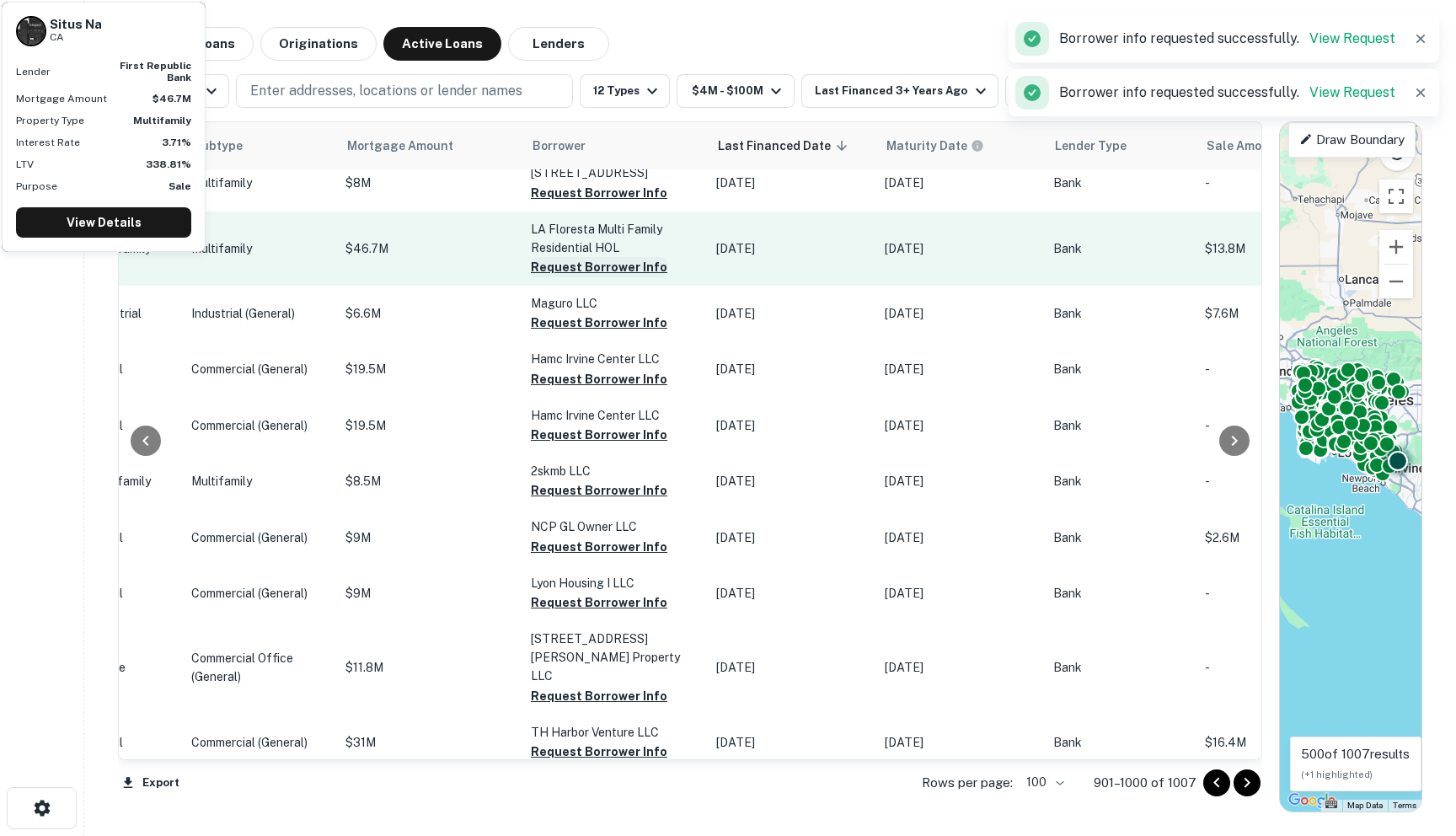
scroll to position [2706, 769]
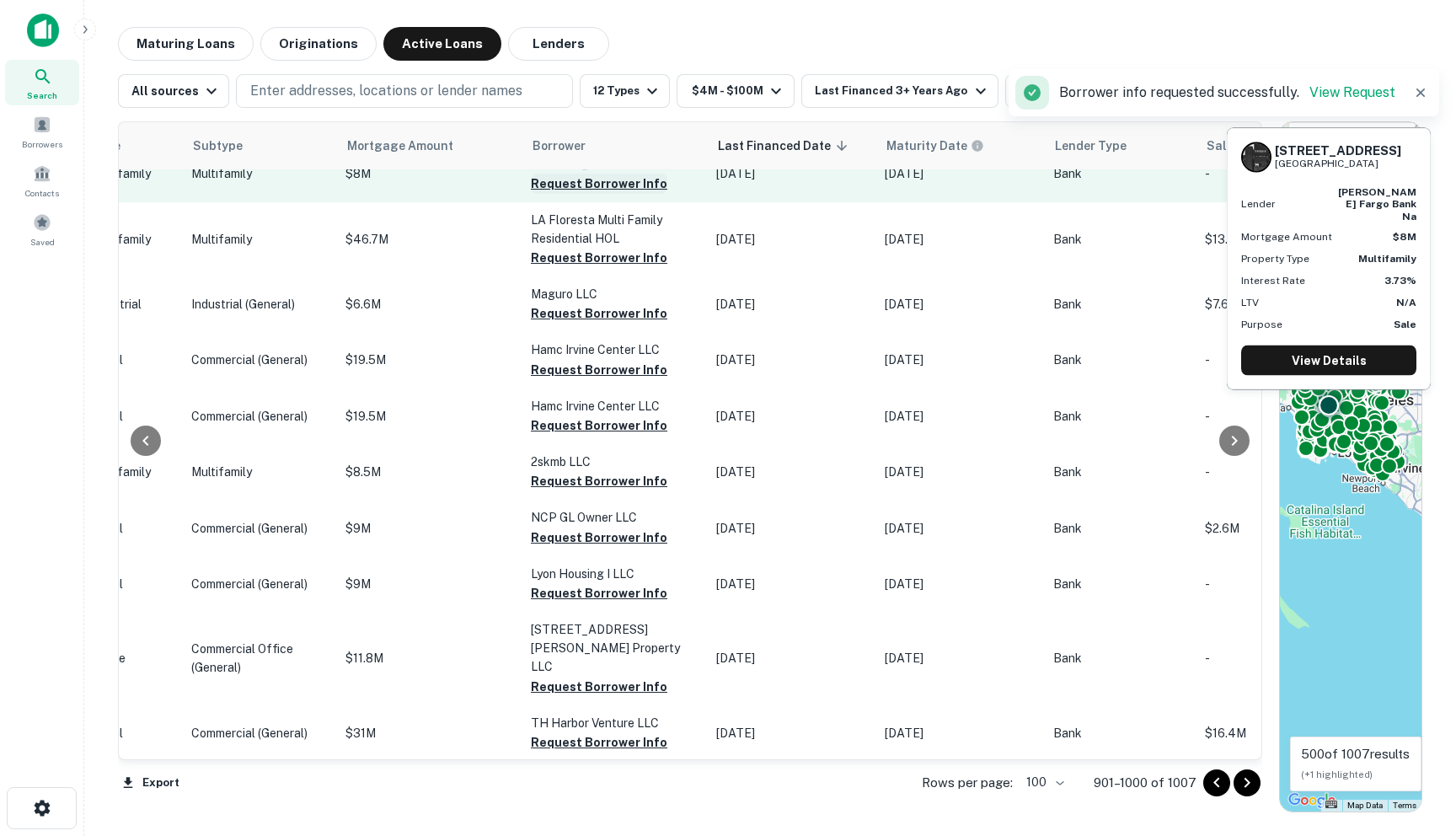
click at [531, 193] on button "Request Borrower Info" at bounding box center [599, 183] width 136 height 20
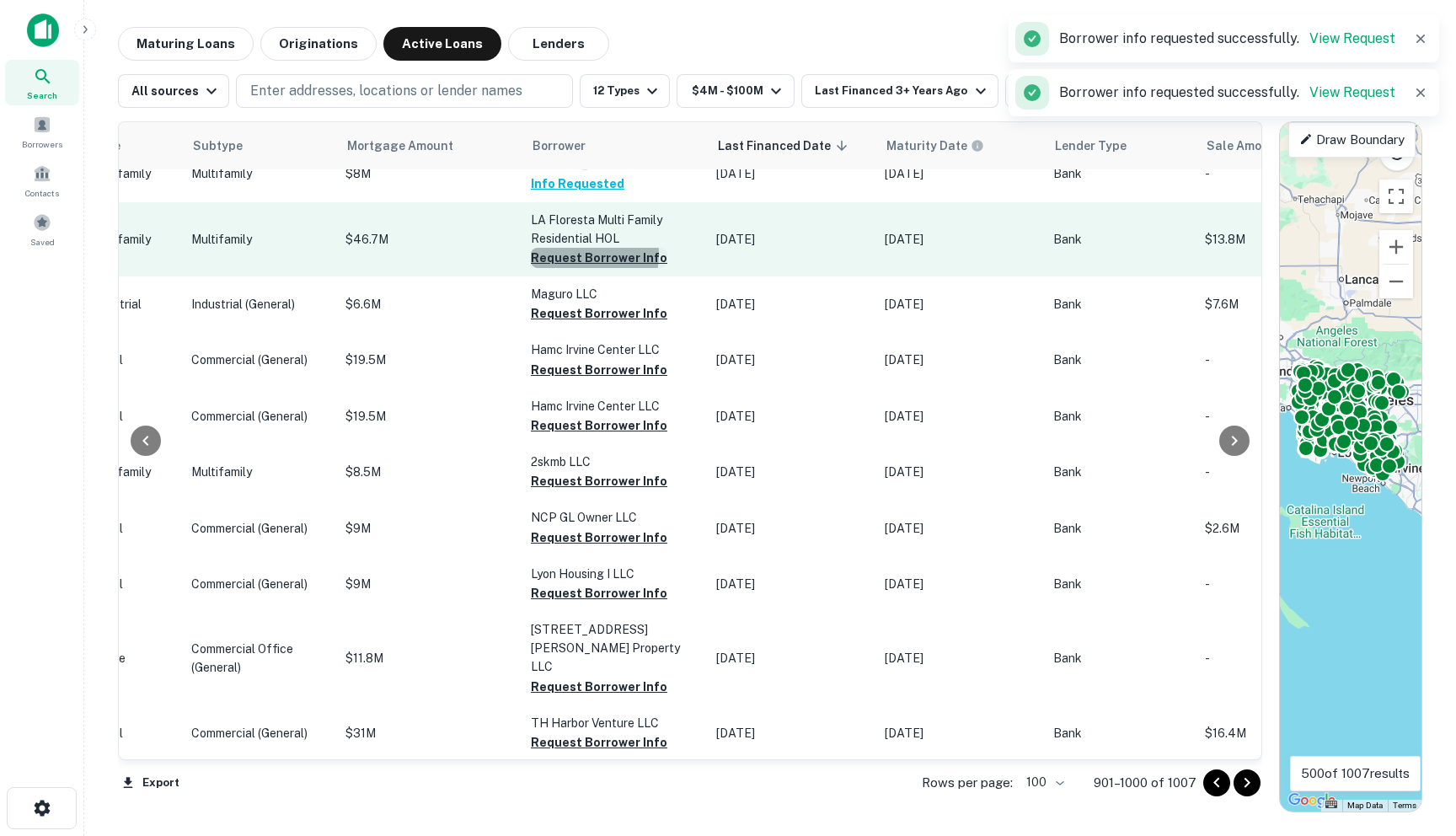
click at [533, 268] on button "Request Borrower Info" at bounding box center [599, 258] width 136 height 20
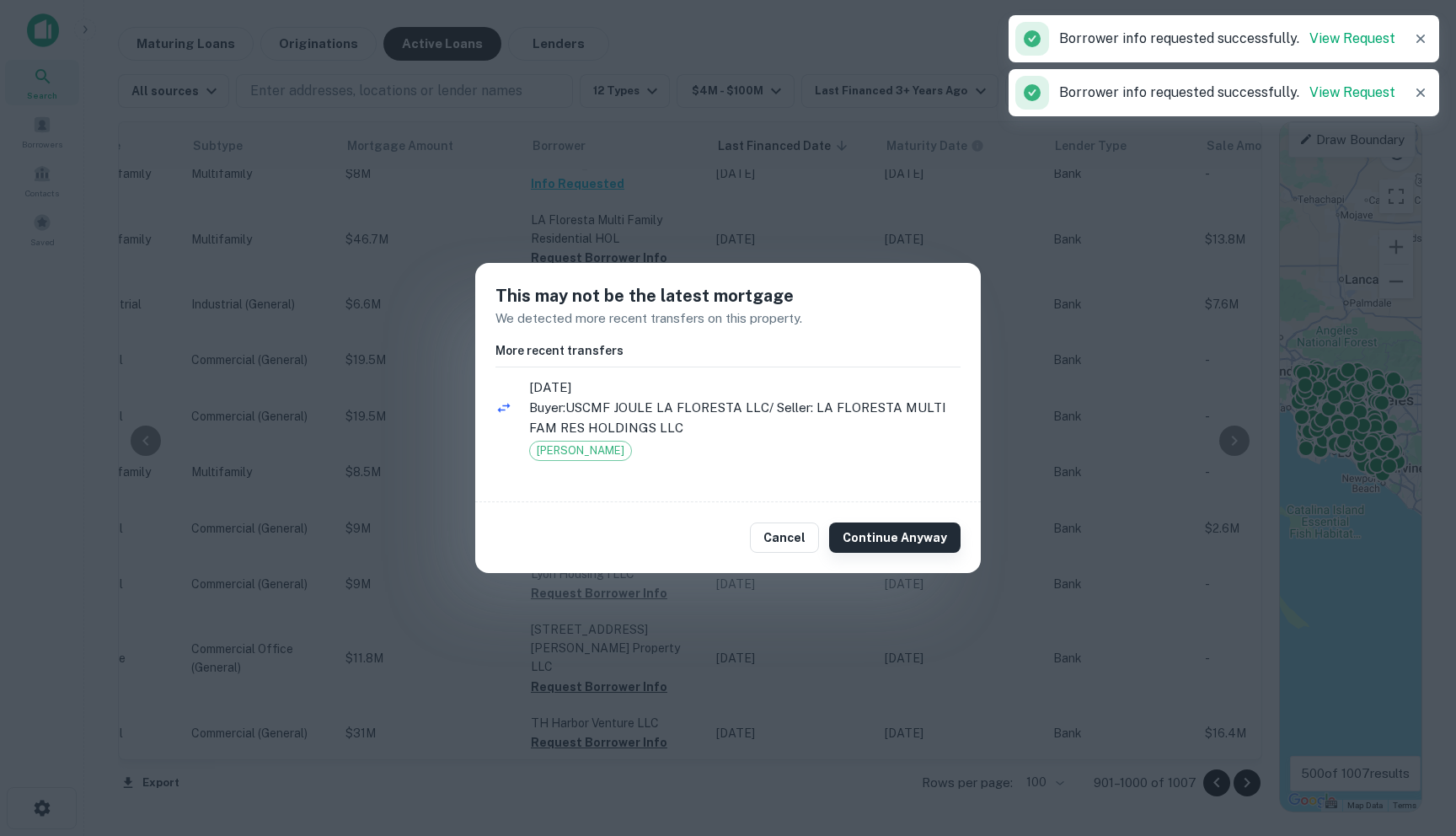
click at [900, 539] on button "Continue Anyway" at bounding box center [895, 537] width 132 height 31
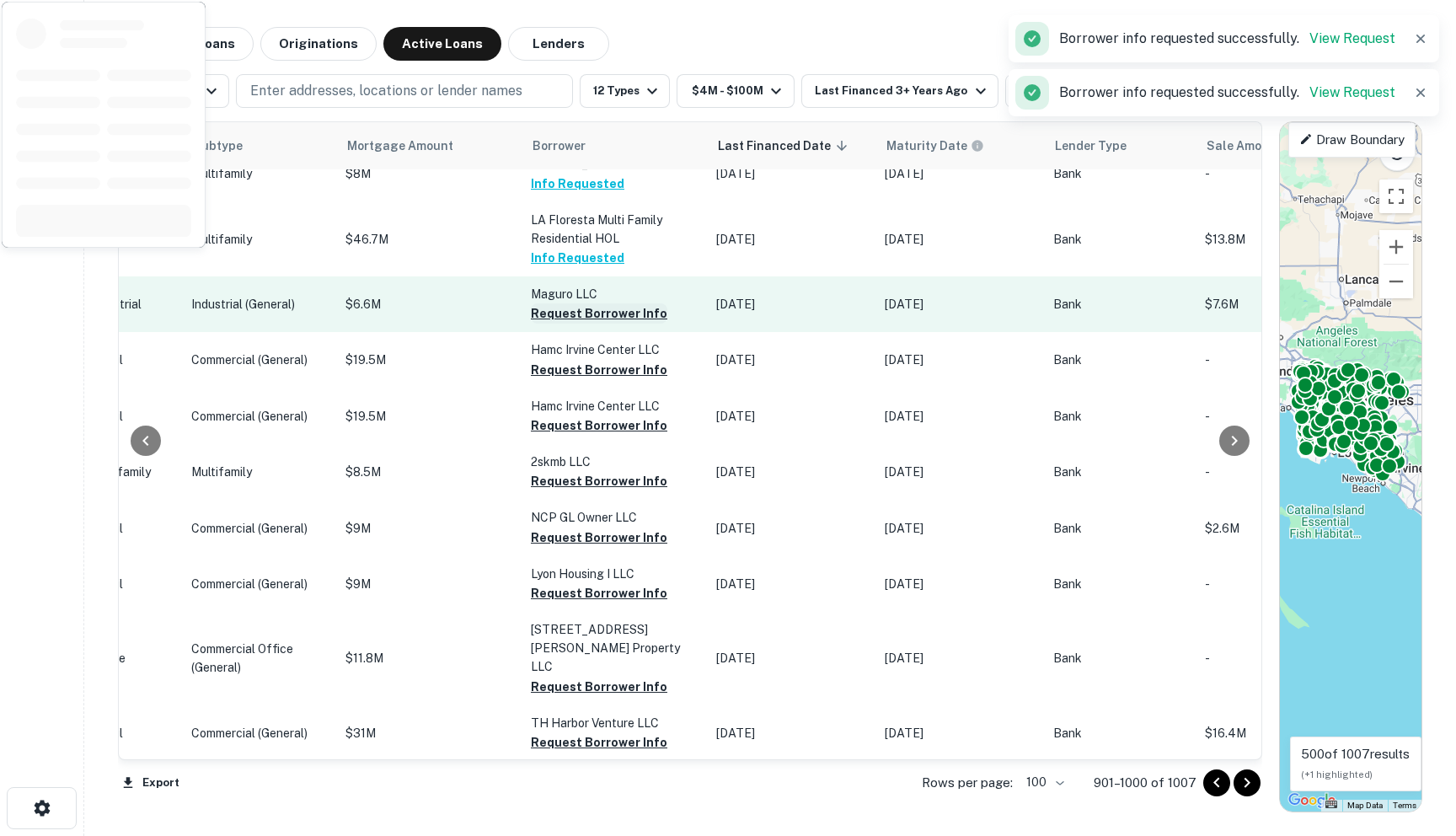
click at [531, 323] on button "Request Borrower Info" at bounding box center [599, 313] width 136 height 20
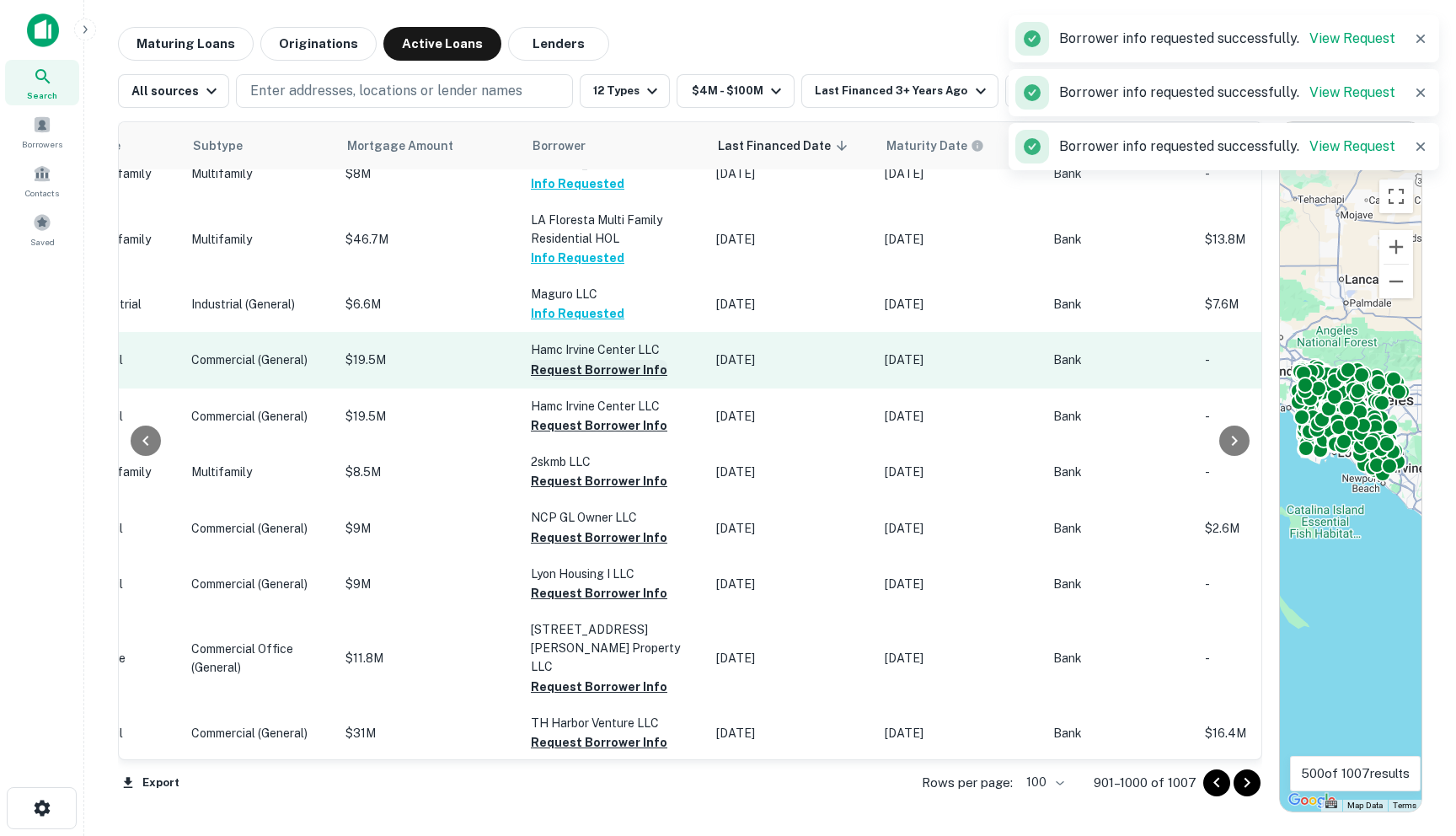
scroll to position [2810, 769]
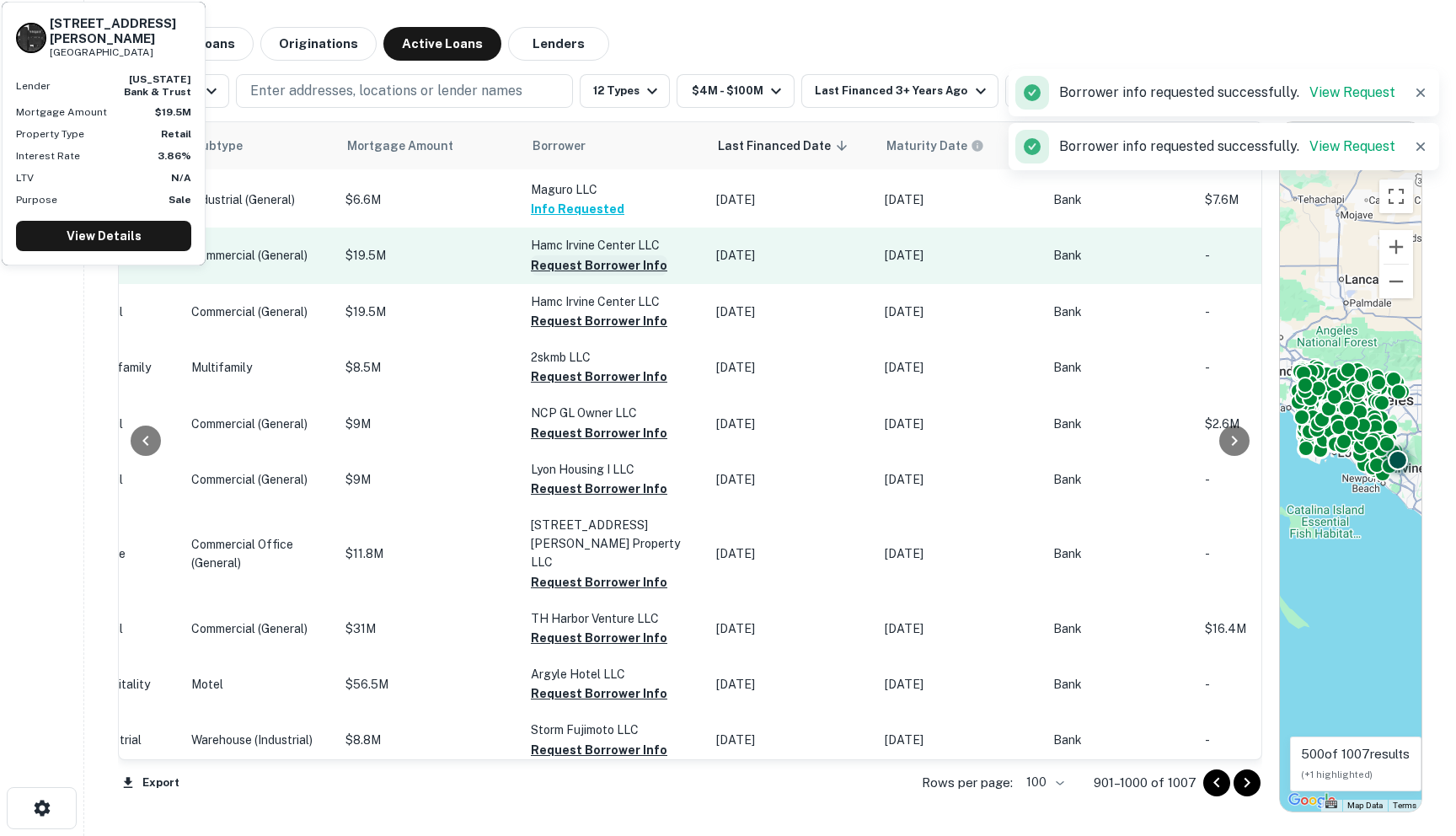
click at [531, 275] on button "Request Borrower Info" at bounding box center [599, 265] width 136 height 20
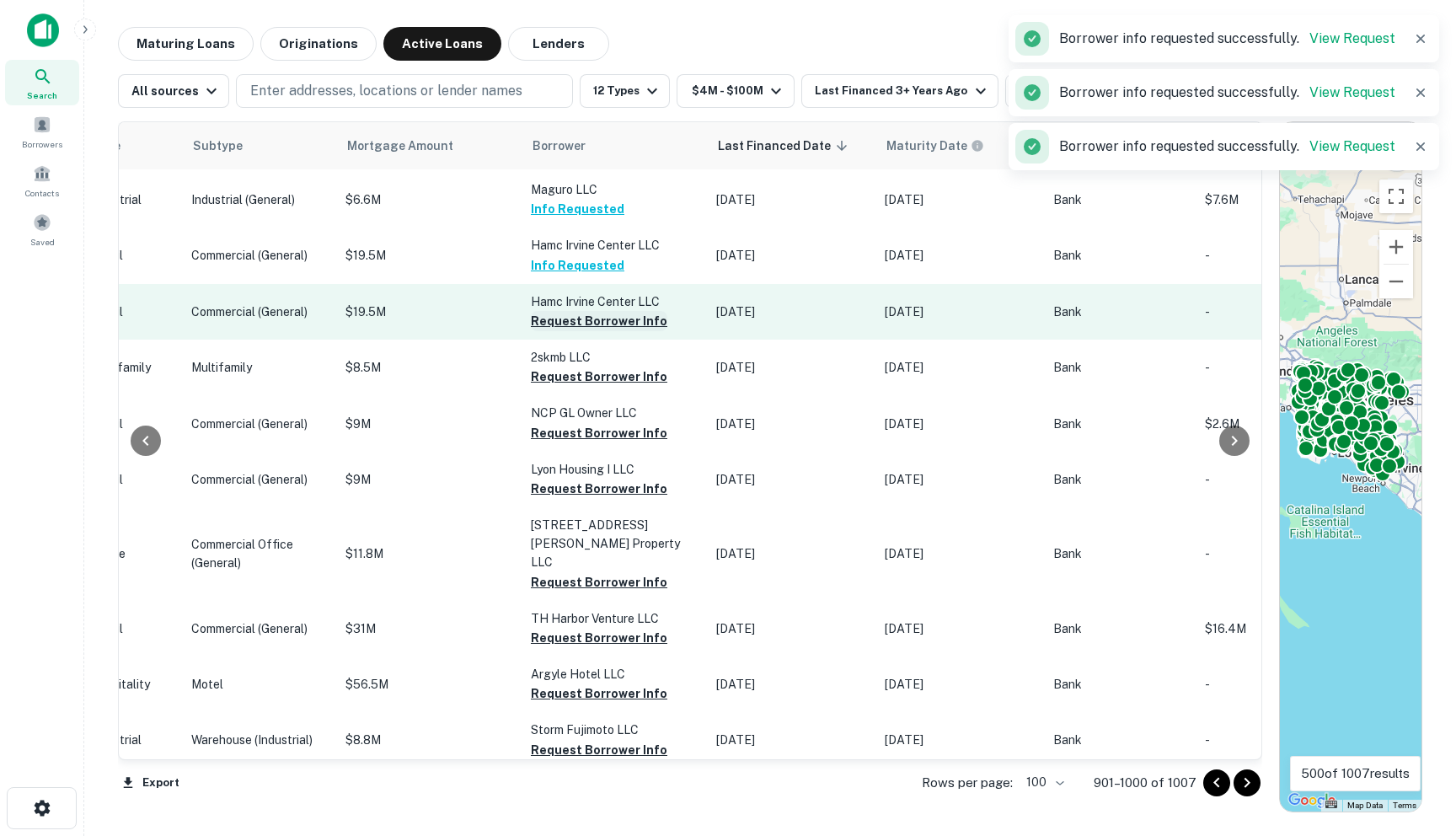
click at [531, 331] on button "Request Borrower Info" at bounding box center [599, 321] width 136 height 20
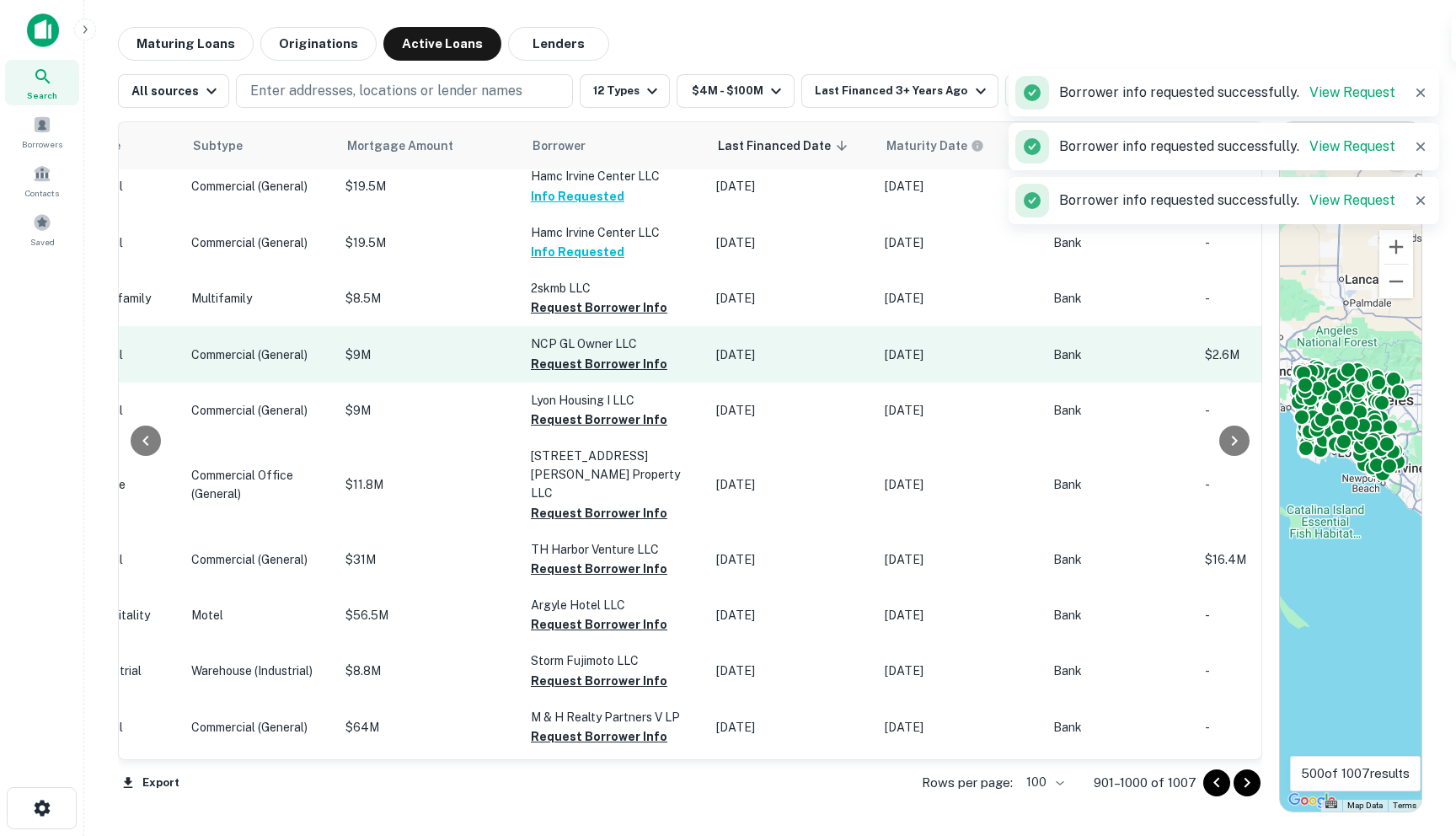
scroll to position [2898, 769]
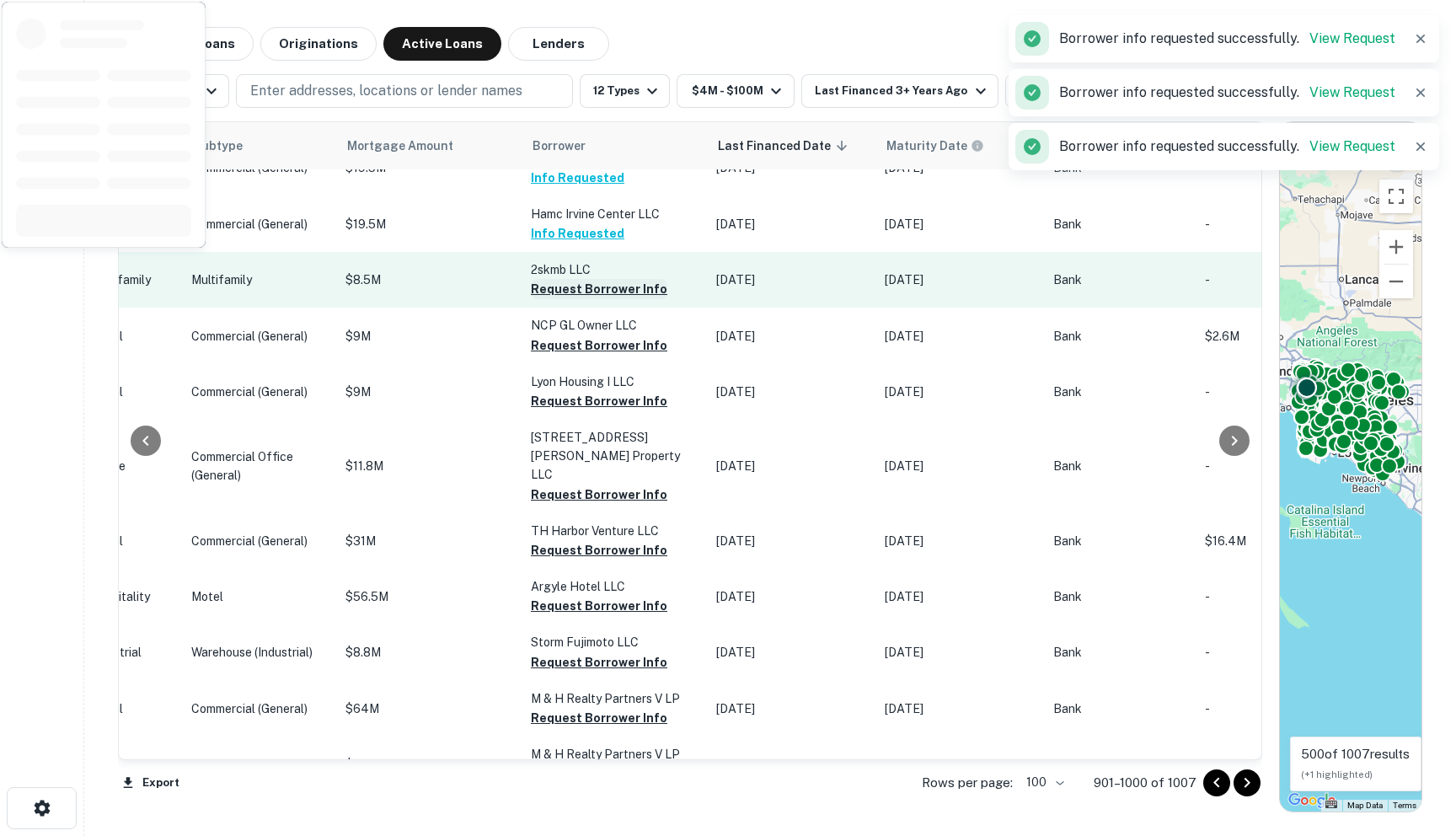
click at [539, 299] on button "Request Borrower Info" at bounding box center [599, 288] width 136 height 20
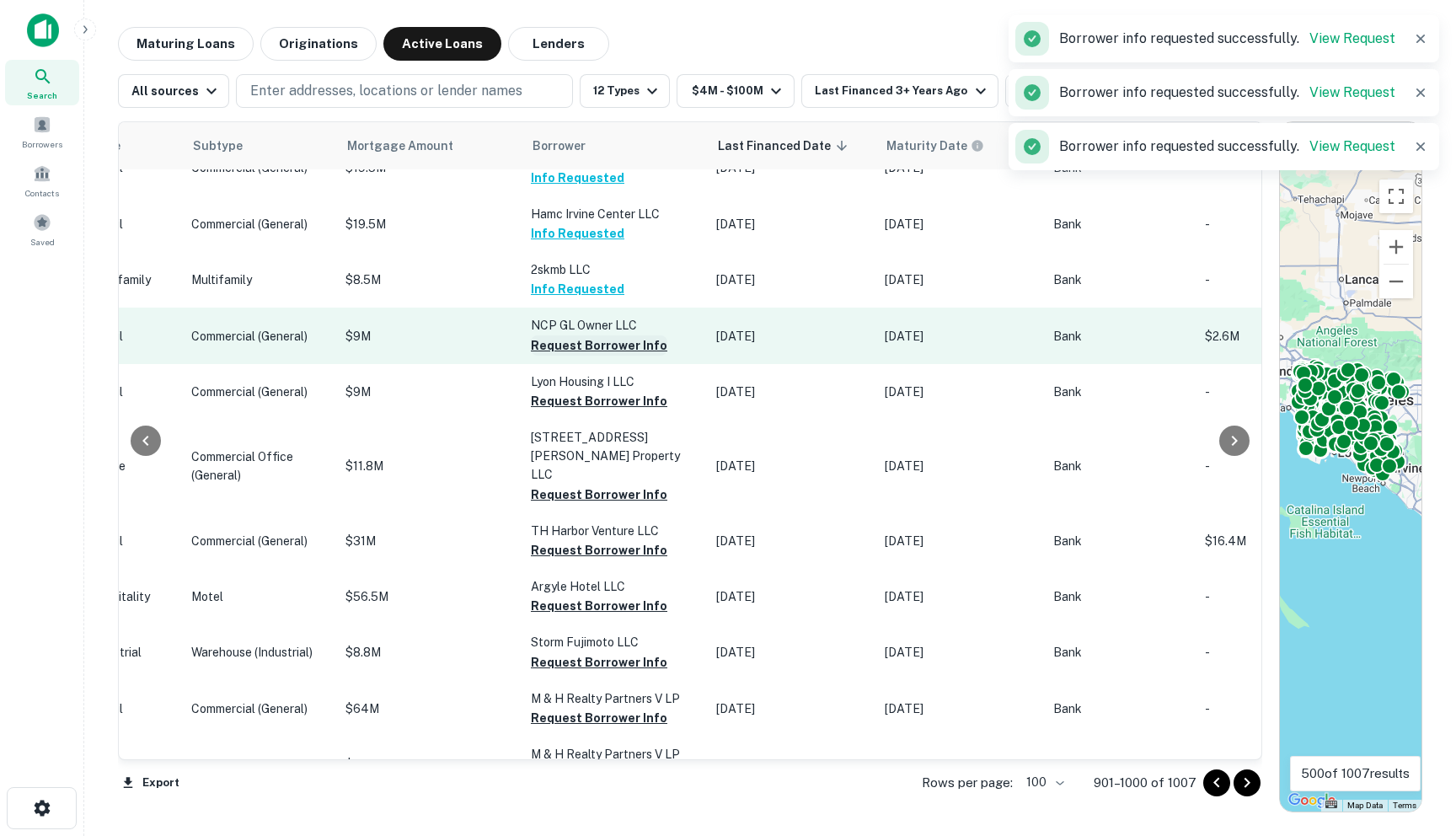
scroll to position [2888, 769]
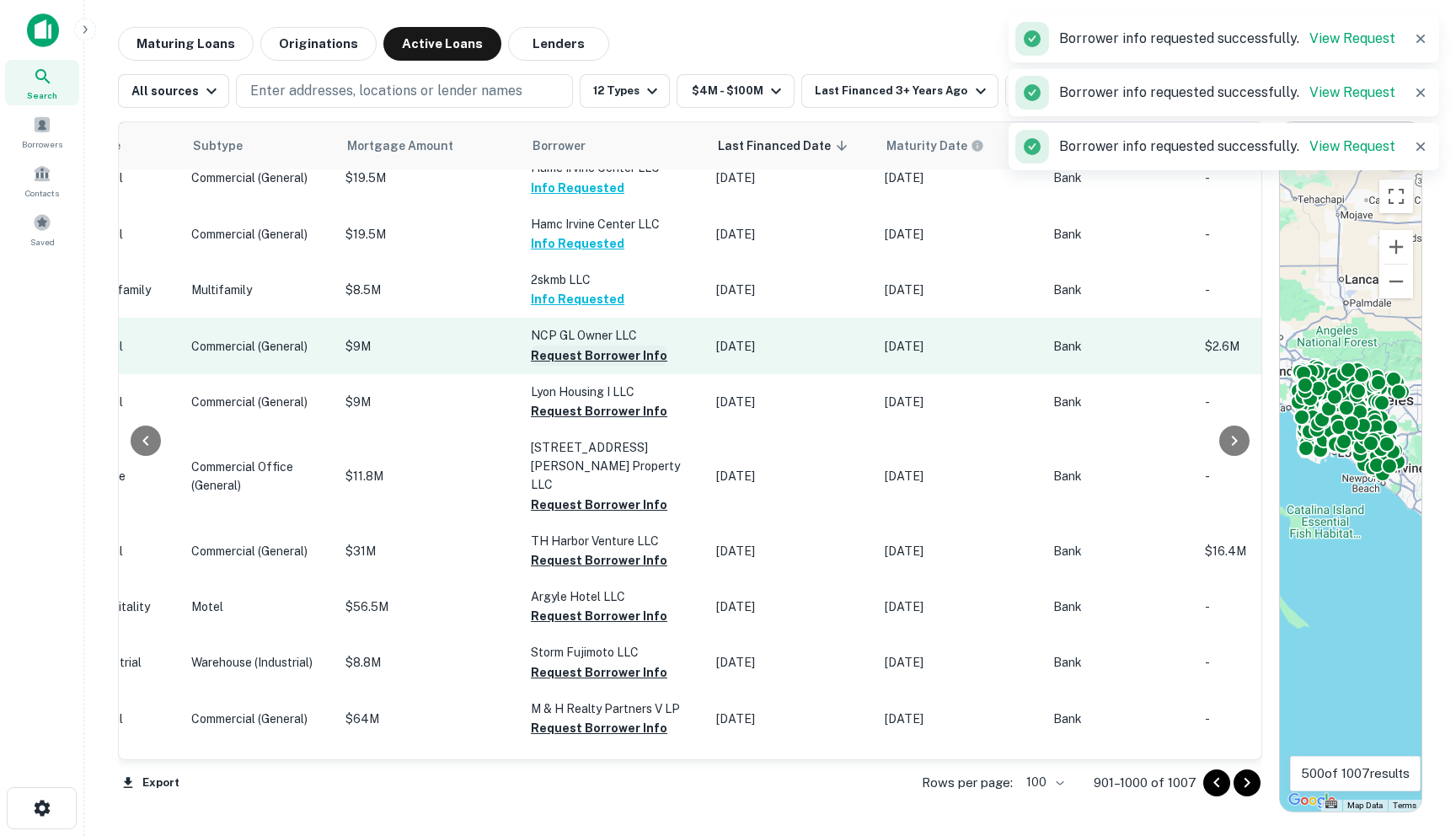
click at [549, 366] on button "Request Borrower Info" at bounding box center [599, 355] width 136 height 20
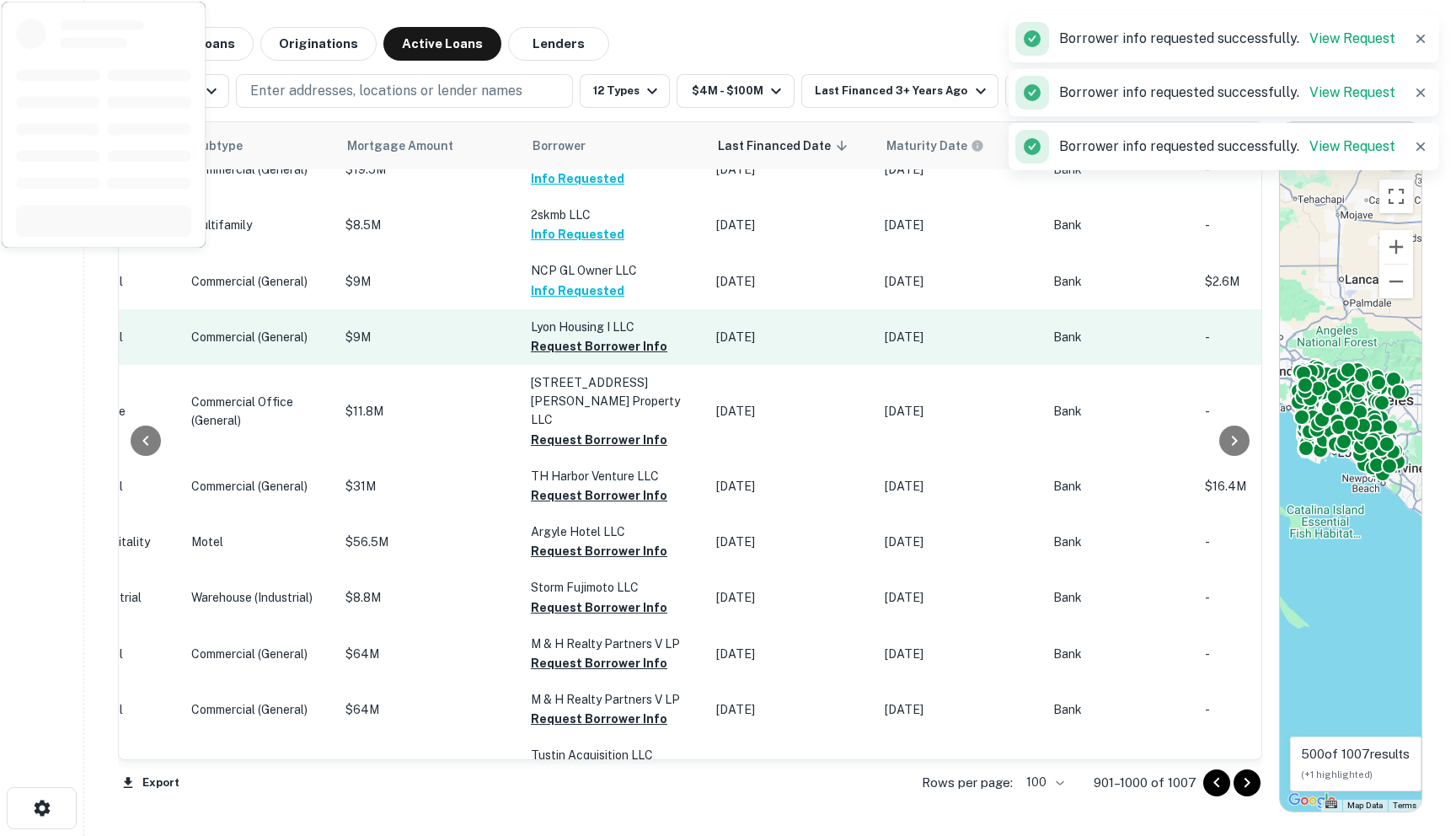
scroll to position [2974, 769]
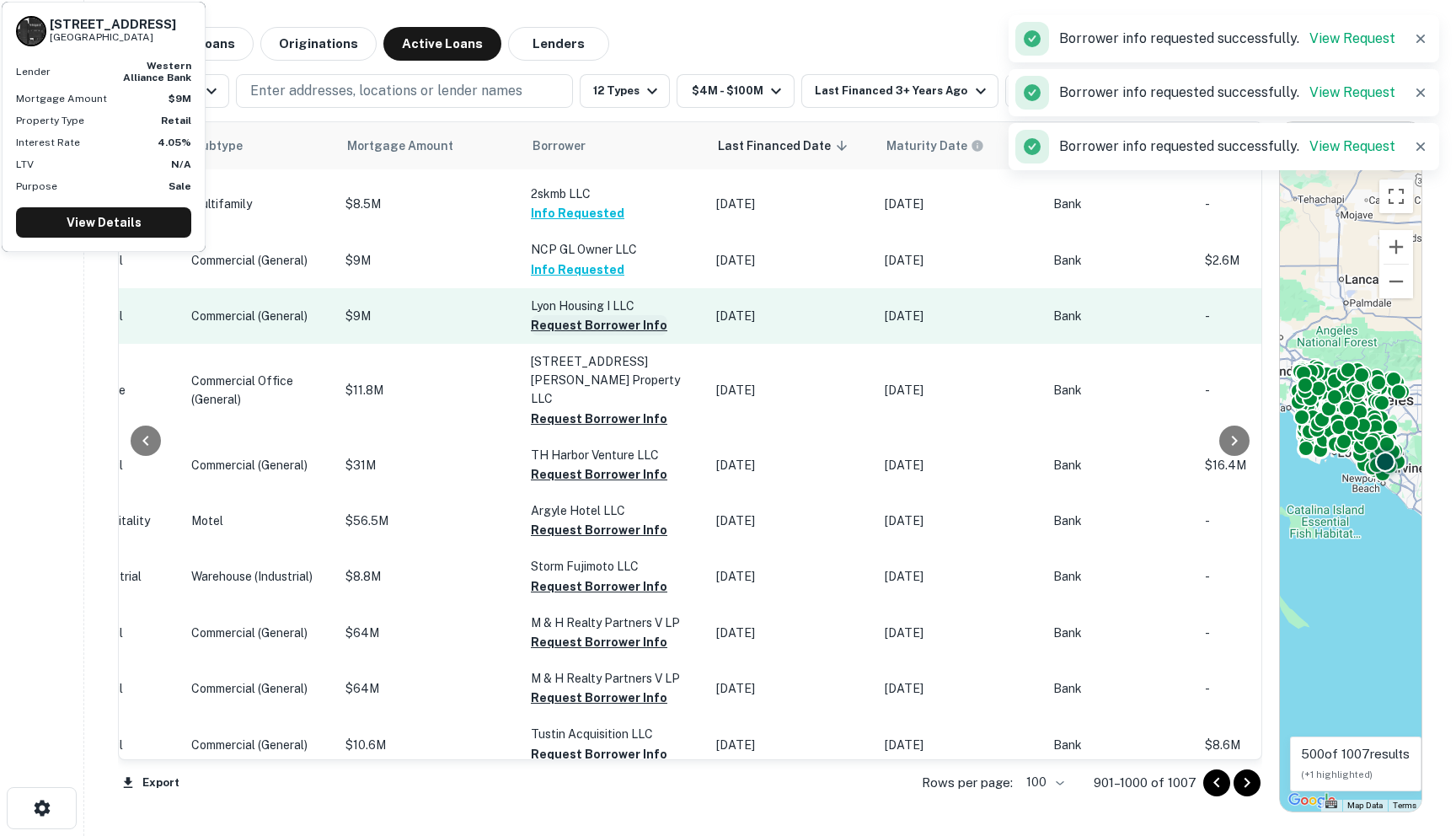
click at [540, 335] on button "Request Borrower Info" at bounding box center [599, 324] width 136 height 20
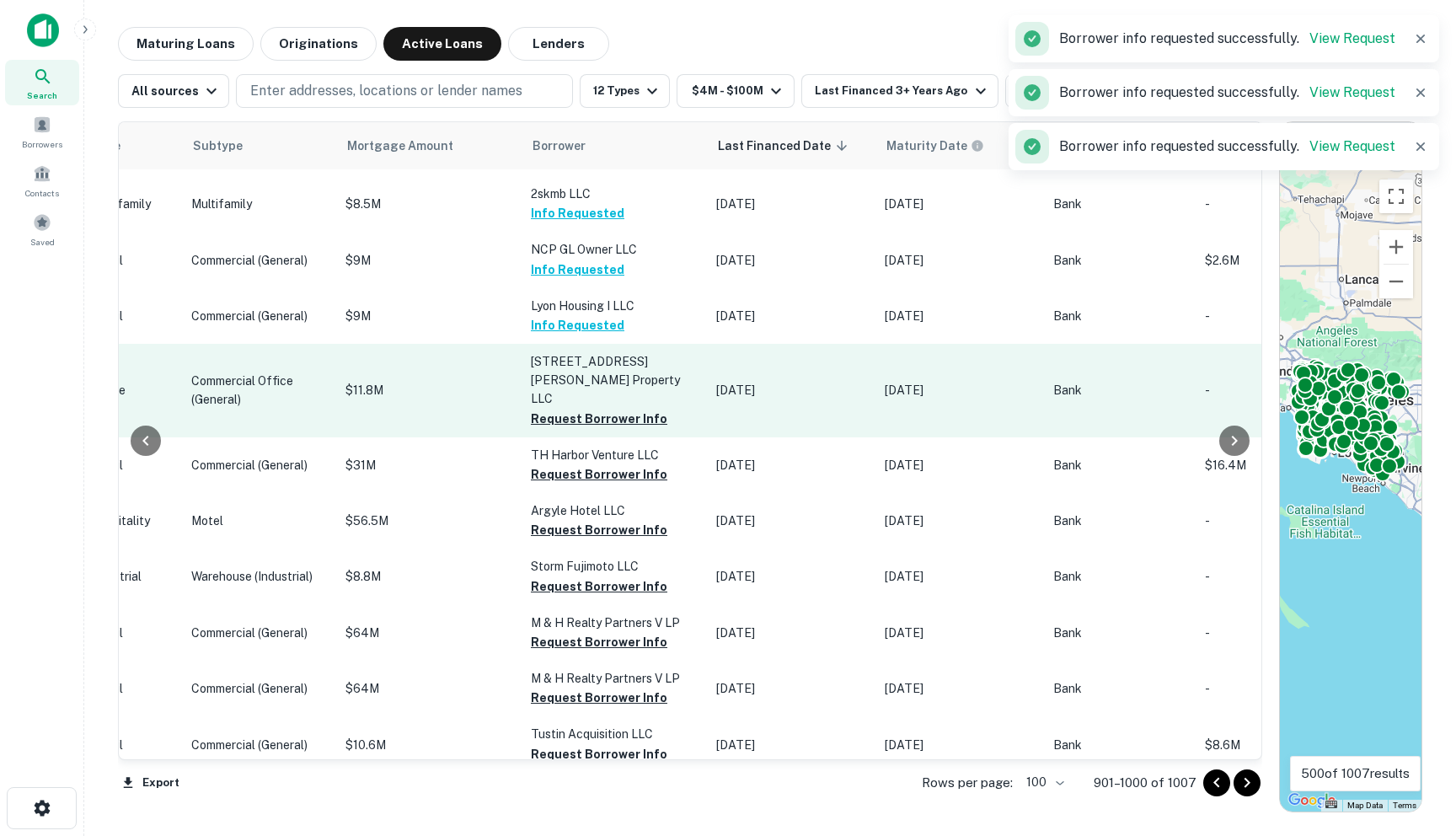
scroll to position [3046, 769]
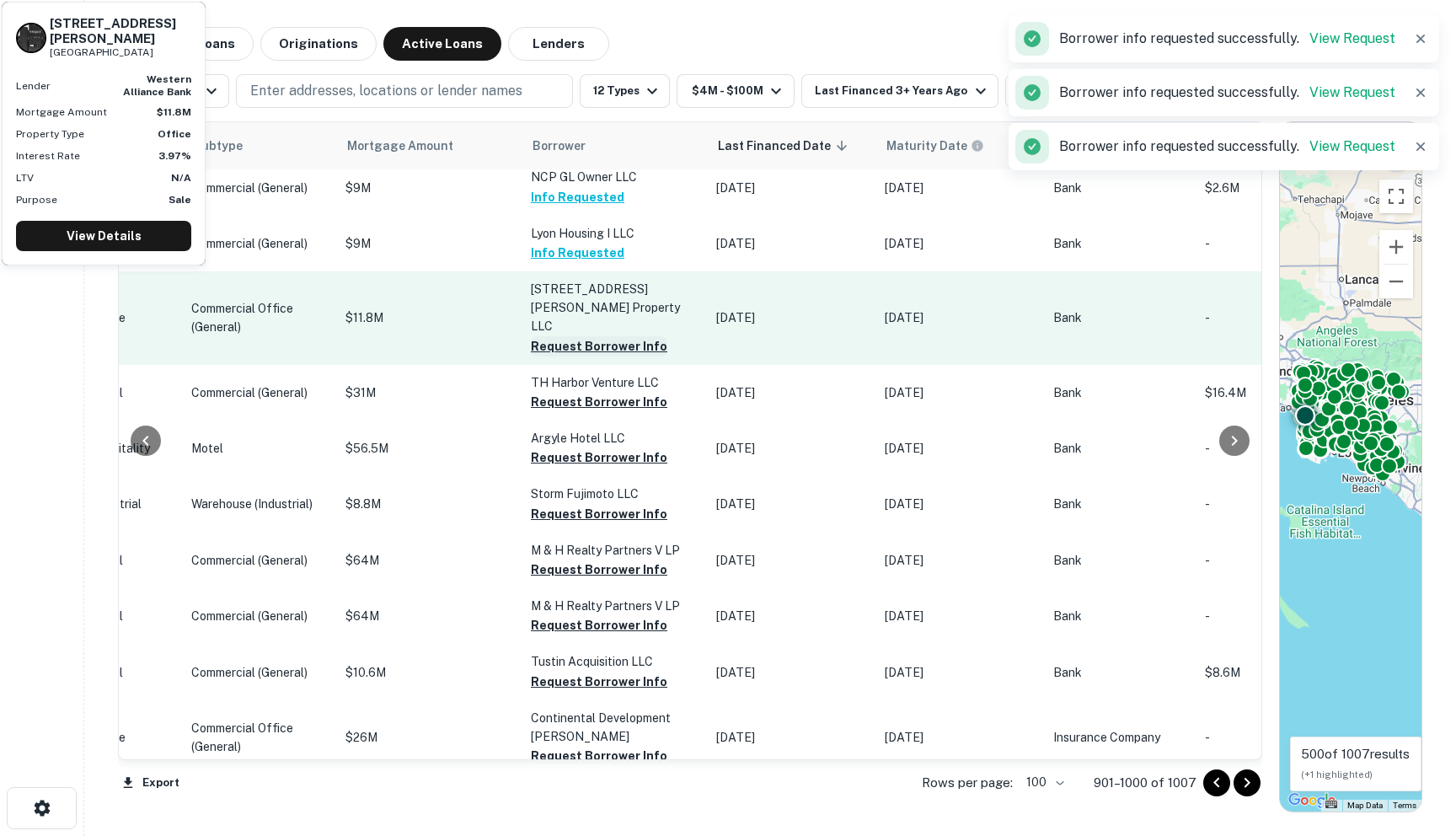
click at [531, 356] on button "Request Borrower Info" at bounding box center [599, 345] width 136 height 20
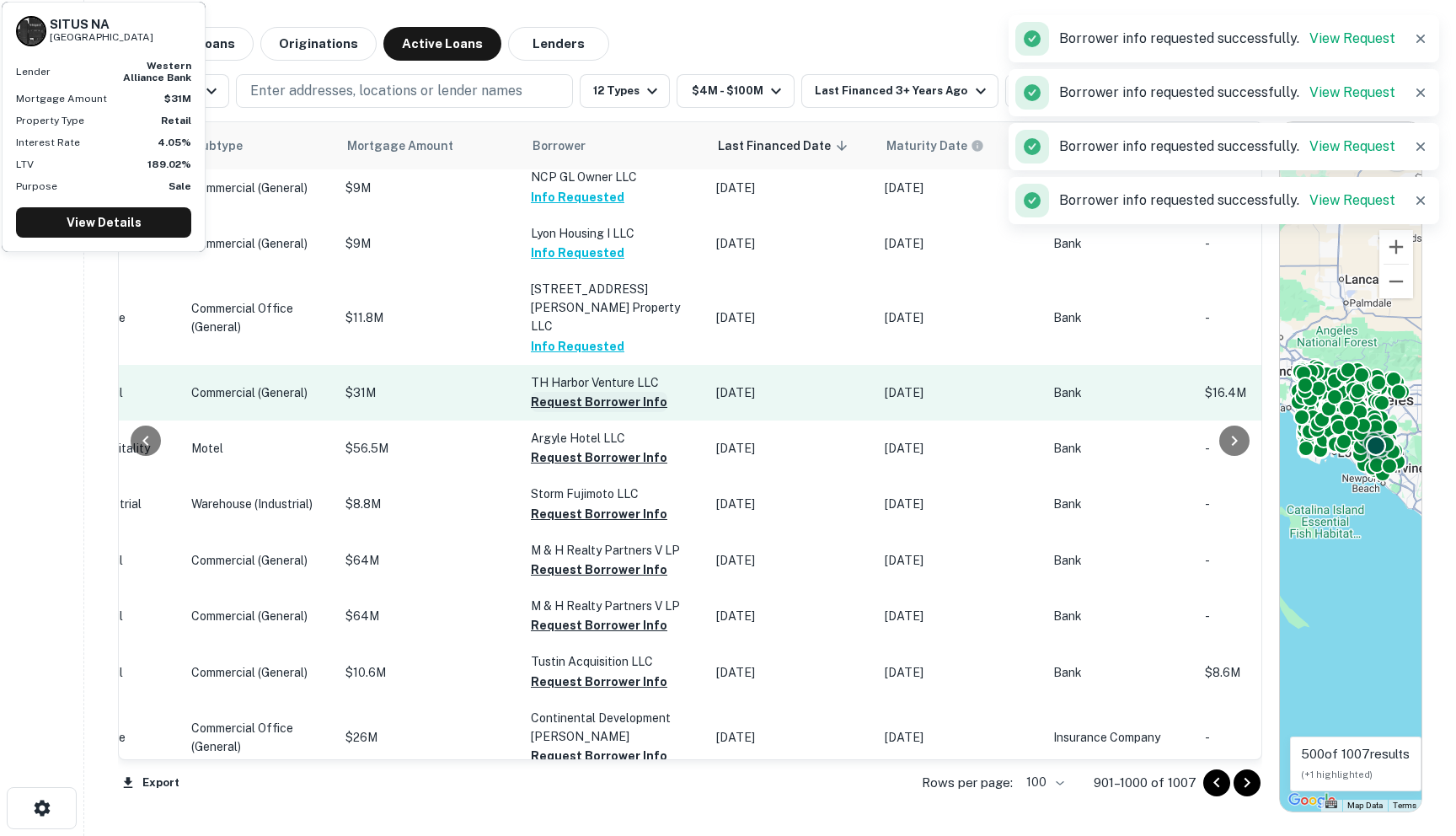
click at [557, 412] on button "Request Borrower Info" at bounding box center [599, 402] width 136 height 20
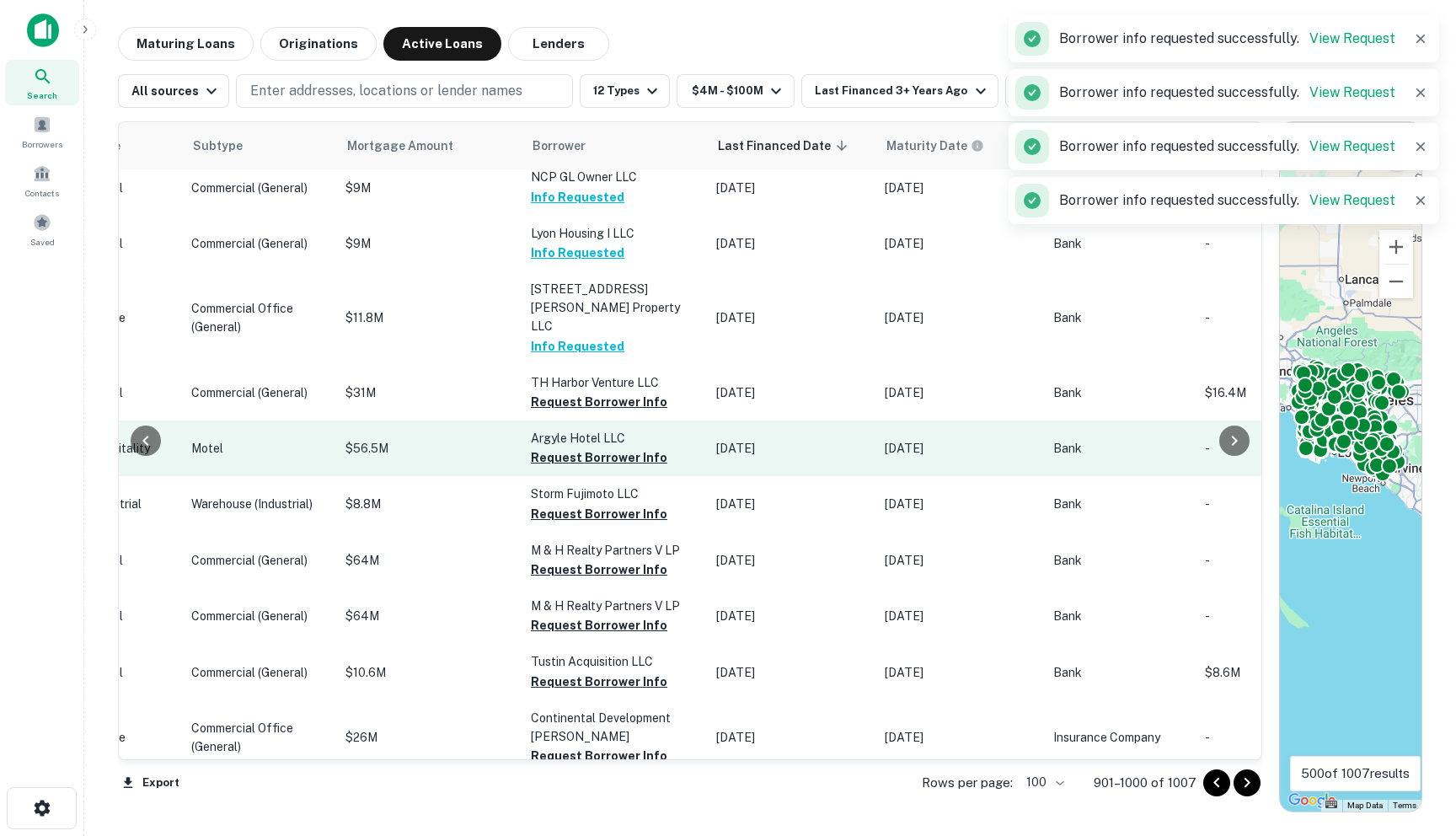
scroll to position [3036, 769]
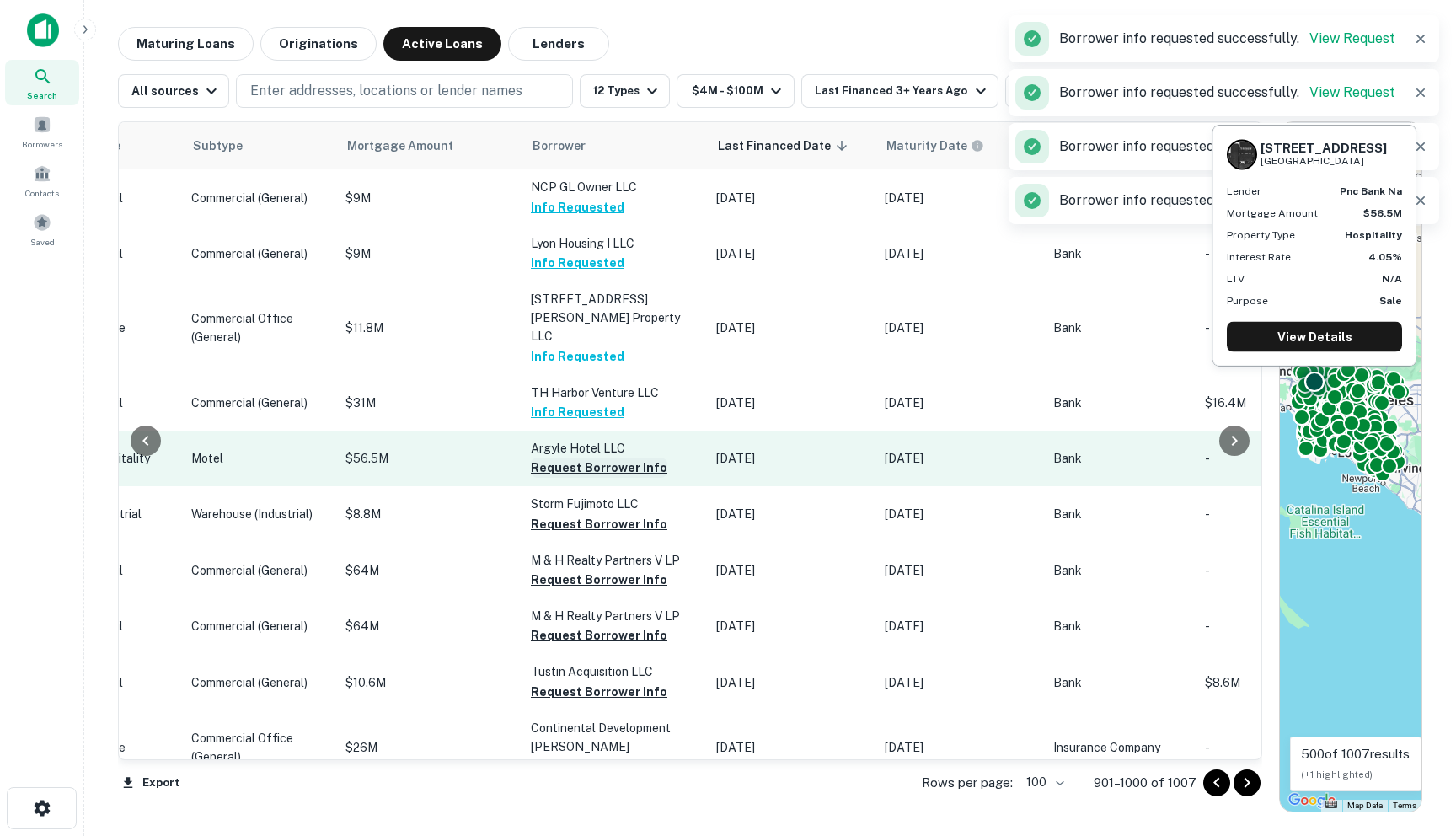
click at [536, 477] on button "Request Borrower Info" at bounding box center [599, 467] width 136 height 20
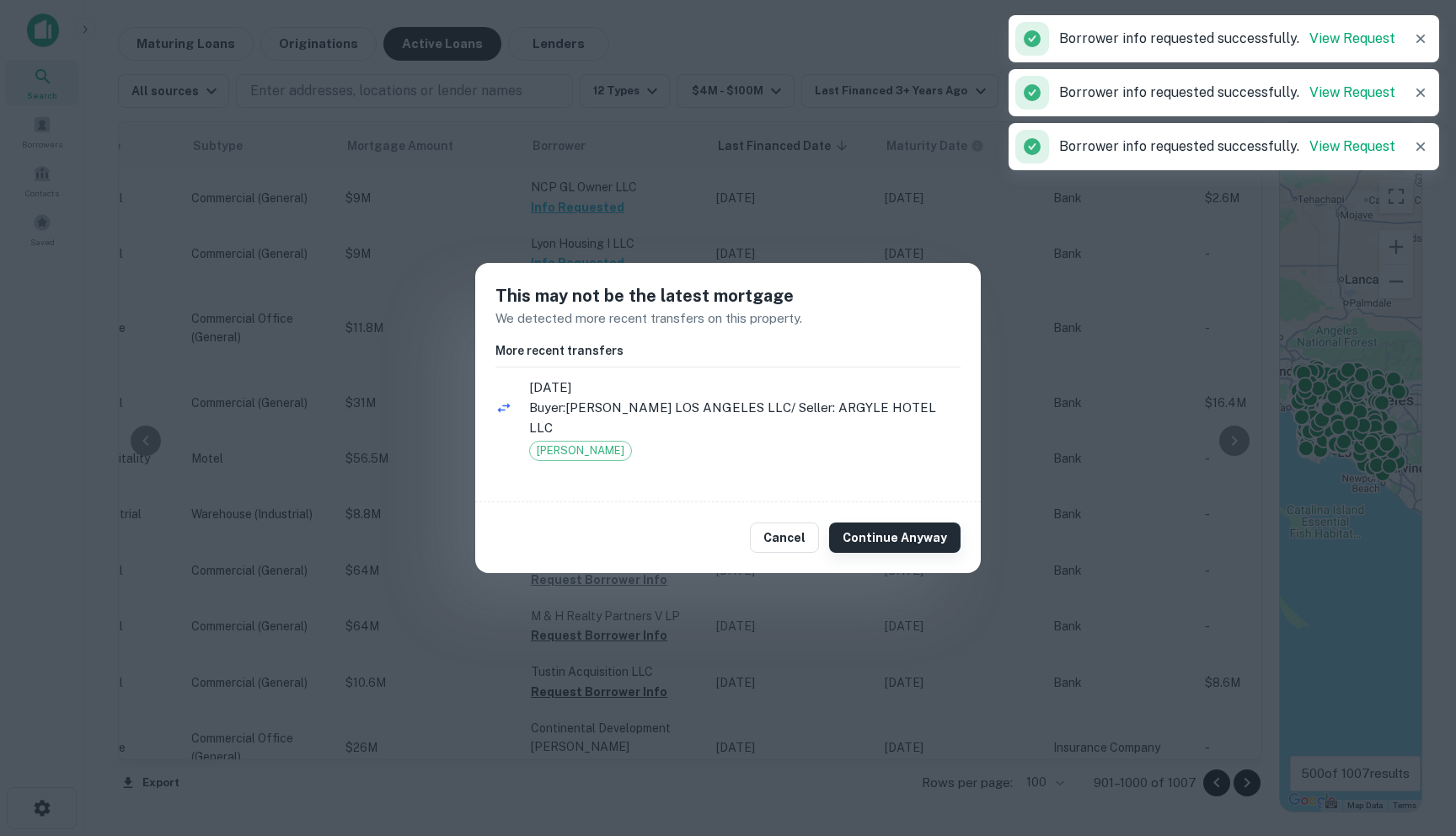
click at [914, 525] on button "Continue Anyway" at bounding box center [895, 537] width 132 height 31
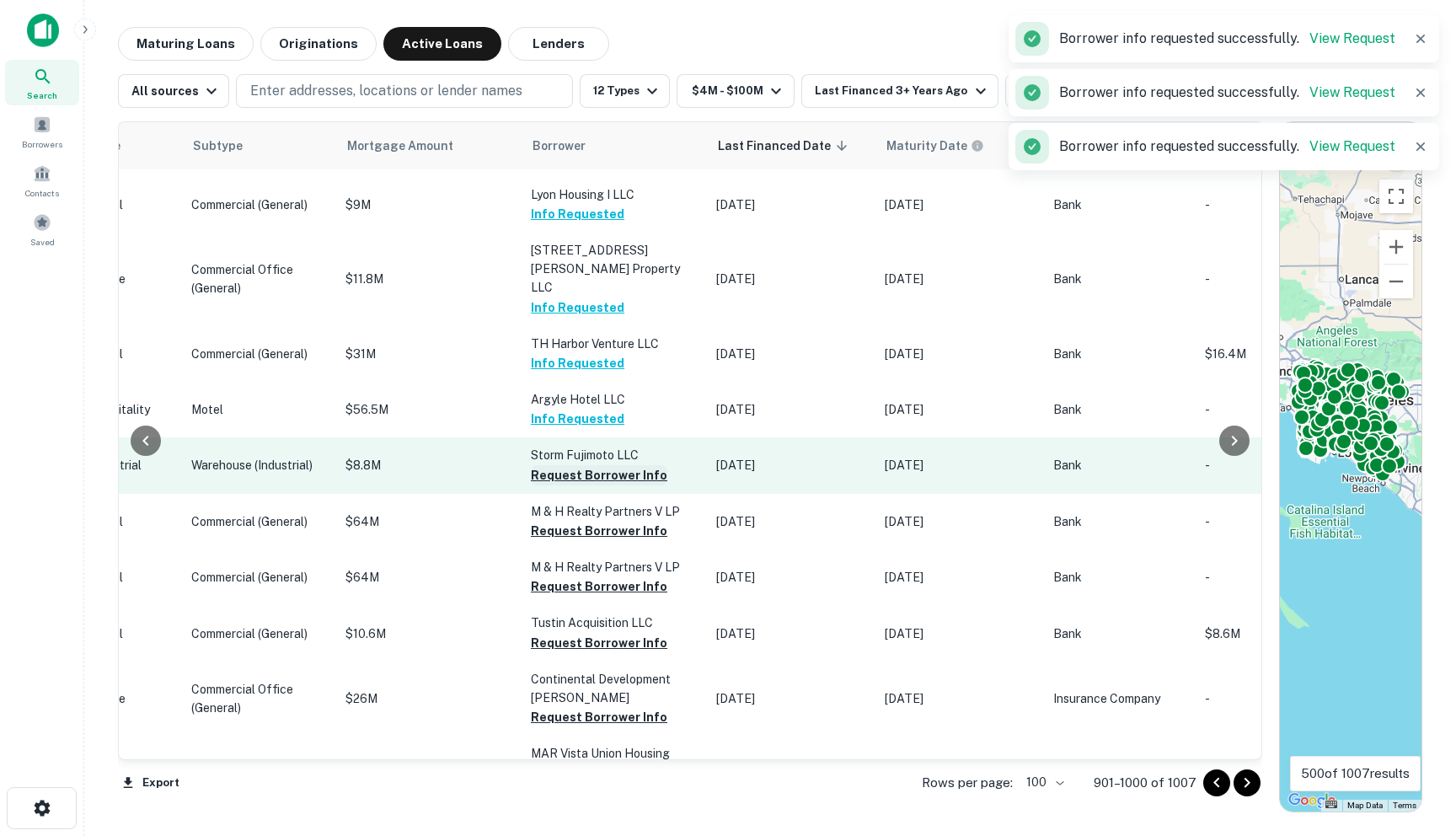
scroll to position [3115, 769]
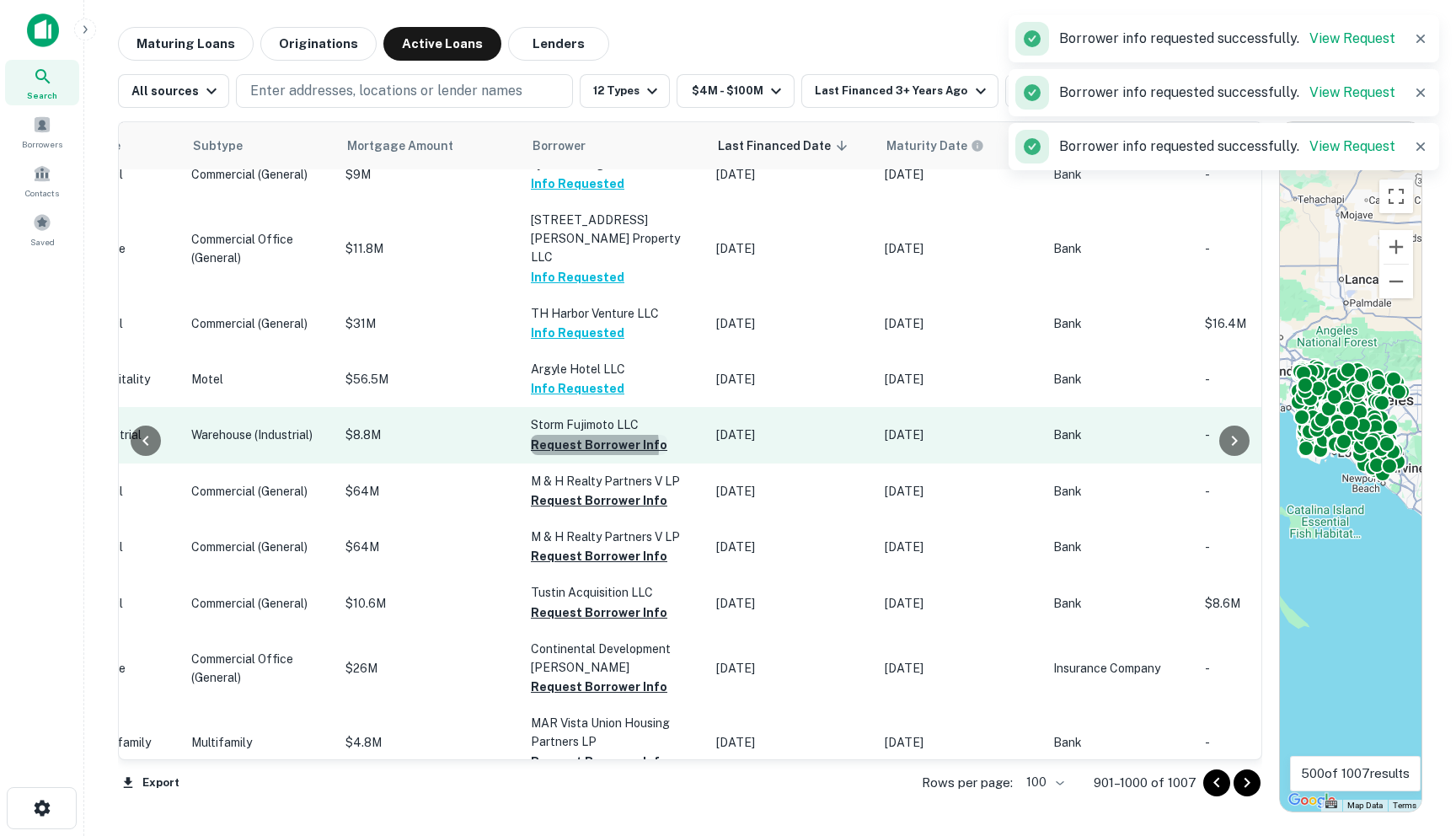
click at [531, 455] on button "Request Borrower Info" at bounding box center [599, 445] width 136 height 20
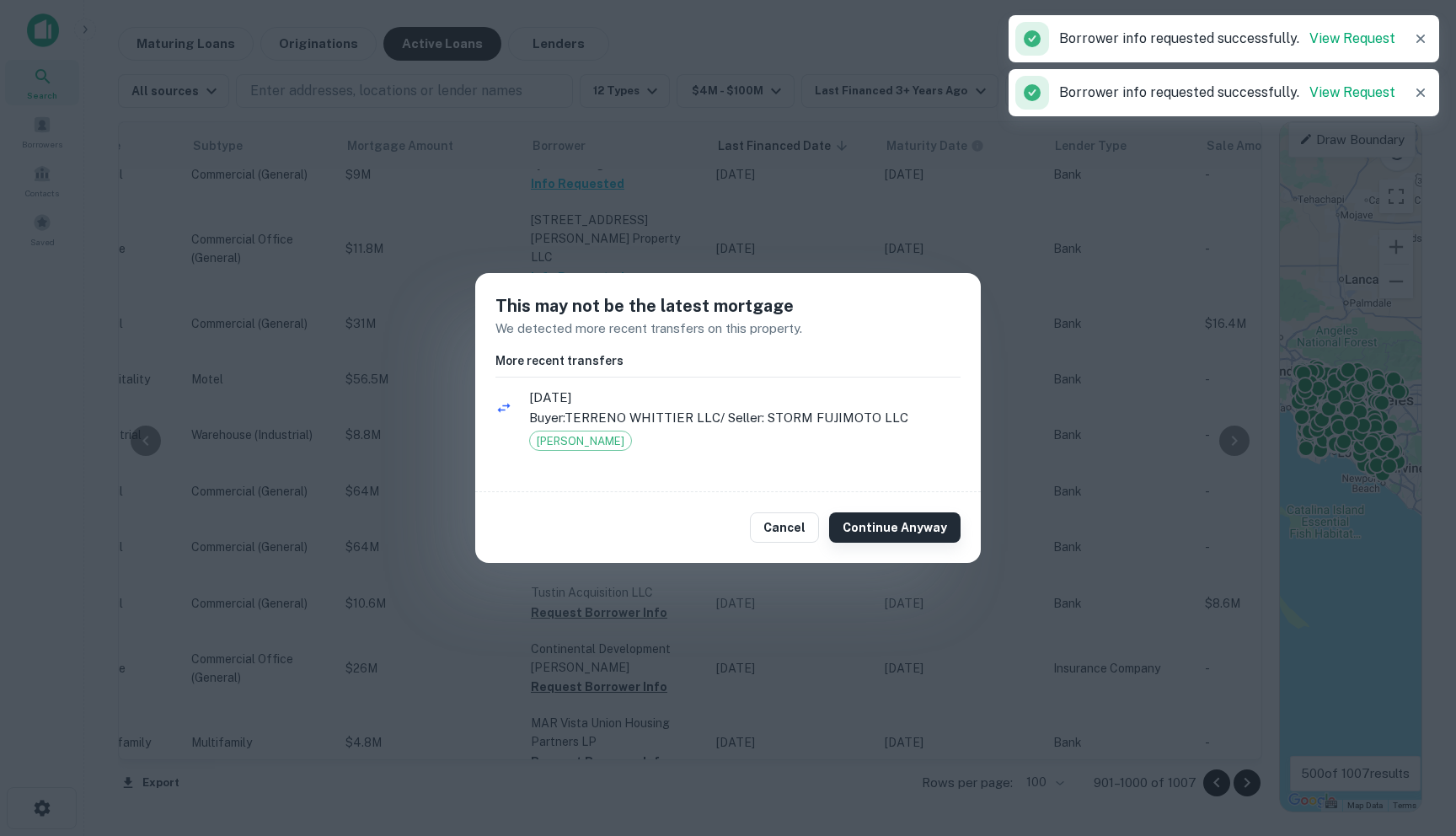
click at [889, 522] on button "Continue Anyway" at bounding box center [895, 527] width 132 height 31
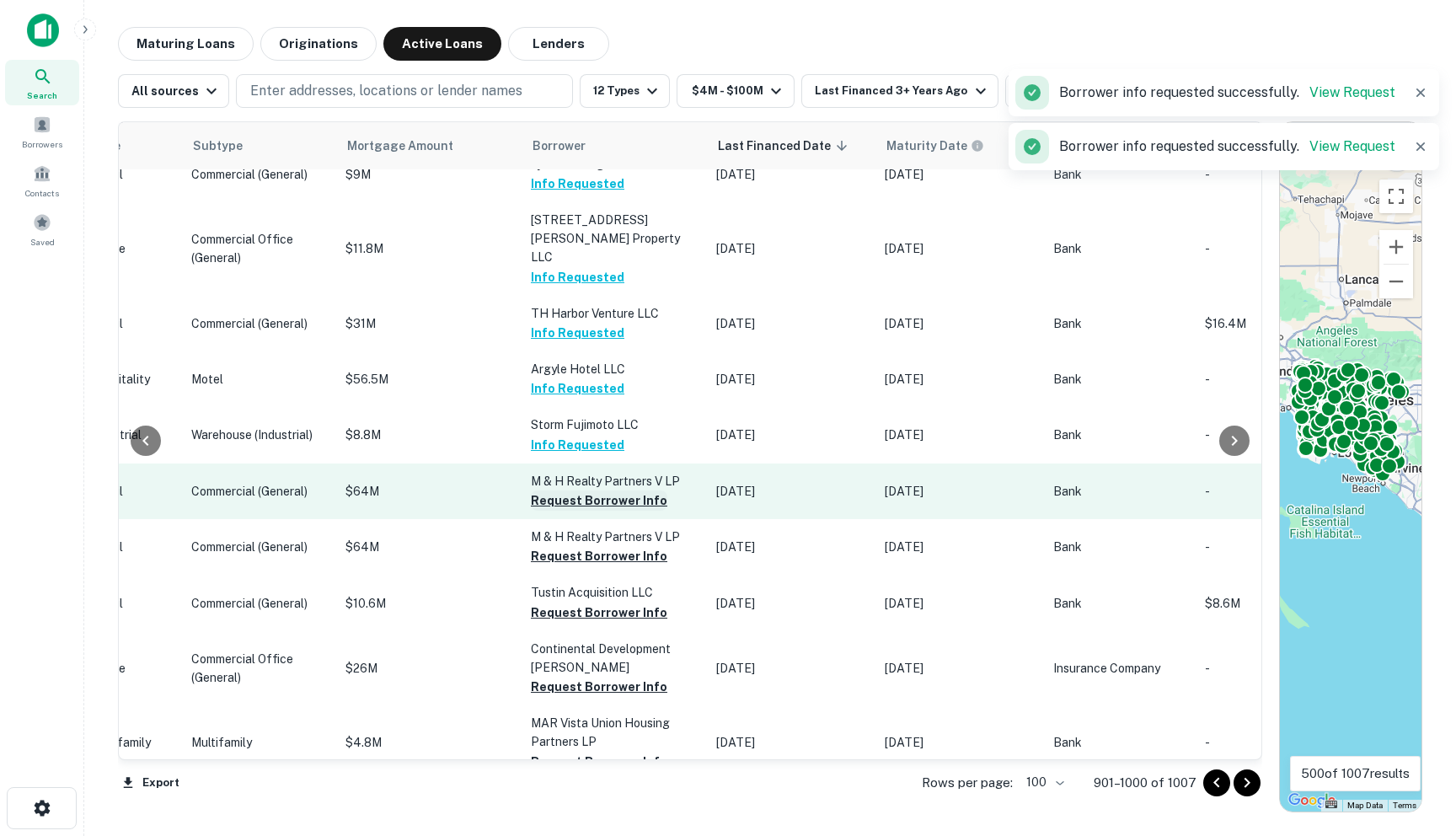
scroll to position [3105, 769]
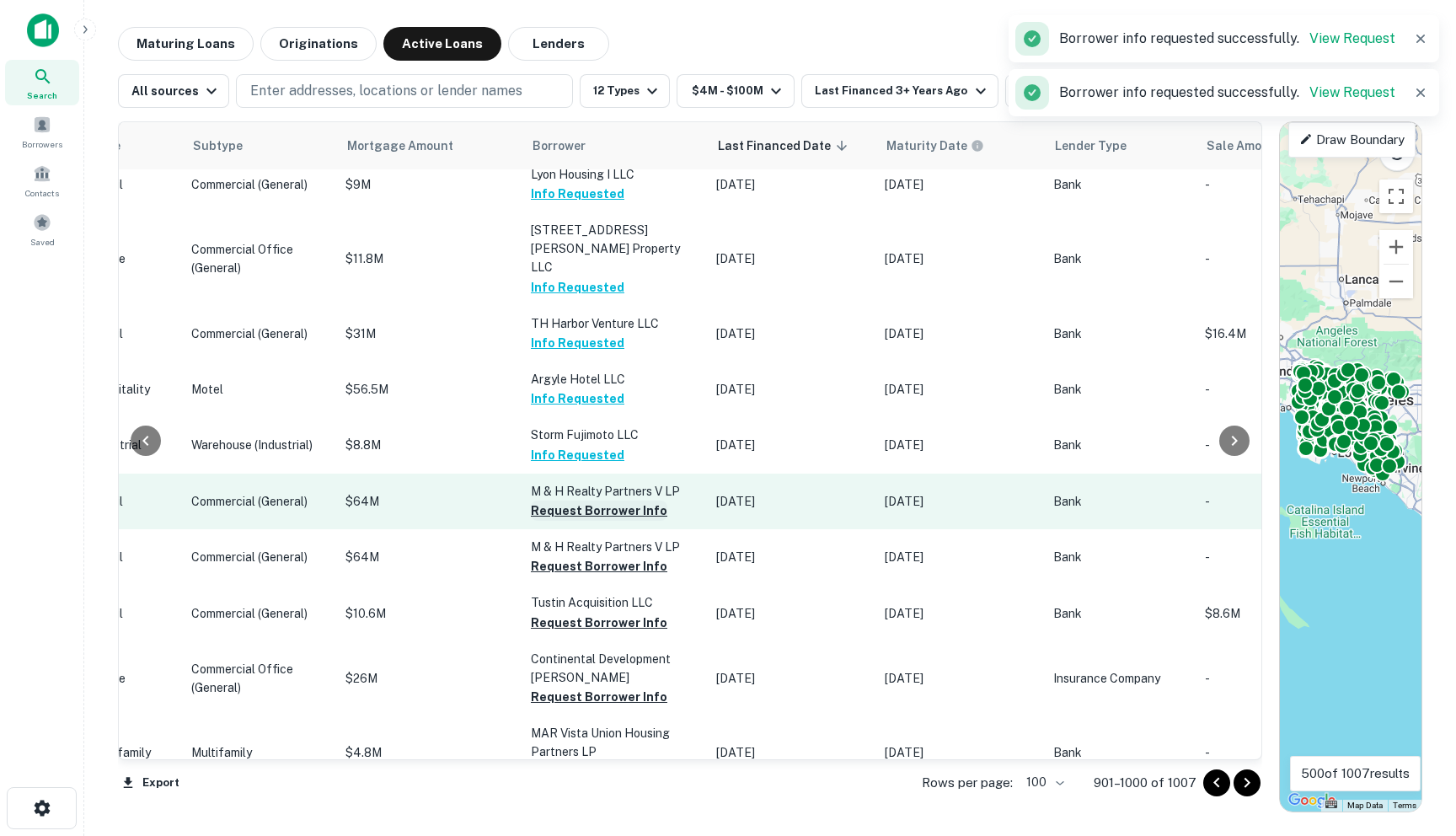
click at [531, 520] on button "Request Borrower Info" at bounding box center [599, 510] width 136 height 20
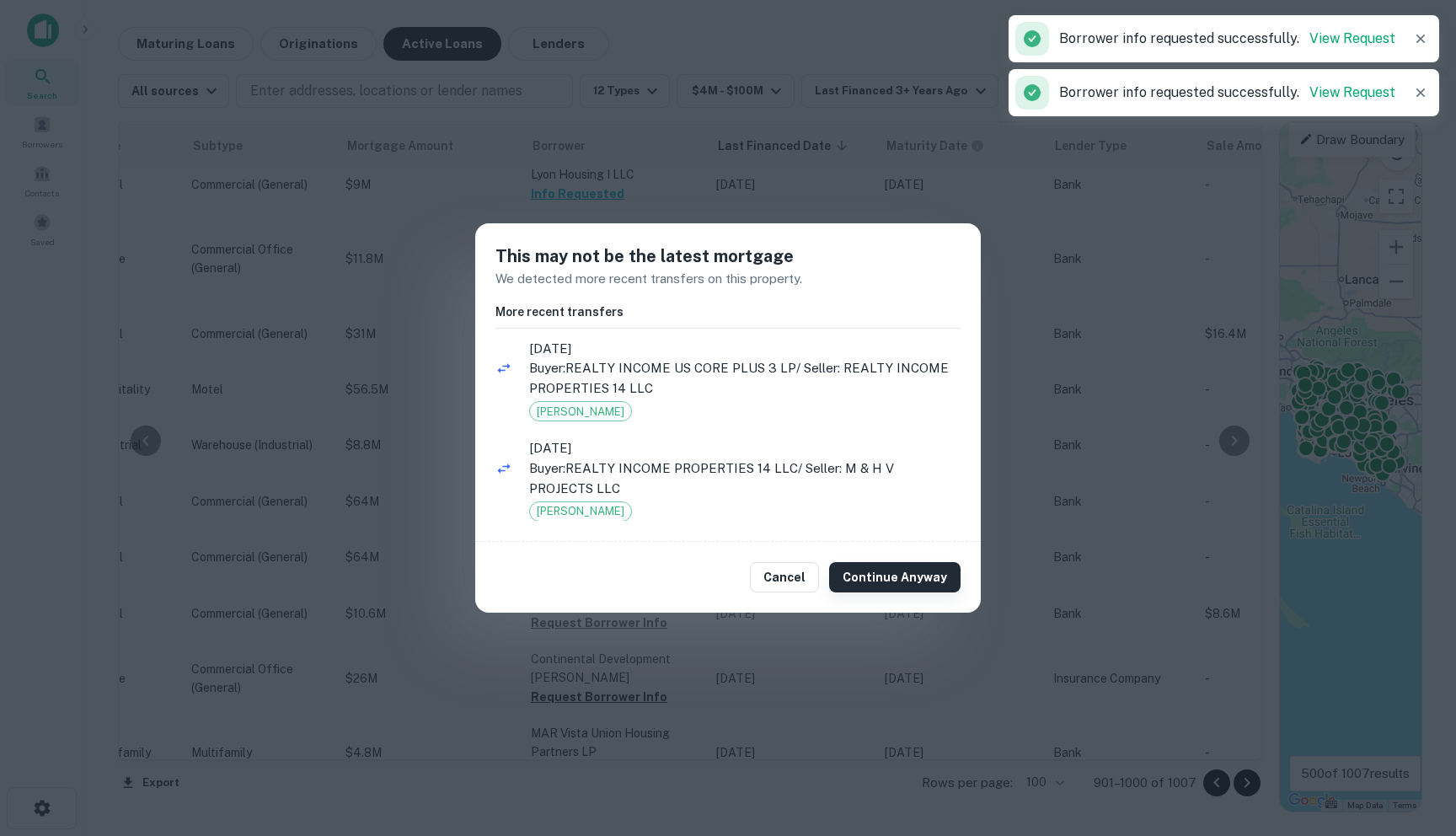
click at [877, 573] on button "Continue Anyway" at bounding box center [895, 577] width 132 height 31
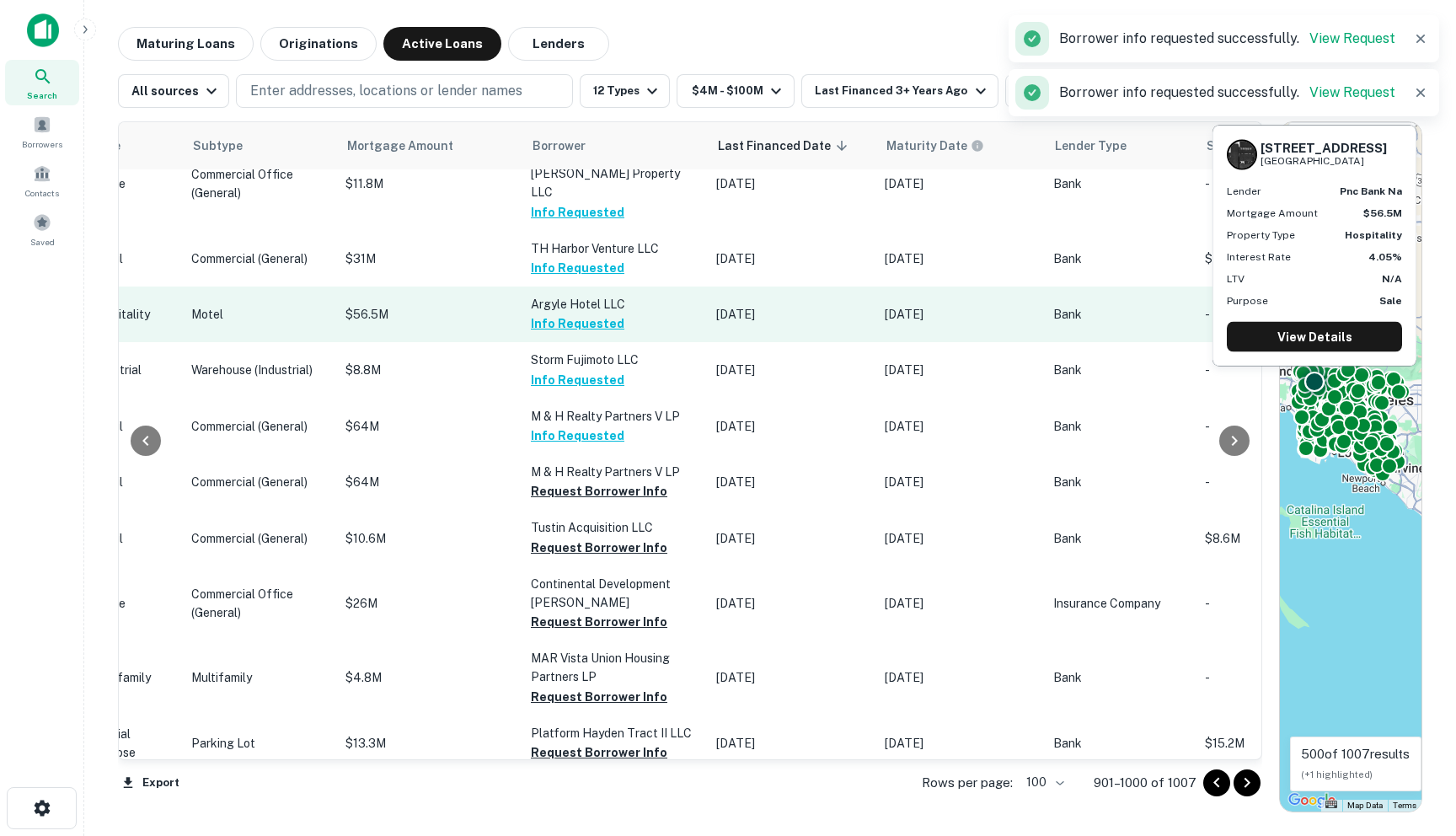
scroll to position [3182, 769]
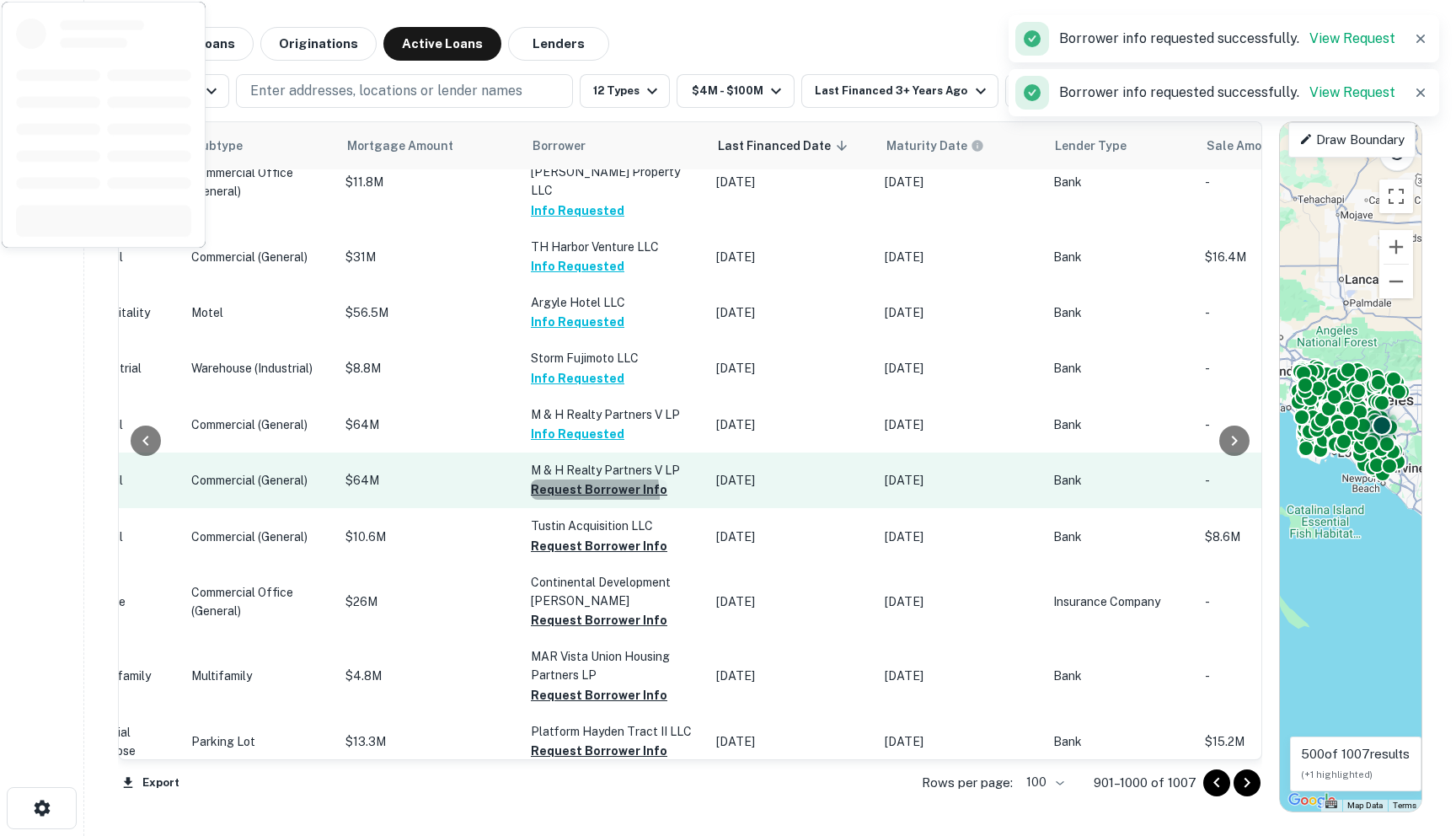
click at [531, 499] on button "Request Borrower Info" at bounding box center [599, 489] width 136 height 20
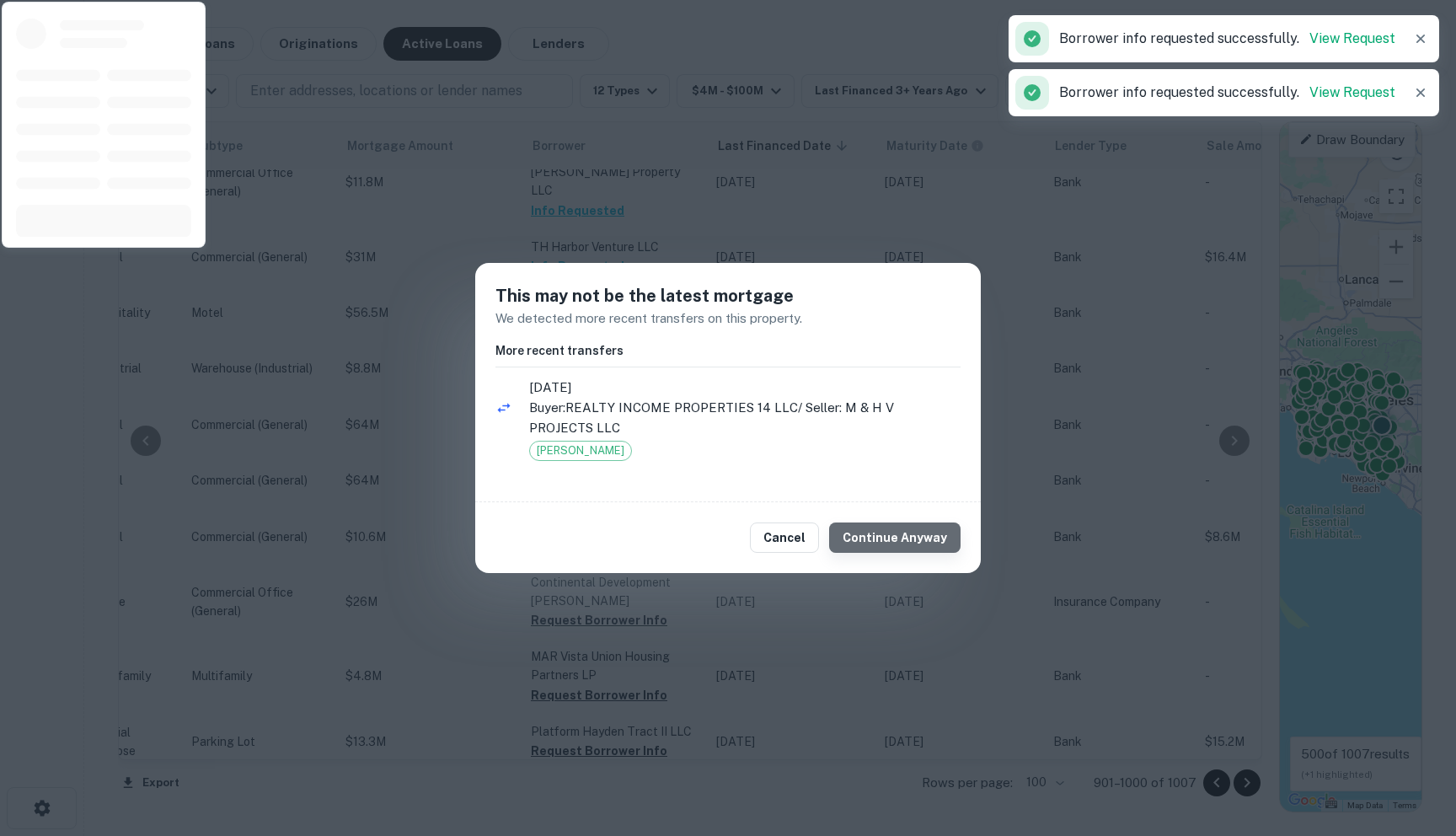
click at [902, 538] on button "Continue Anyway" at bounding box center [895, 537] width 132 height 31
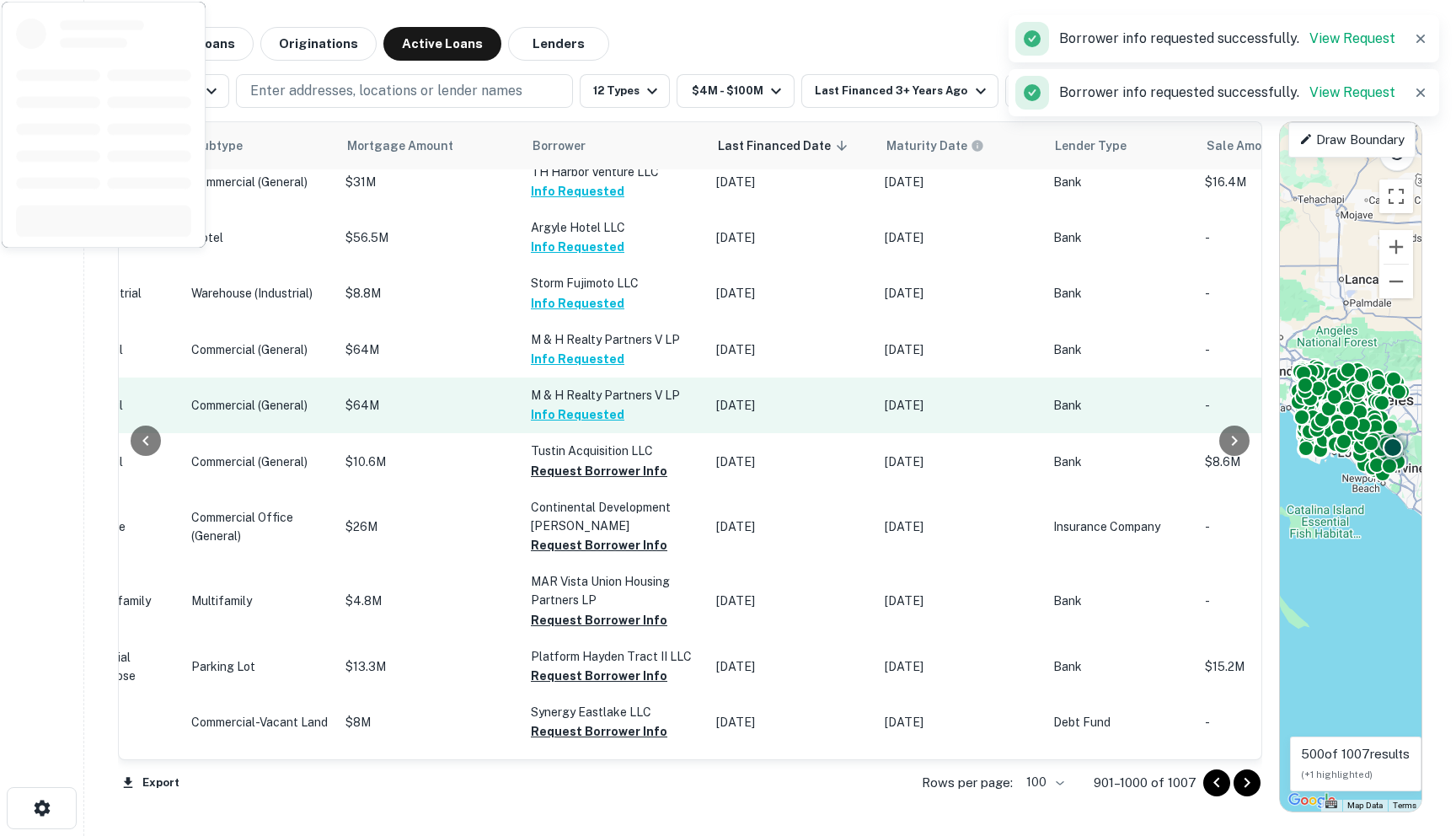
scroll to position [3282, 769]
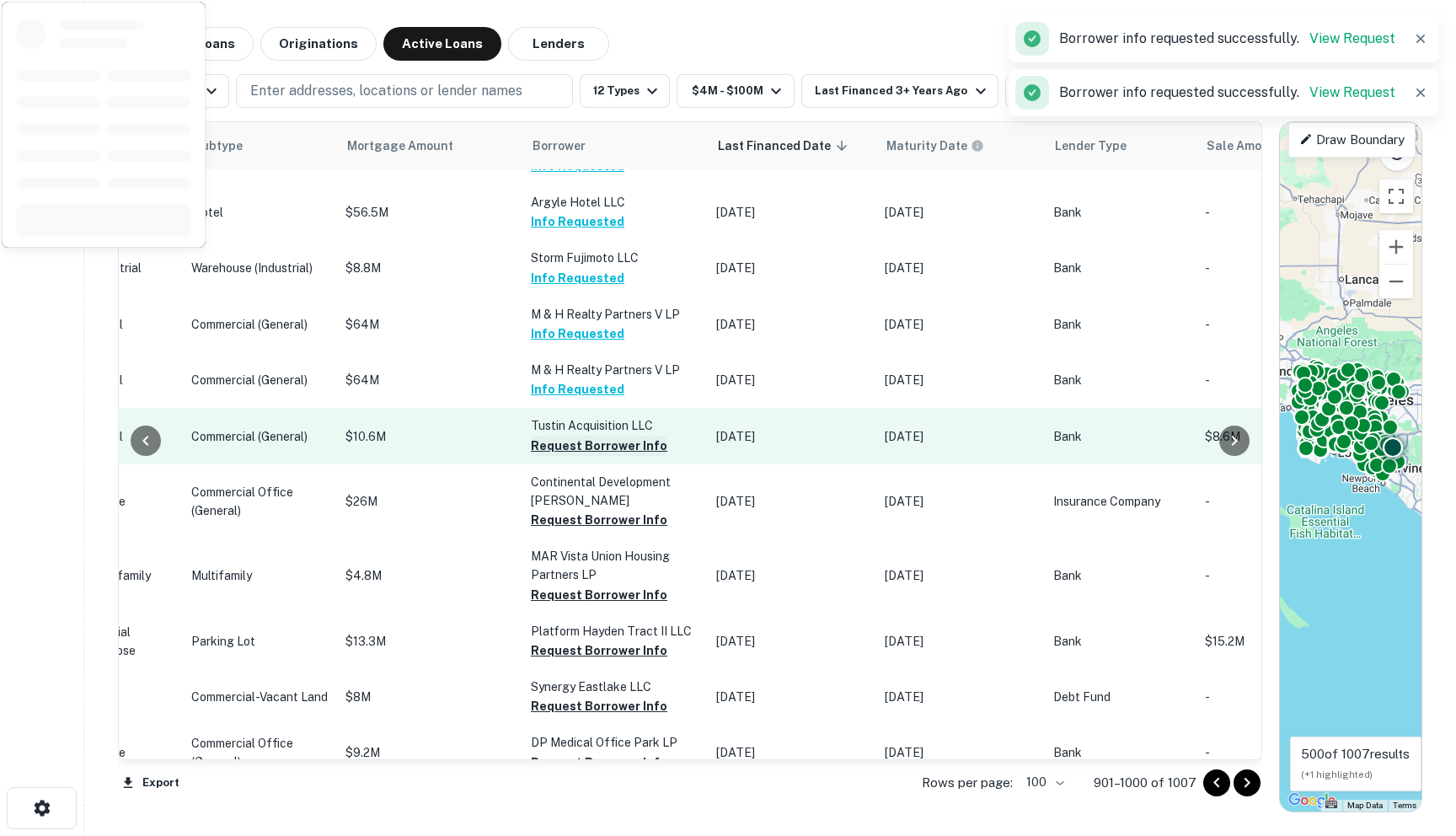
click at [531, 455] on button "Request Borrower Info" at bounding box center [599, 445] width 136 height 20
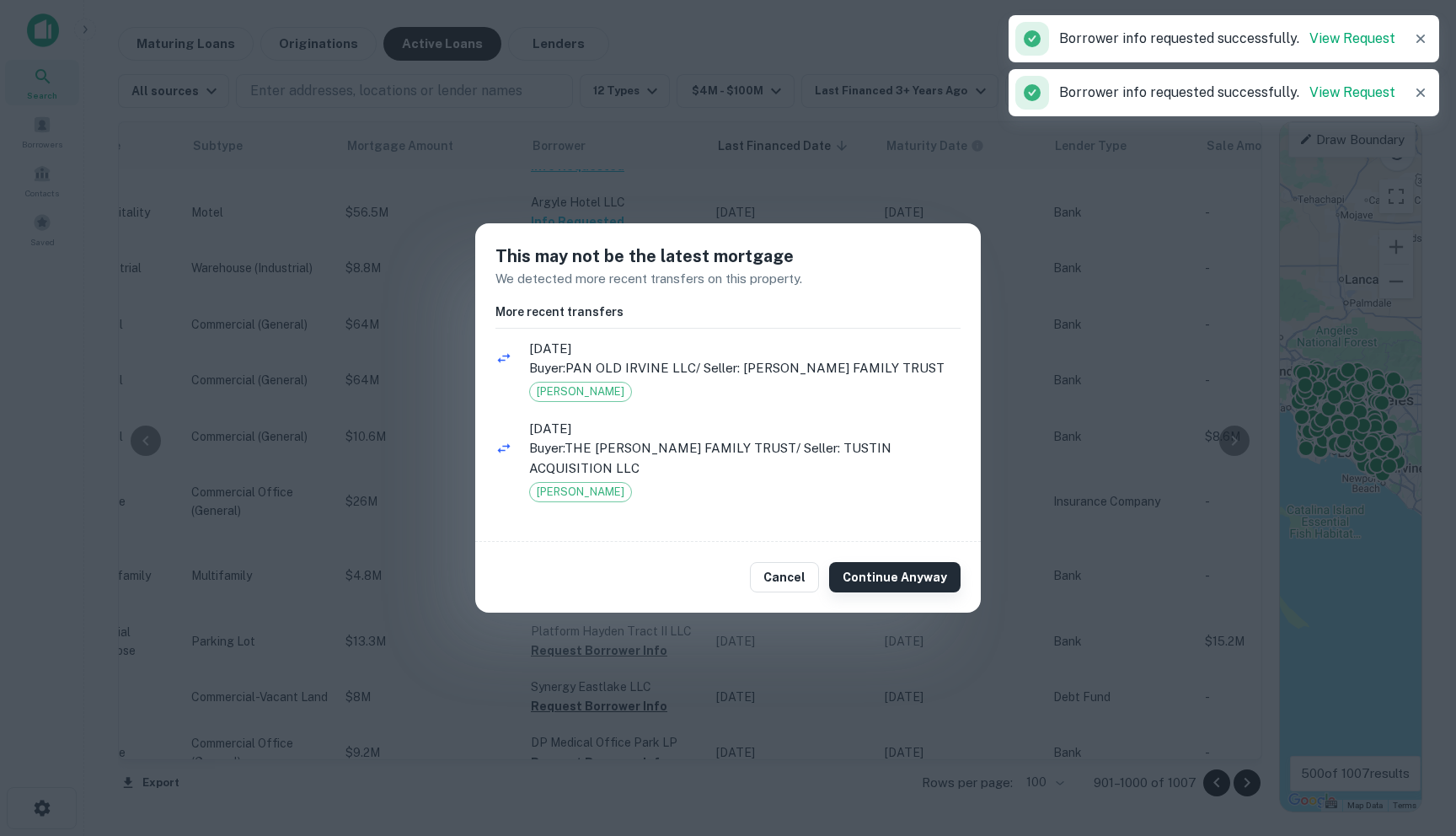
click at [879, 562] on button "Continue Anyway" at bounding box center [895, 577] width 132 height 31
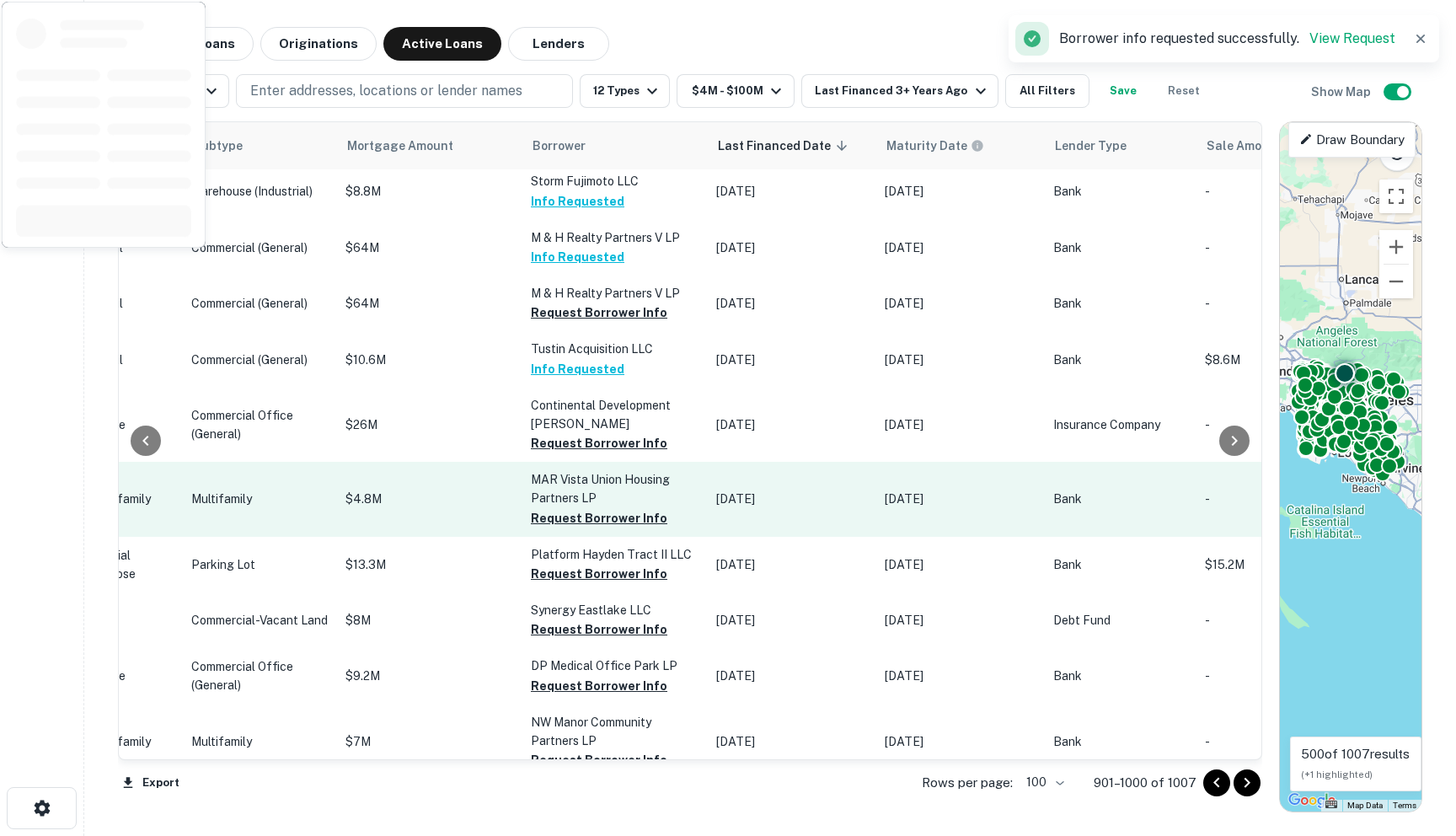
scroll to position [3378, 769]
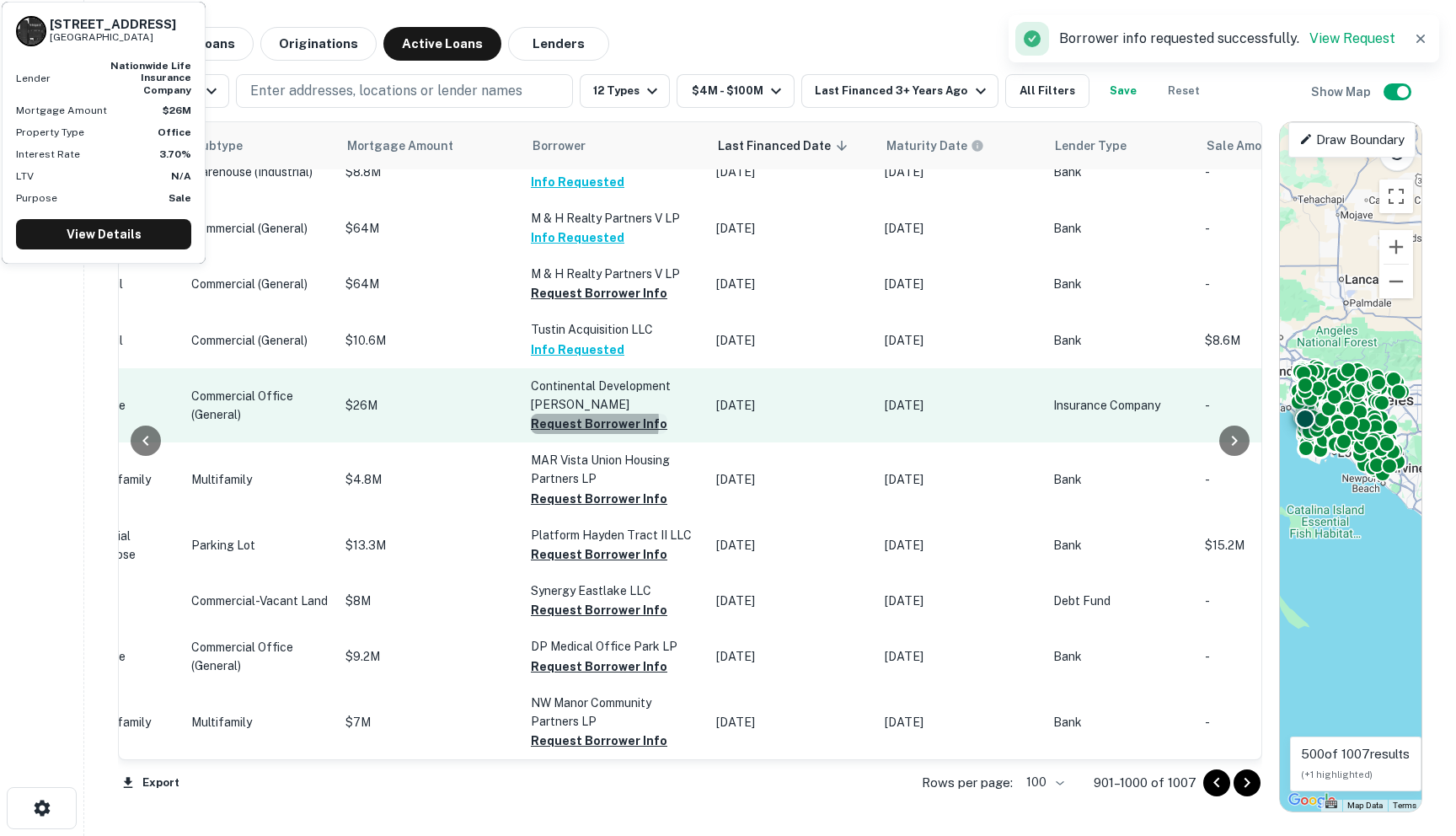
click at [531, 434] on button "Request Borrower Info" at bounding box center [599, 424] width 136 height 20
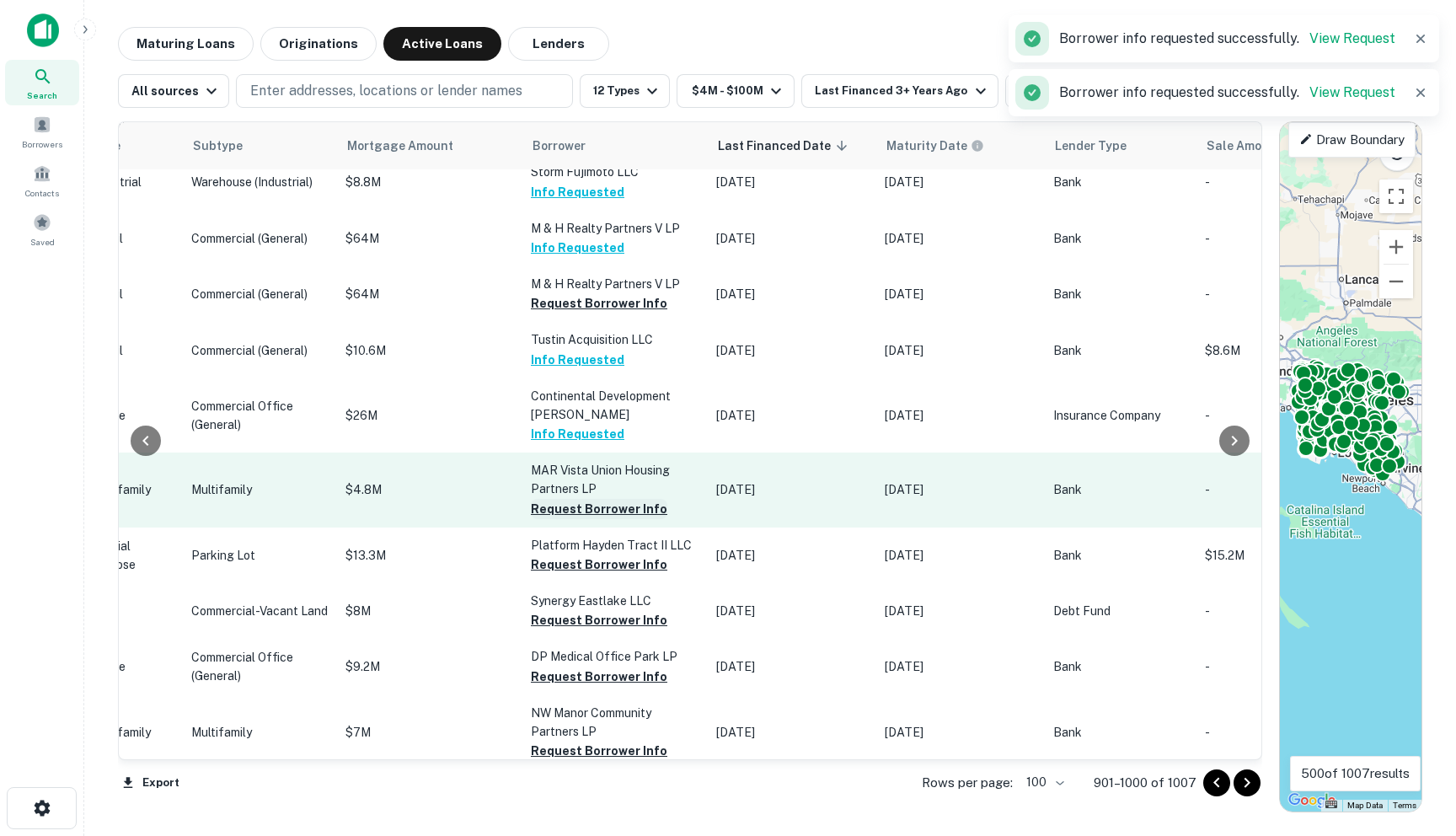
click at [540, 519] on button "Request Borrower Info" at bounding box center [599, 508] width 136 height 20
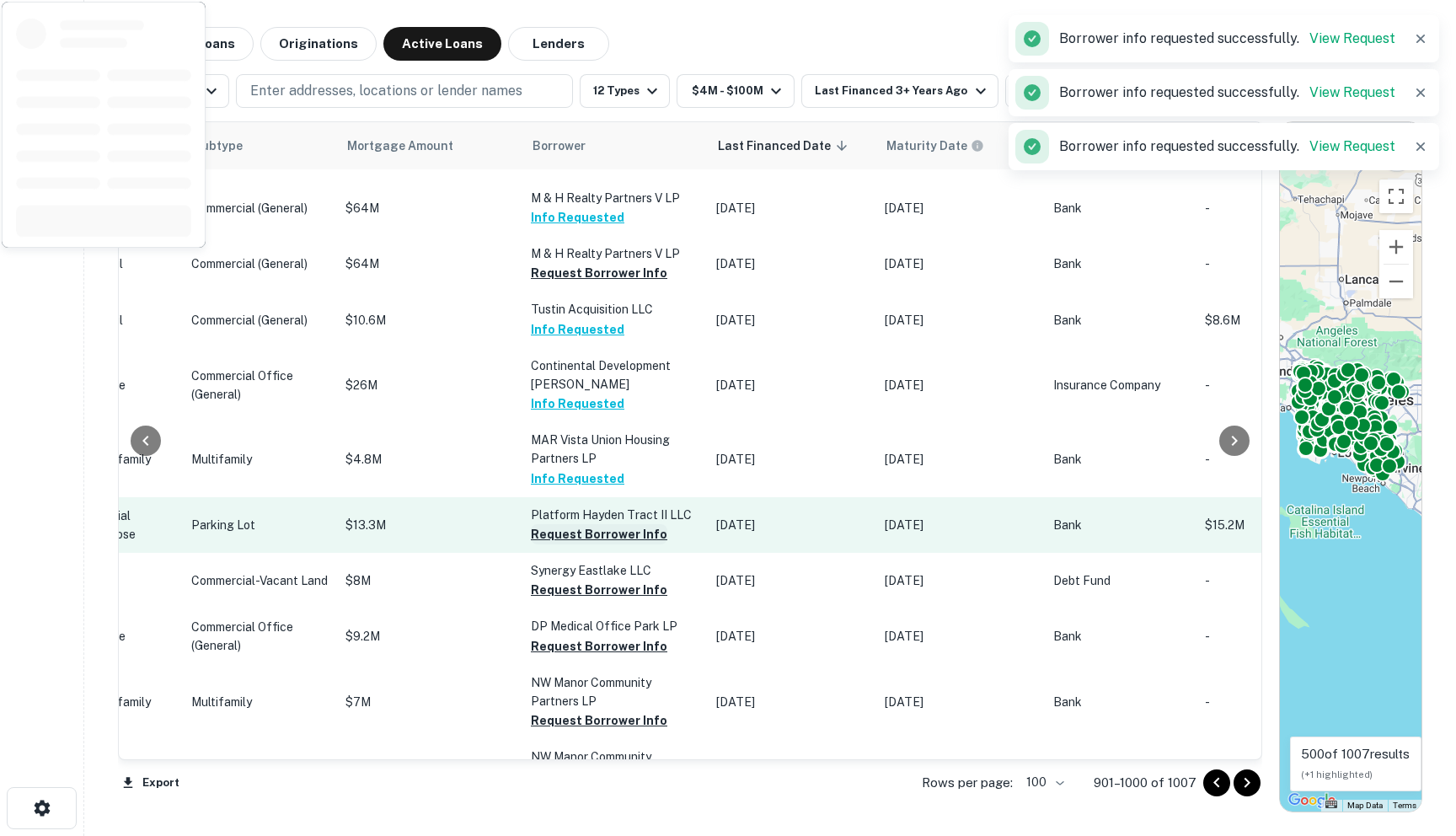
scroll to position [3435, 769]
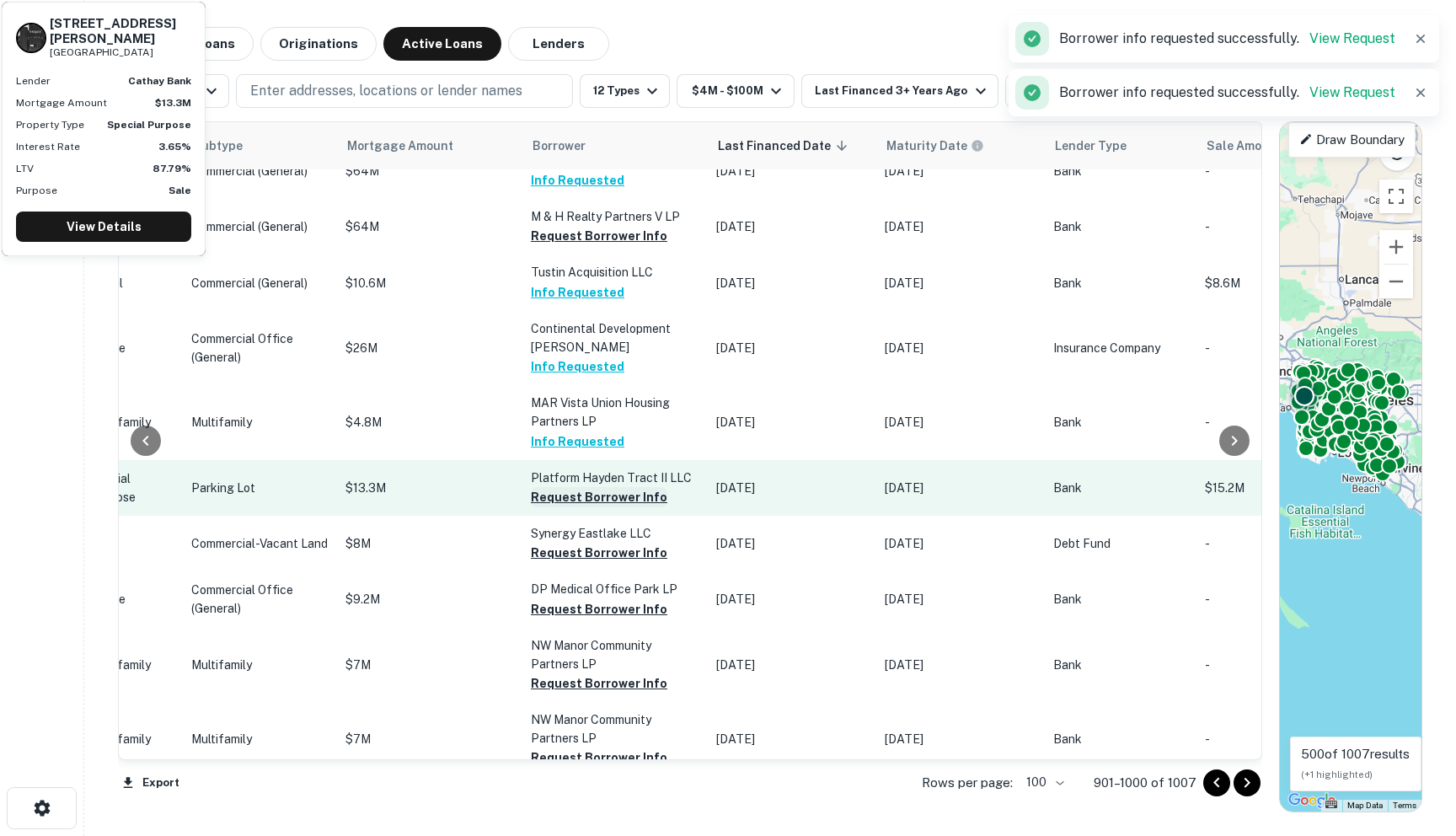
click at [531, 507] on button "Request Borrower Info" at bounding box center [599, 497] width 136 height 20
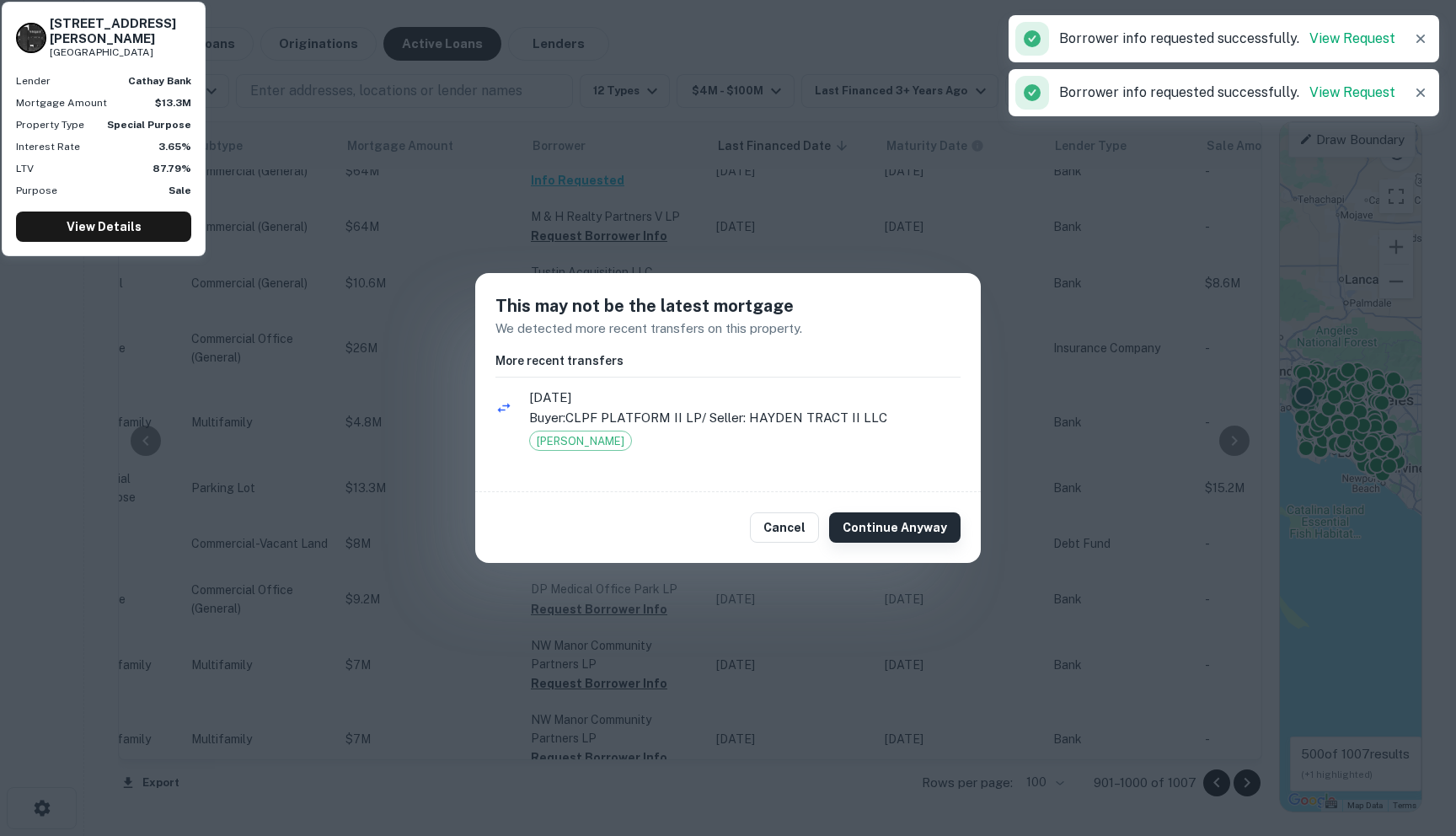
click at [860, 526] on button "Continue Anyway" at bounding box center [895, 527] width 132 height 31
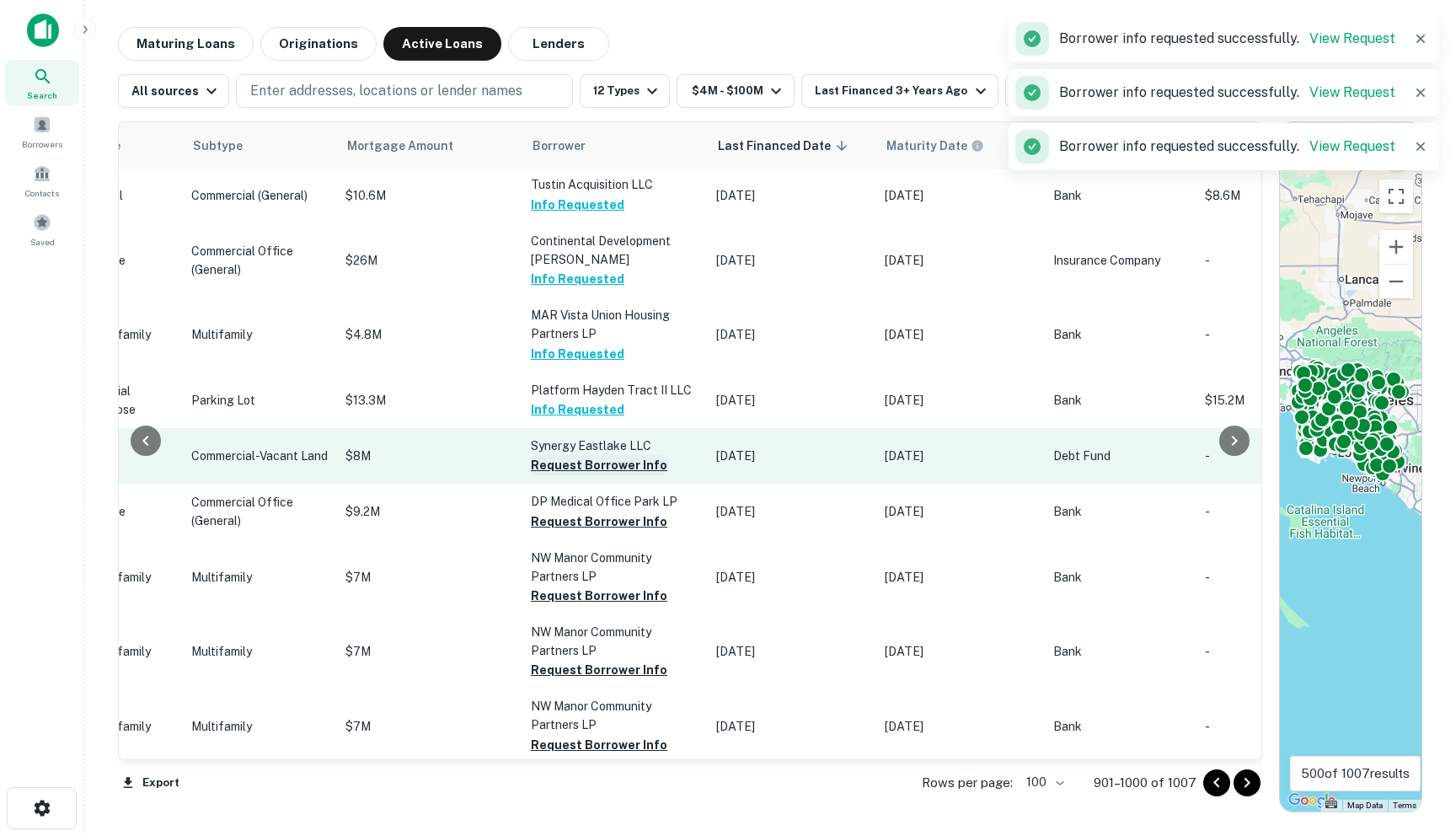
scroll to position [3525, 769]
click at [531, 474] on button "Request Borrower Info" at bounding box center [599, 463] width 136 height 20
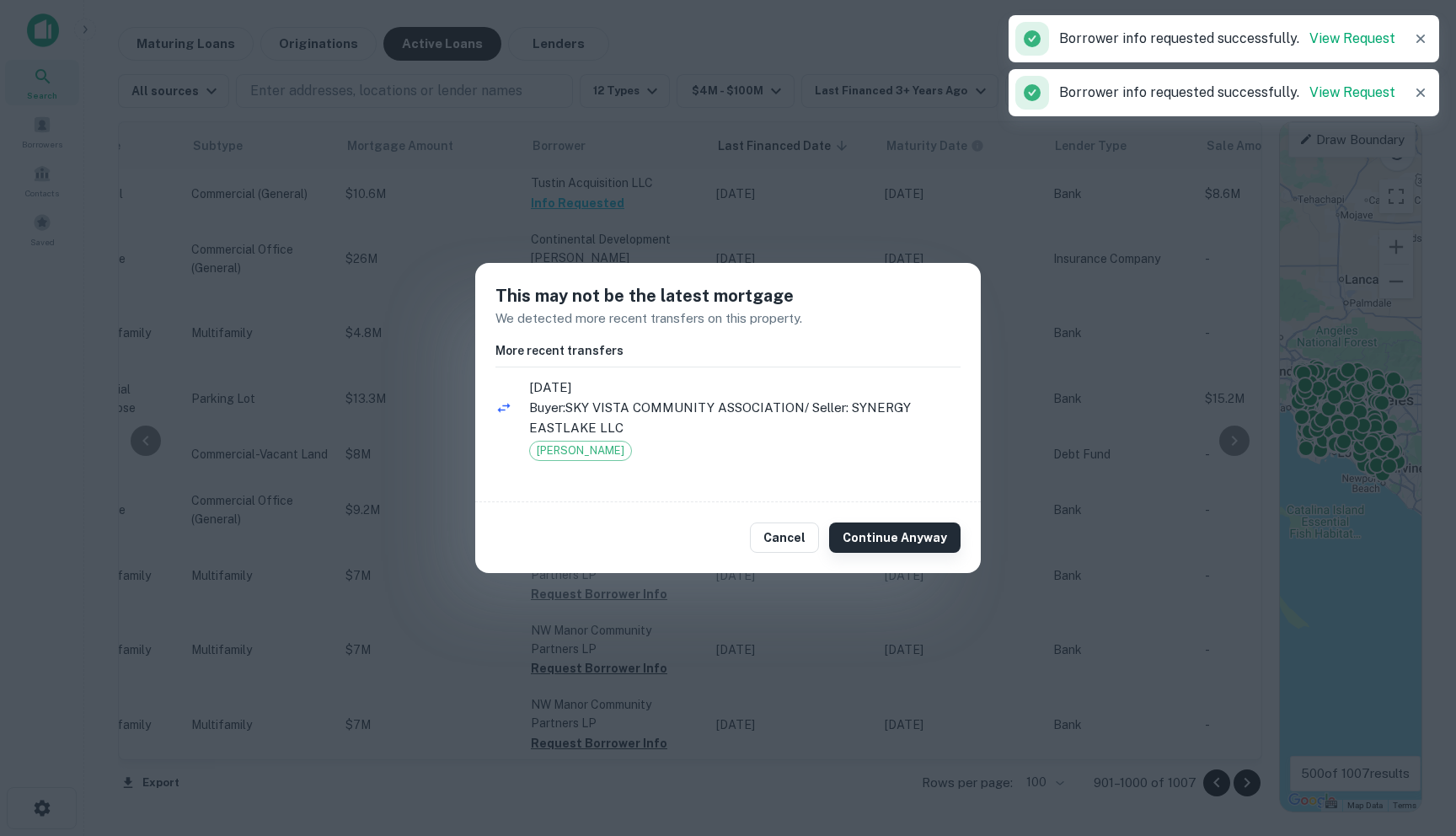
click at [897, 536] on button "Continue Anyway" at bounding box center [895, 537] width 132 height 31
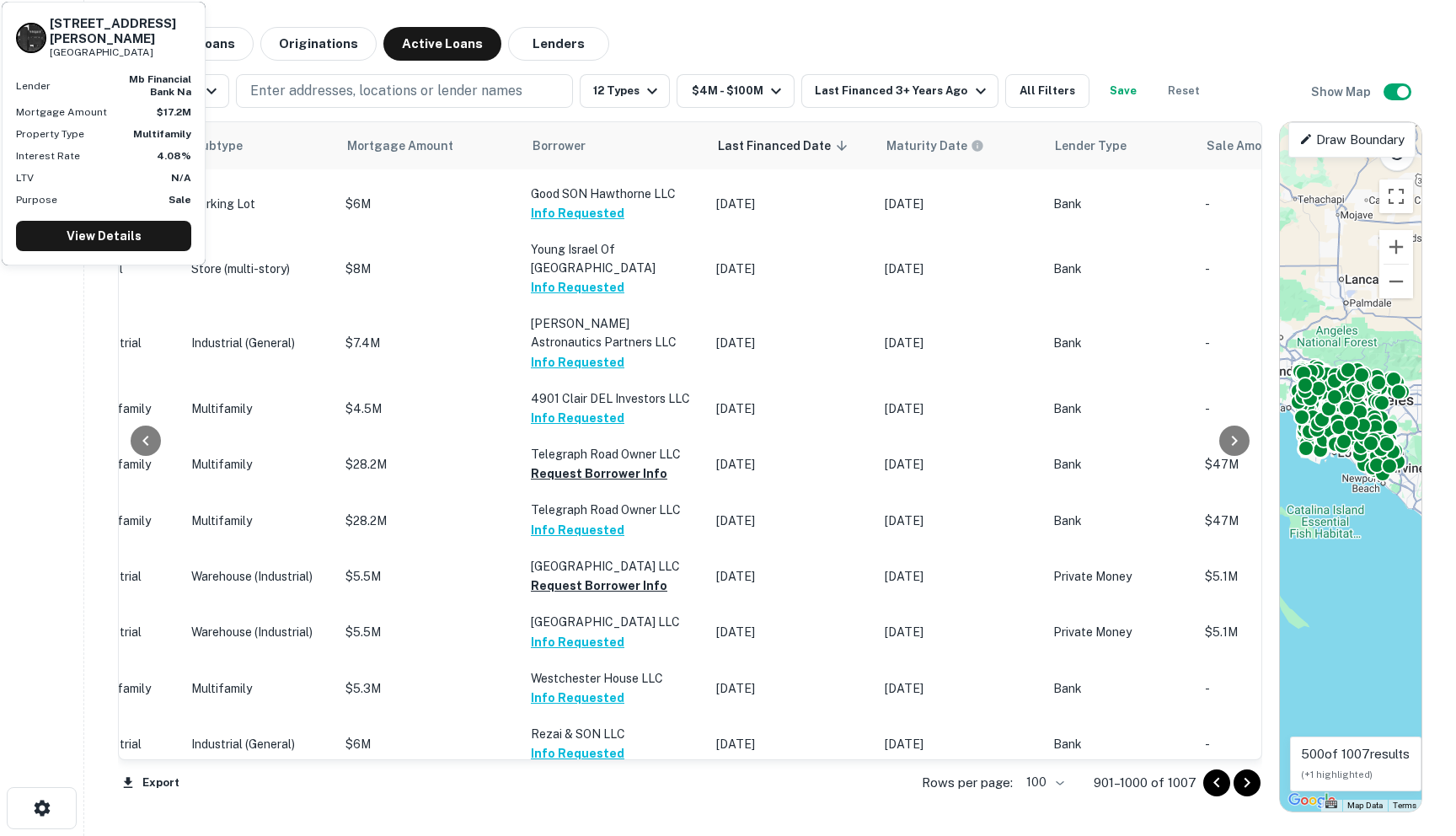
scroll to position [0, 769]
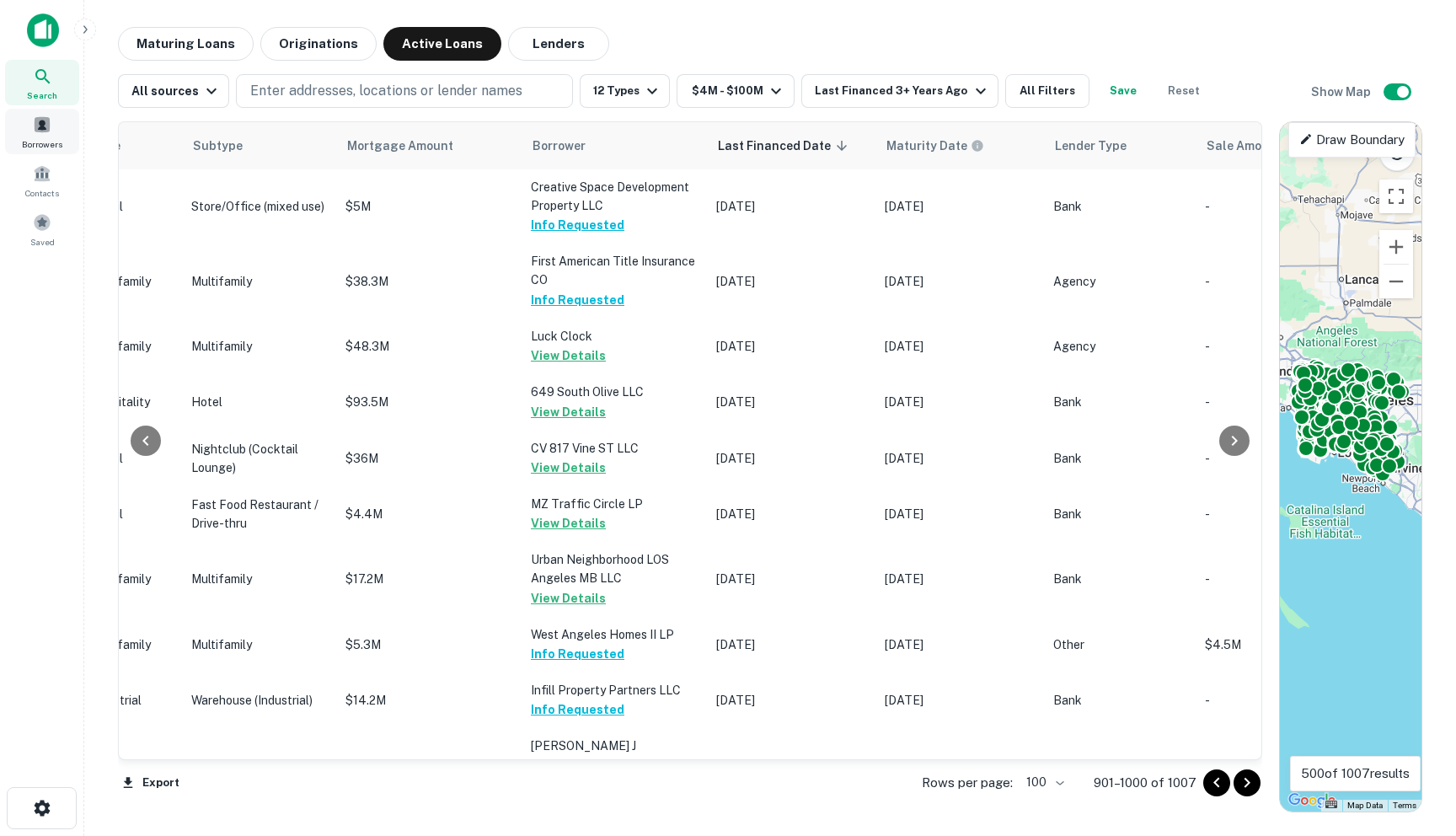
click at [40, 126] on span at bounding box center [41, 124] width 18 height 18
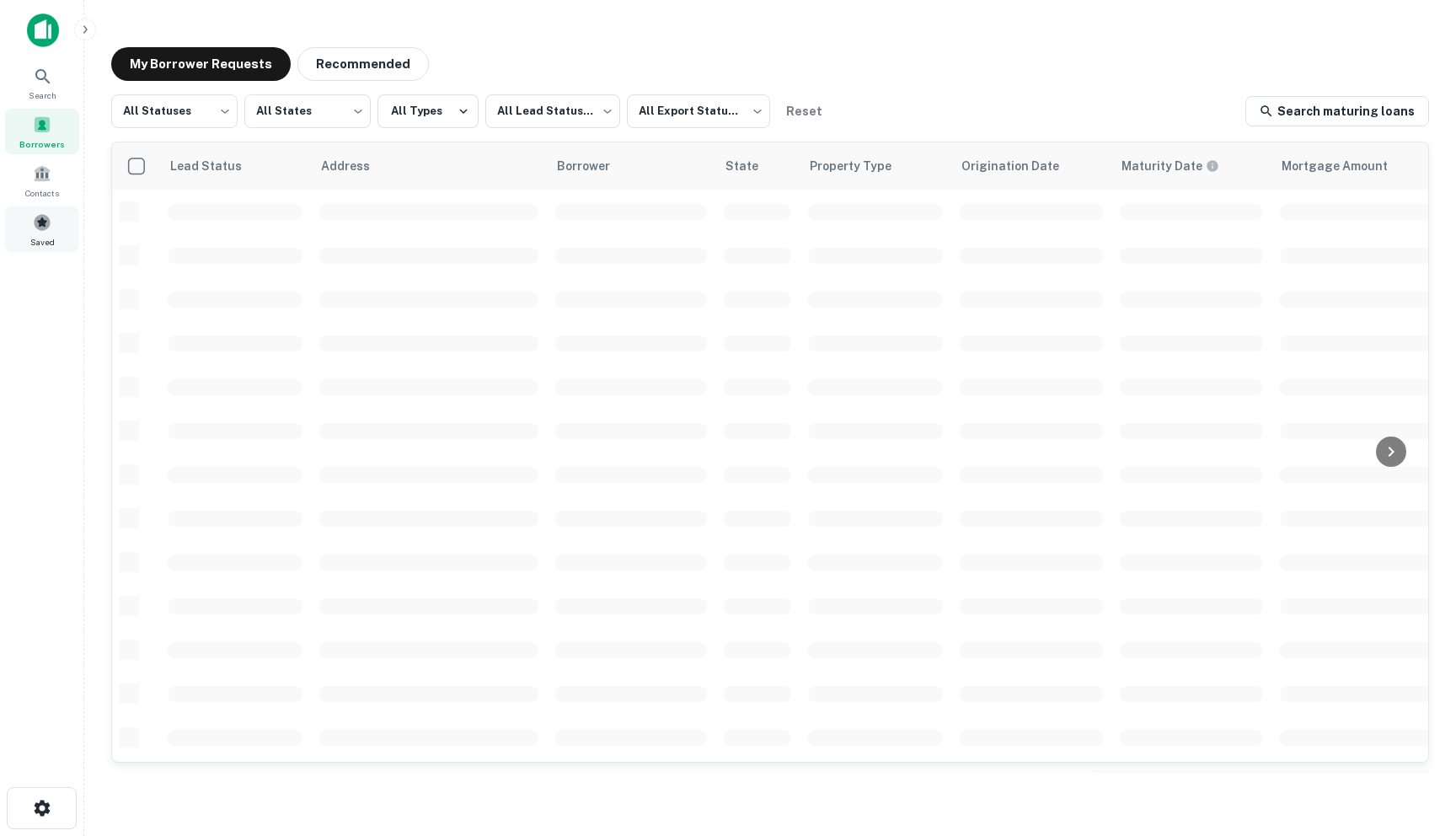
click at [33, 220] on span at bounding box center [41, 222] width 18 height 18
